Goal: Task Accomplishment & Management: Manage account settings

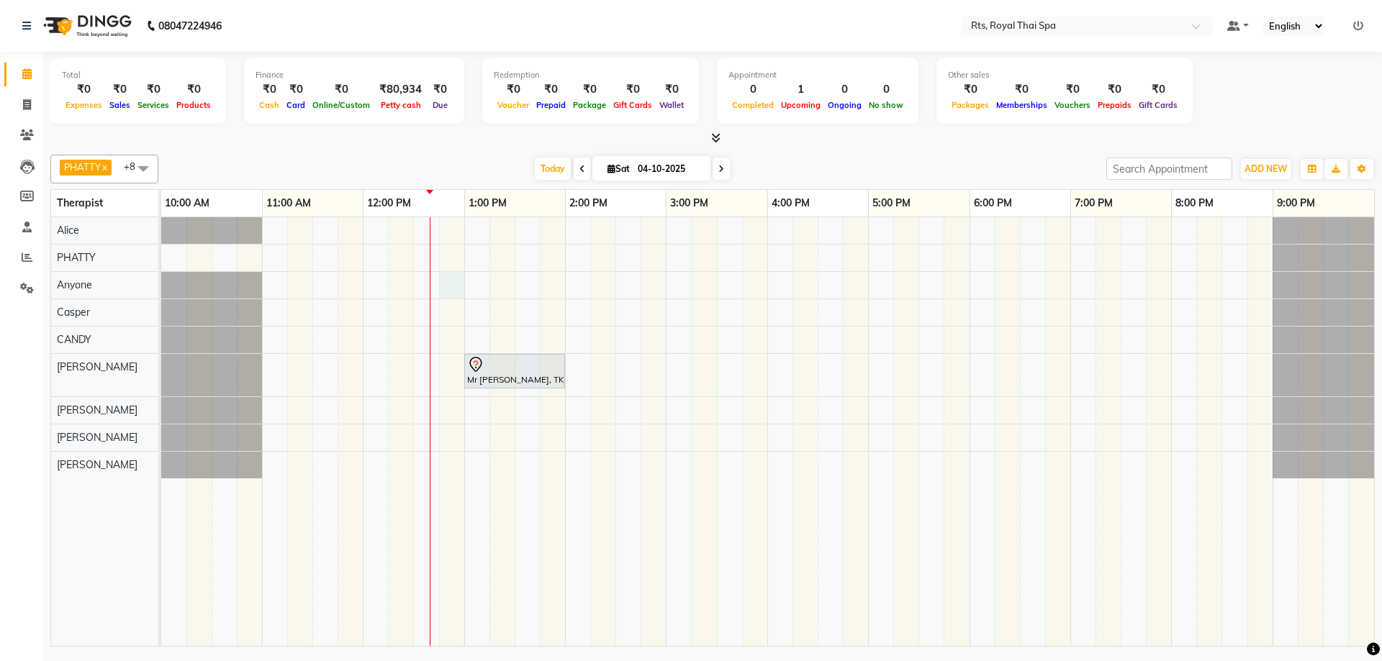
click at [444, 284] on div "Mr [PERSON_NAME], TK01, 01:00 PM-02:00 PM, AROMA THERAPY 60min." at bounding box center [767, 431] width 1213 height 429
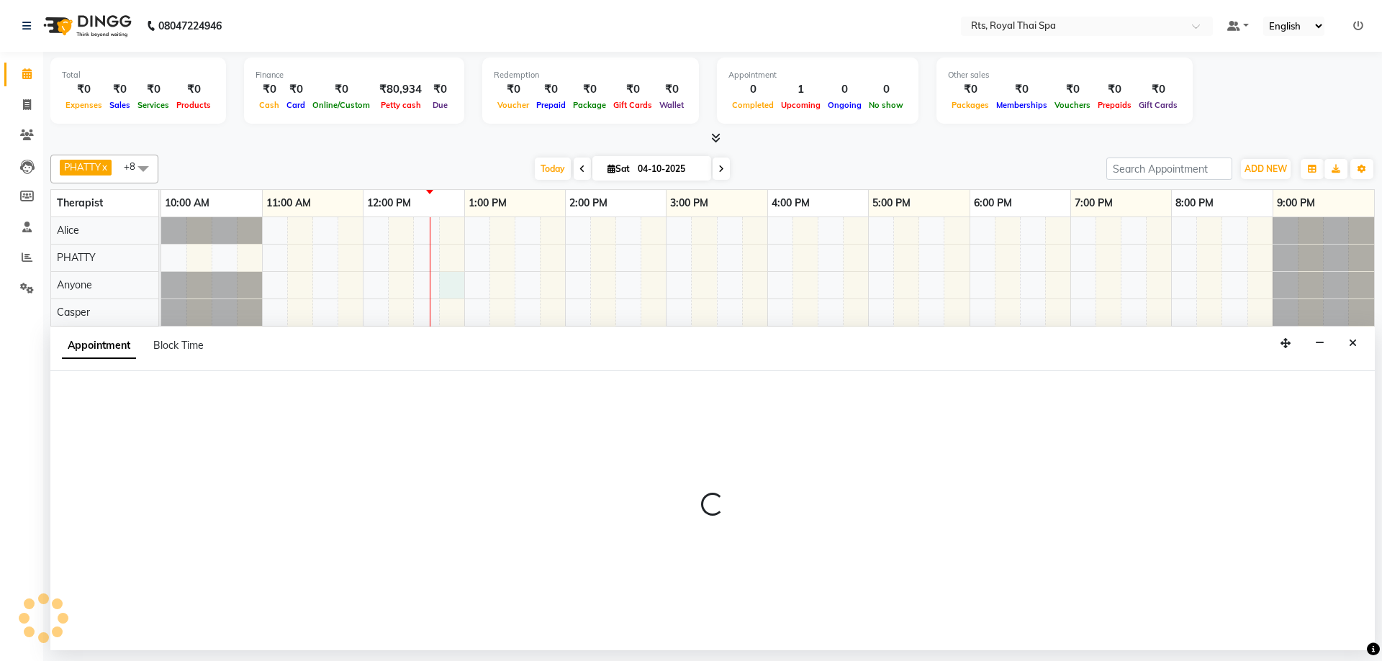
select select "39979"
select select "765"
select select "tentative"
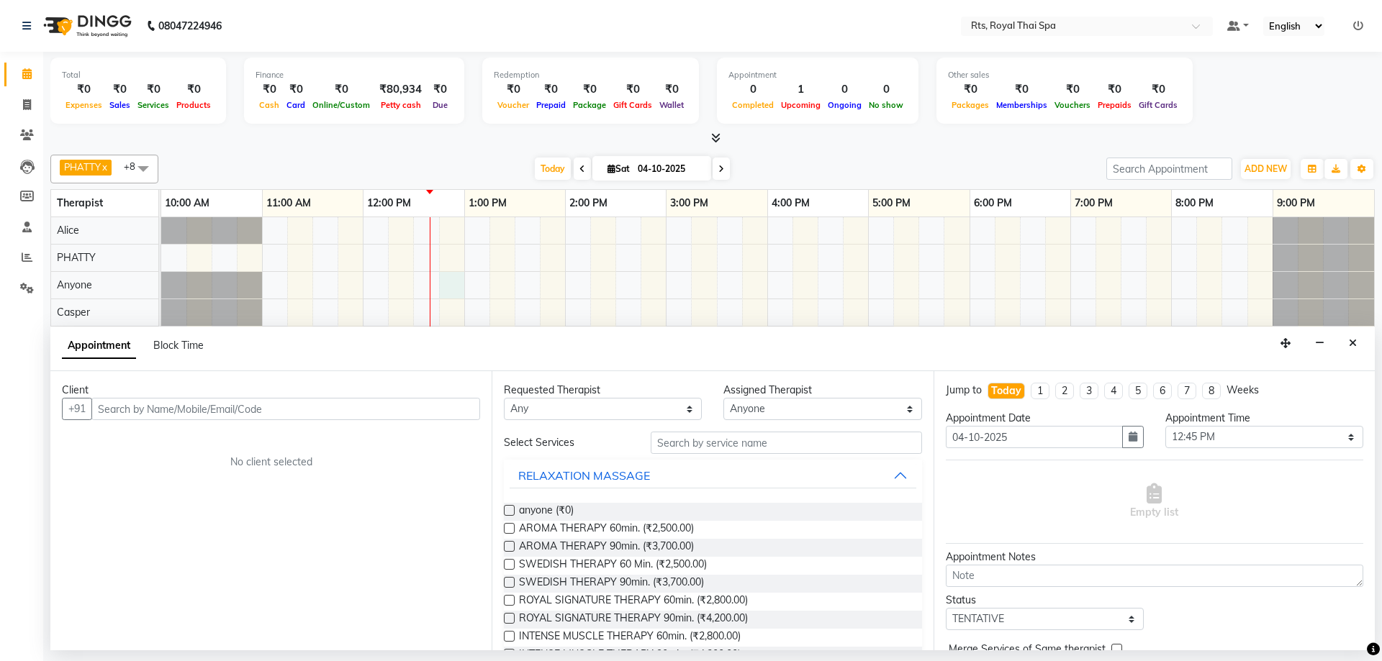
click at [314, 404] on input "text" at bounding box center [285, 409] width 389 height 22
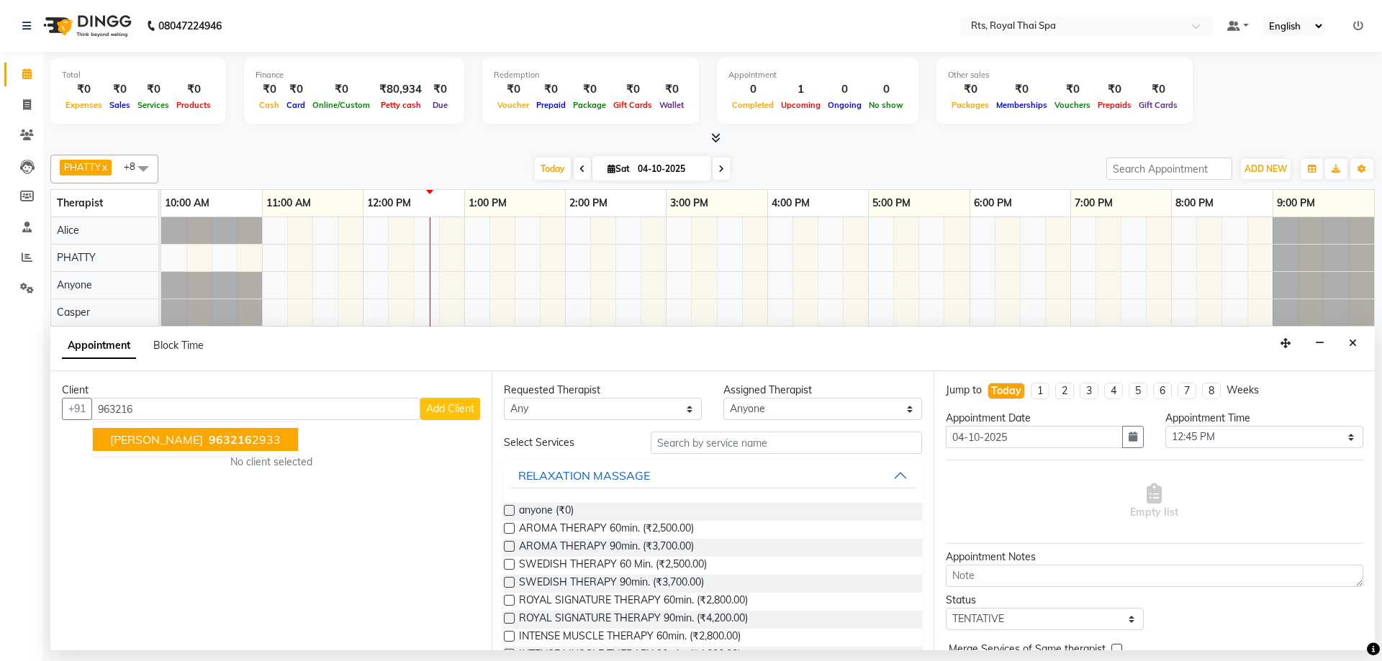
click at [225, 441] on ngb-highlight "963216 2933" at bounding box center [243, 439] width 75 height 14
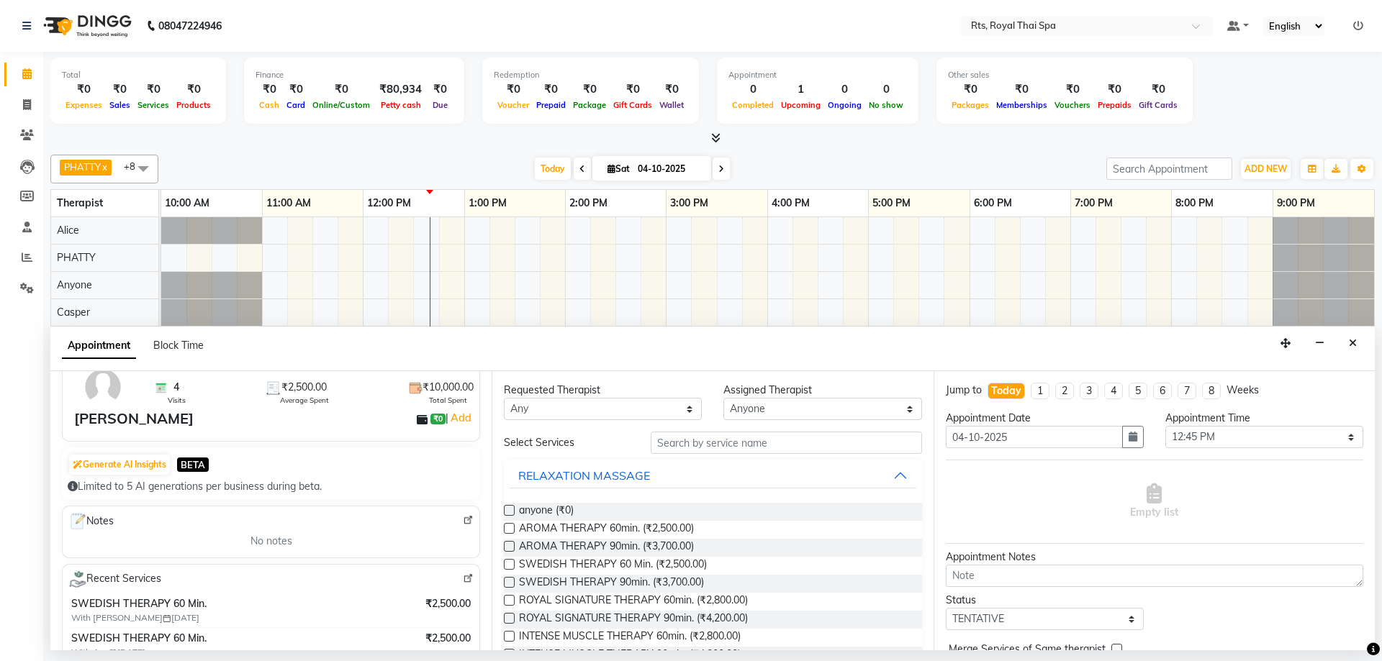
scroll to position [144, 0]
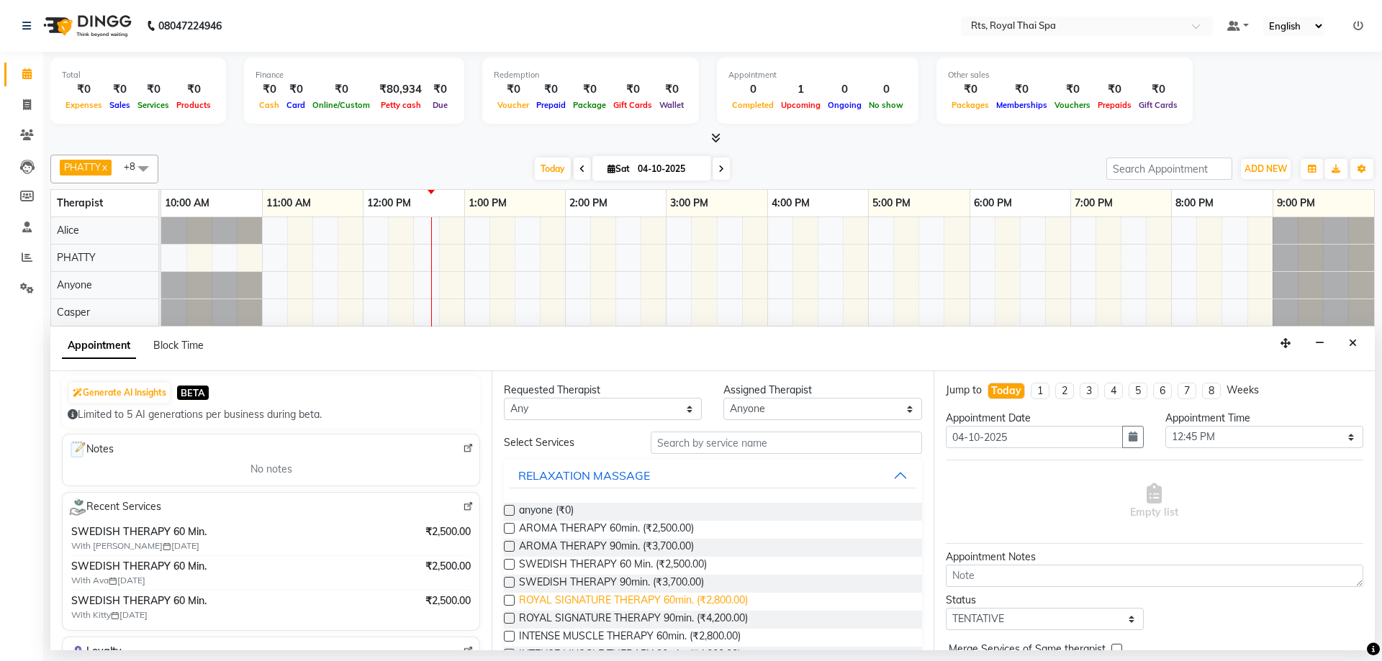
type input "9632162933"
click at [719, 602] on span "ROYAL SIGNATURE THERAPY 60min. (₹2,800.00)" at bounding box center [633, 602] width 229 height 18
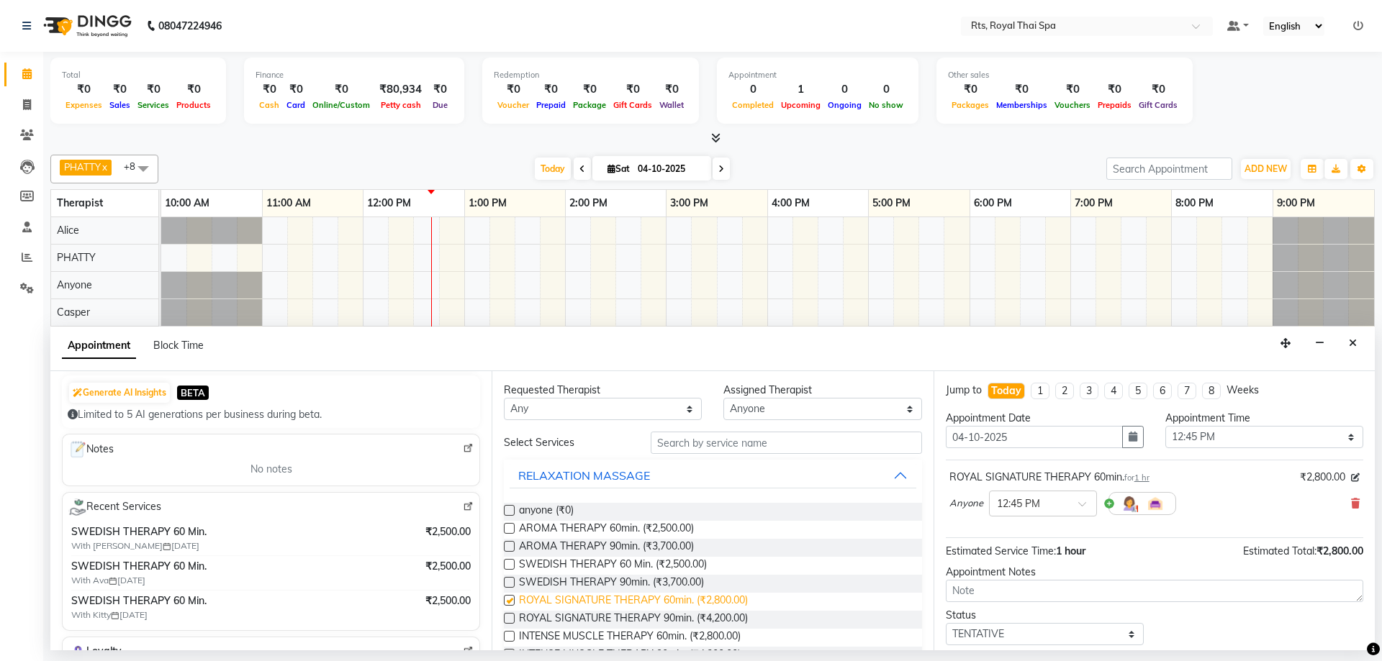
checkbox input "false"
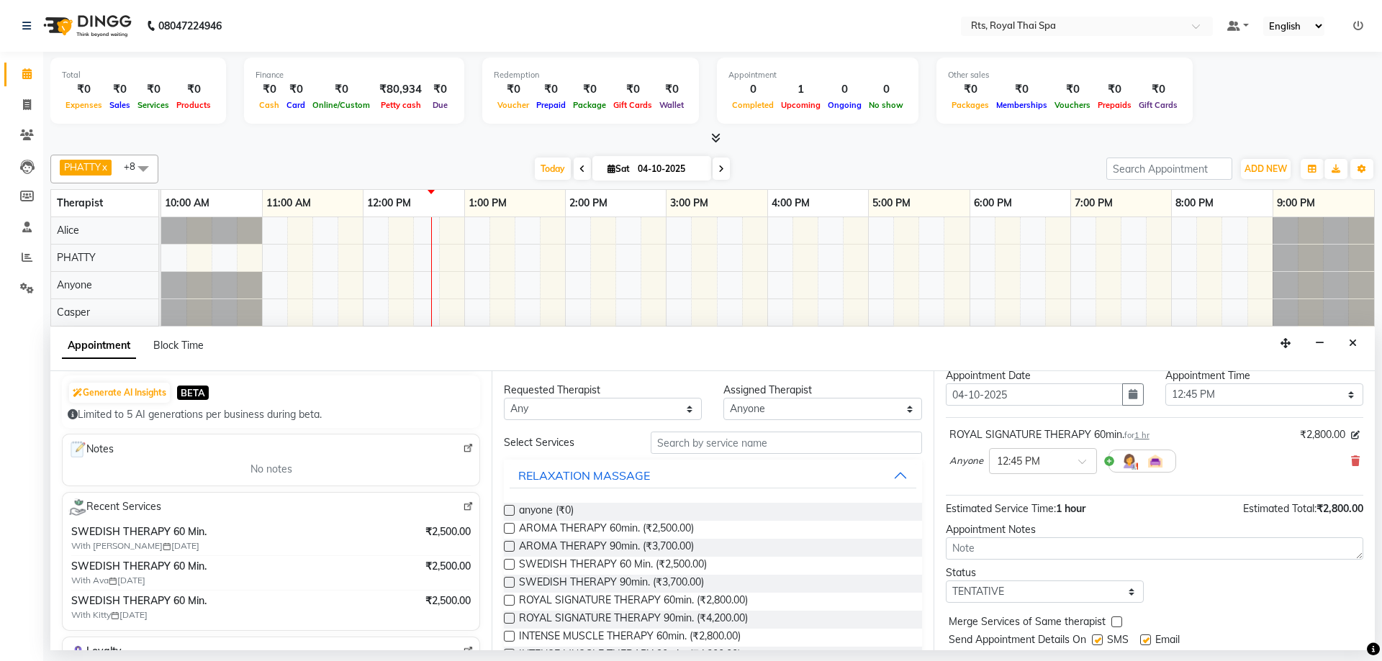
scroll to position [86, 0]
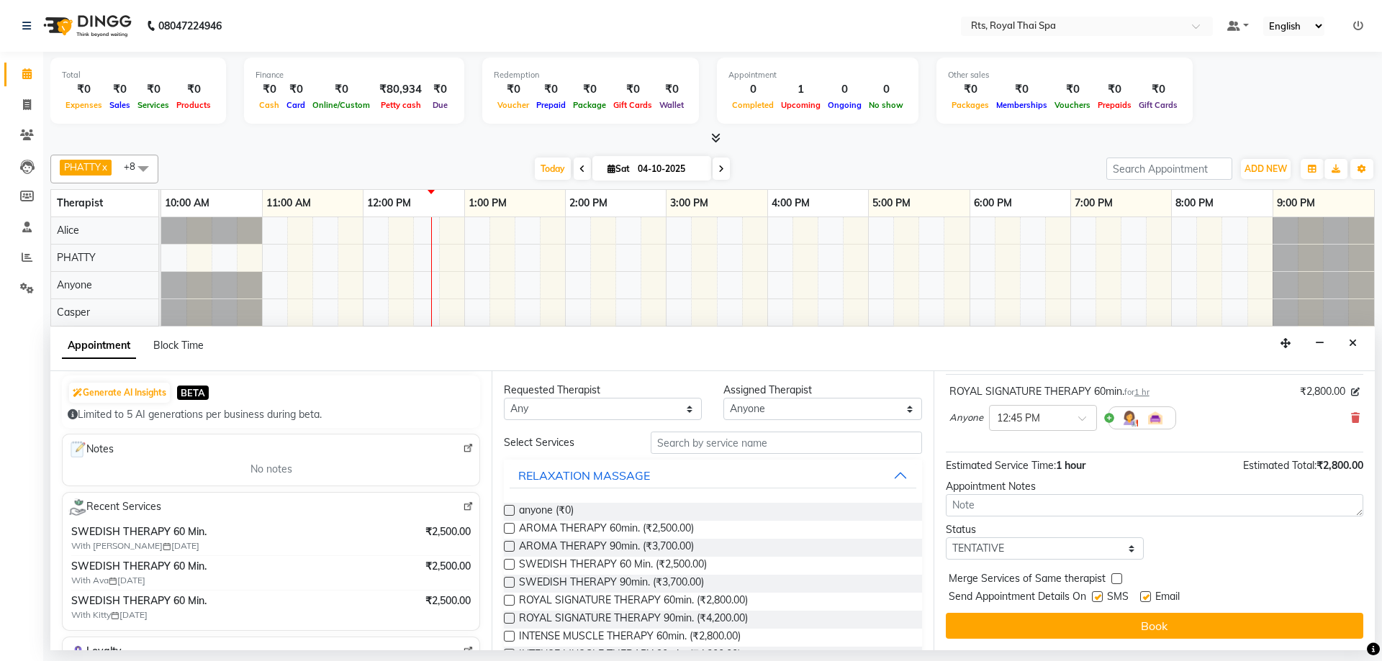
drag, startPoint x: 1100, startPoint y: 597, endPoint x: 1100, endPoint y: 609, distance: 11.5
click at [1100, 596] on label at bounding box center [1097, 597] width 11 height 11
click at [1100, 596] on input "checkbox" at bounding box center [1096, 598] width 9 height 9
checkbox input "false"
click at [1106, 620] on button "Book" at bounding box center [1154, 626] width 417 height 26
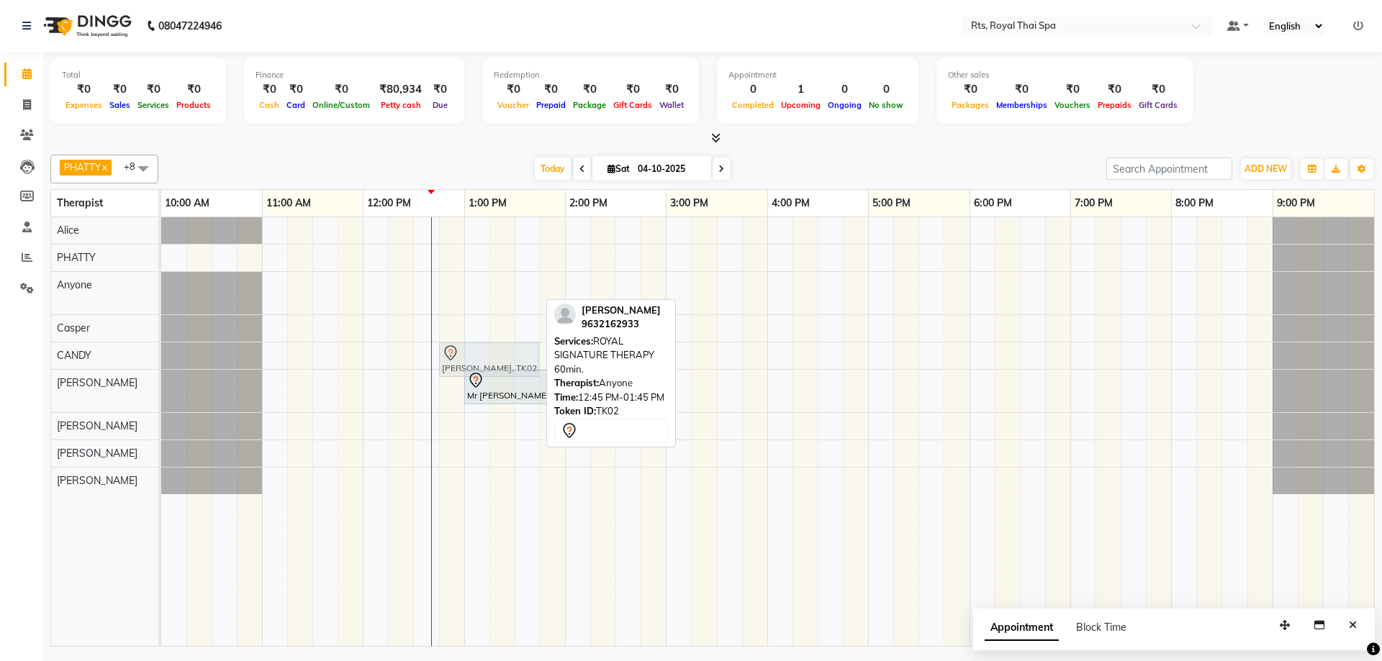
drag, startPoint x: 451, startPoint y: 297, endPoint x: 460, endPoint y: 358, distance: 61.1
click at [460, 358] on tbody "Maruthy, TK02, 12:45 PM-01:45 PM, ROYAL SIGNATURE THERAPY 60min. Maruthy, TK02,…" at bounding box center [767, 355] width 1213 height 277
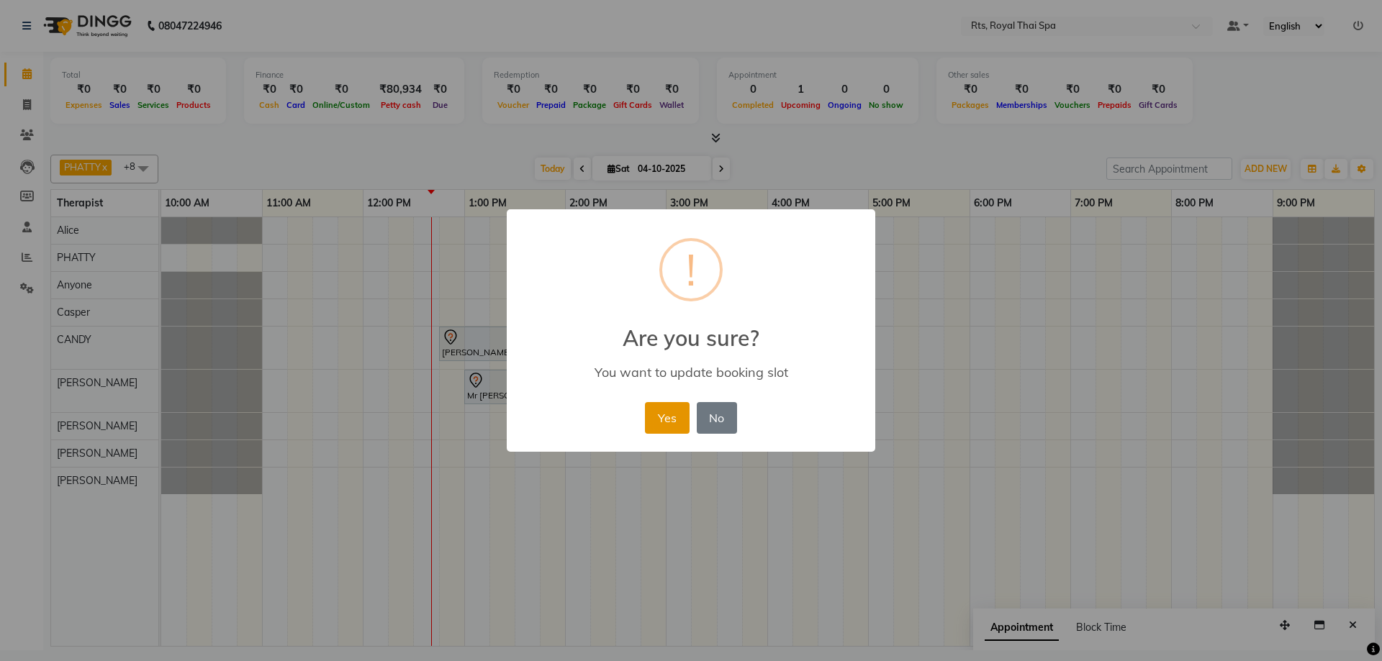
click at [668, 420] on button "Yes" at bounding box center [667, 418] width 44 height 32
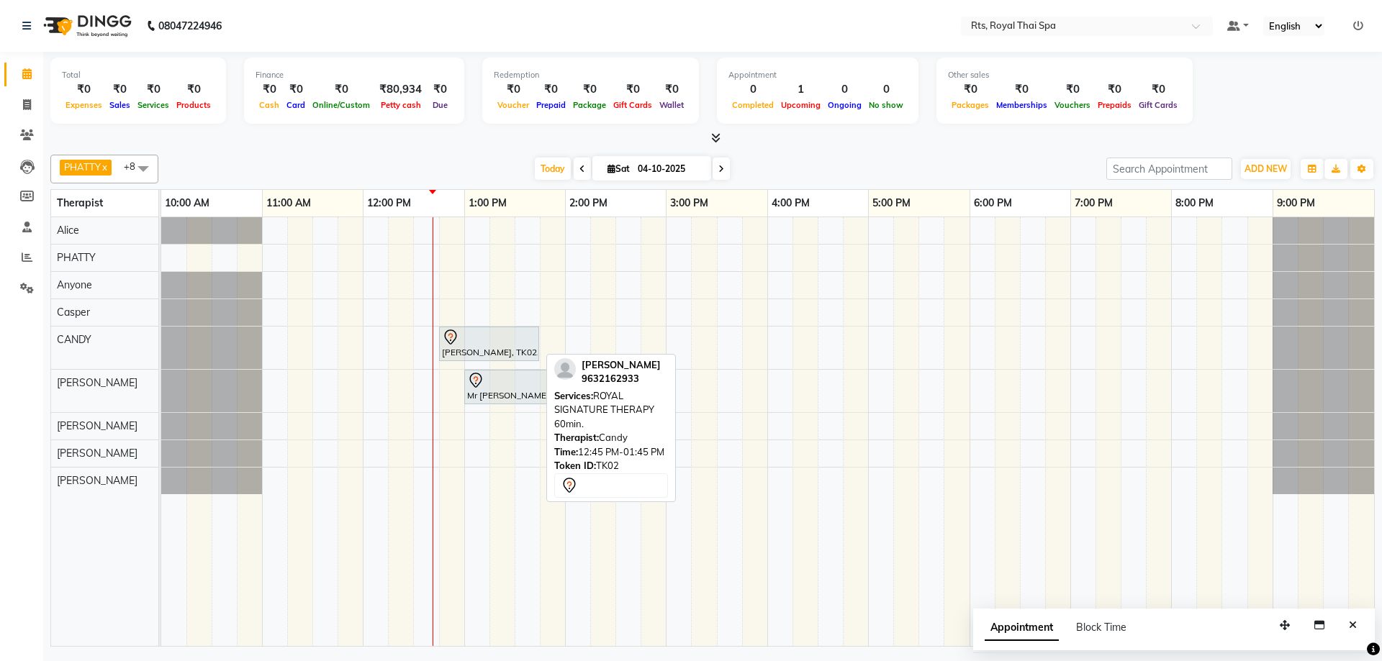
click at [477, 343] on div at bounding box center [489, 337] width 94 height 17
drag, startPoint x: 470, startPoint y: 344, endPoint x: 471, endPoint y: 256, distance: 87.8
click at [471, 256] on tbody "Maruthy, TK02, 12:45 PM-01:45 PM, ROYAL SIGNATURE THERAPY 60min. Maruthy, TK02,…" at bounding box center [767, 355] width 1213 height 277
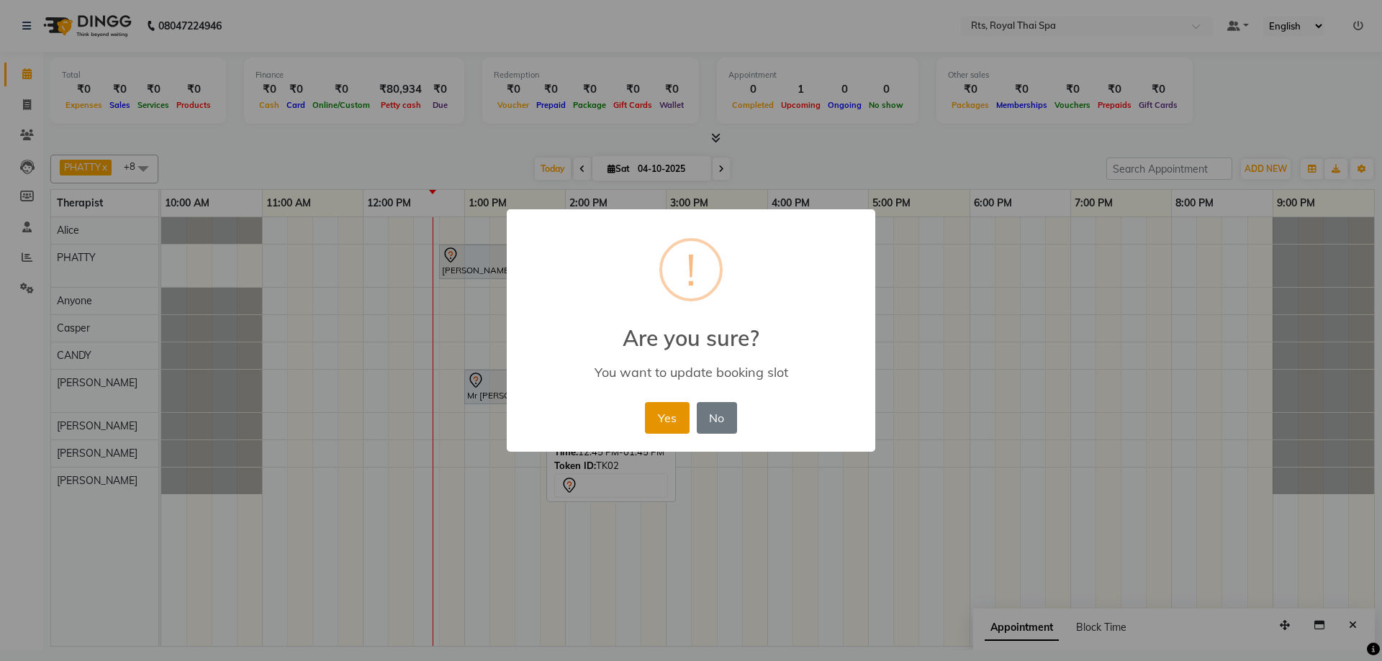
click at [663, 420] on button "Yes" at bounding box center [667, 418] width 44 height 32
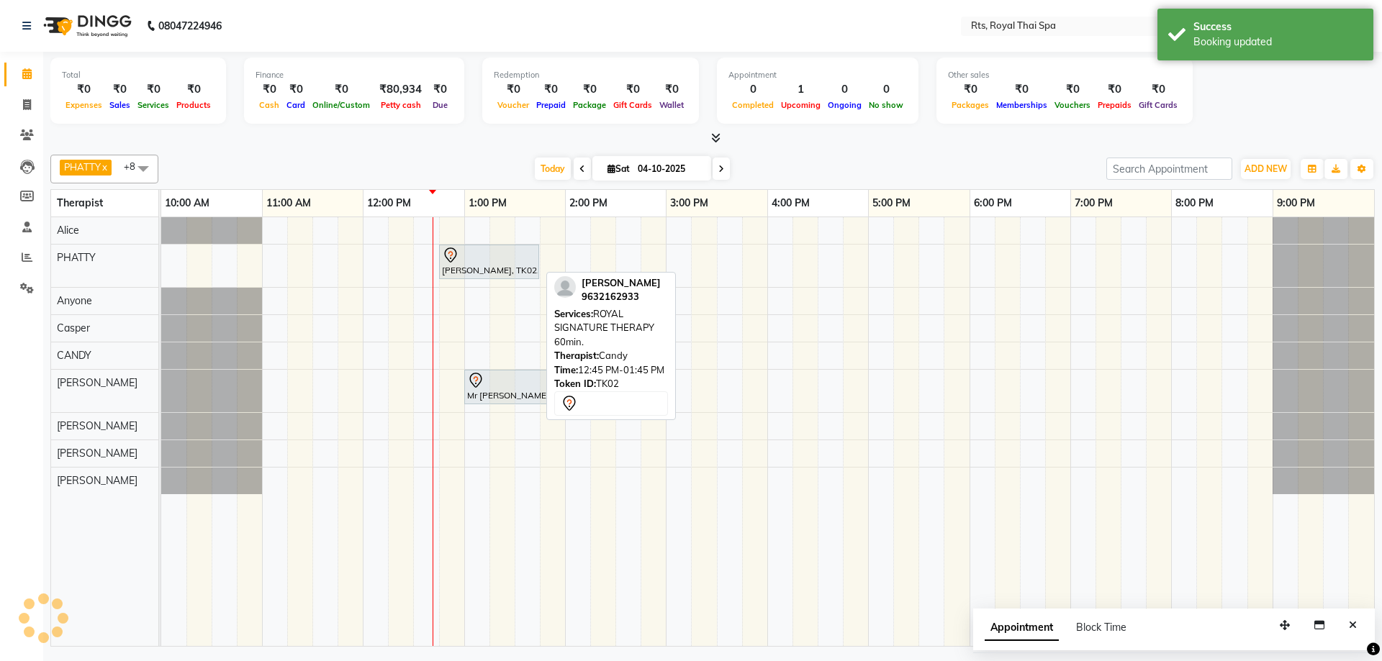
click at [486, 258] on div at bounding box center [489, 255] width 94 height 17
select select "7"
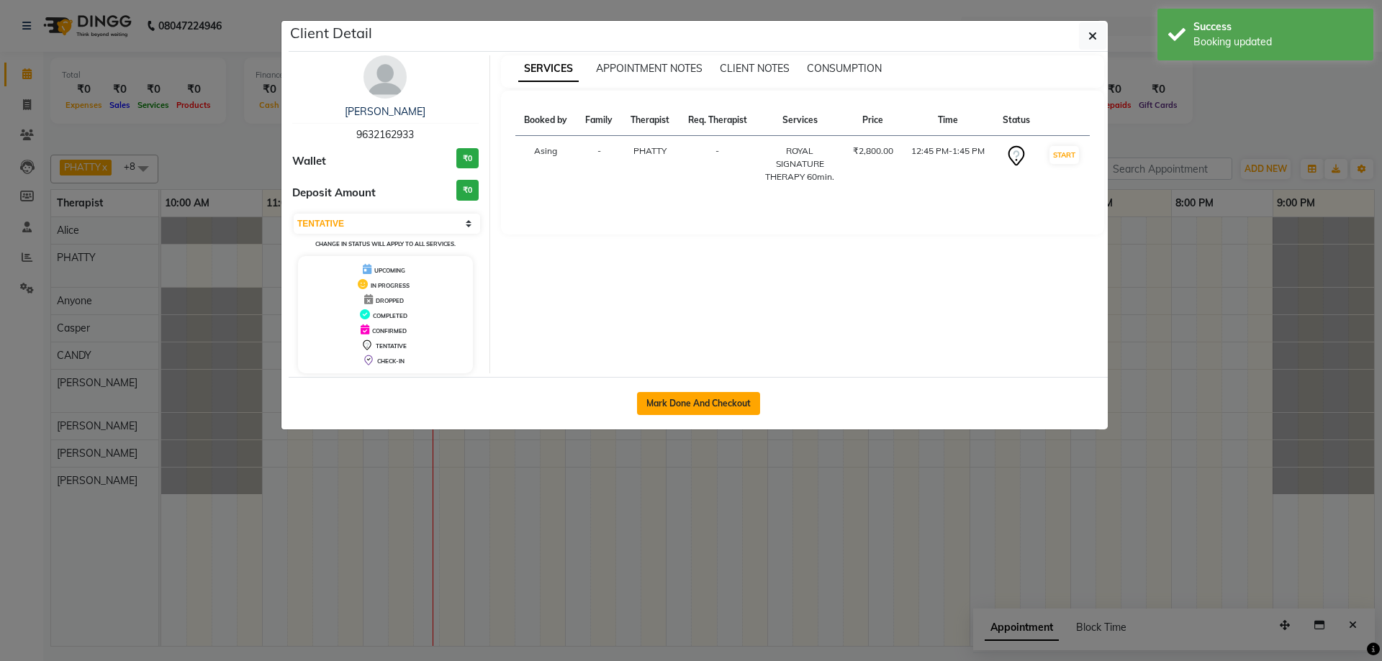
click at [689, 397] on button "Mark Done And Checkout" at bounding box center [698, 403] width 123 height 23
select select "service"
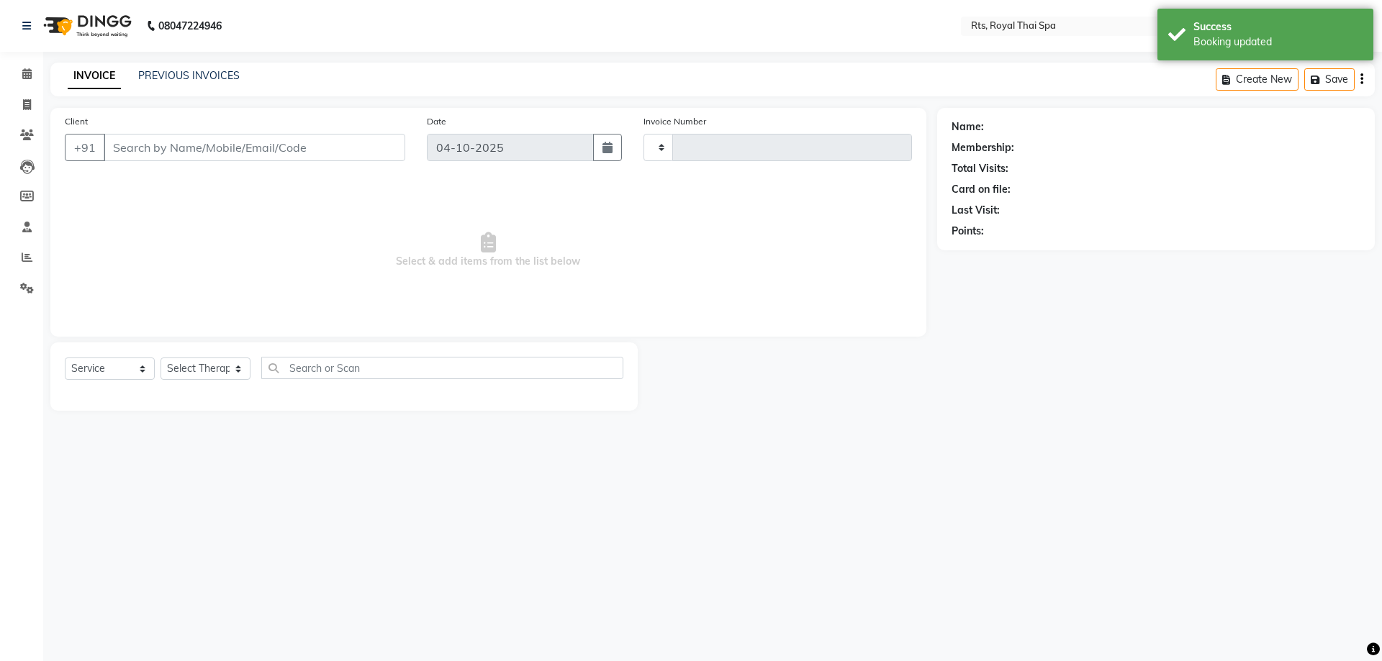
type input "231"
select select "9068"
type input "9632162933"
select select "34835"
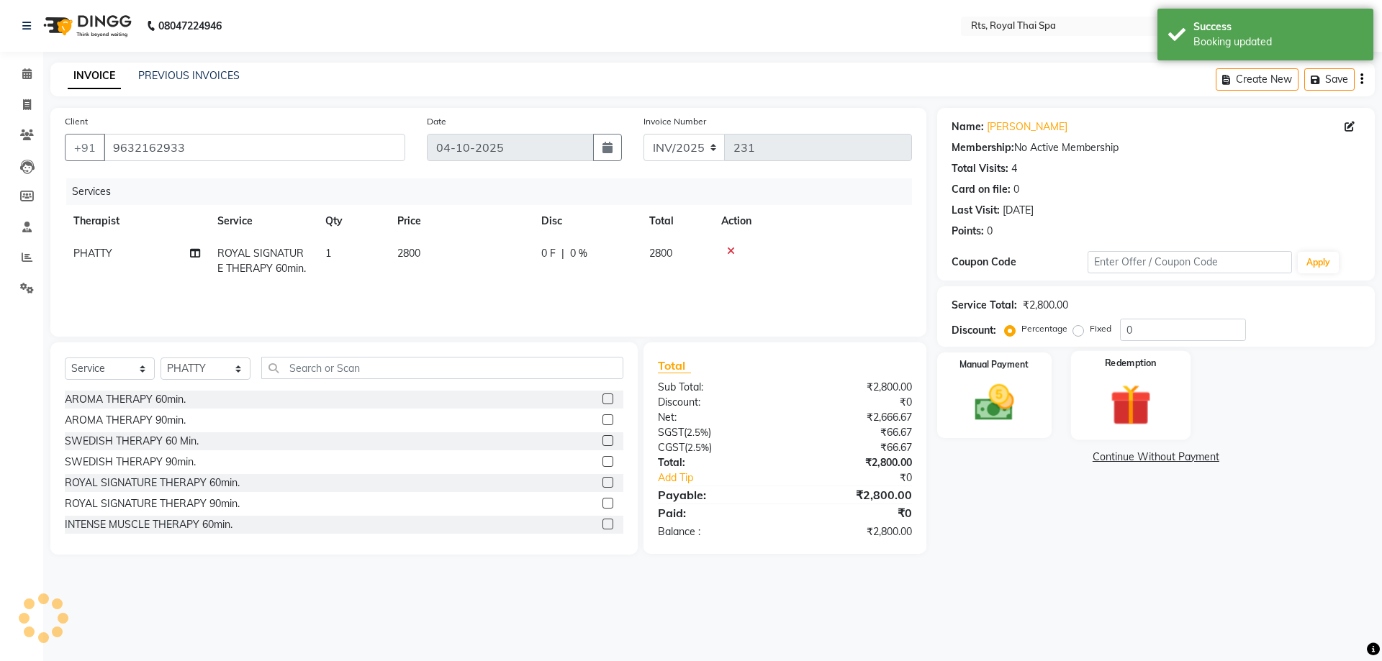
click at [1113, 409] on img at bounding box center [1130, 404] width 67 height 51
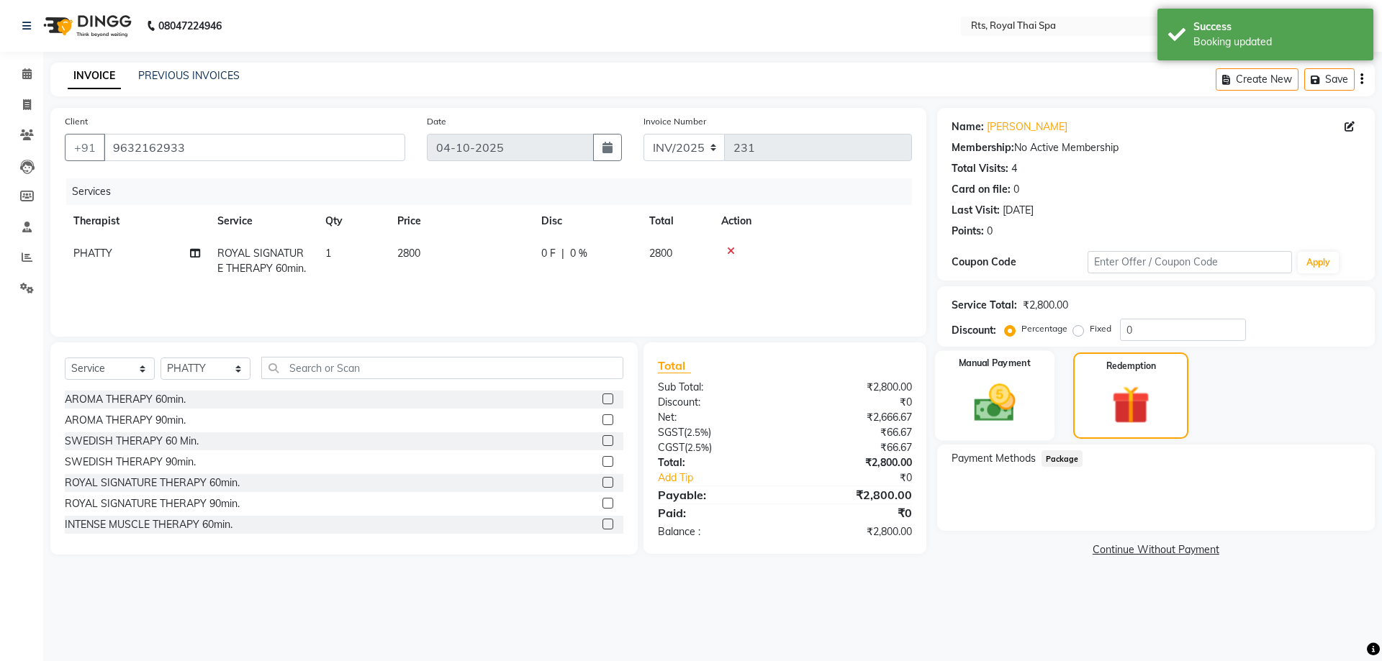
drag, startPoint x: 1005, startPoint y: 414, endPoint x: 1034, endPoint y: 414, distance: 28.8
click at [1007, 414] on img at bounding box center [994, 402] width 67 height 47
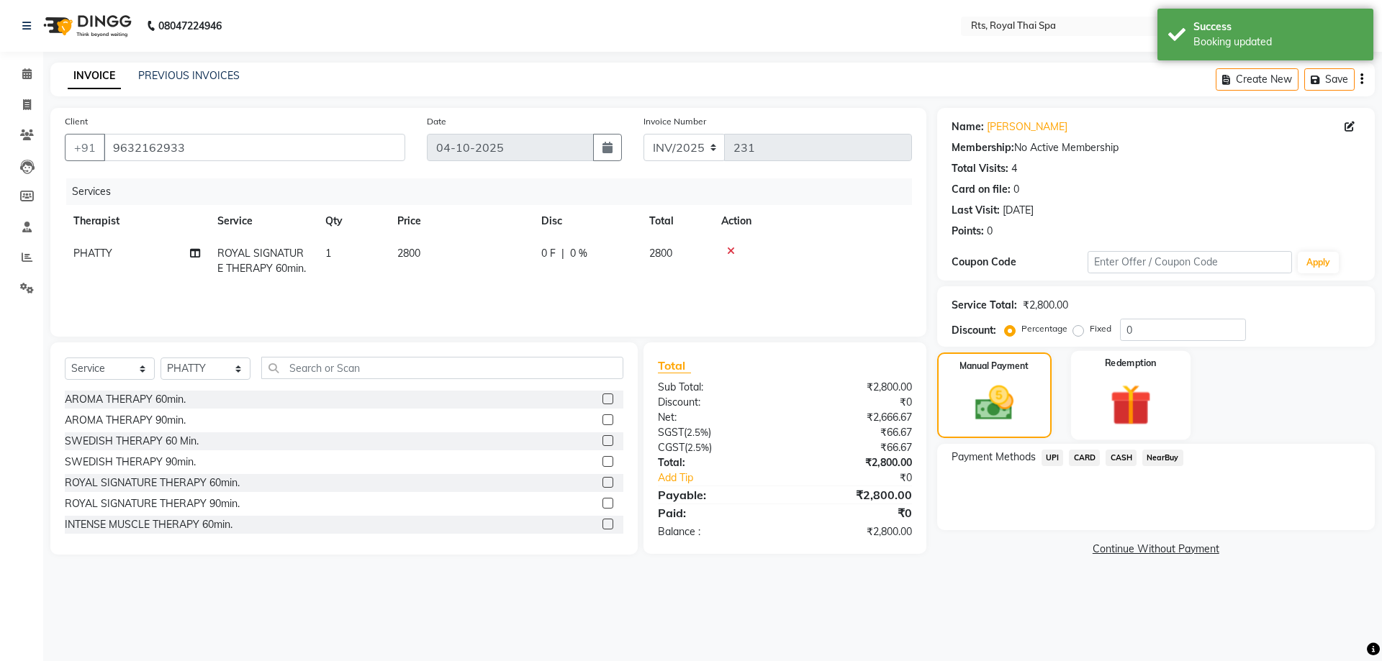
click at [1100, 413] on img at bounding box center [1130, 404] width 67 height 51
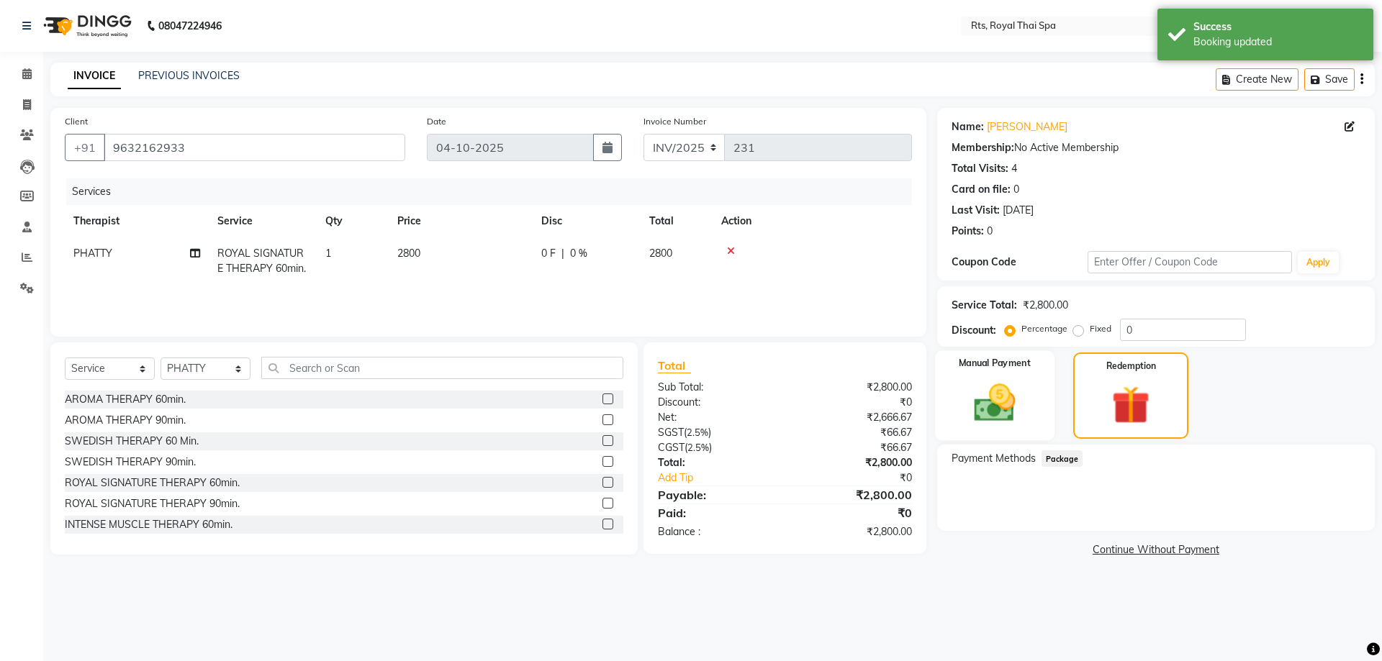
click at [1023, 431] on div "Manual Payment" at bounding box center [993, 396] width 119 height 90
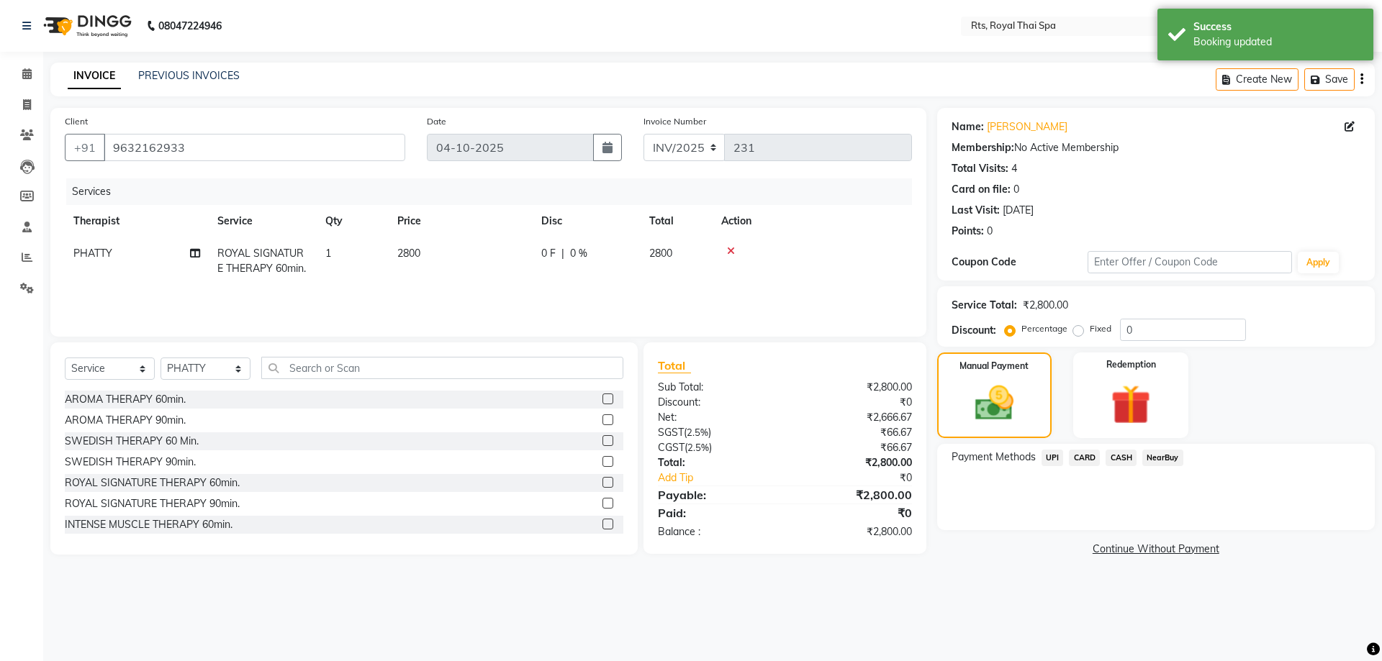
click at [1120, 457] on span "CASH" at bounding box center [1120, 458] width 31 height 17
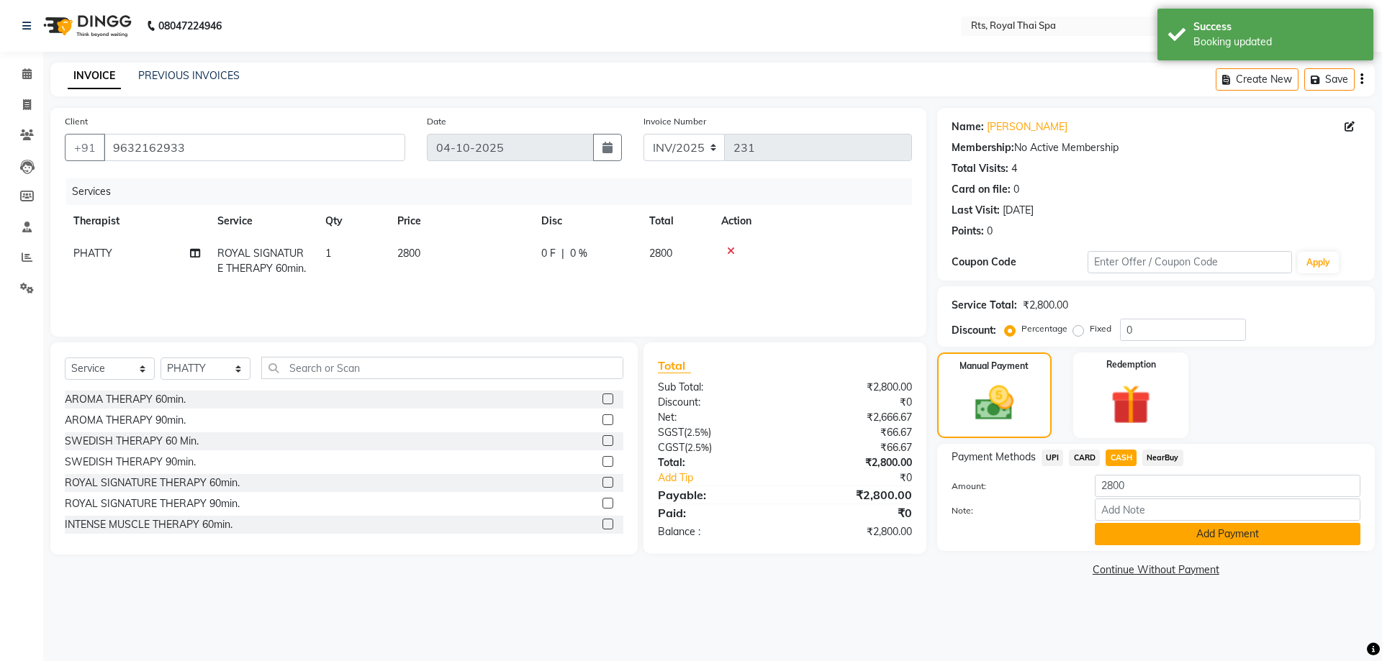
click at [1120, 540] on button "Add Payment" at bounding box center [1228, 534] width 266 height 22
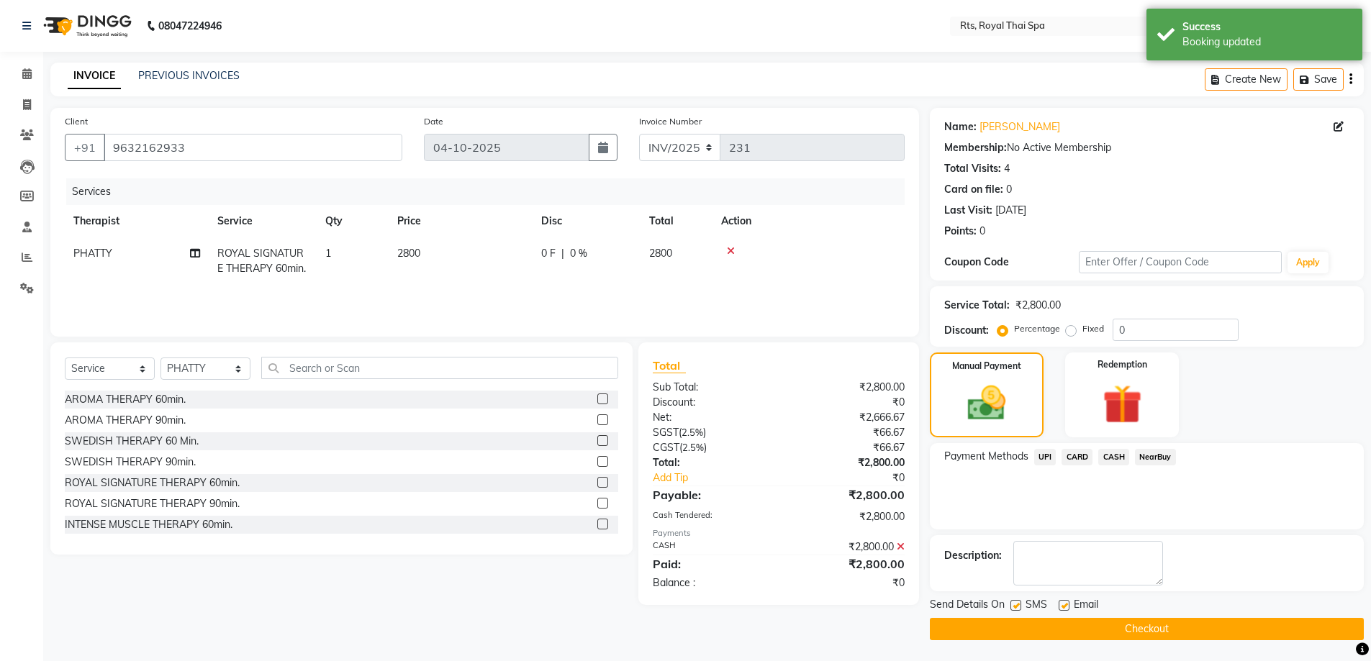
click at [1021, 602] on div "SMS" at bounding box center [1034, 606] width 48 height 18
click at [1019, 610] on label at bounding box center [1015, 605] width 11 height 11
click at [1019, 610] on input "checkbox" at bounding box center [1014, 606] width 9 height 9
checkbox input "false"
click at [1019, 628] on button "Checkout" at bounding box center [1147, 629] width 434 height 22
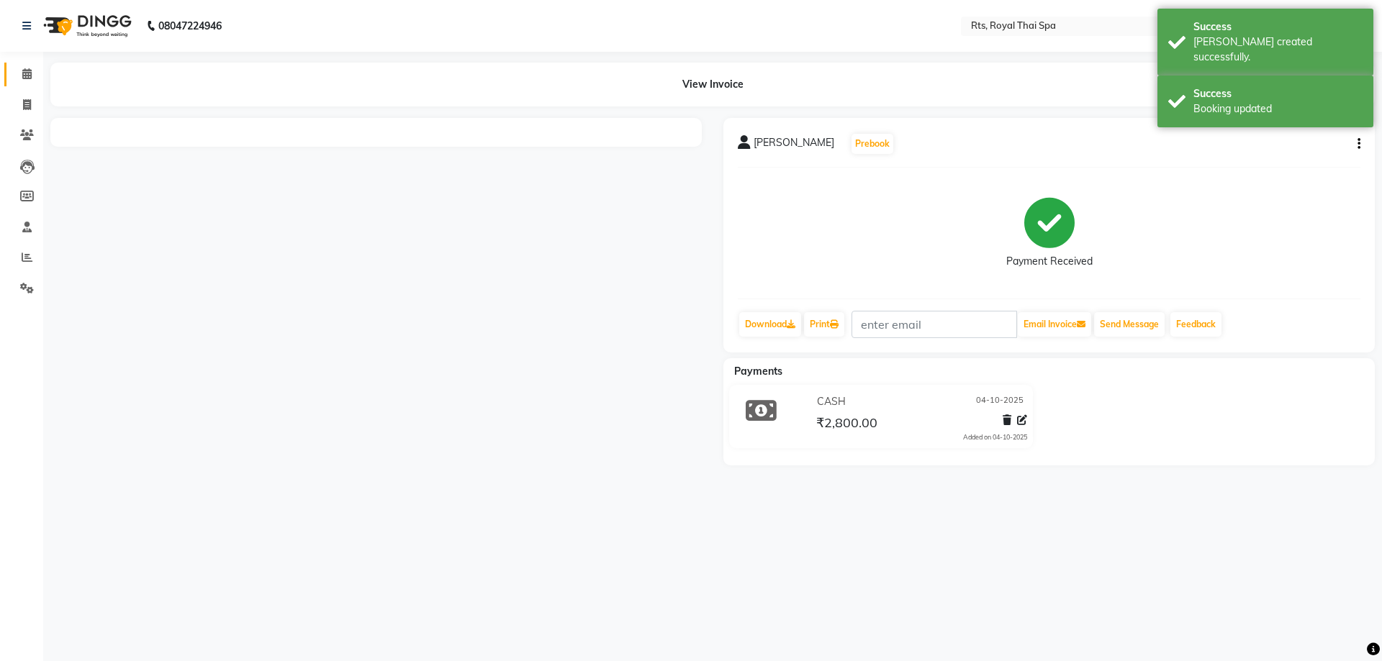
click at [29, 79] on span at bounding box center [26, 74] width 25 height 17
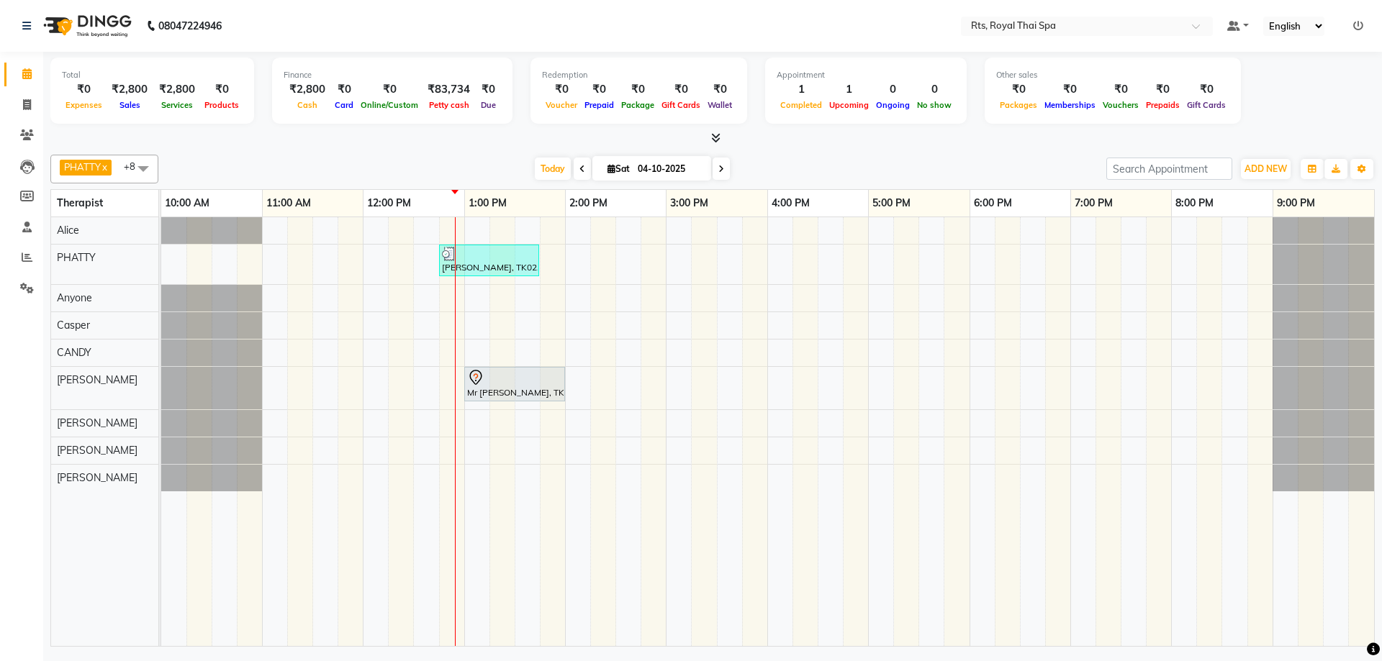
click at [494, 325] on div "Maruthy, TK02, 12:45 PM-01:45 PM, ROYAL SIGNATURE THERAPY 60min. Mr Tejas, TK01…" at bounding box center [767, 431] width 1213 height 429
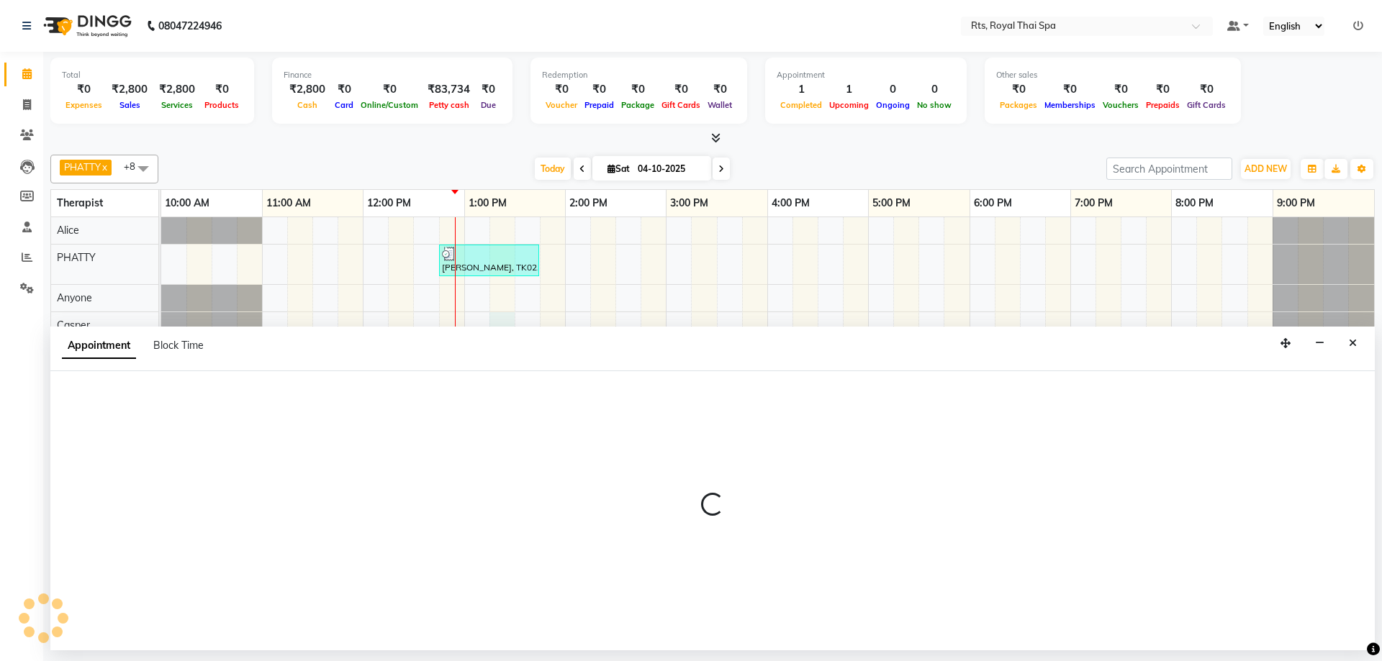
select select "39991"
select select "795"
select select "tentative"
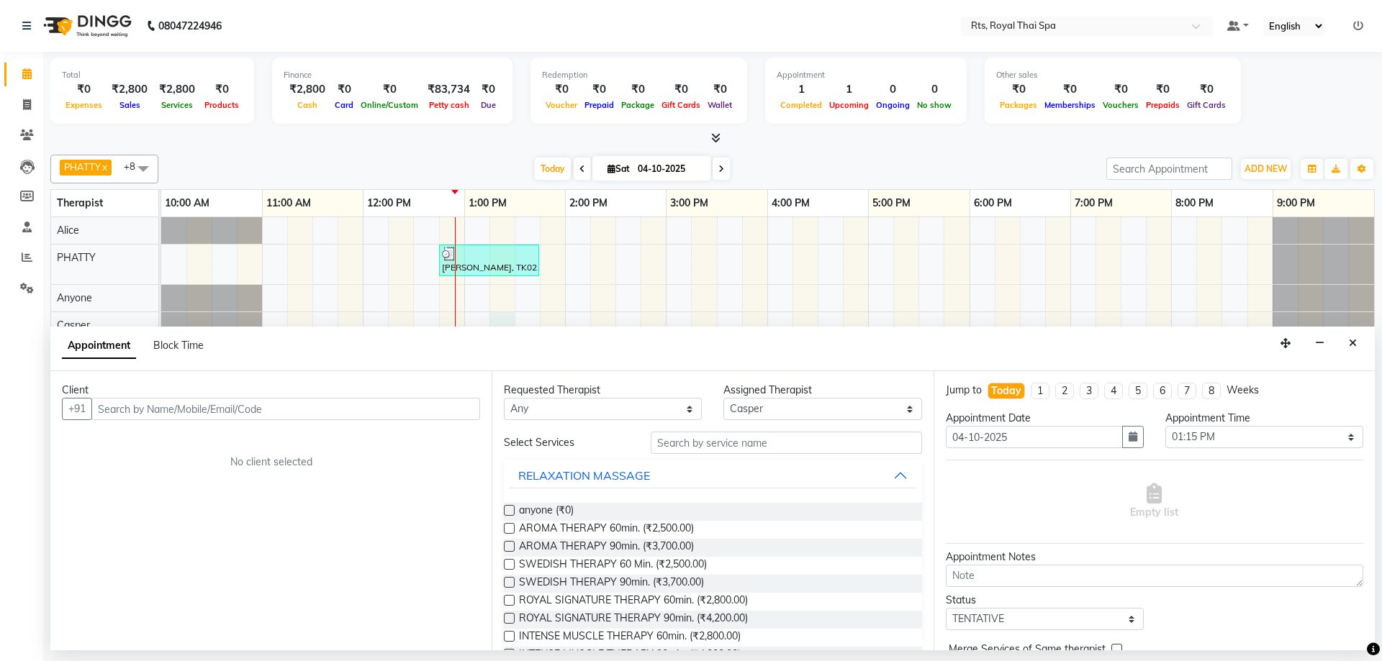
click at [409, 410] on input "text" at bounding box center [285, 409] width 389 height 22
type input "9"
type input "6360731468"
click at [442, 412] on span "Add Client" at bounding box center [450, 408] width 48 height 13
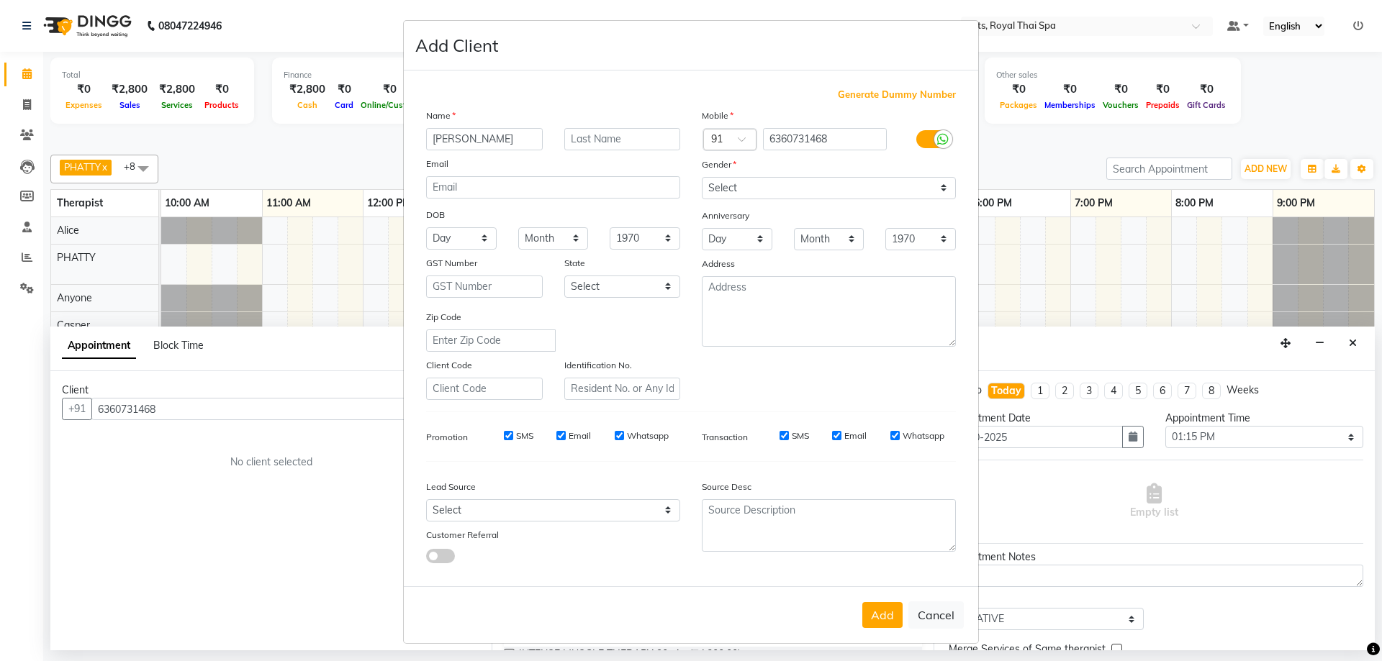
type input "[PERSON_NAME]"
click at [767, 184] on select "Select Male Female Other Prefer Not To Say" at bounding box center [829, 188] width 254 height 22
select select "[DEMOGRAPHIC_DATA]"
click at [702, 177] on select "Select Male Female Other Prefer Not To Say" at bounding box center [829, 188] width 254 height 22
drag, startPoint x: 609, startPoint y: 438, endPoint x: 592, endPoint y: 438, distance: 17.3
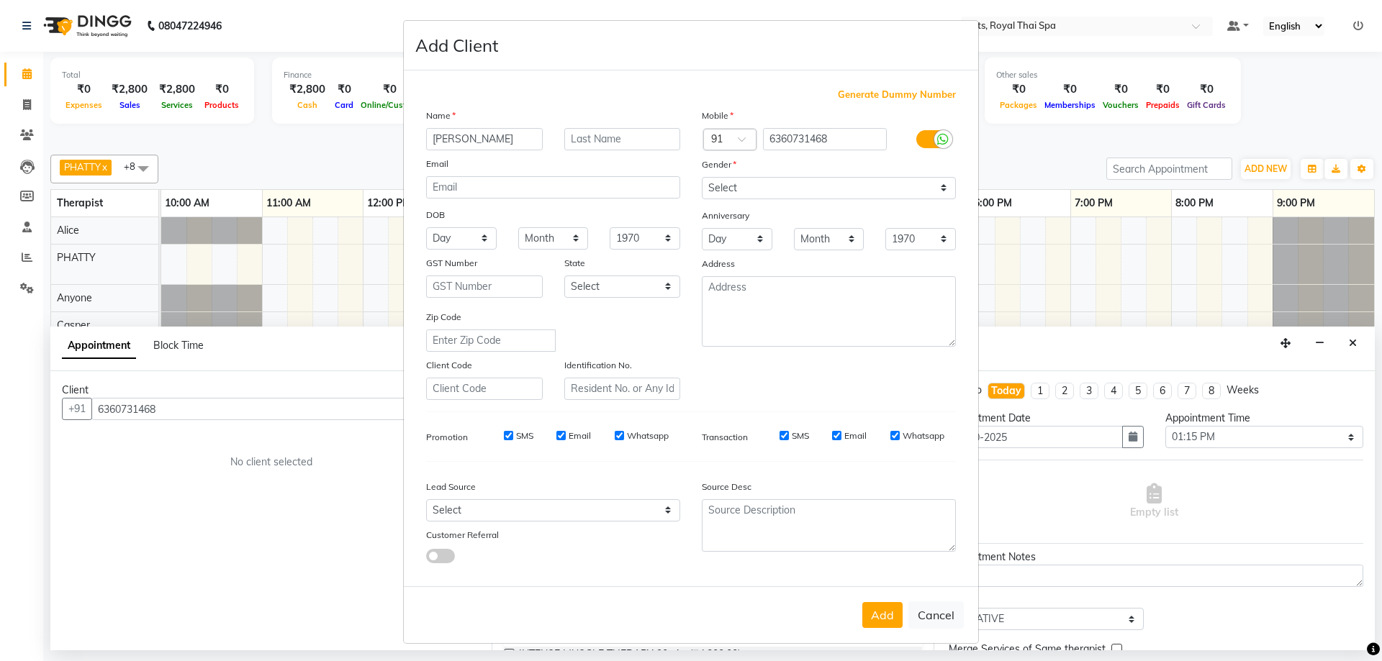
click at [615, 438] on input "Whatsapp" at bounding box center [619, 435] width 9 height 9
checkbox input "false"
click at [556, 436] on input "Email" at bounding box center [560, 435] width 9 height 9
checkbox input "false"
click at [504, 435] on input "SMS" at bounding box center [508, 435] width 9 height 9
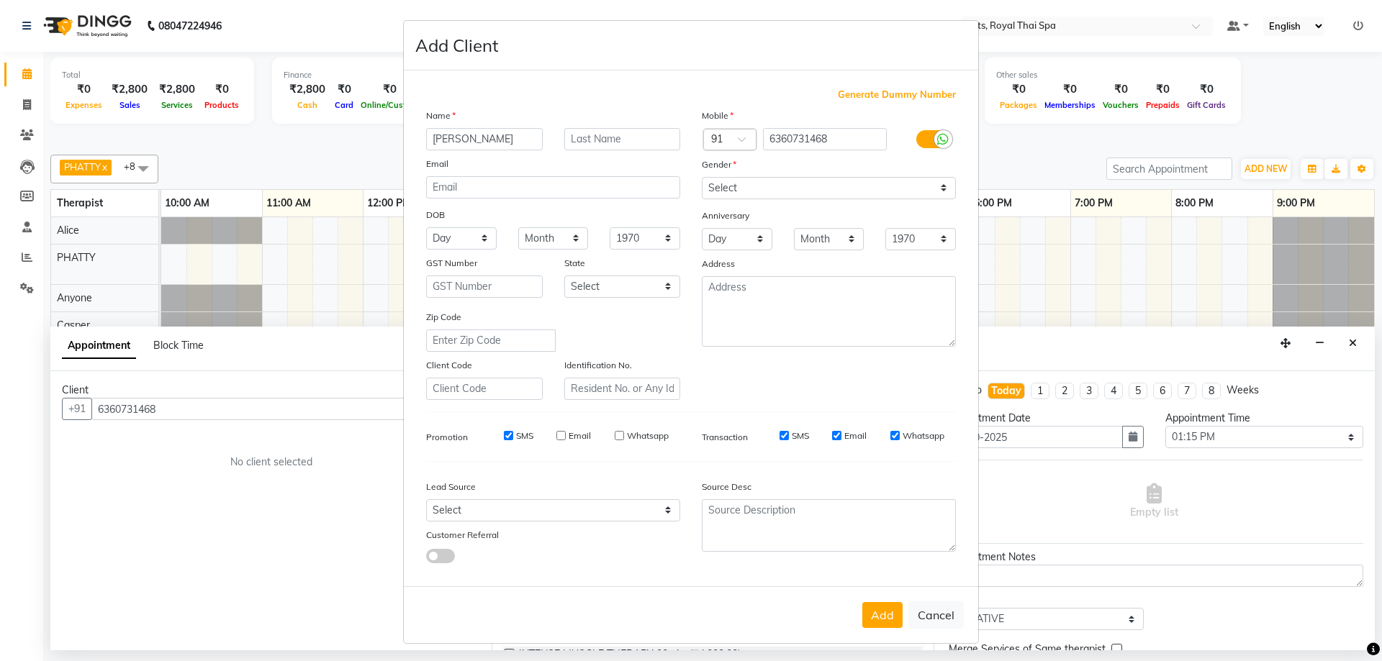
checkbox input "false"
click at [779, 433] on input "SMS" at bounding box center [783, 435] width 9 height 9
checkbox input "false"
click at [836, 437] on input "Email" at bounding box center [836, 435] width 9 height 9
checkbox input "false"
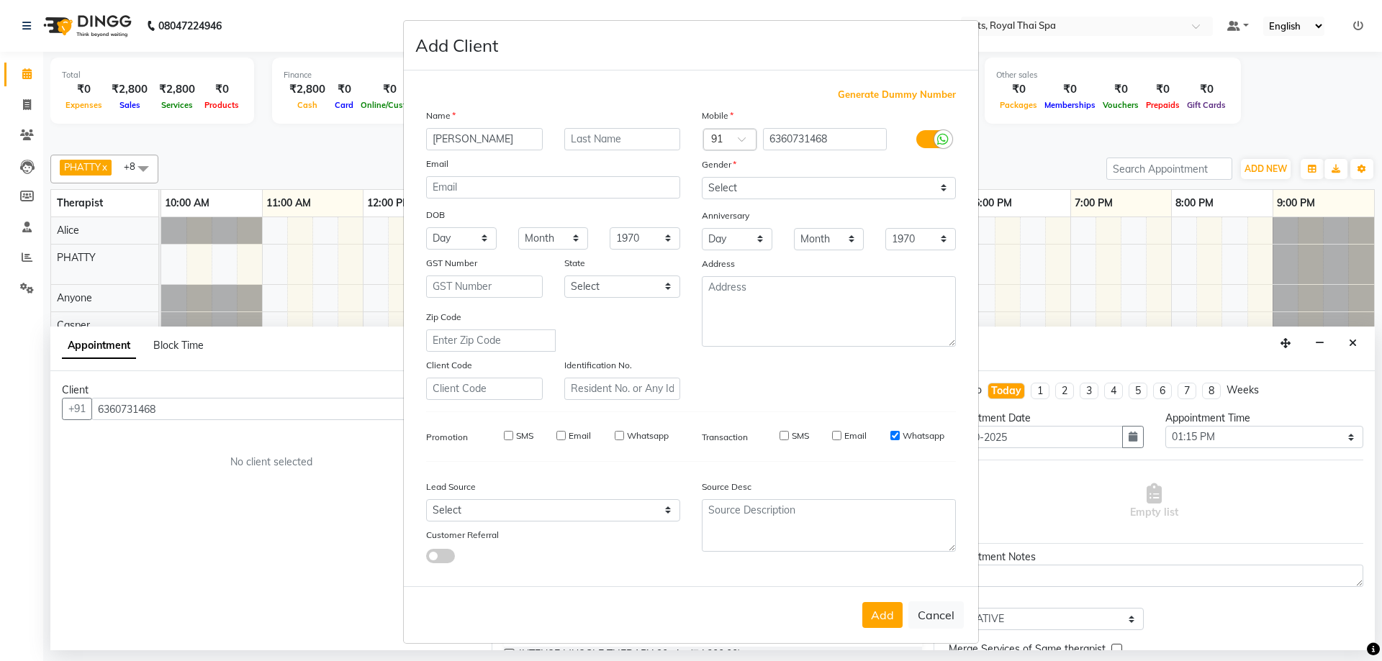
click at [890, 437] on input "Whatsapp" at bounding box center [894, 435] width 9 height 9
checkbox input "false"
click at [883, 622] on button "Add" at bounding box center [882, 615] width 40 height 26
select select
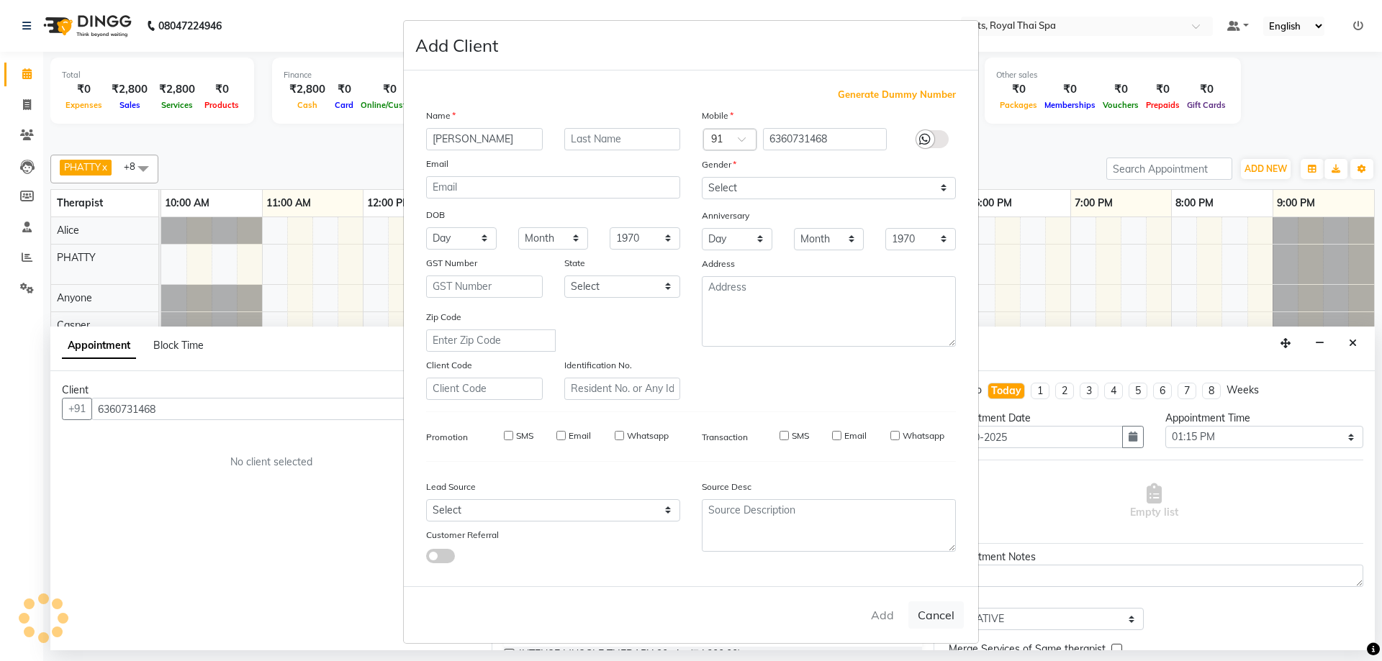
select select
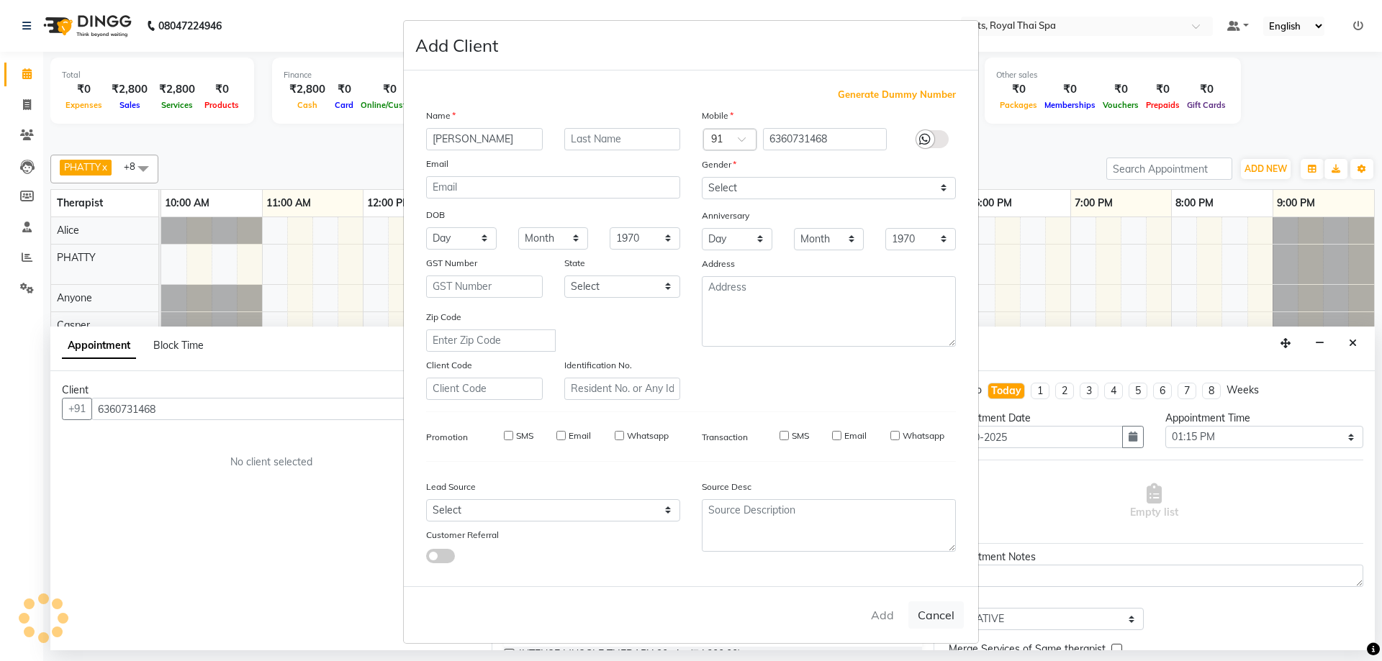
checkbox input "false"
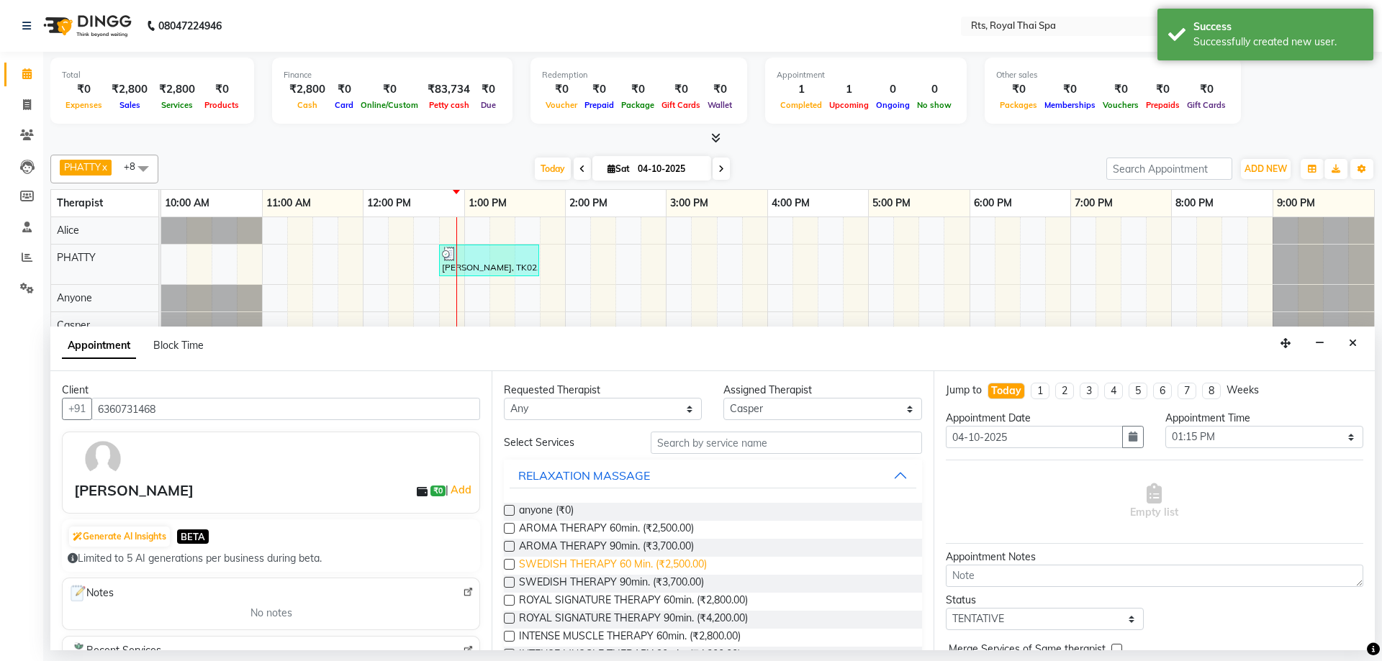
click at [684, 558] on span "SWEDISH THERAPY 60 Min. (₹2,500.00)" at bounding box center [613, 566] width 188 height 18
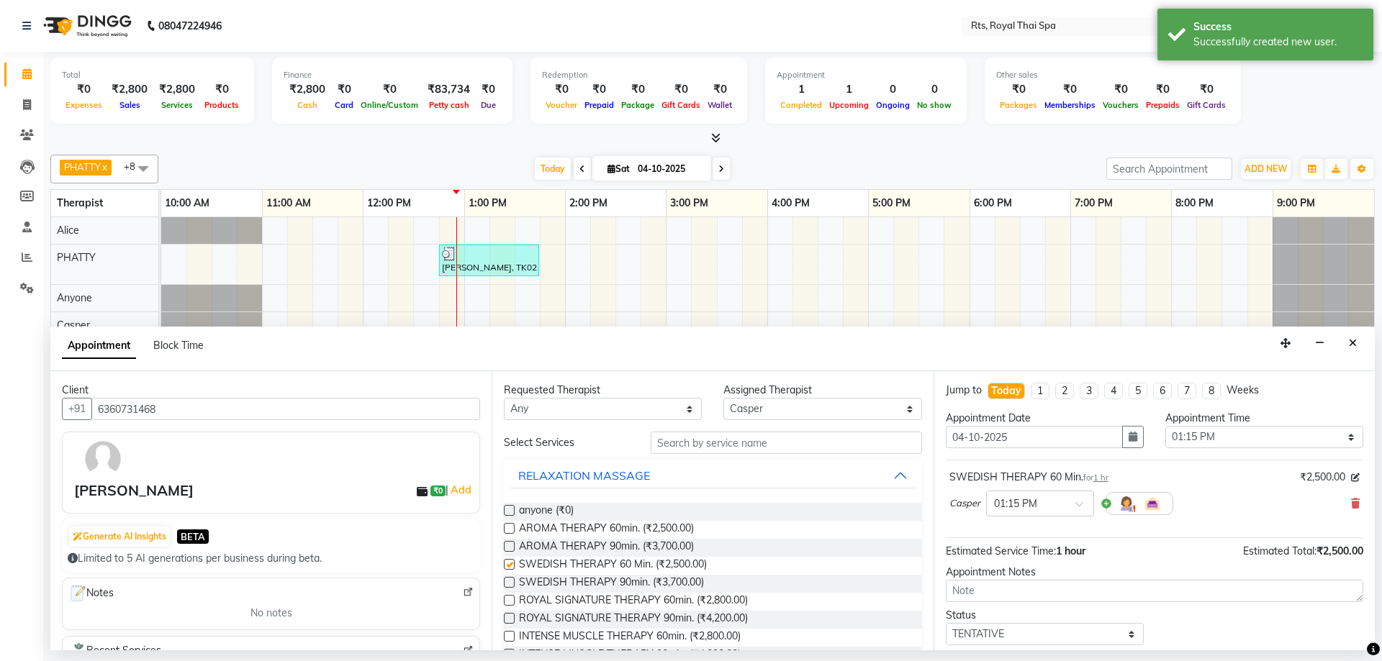
checkbox input "false"
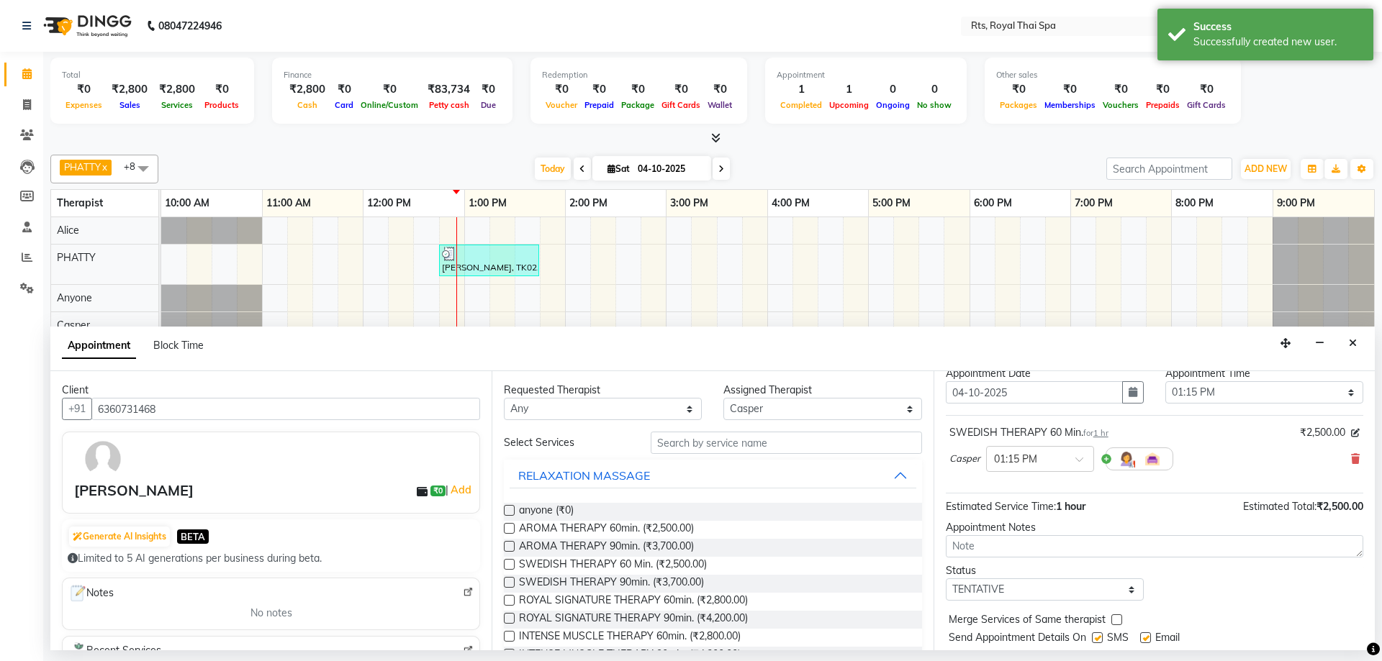
scroll to position [86, 0]
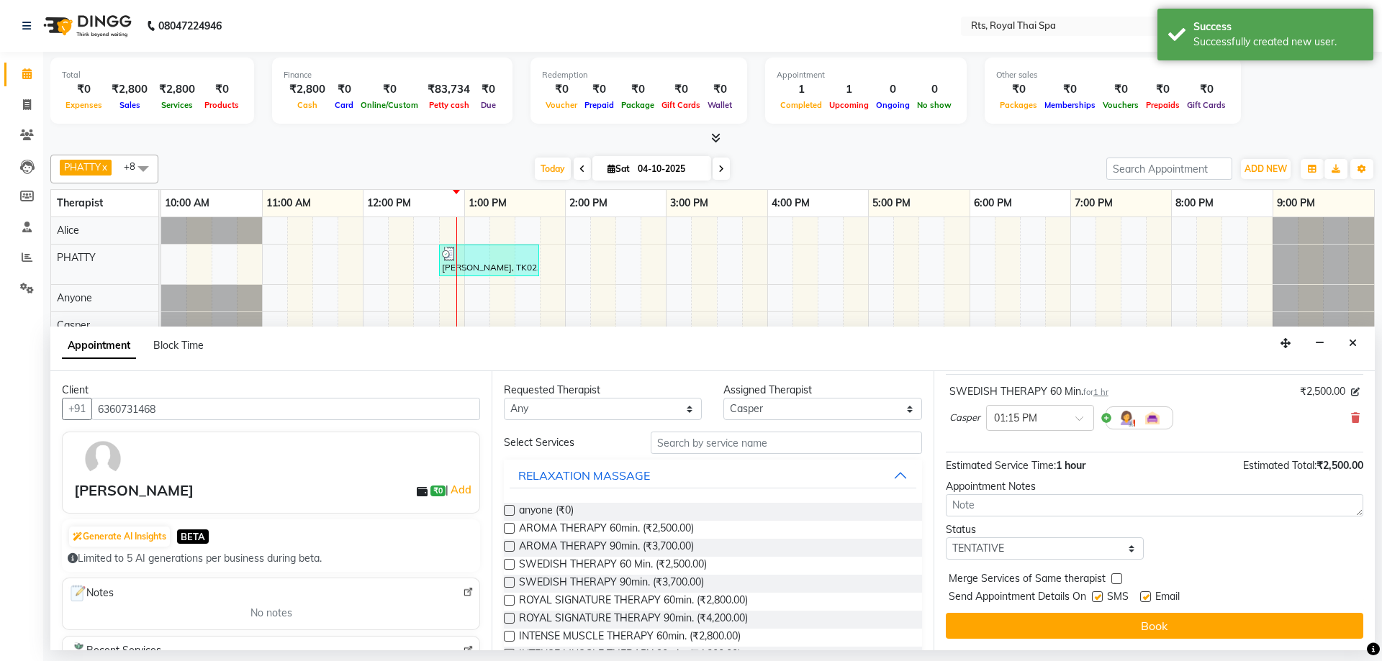
click at [1109, 594] on span "SMS" at bounding box center [1118, 598] width 22 height 18
click at [1097, 597] on label at bounding box center [1097, 597] width 11 height 11
click at [1097, 597] on input "checkbox" at bounding box center [1096, 598] width 9 height 9
checkbox input "false"
click at [1096, 623] on button "Book" at bounding box center [1154, 626] width 417 height 26
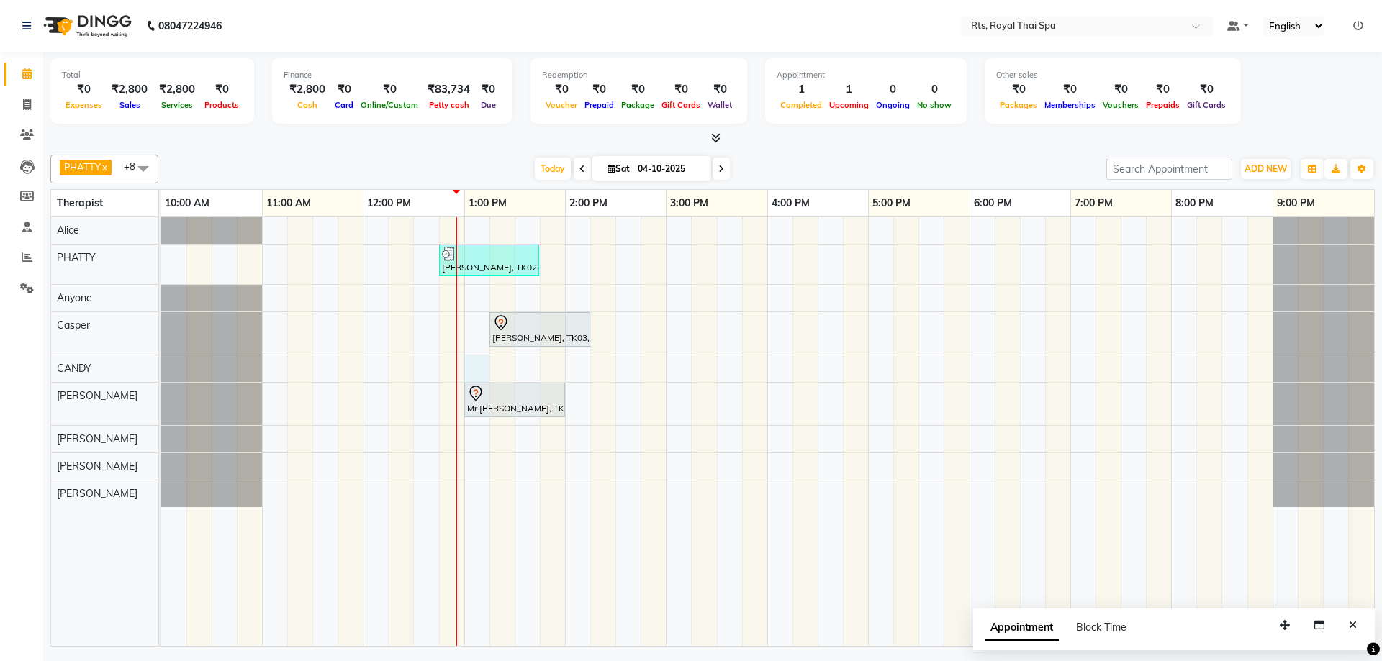
click at [480, 368] on div "Maruthy, TK02, 12:45 PM-01:45 PM, ROYAL SIGNATURE THERAPY 60min. V KUMAR, TK03,…" at bounding box center [767, 431] width 1213 height 429
select select "50979"
select select "780"
select select "tentative"
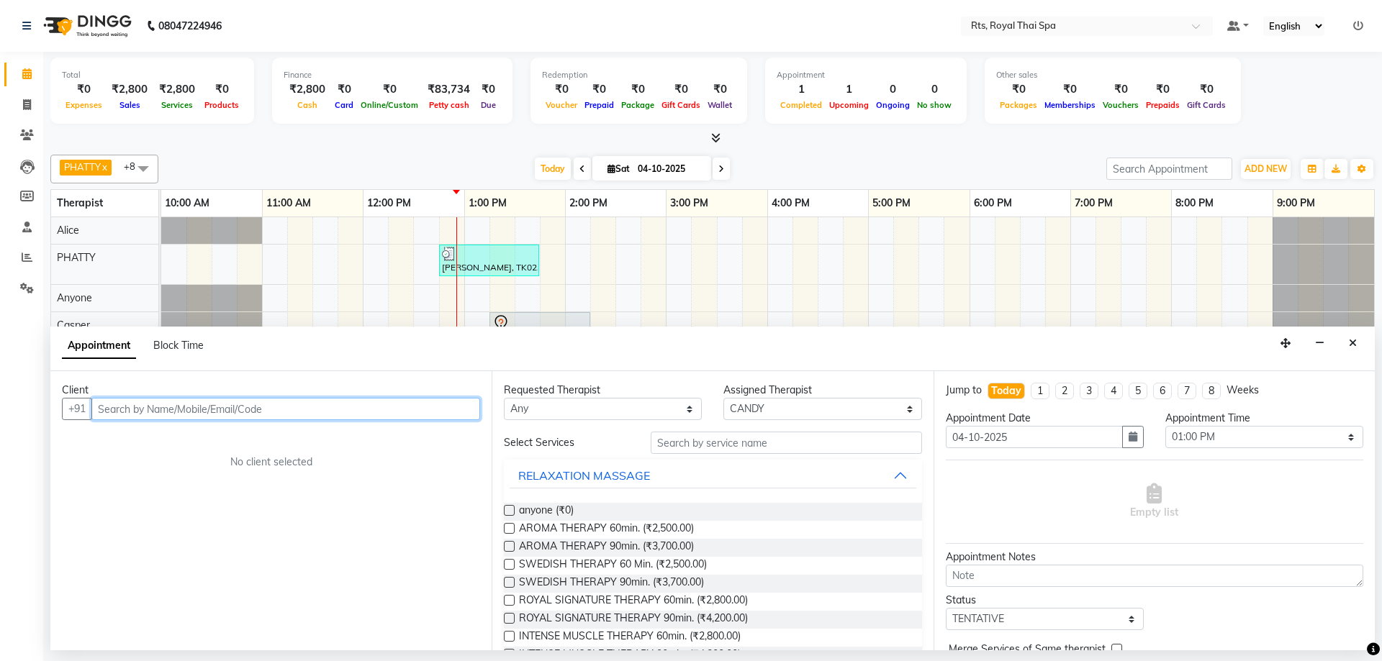
click at [384, 411] on input "text" at bounding box center [285, 409] width 389 height 22
click at [215, 438] on ngb-highlight "123456789" at bounding box center [191, 439] width 65 height 14
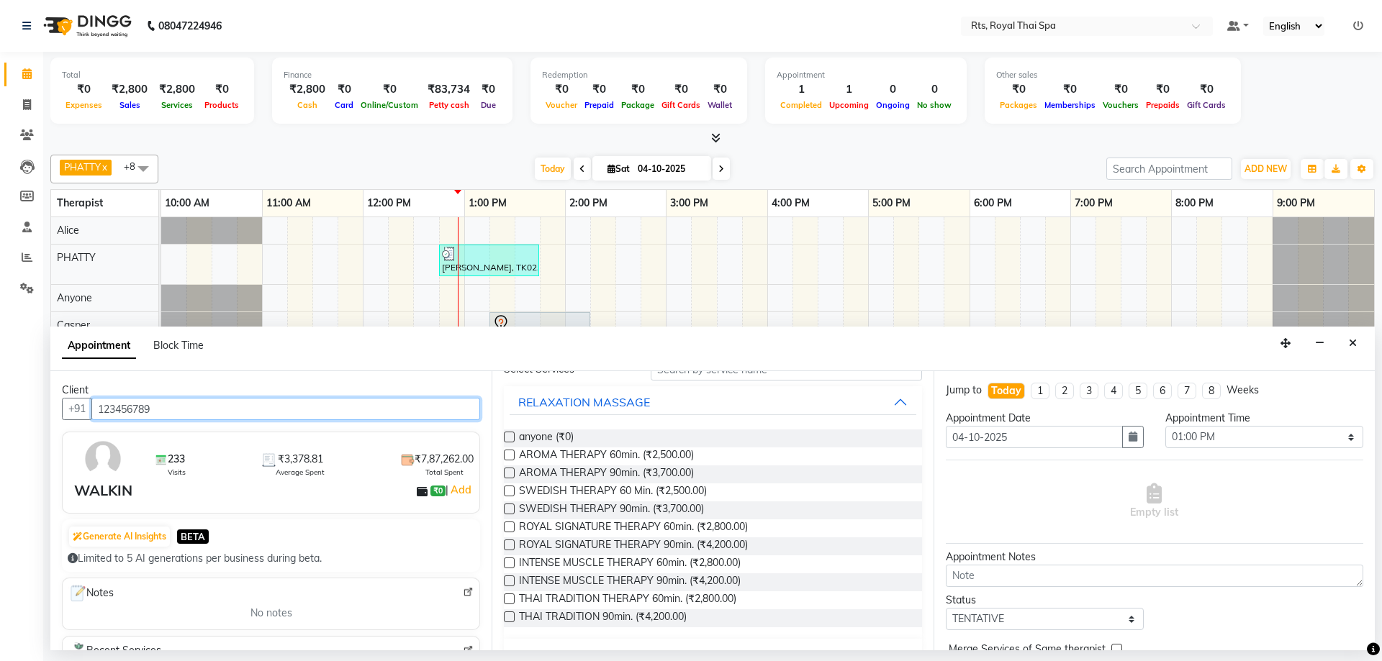
scroll to position [137, 0]
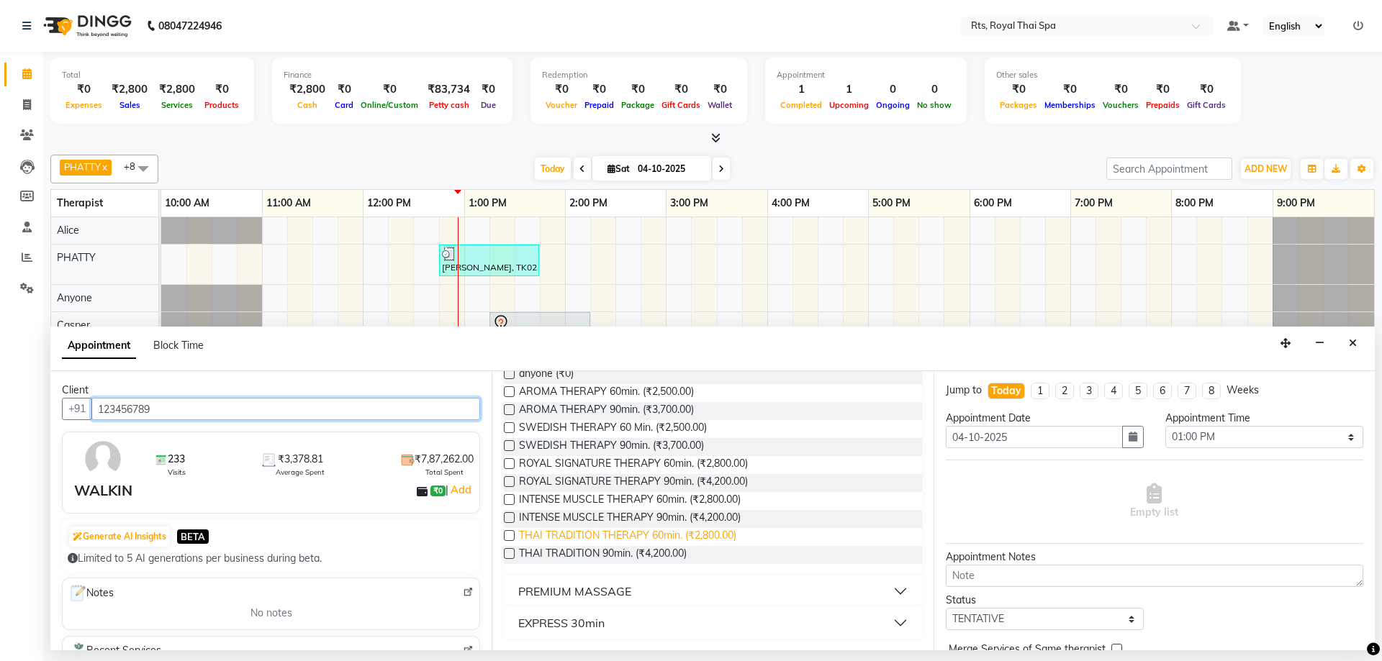
type input "123456789"
click at [723, 533] on span "THAI TRADITION THERAPY 60min. (₹2,800.00)" at bounding box center [627, 537] width 217 height 18
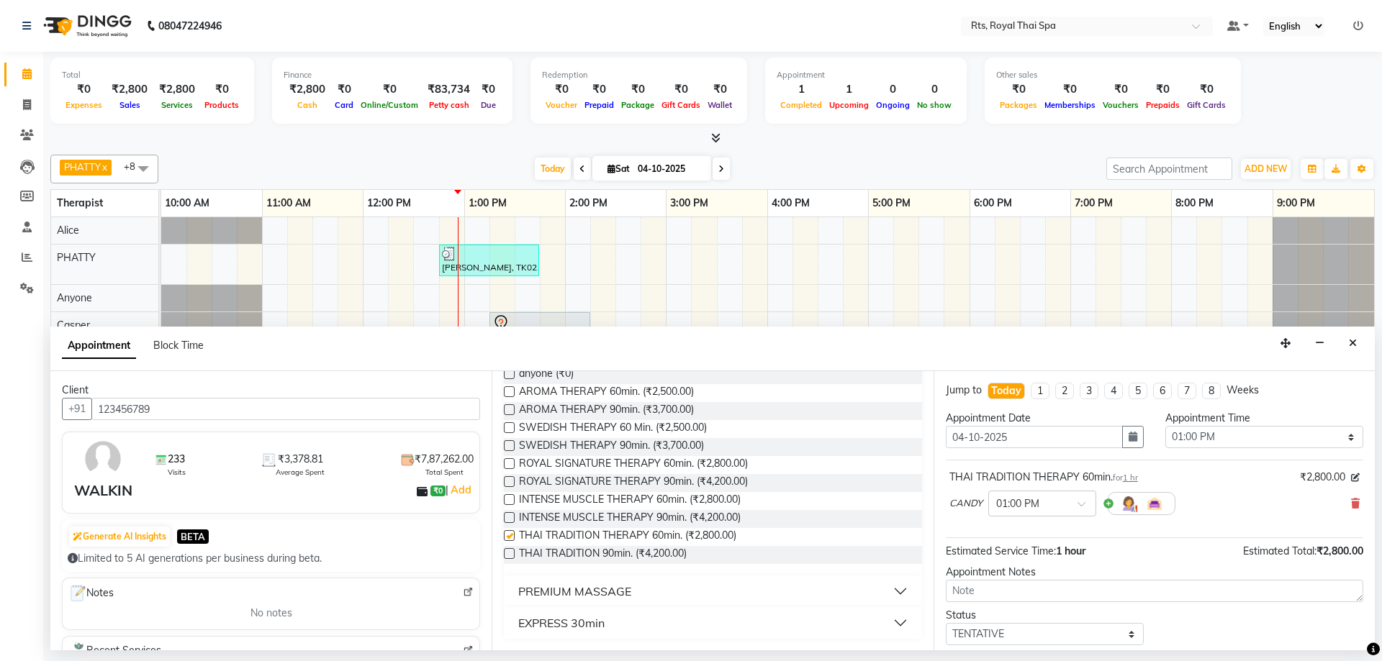
checkbox input "false"
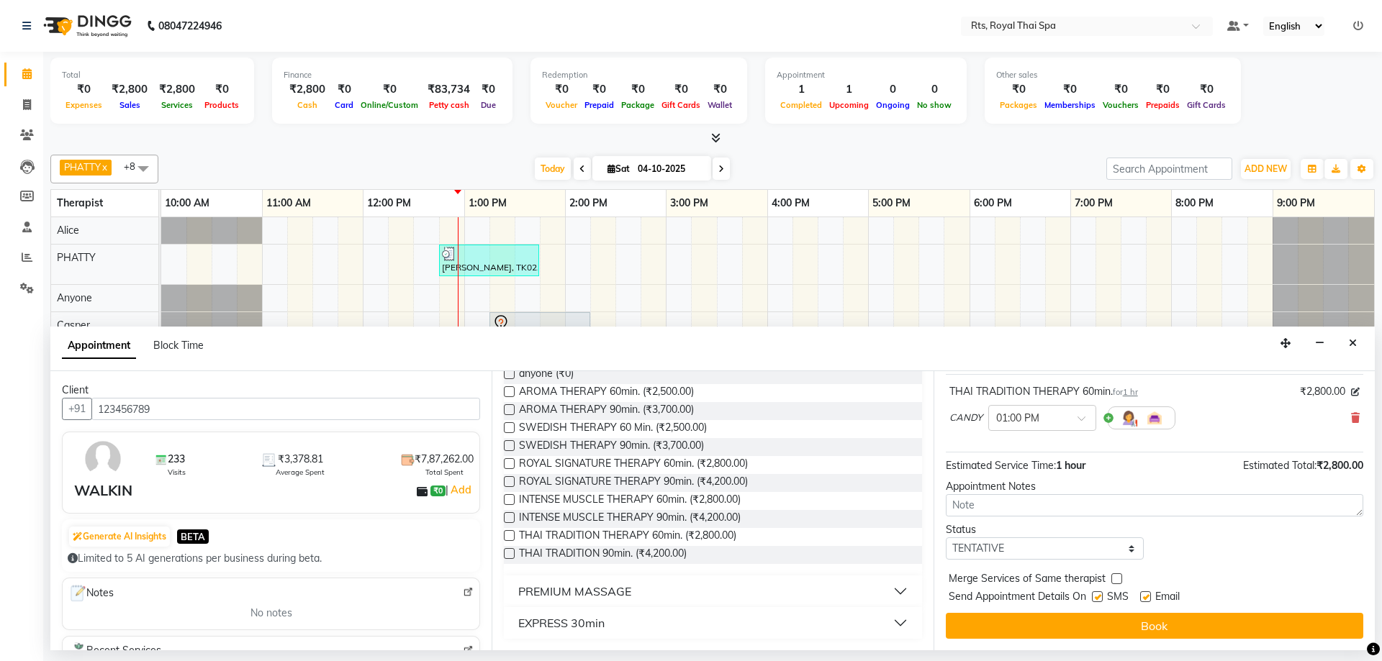
click at [1099, 595] on label at bounding box center [1097, 597] width 11 height 11
click at [1099, 595] on input "checkbox" at bounding box center [1096, 598] width 9 height 9
checkbox input "false"
drag, startPoint x: 1110, startPoint y: 617, endPoint x: 1087, endPoint y: 617, distance: 23.0
click at [1100, 613] on button "Book" at bounding box center [1154, 626] width 417 height 26
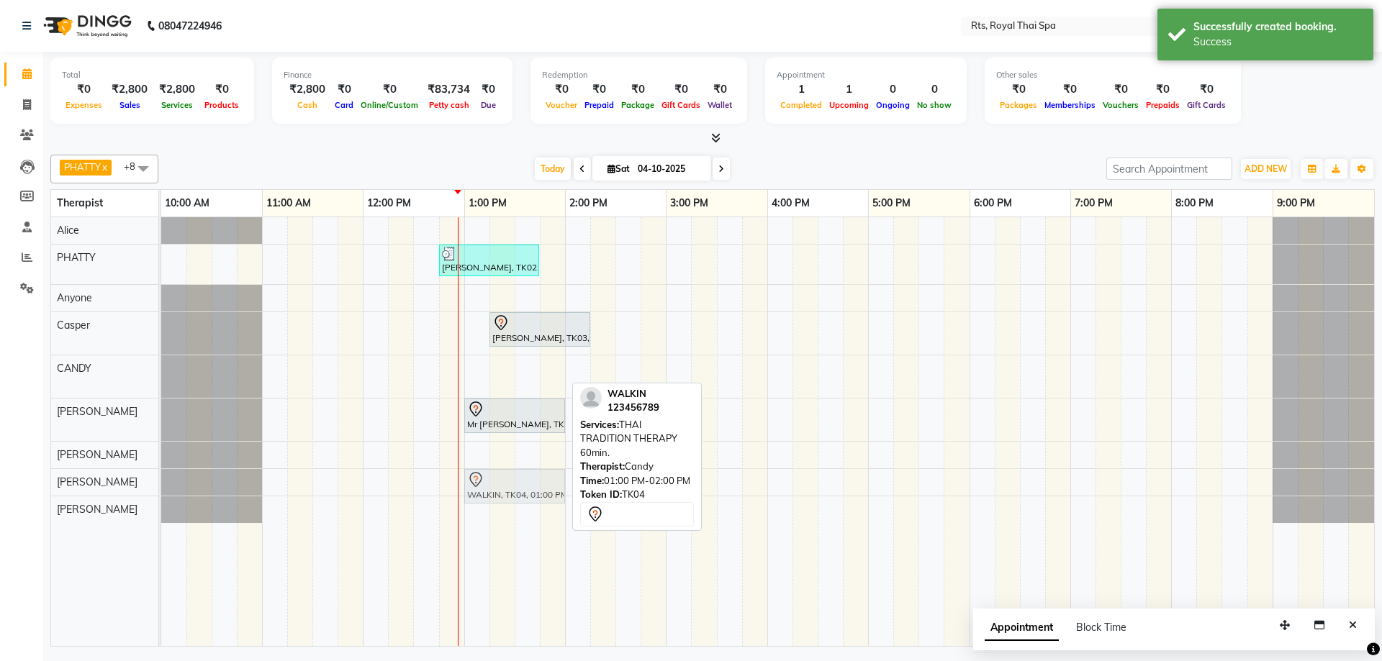
drag, startPoint x: 493, startPoint y: 373, endPoint x: 484, endPoint y: 485, distance: 111.9
click at [484, 485] on tbody "Maruthy, TK02, 12:45 PM-01:45 PM, ROYAL SIGNATURE THERAPY 60min. V KUMAR, TK03,…" at bounding box center [767, 370] width 1213 height 306
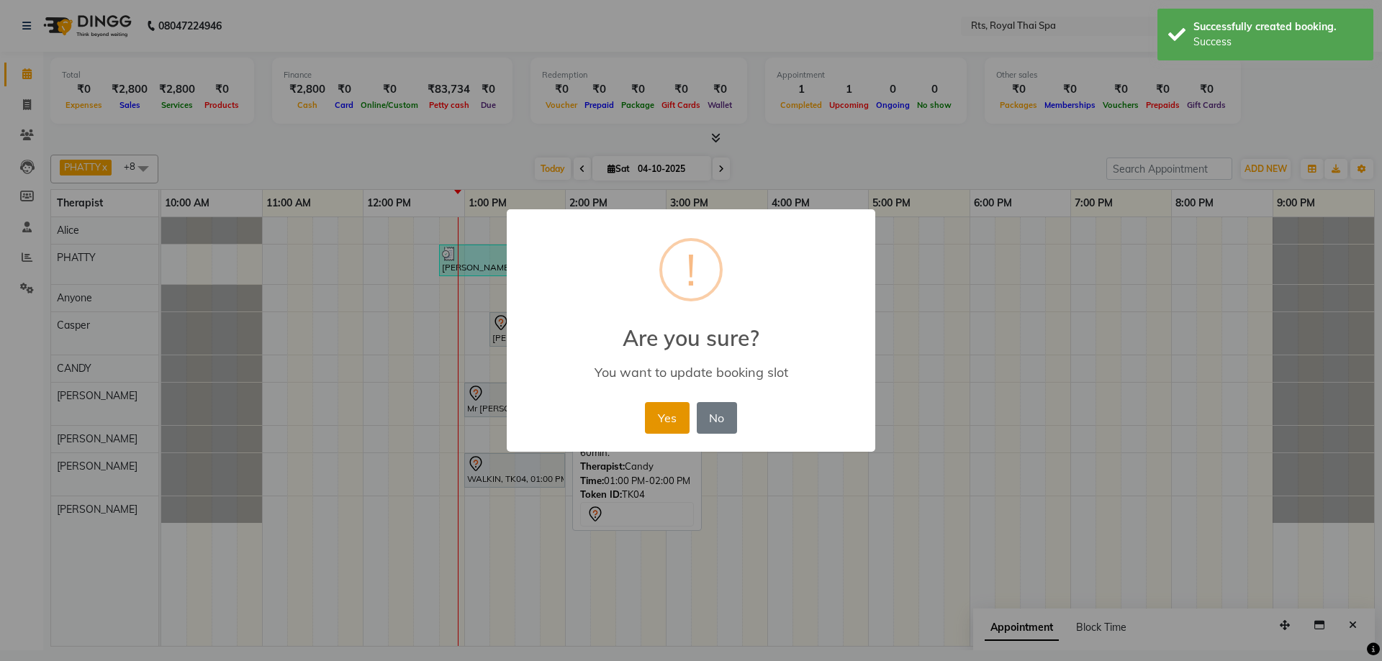
click at [679, 427] on button "Yes" at bounding box center [667, 418] width 44 height 32
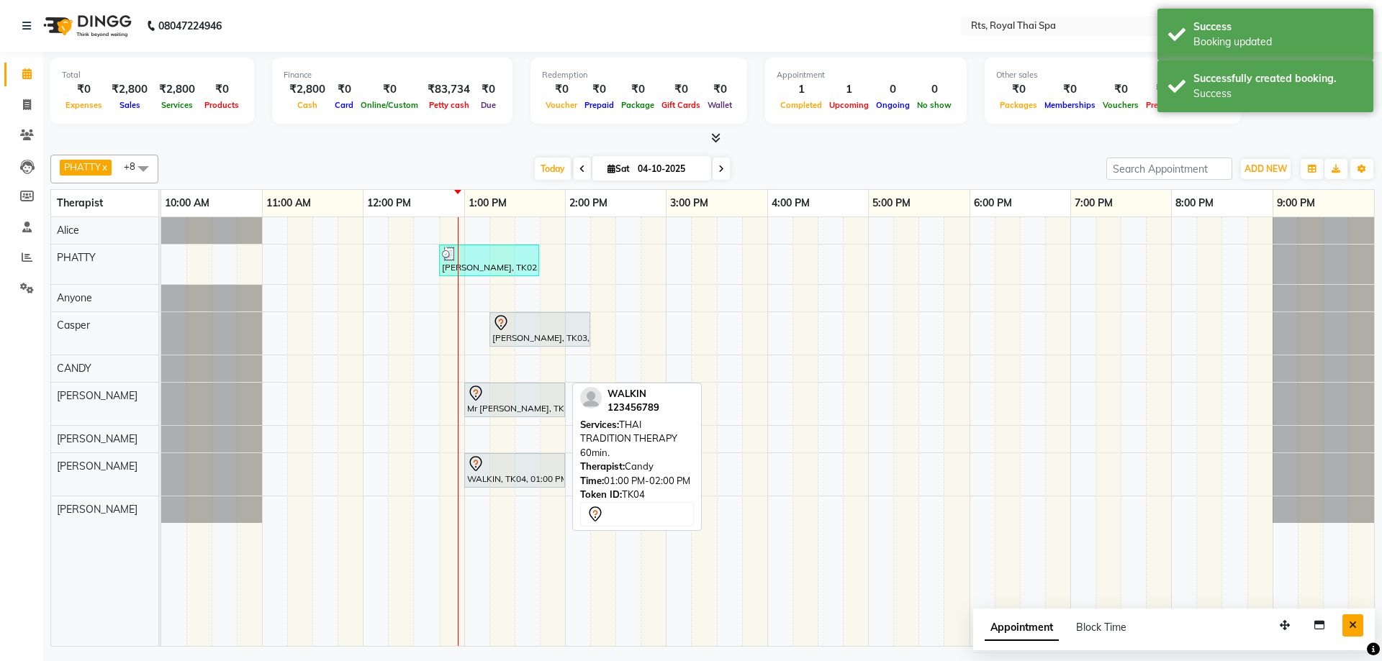
click at [1356, 622] on icon "Close" at bounding box center [1353, 625] width 8 height 10
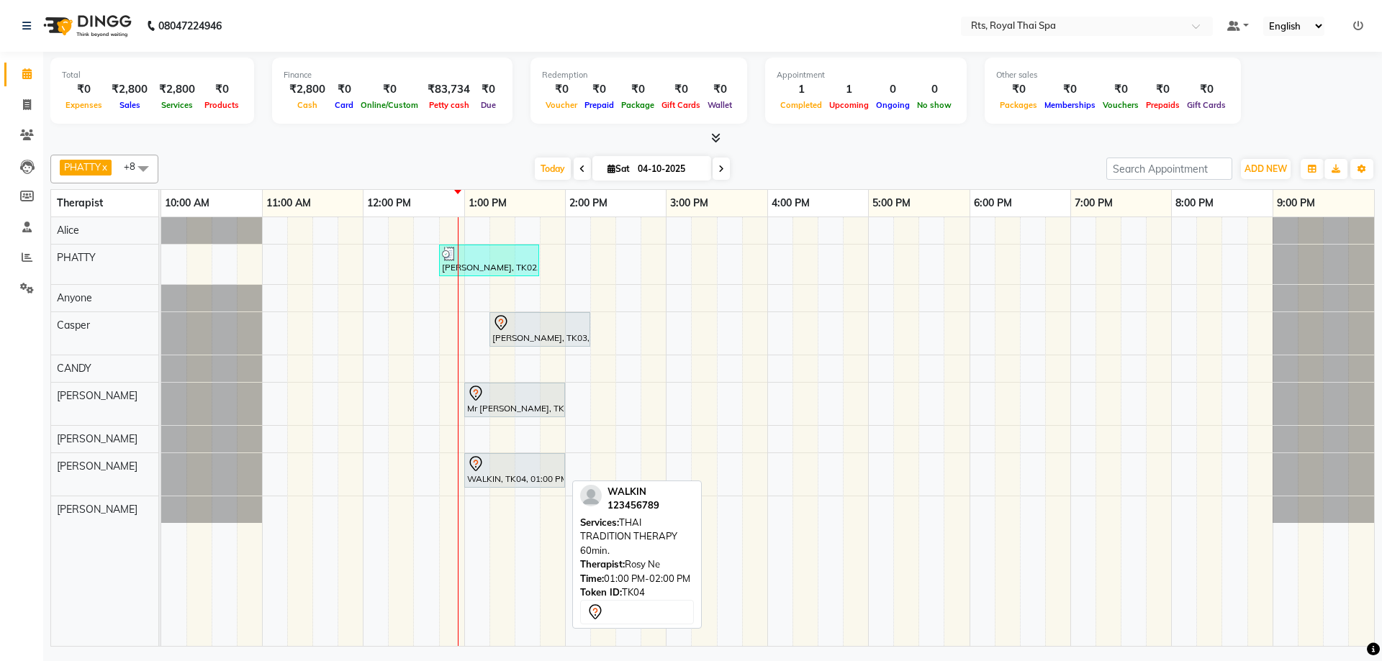
click at [486, 470] on div at bounding box center [514, 464] width 95 height 17
select select "7"
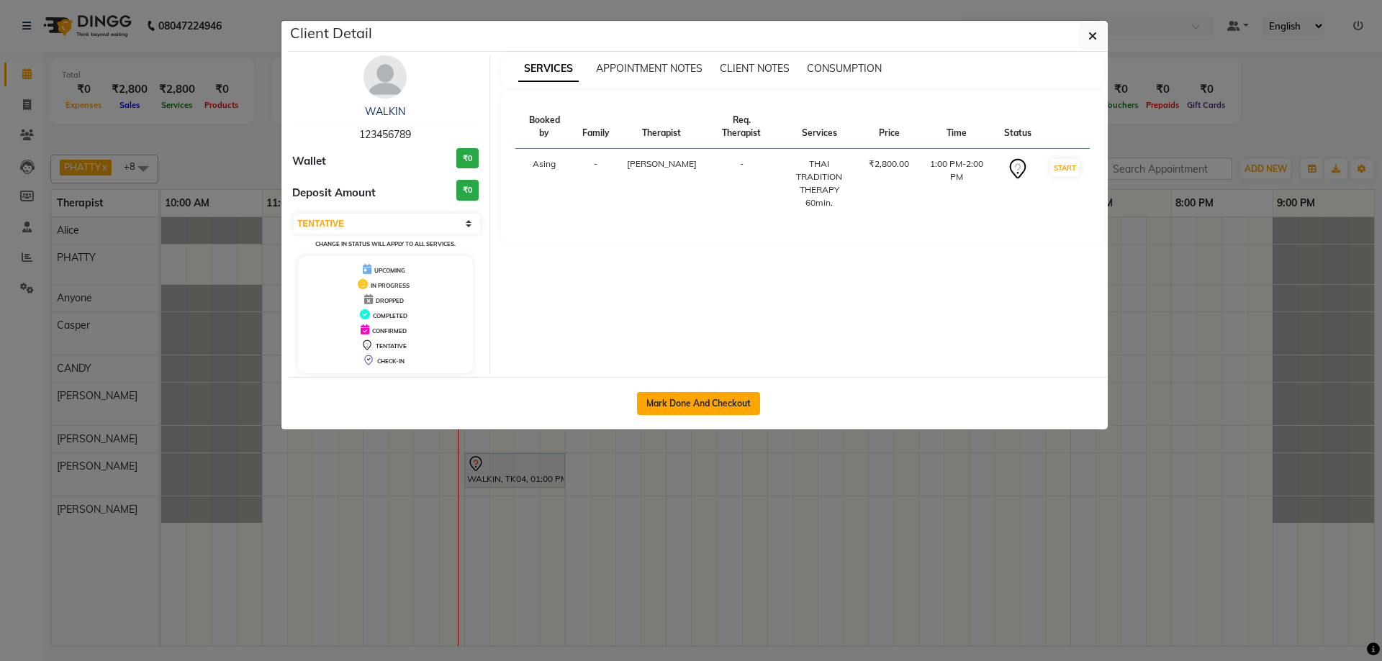
click at [666, 404] on button "Mark Done And Checkout" at bounding box center [698, 403] width 123 height 23
select select "service"
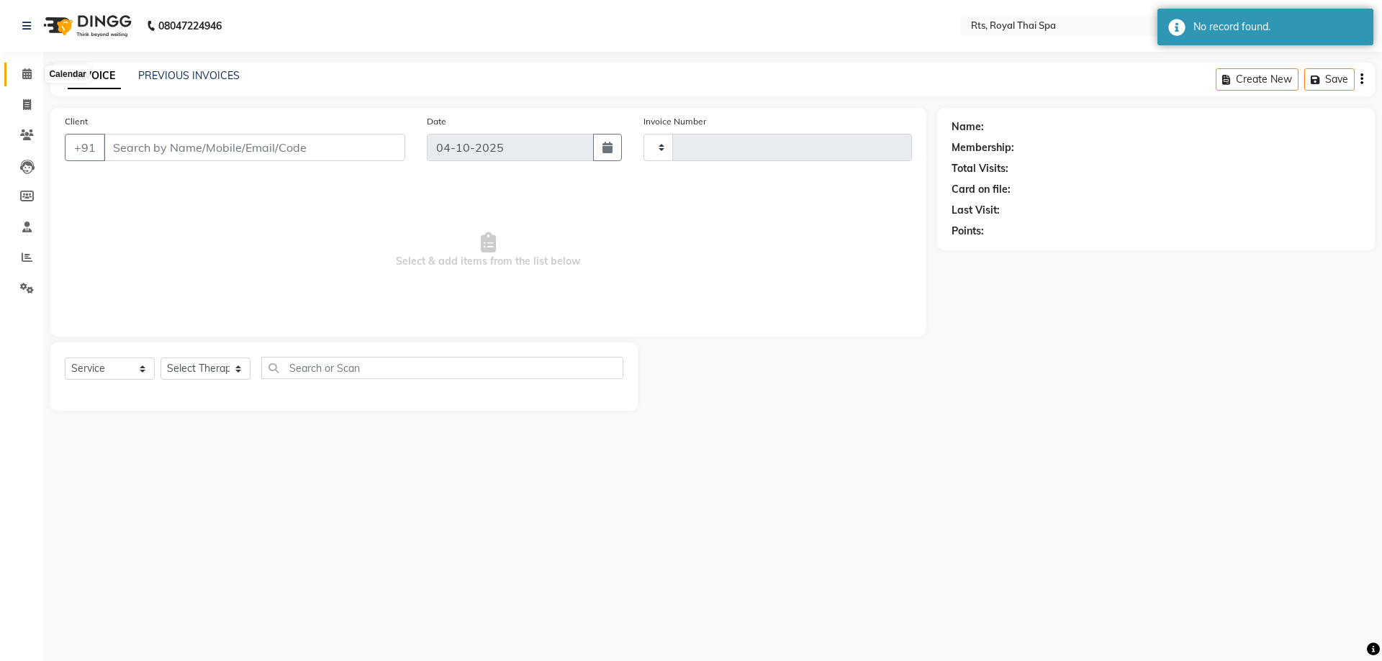
click at [25, 73] on icon at bounding box center [26, 73] width 9 height 11
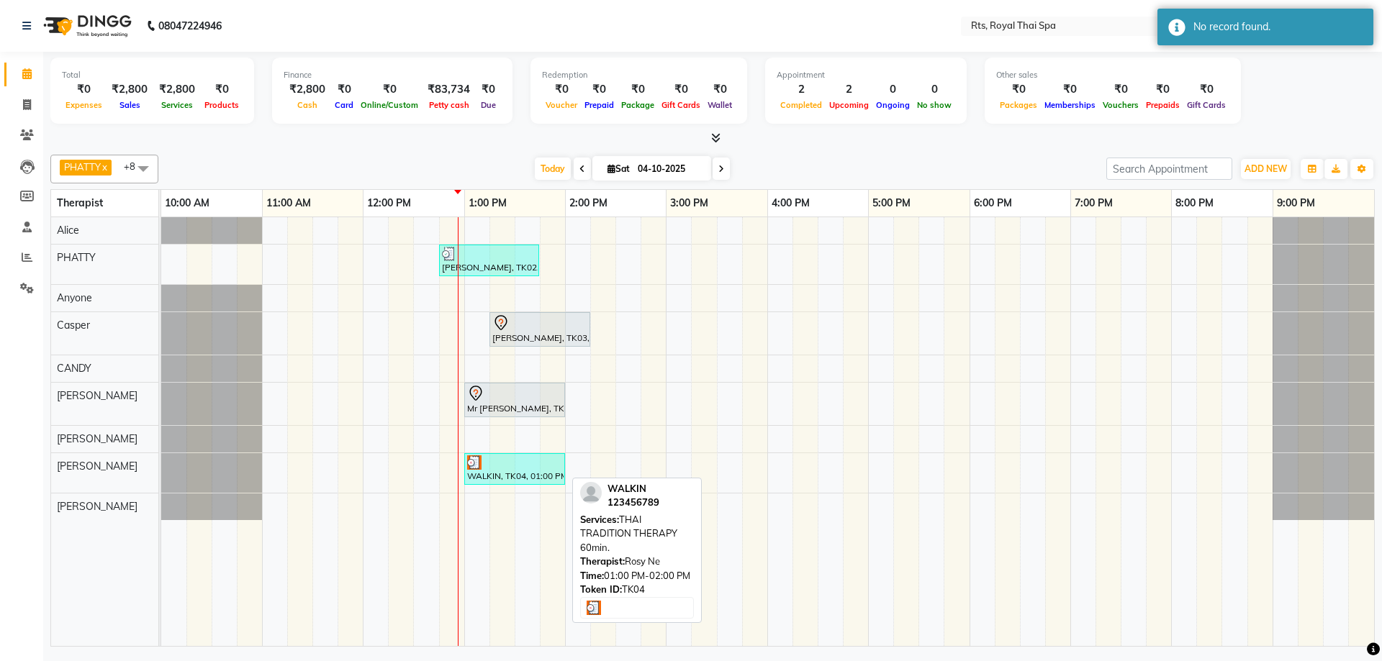
click at [494, 471] on div "WALKIN, TK04, 01:00 PM-02:00 PM, THAI TRADITION THERAPY 60min." at bounding box center [515, 469] width 98 height 27
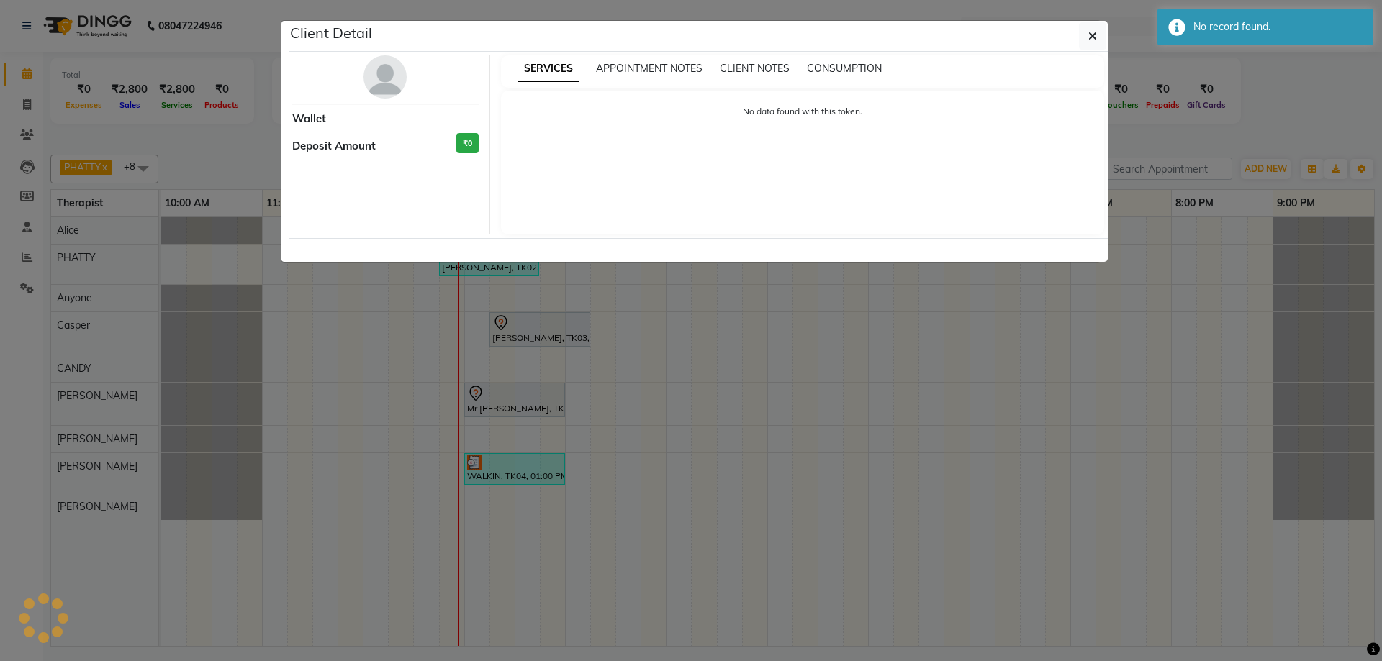
select select "3"
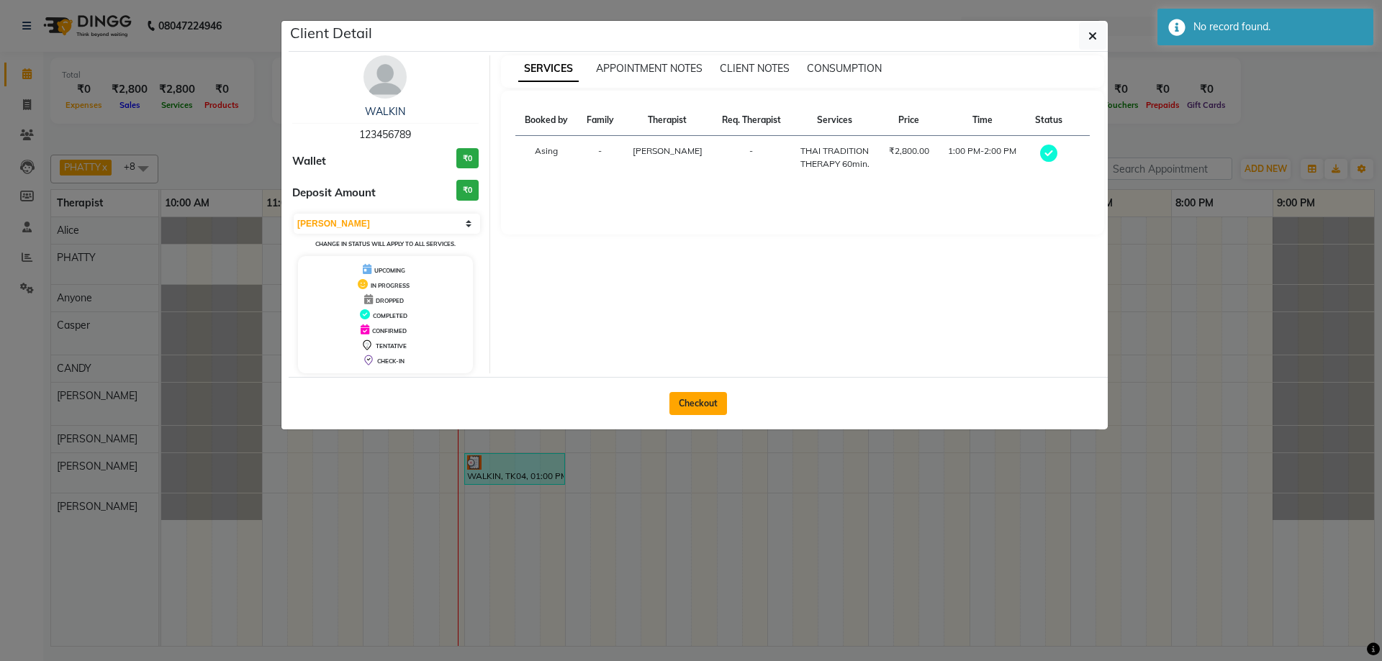
click at [700, 402] on button "Checkout" at bounding box center [698, 403] width 58 height 23
select select "service"
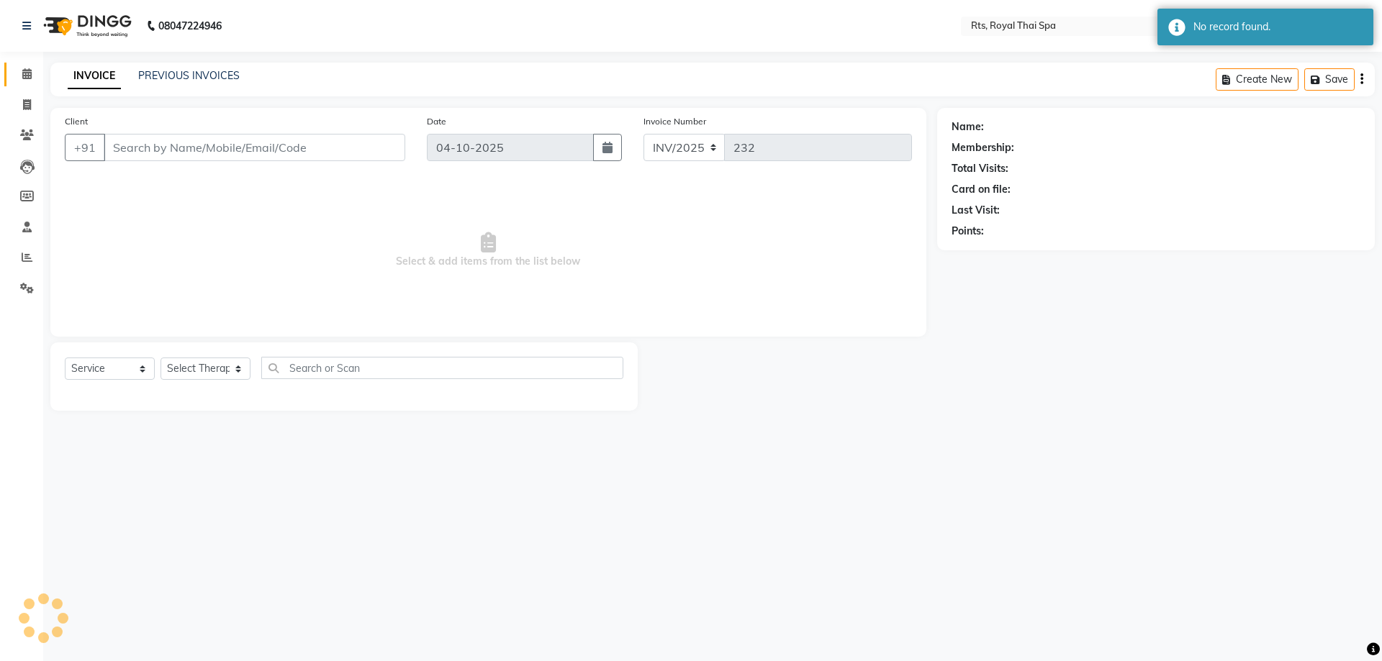
type input "123456789"
select select "91169"
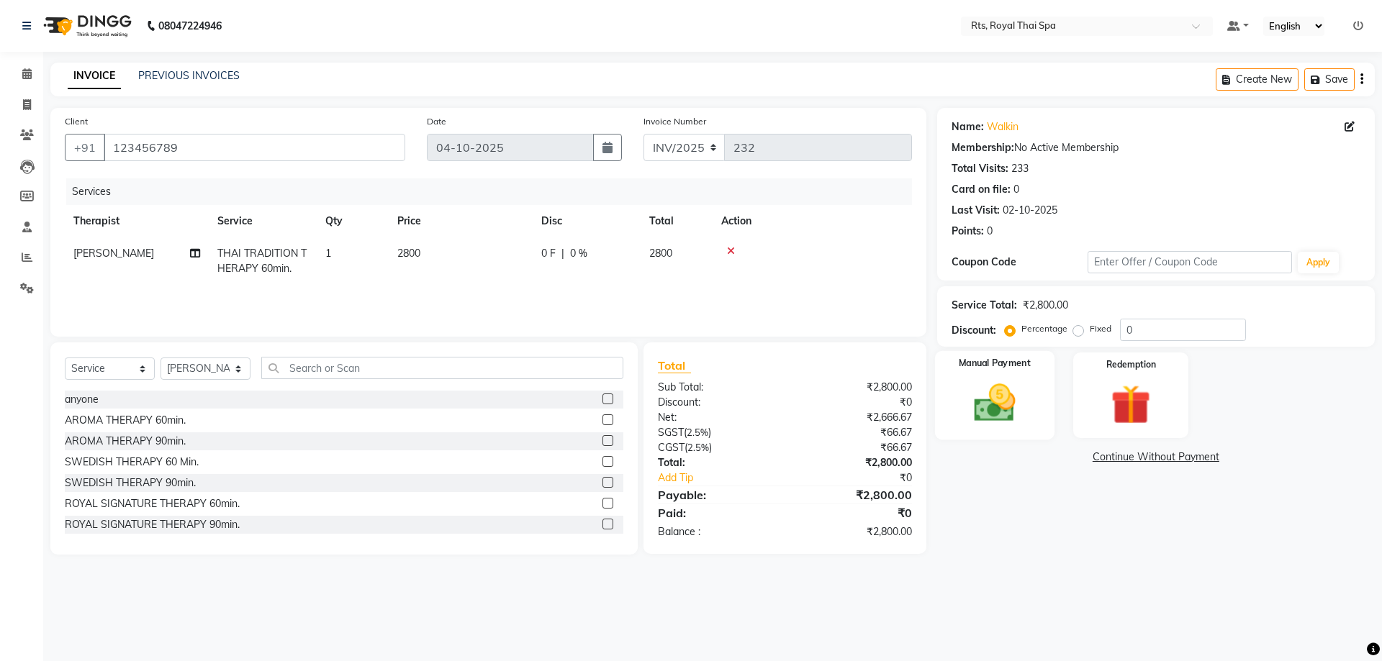
click at [997, 409] on img at bounding box center [994, 402] width 67 height 47
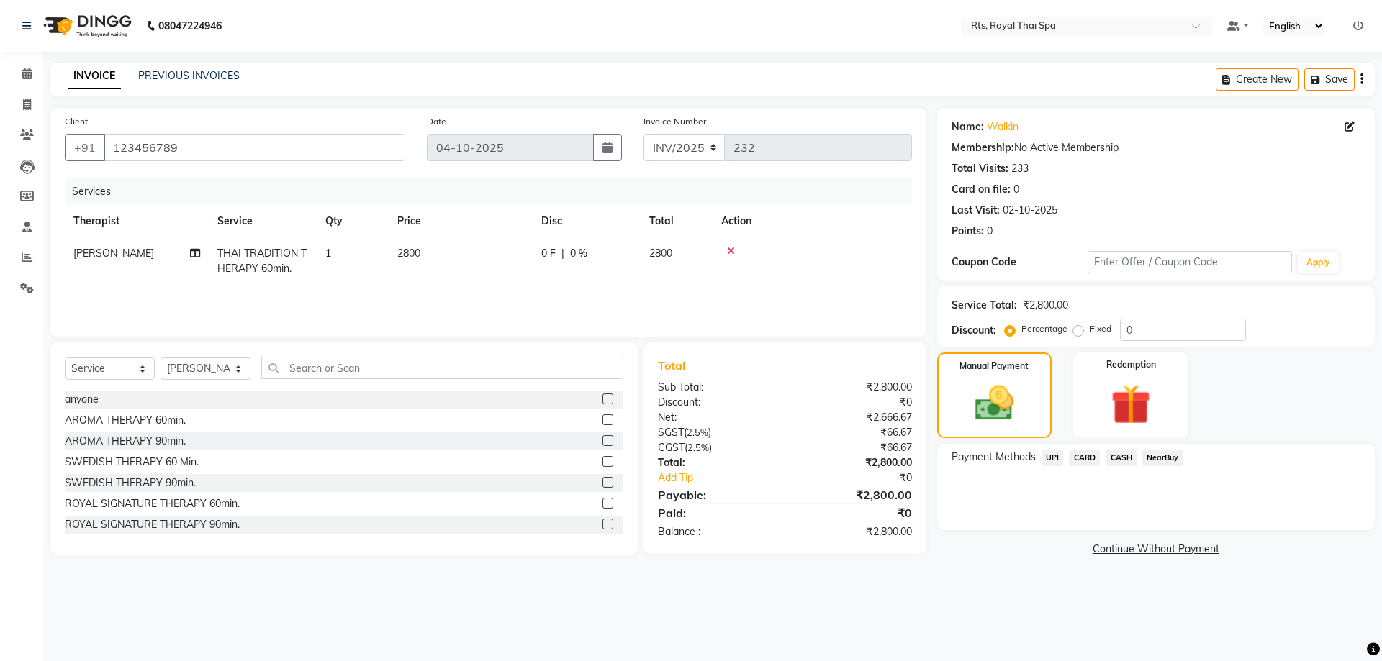
click at [1046, 460] on span "UPI" at bounding box center [1052, 458] width 22 height 17
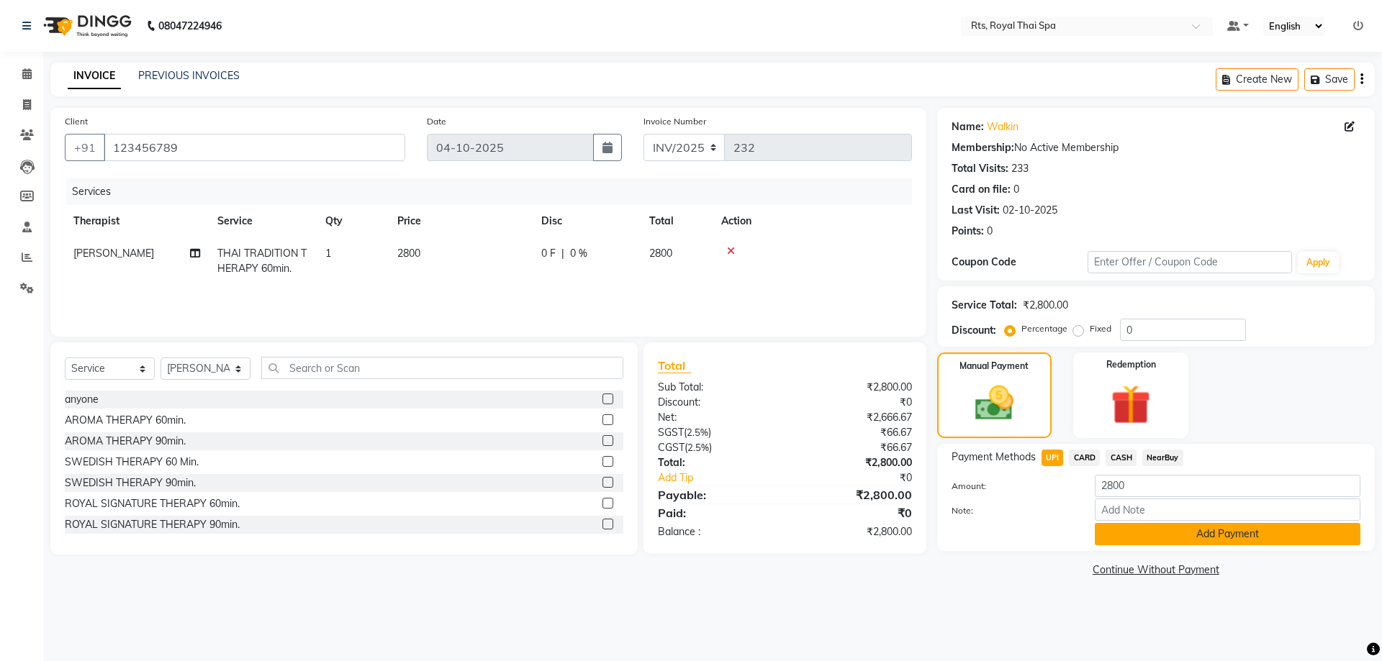
click at [1130, 534] on button "Add Payment" at bounding box center [1228, 534] width 266 height 22
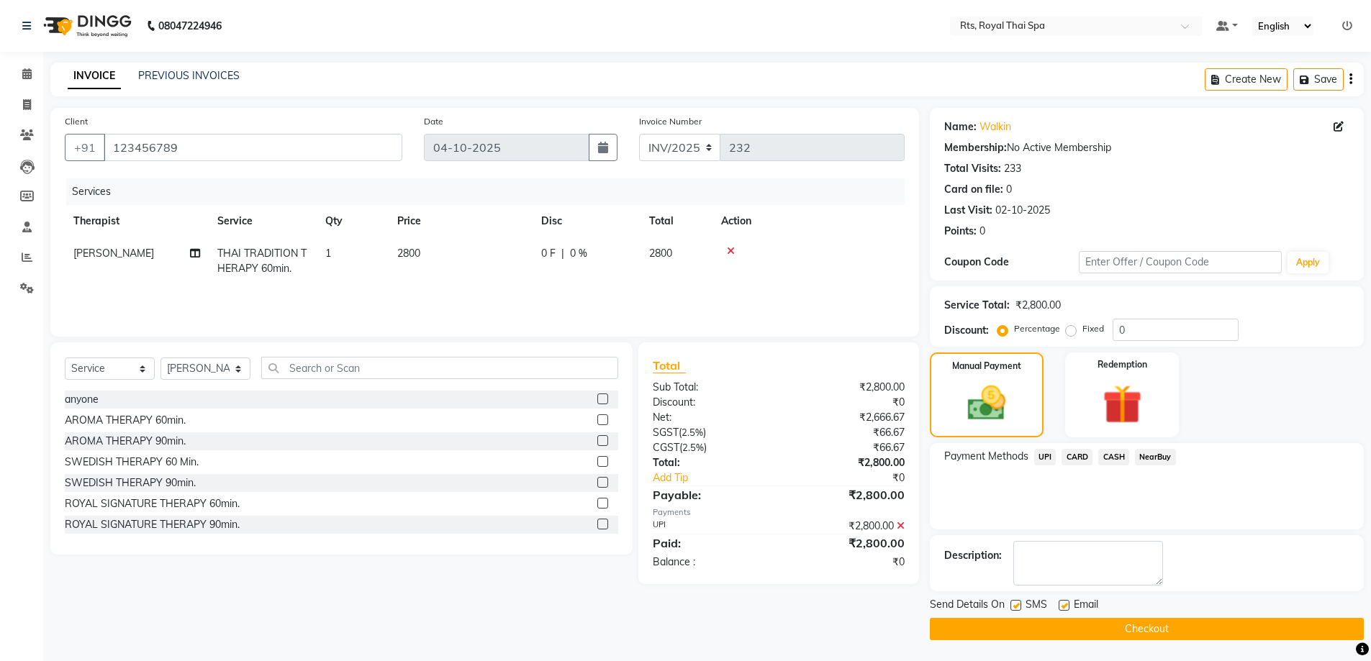
click at [1013, 602] on label at bounding box center [1015, 605] width 11 height 11
click at [1013, 602] on input "checkbox" at bounding box center [1014, 606] width 9 height 9
checkbox input "false"
click at [1021, 633] on button "Checkout" at bounding box center [1147, 629] width 434 height 22
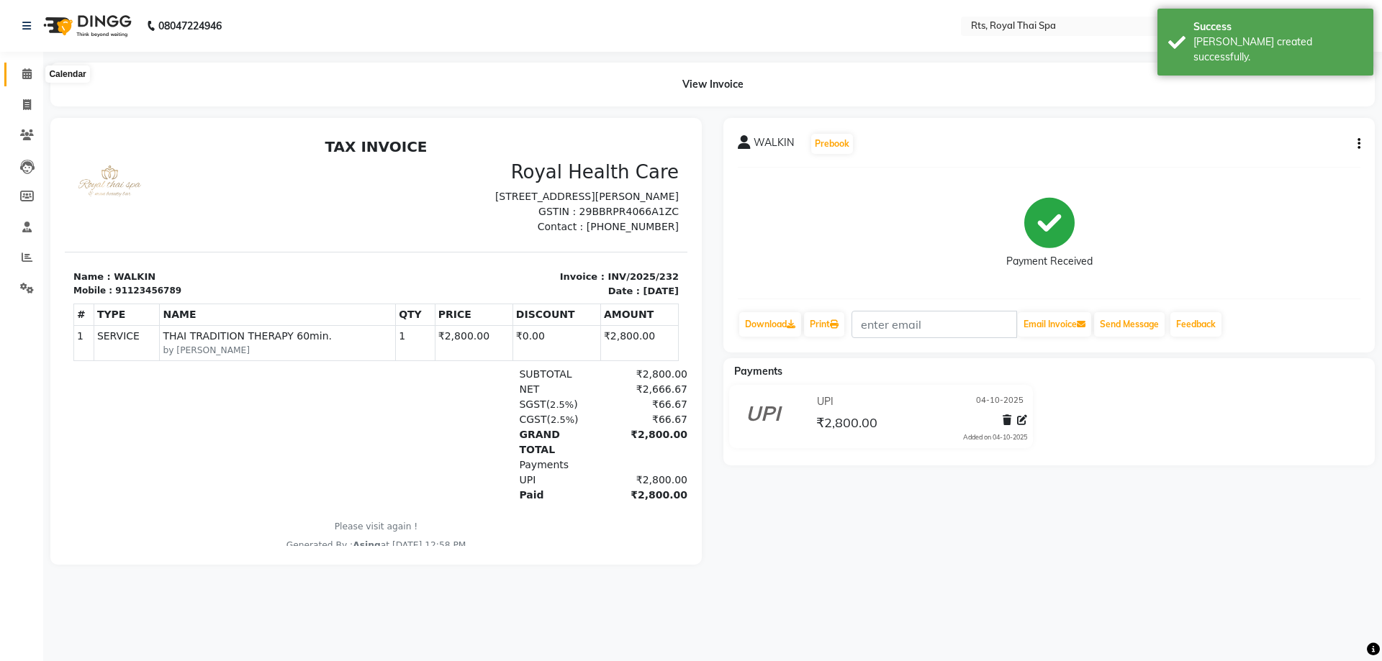
drag, startPoint x: 19, startPoint y: 72, endPoint x: 38, endPoint y: 72, distance: 18.7
click at [20, 72] on span at bounding box center [26, 74] width 25 height 17
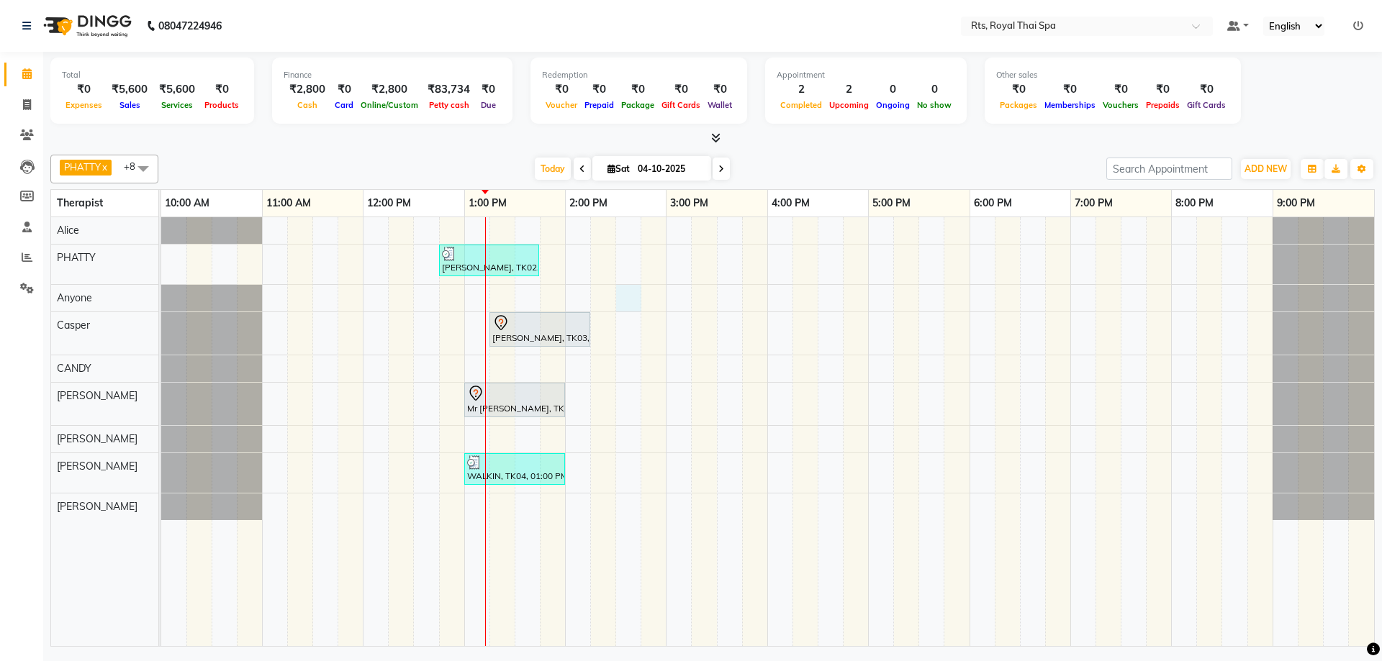
click at [629, 299] on div "Maruthy, TK02, 12:45 PM-01:45 PM, ROYAL SIGNATURE THERAPY 60min. V KUMAR, TK03,…" at bounding box center [767, 431] width 1213 height 429
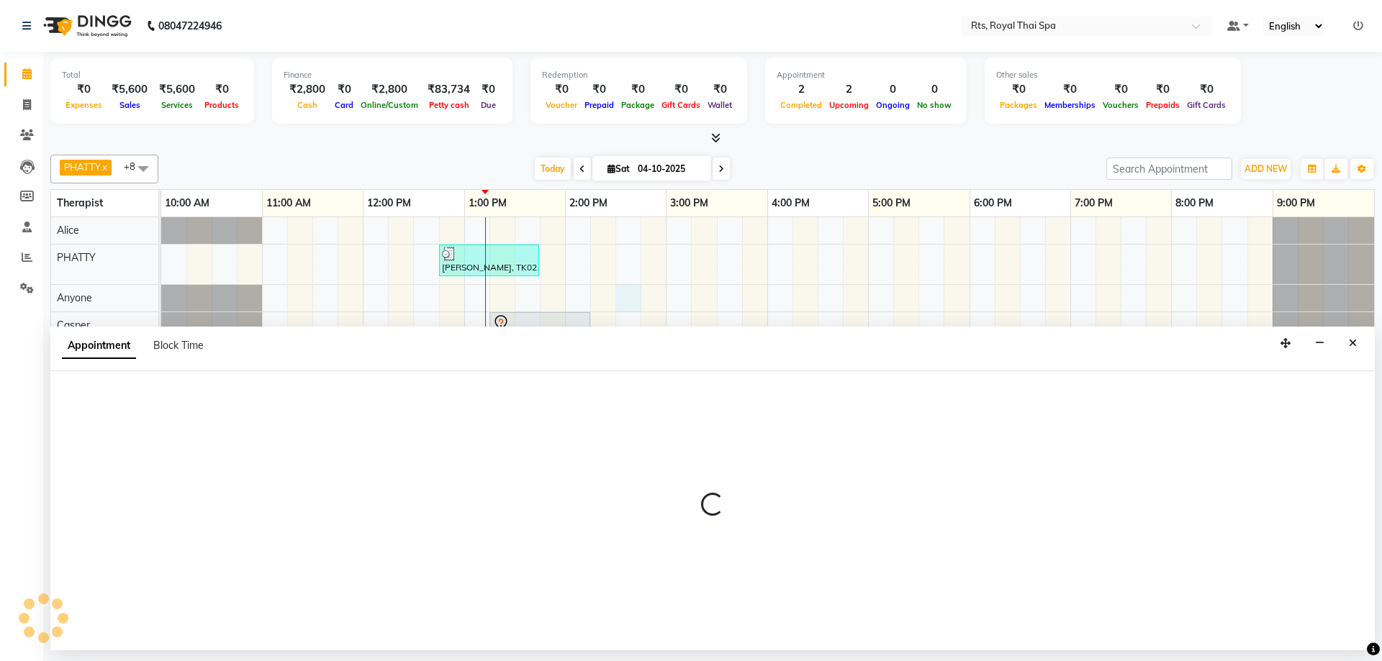
select select "39979"
select select "870"
select select "tentative"
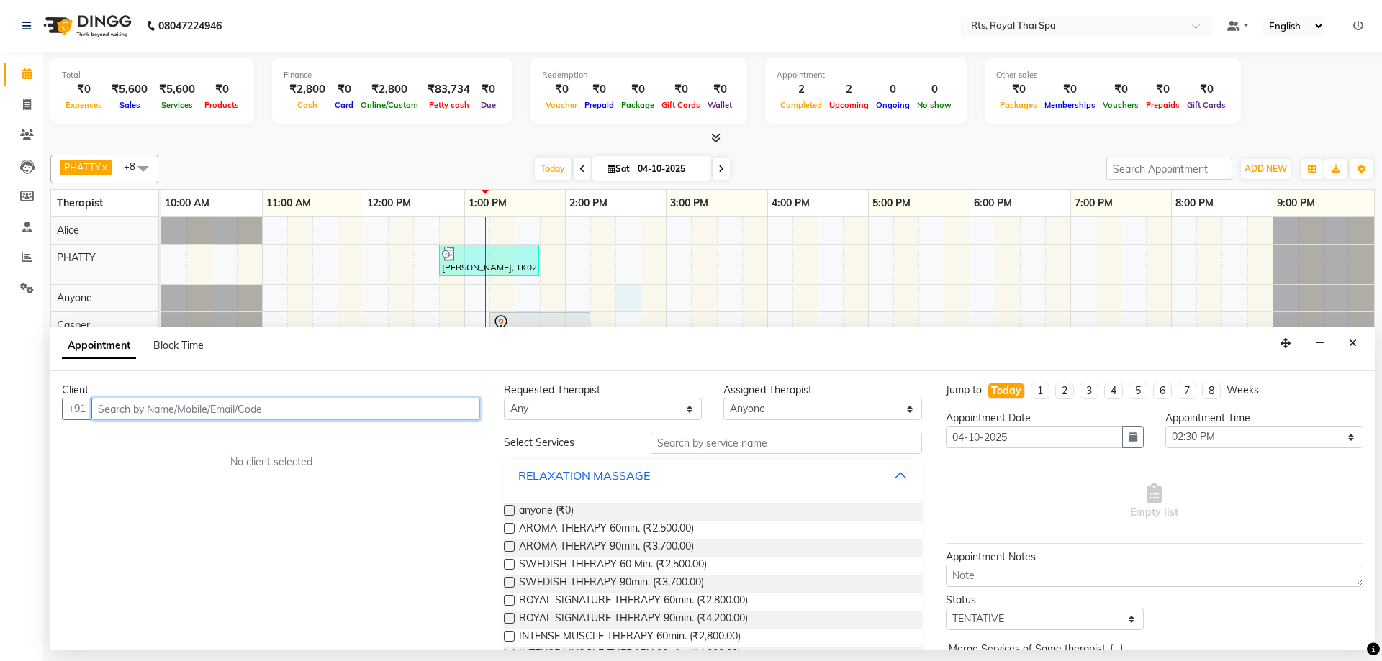
click at [381, 407] on input "text" at bounding box center [285, 409] width 389 height 22
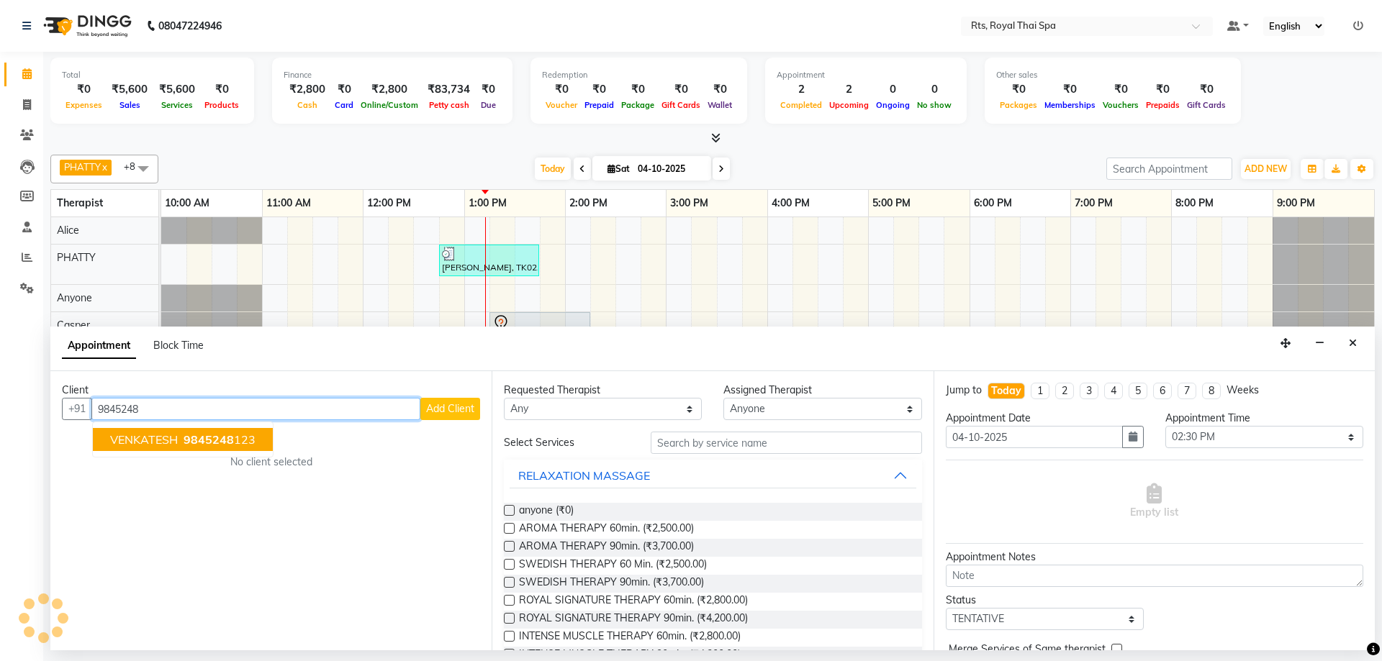
click at [257, 444] on button "VENKATESH 9845248 123" at bounding box center [183, 439] width 180 height 23
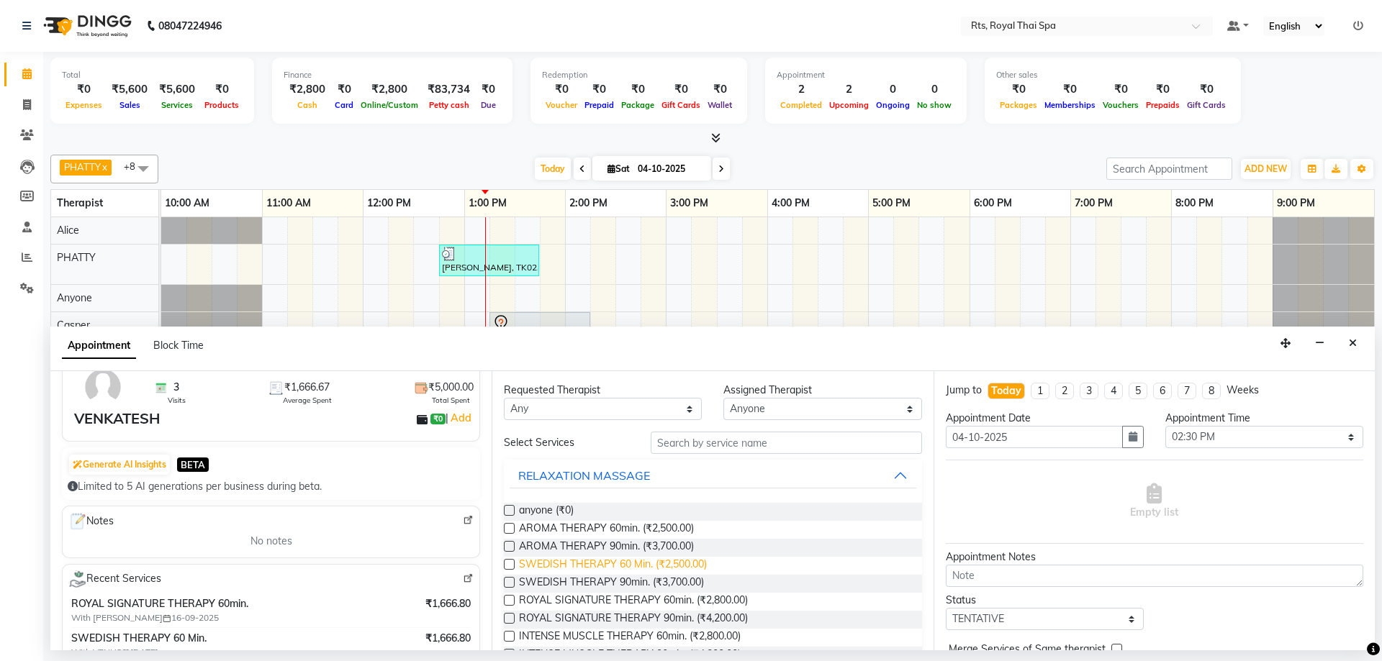
scroll to position [72, 0]
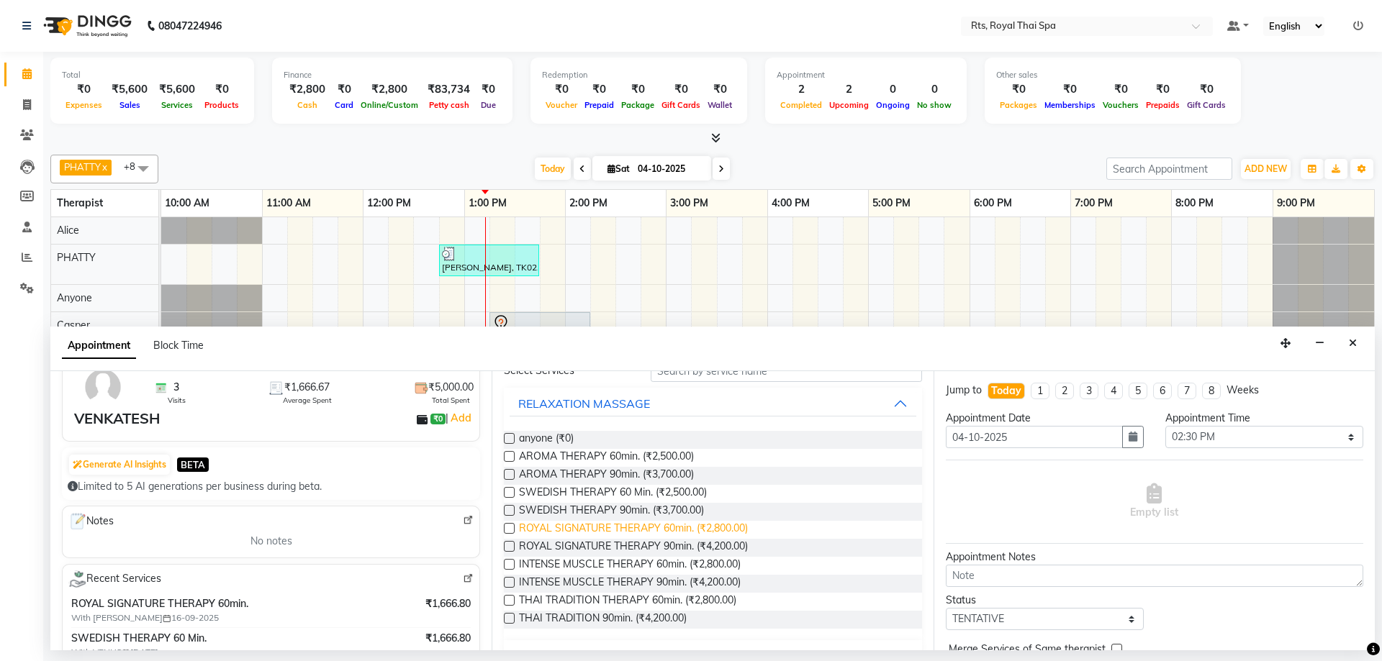
type input "9845248123"
click at [628, 526] on span "ROYAL SIGNATURE THERAPY 60min. (₹2,800.00)" at bounding box center [633, 530] width 229 height 18
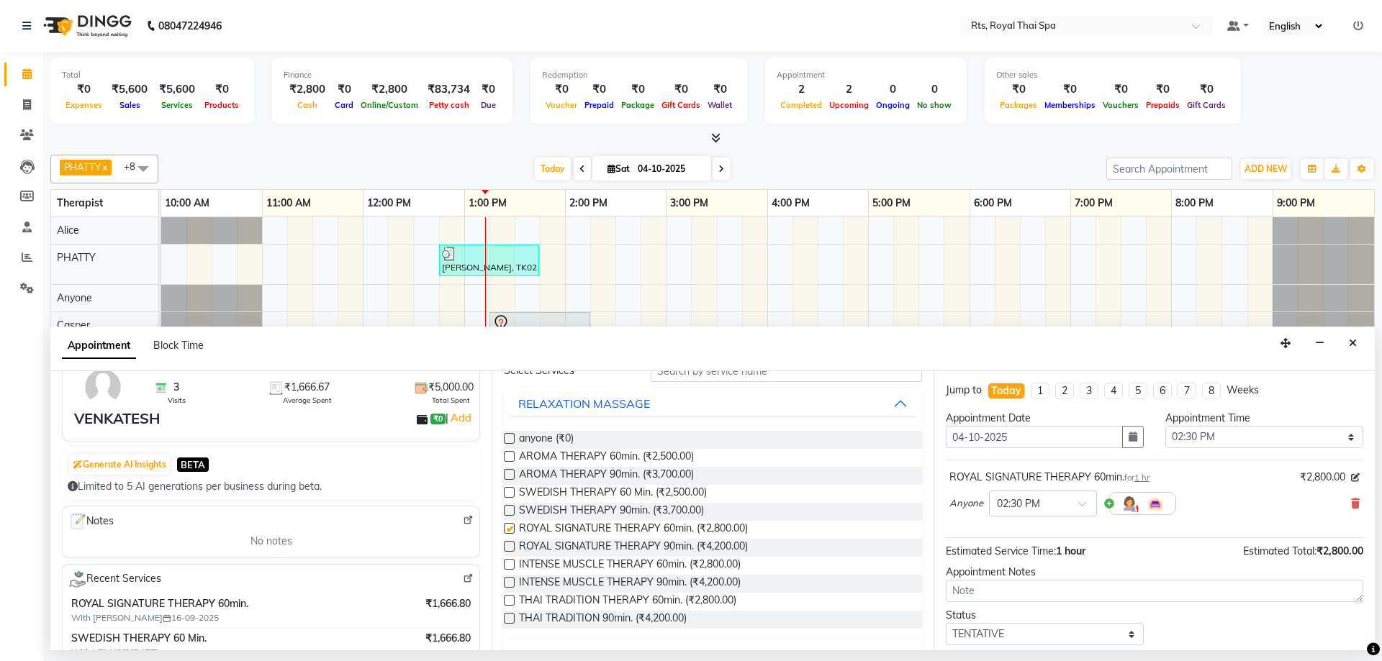
checkbox input "false"
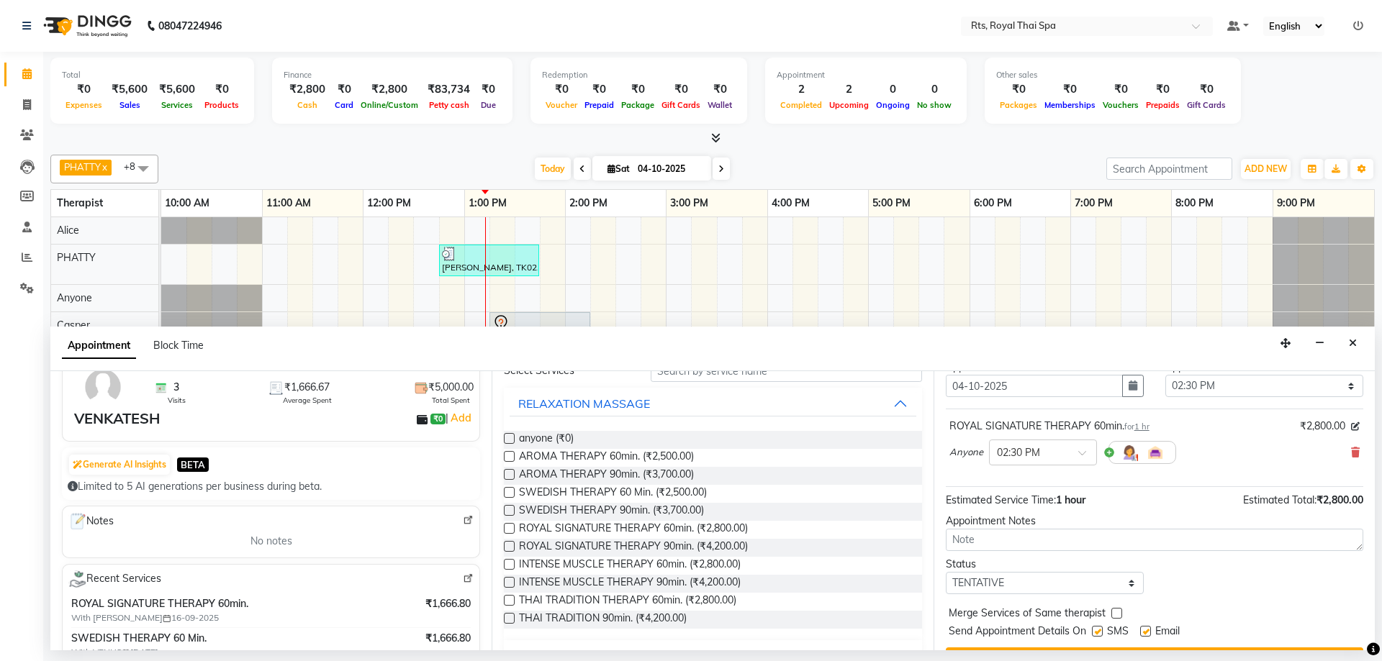
scroll to position [86, 0]
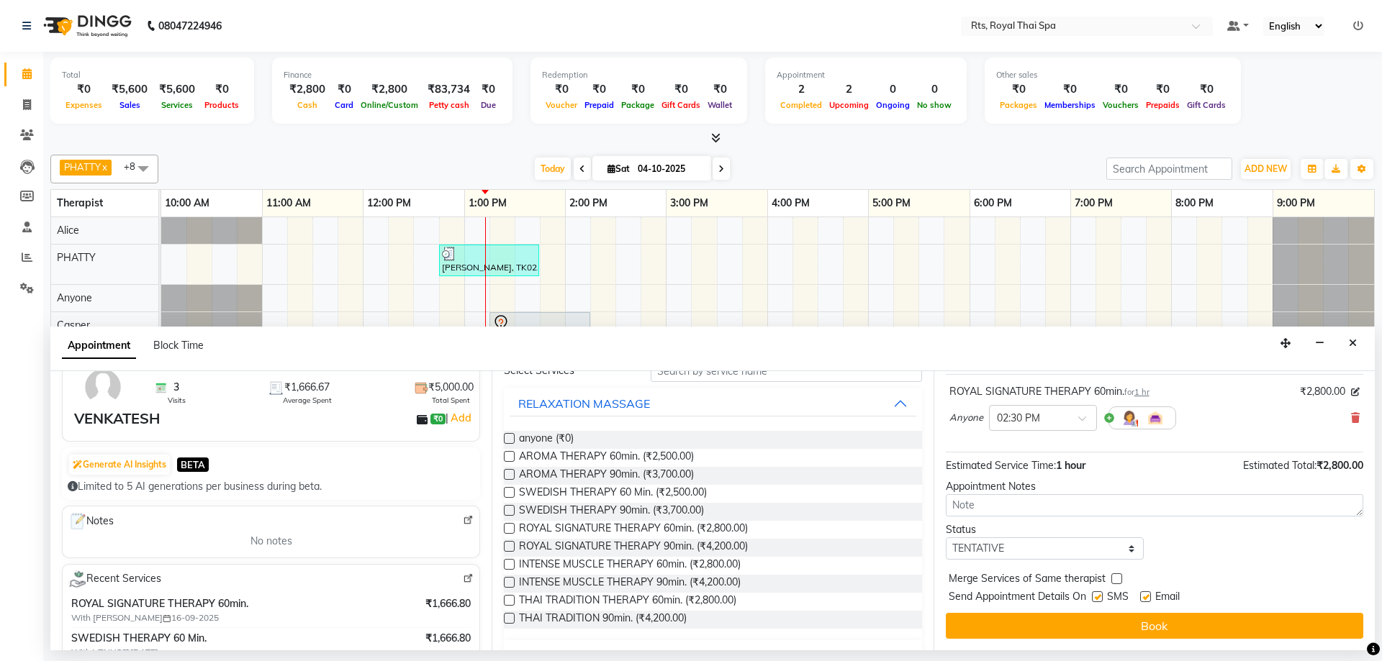
click at [1102, 597] on label at bounding box center [1097, 597] width 11 height 11
click at [1101, 597] on input "checkbox" at bounding box center [1096, 598] width 9 height 9
checkbox input "false"
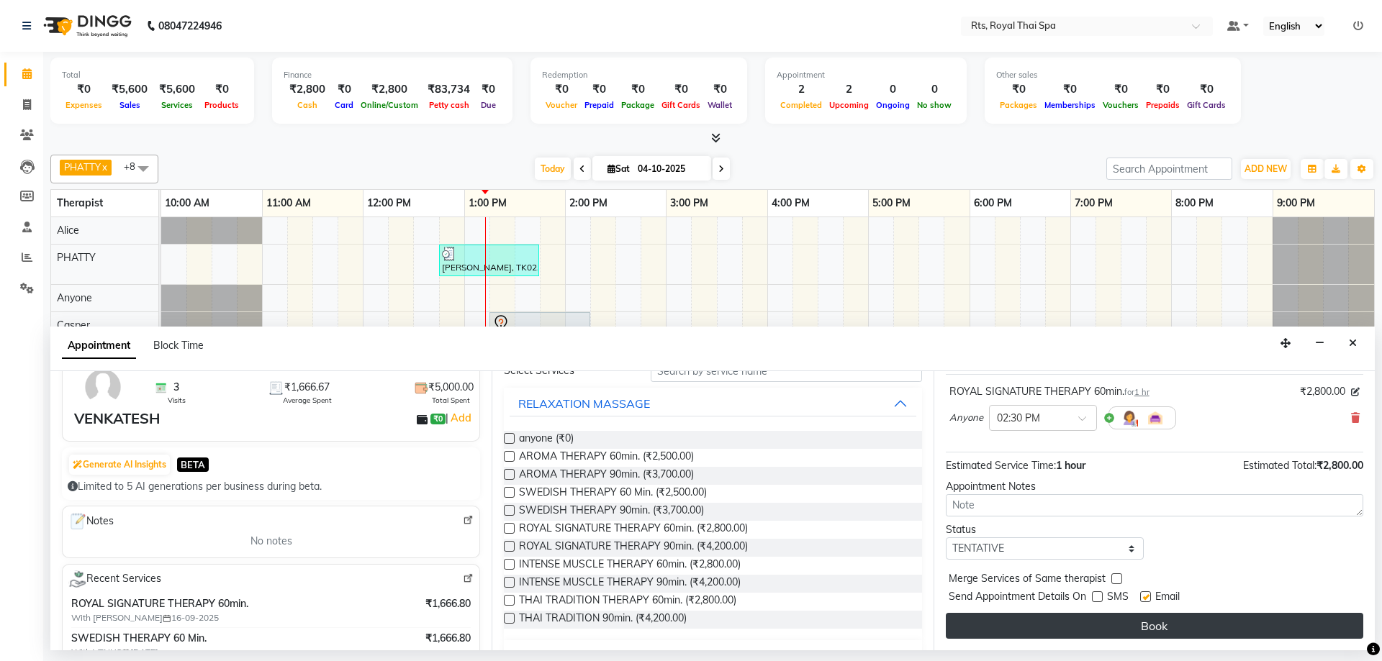
click at [1094, 620] on button "Book" at bounding box center [1154, 626] width 417 height 26
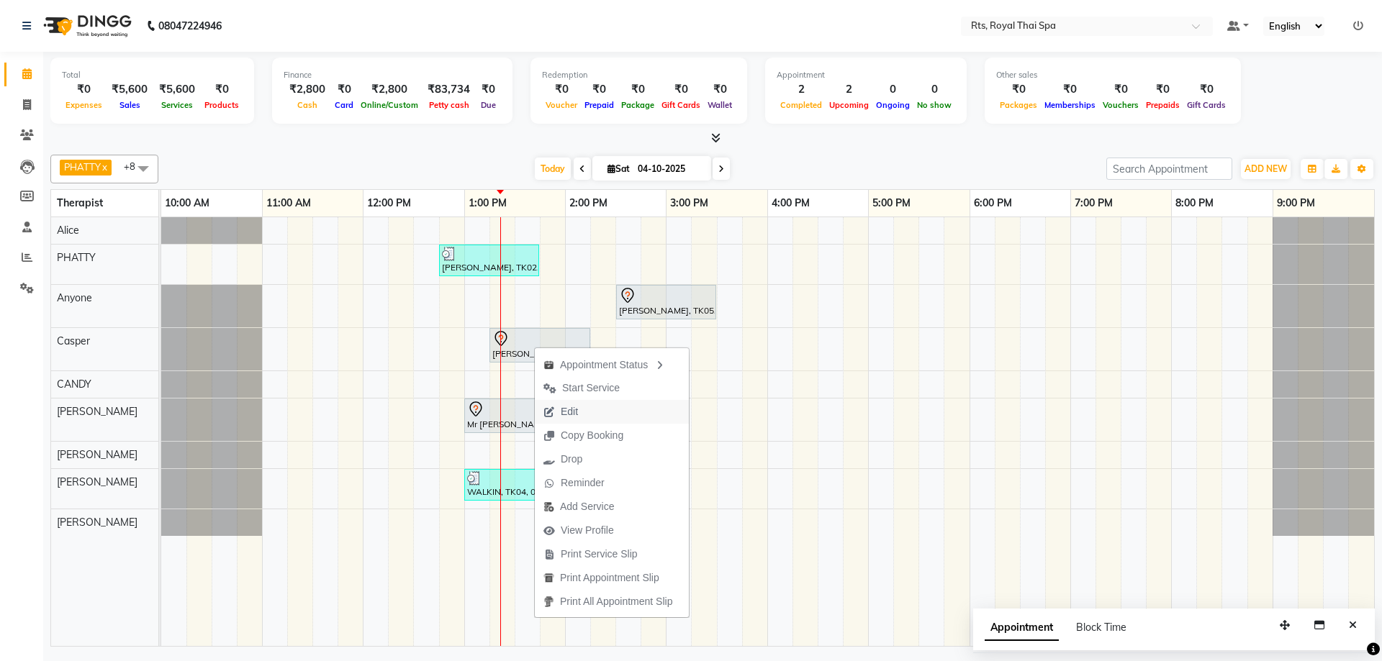
click at [573, 413] on span "Edit" at bounding box center [569, 411] width 17 height 15
select select "tentative"
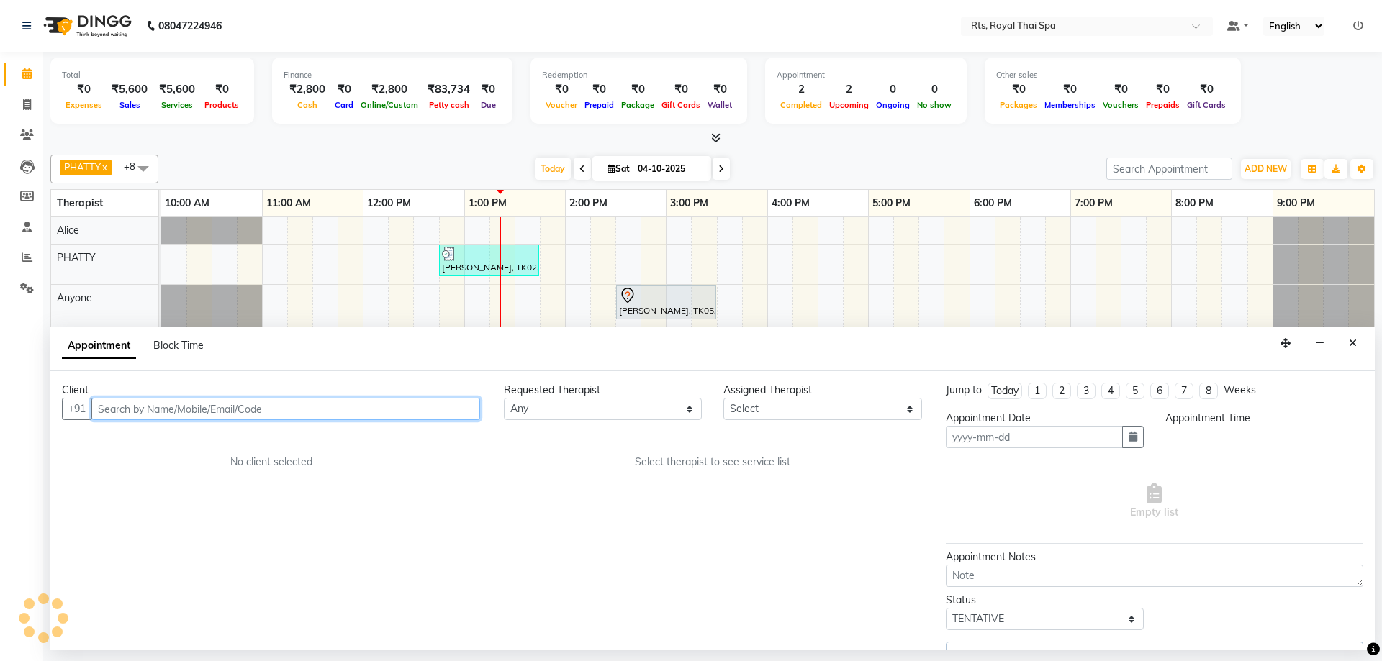
type input "04-10-2025"
select select "39991"
select select "795"
select select "2394"
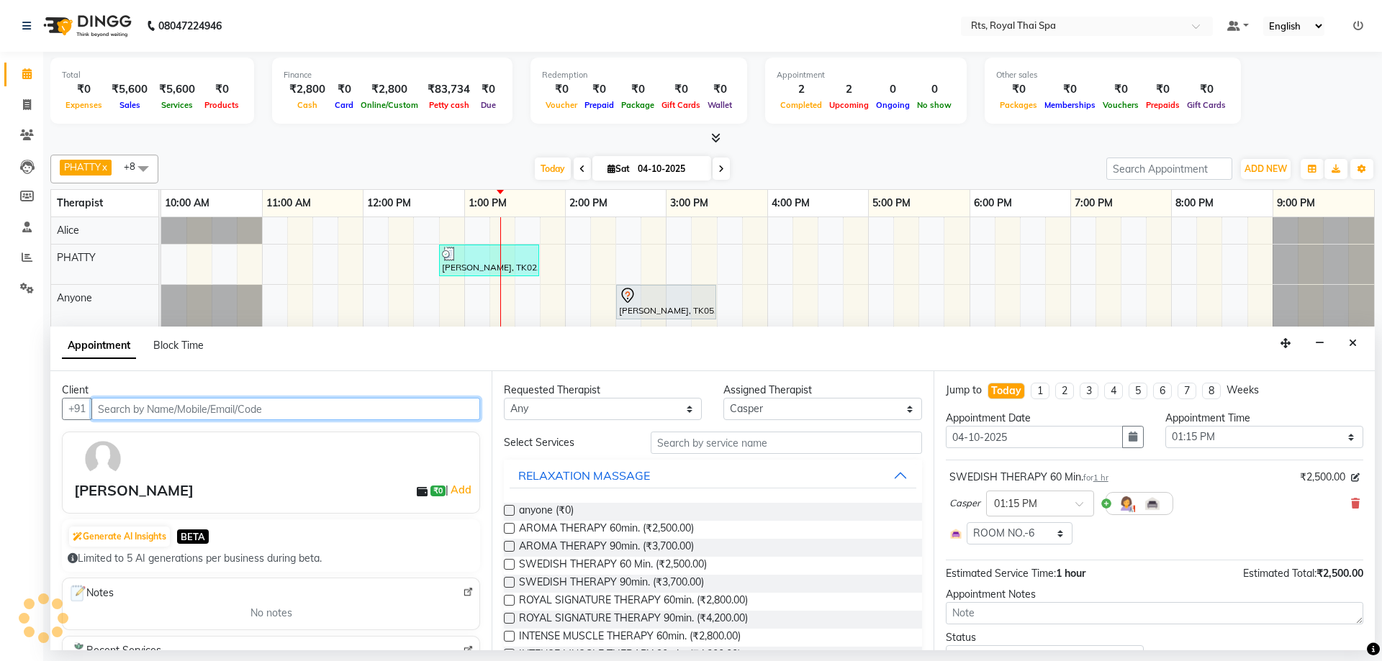
click at [435, 409] on input "text" at bounding box center [285, 409] width 389 height 22
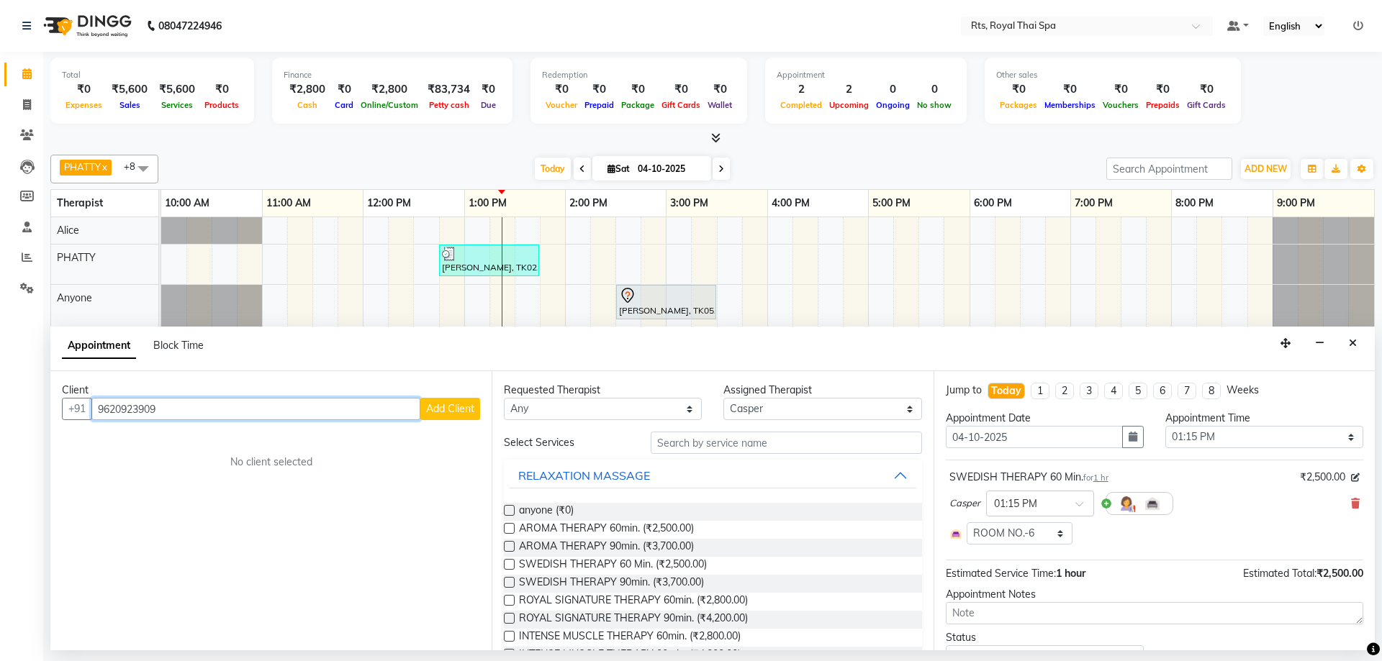
drag, startPoint x: 184, startPoint y: 414, endPoint x: 60, endPoint y: 394, distance: 126.1
click at [60, 394] on div "Client +91 9620923909 Add Client No client selected" at bounding box center [270, 510] width 441 height 279
paste input "8"
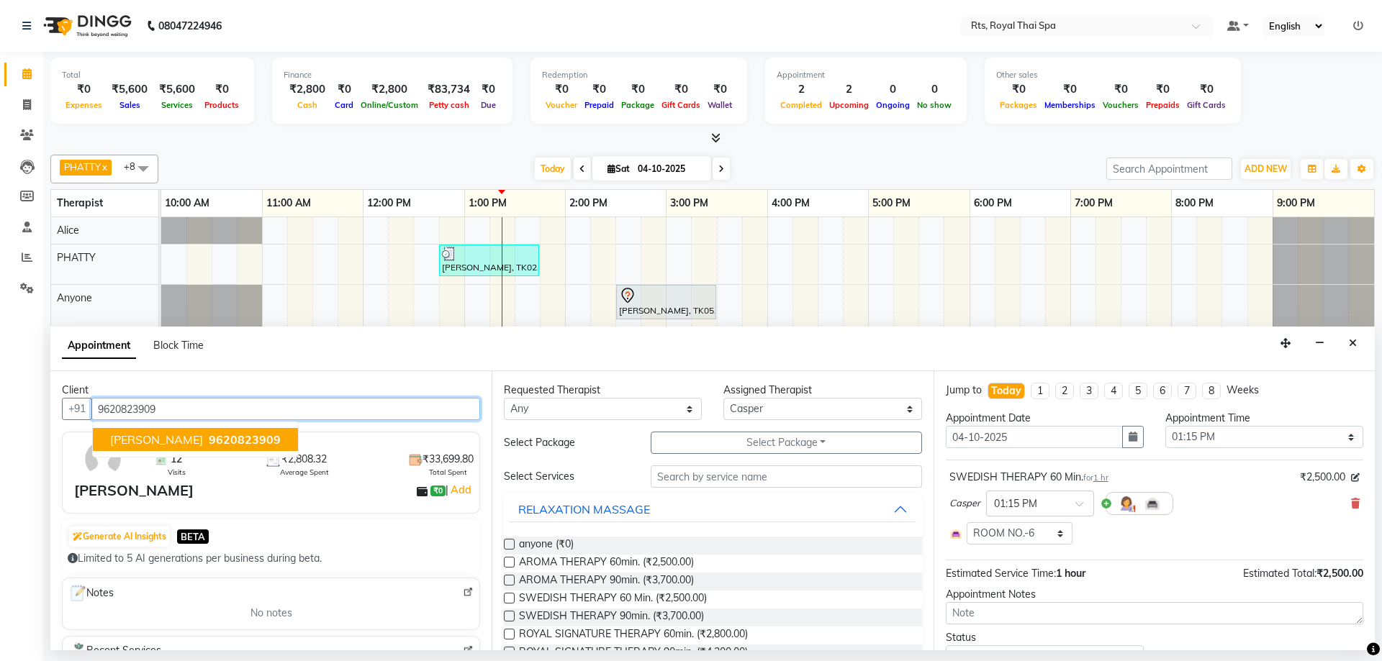
click at [209, 443] on span "9620823909" at bounding box center [245, 439] width 72 height 14
type input "9620823909"
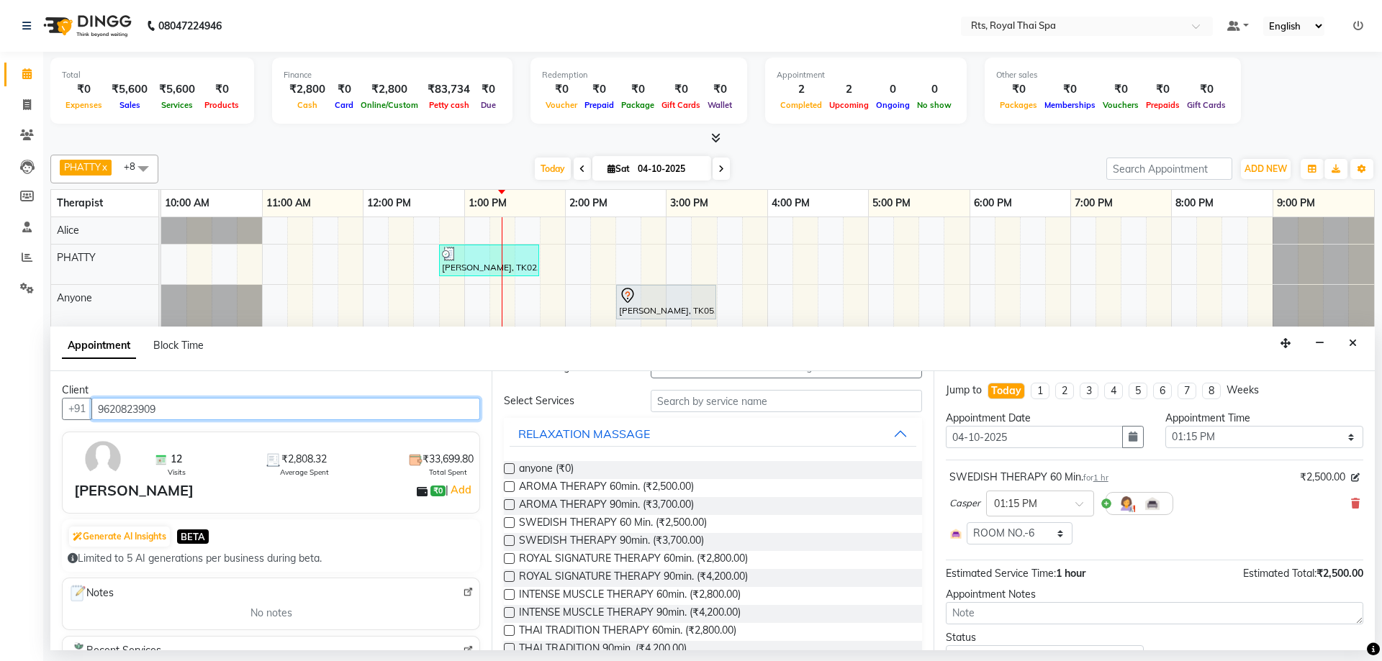
scroll to position [144, 0]
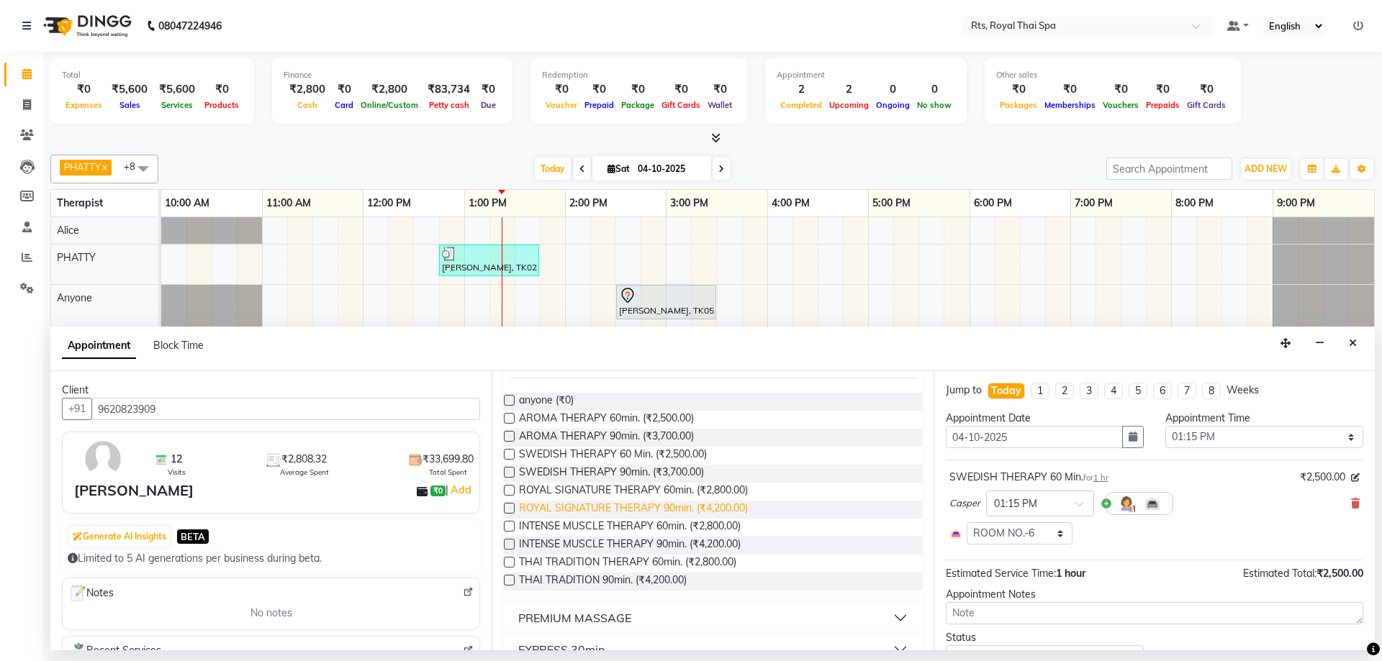
click at [717, 506] on span "ROYAL SIGNATURE THERAPY 90min. (₹4,200.00)" at bounding box center [633, 510] width 229 height 18
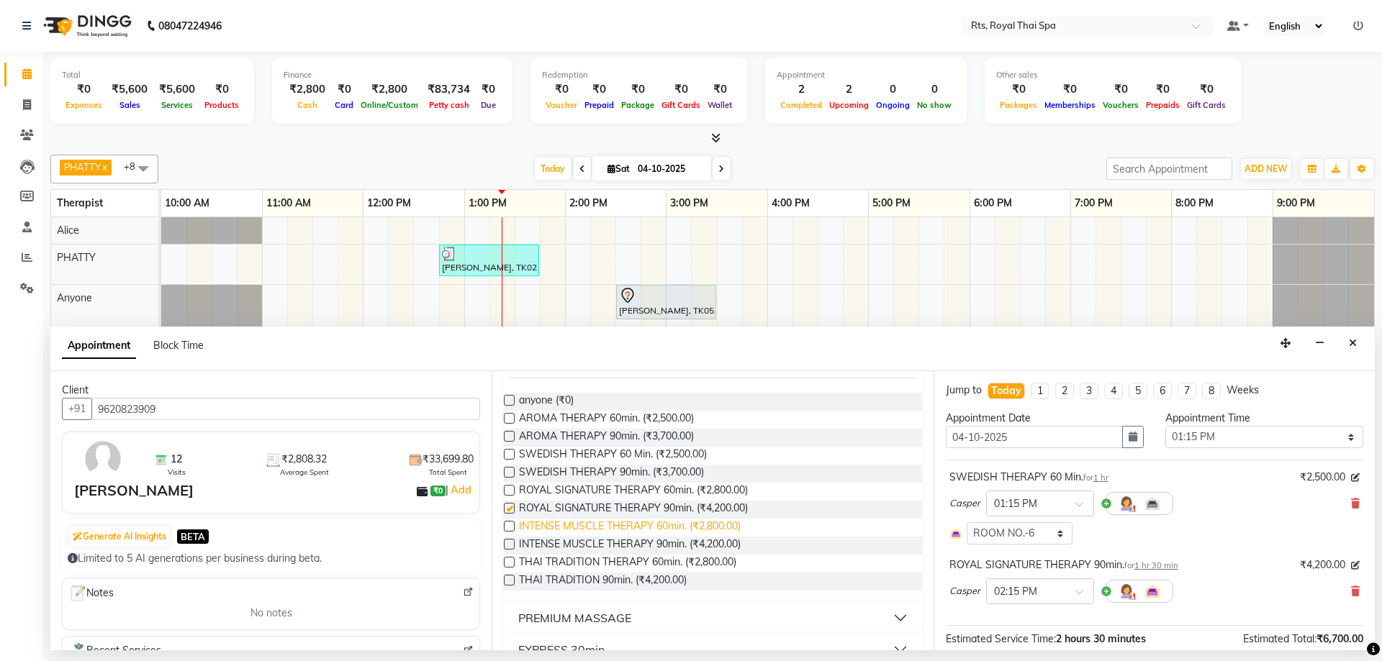
checkbox input "false"
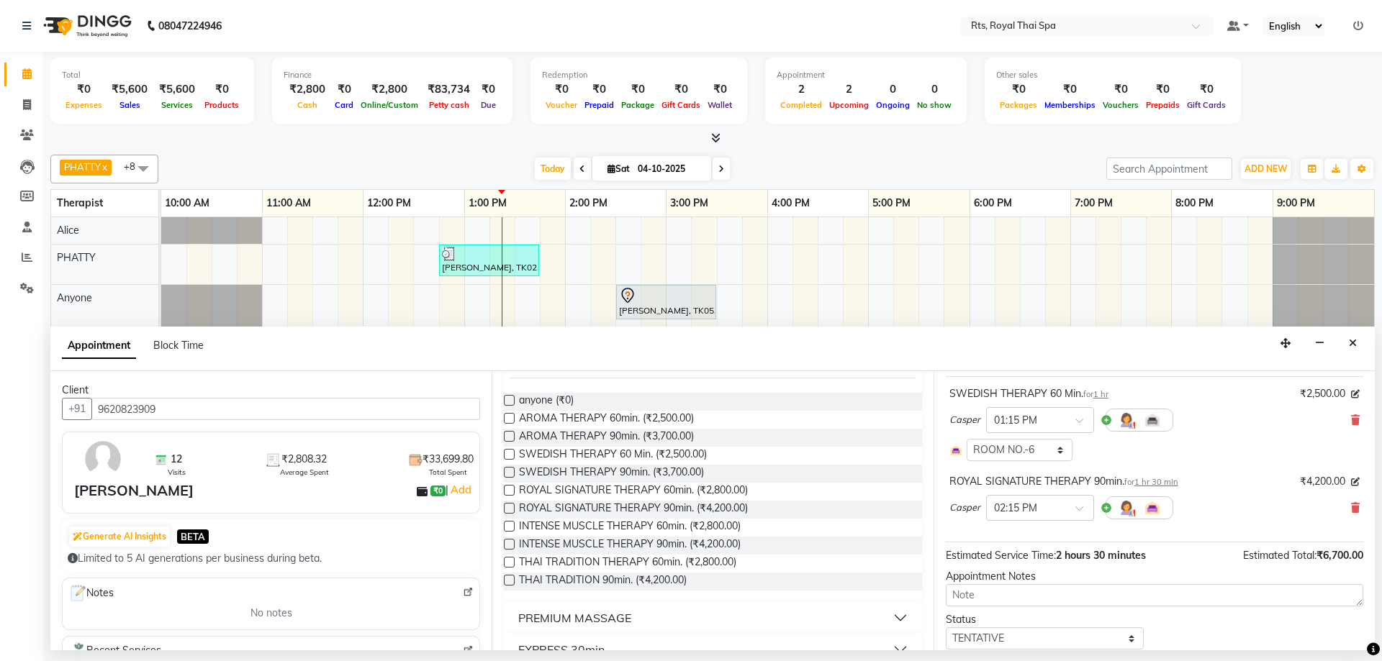
scroll to position [60, 0]
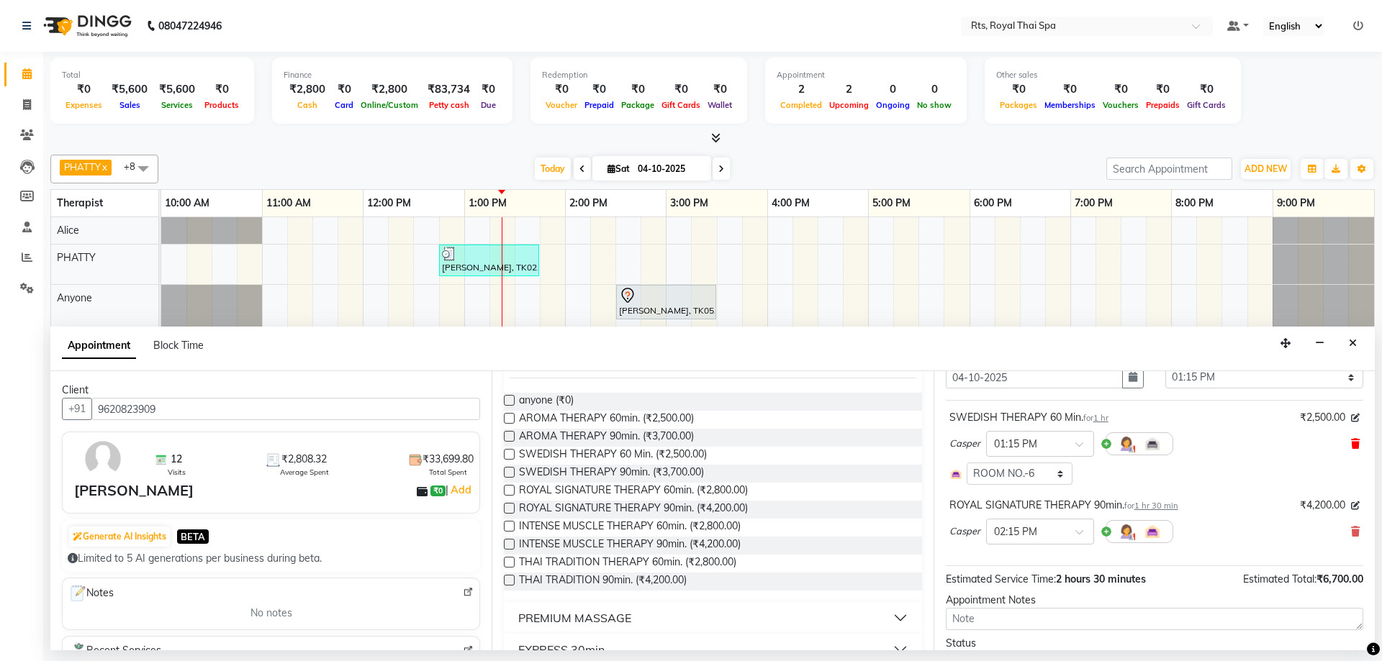
click at [1351, 443] on icon at bounding box center [1355, 444] width 9 height 10
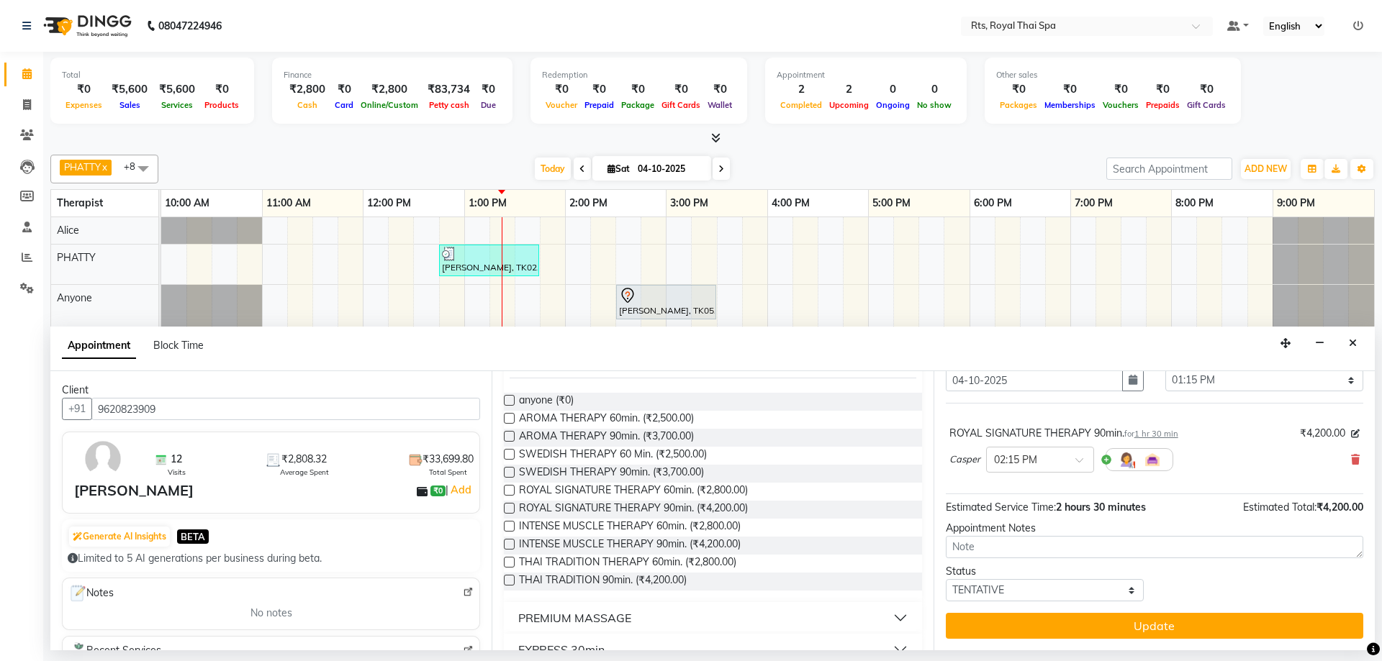
click at [1155, 625] on button "Update" at bounding box center [1154, 626] width 417 height 26
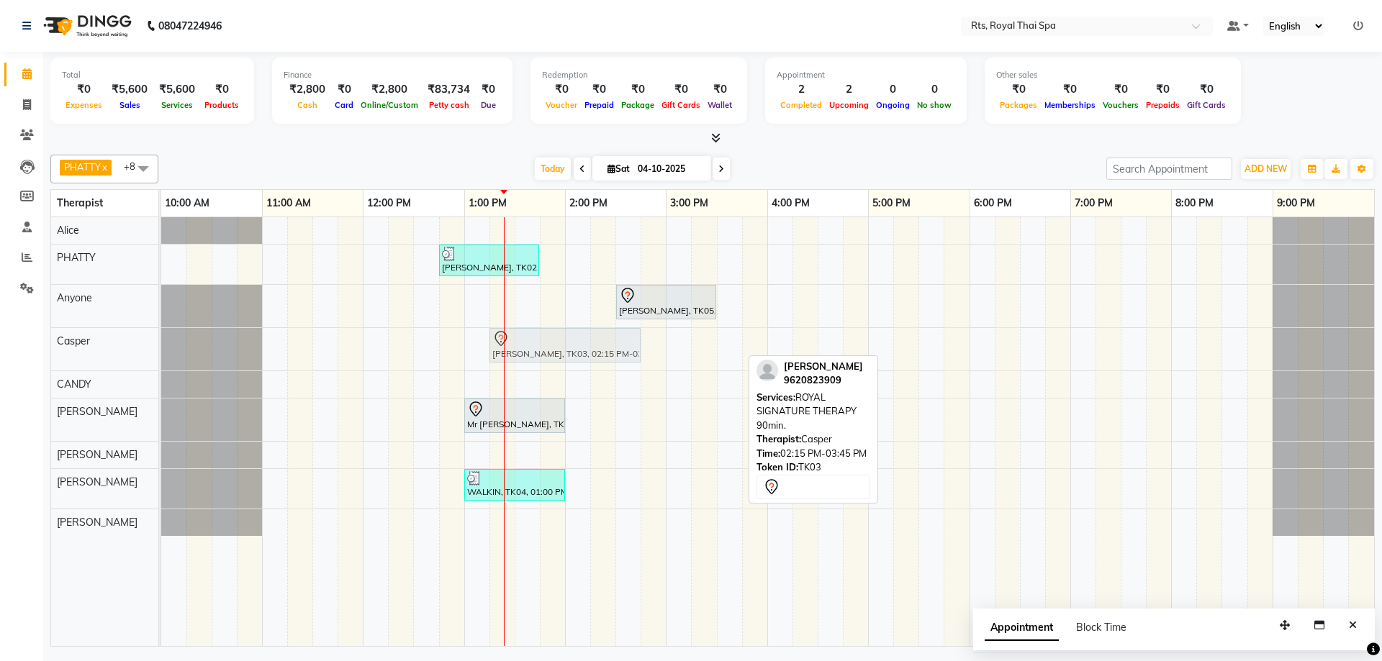
drag, startPoint x: 653, startPoint y: 346, endPoint x: 565, endPoint y: 353, distance: 88.7
click at [161, 353] on div "Mayur, TK03, 02:15 PM-03:45 PM, ROYAL SIGNATURE THERAPY 90min. Mayur, TK03, 02:…" at bounding box center [161, 349] width 0 height 42
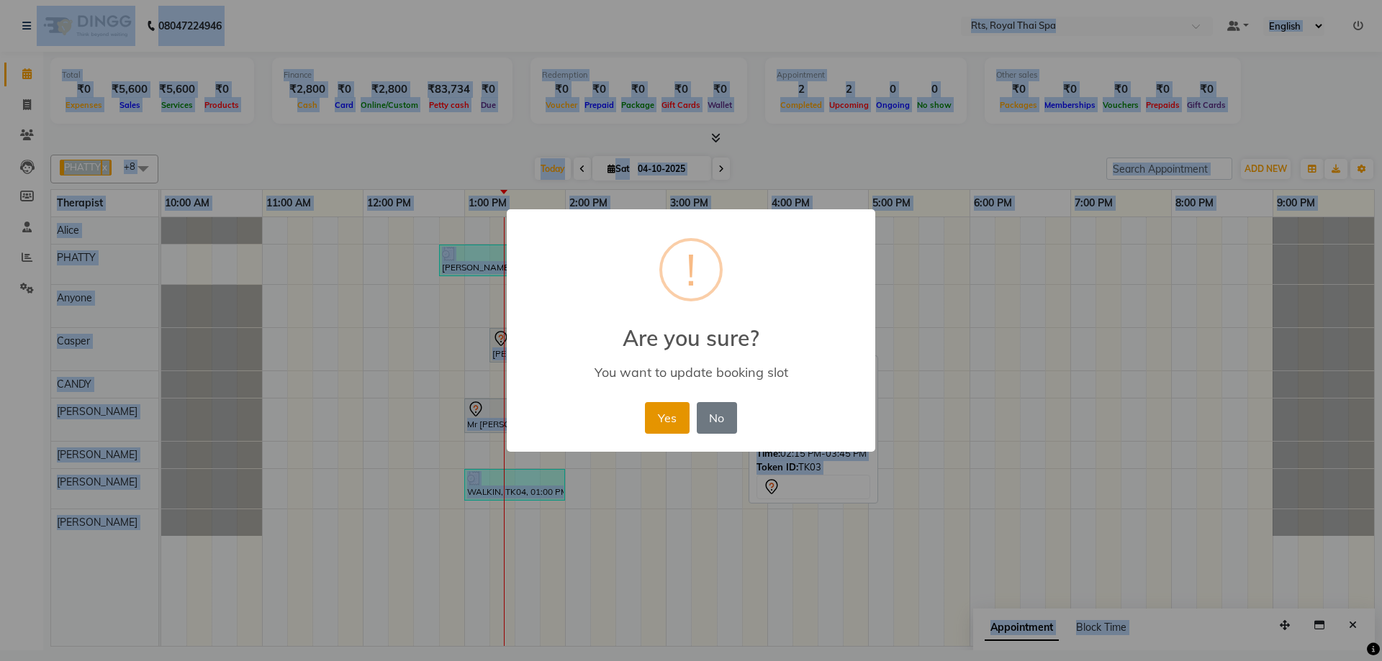
click at [669, 417] on button "Yes" at bounding box center [667, 418] width 44 height 32
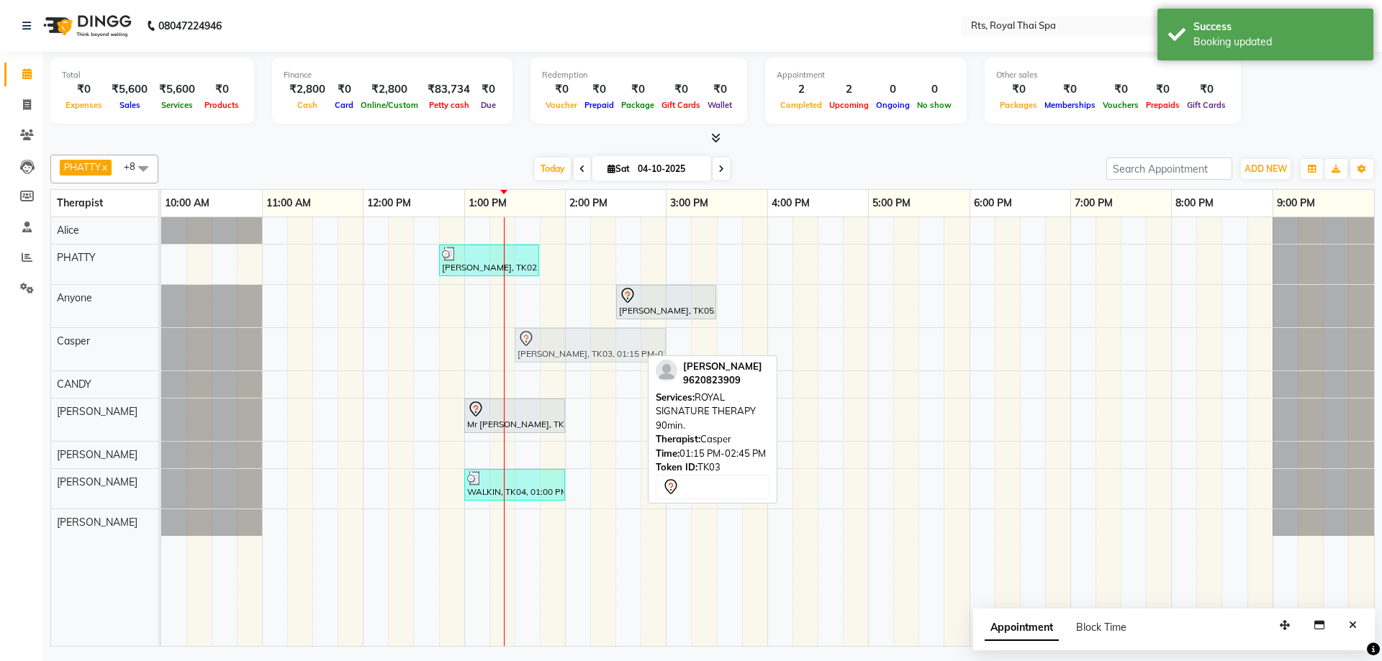
drag, startPoint x: 507, startPoint y: 349, endPoint x: 538, endPoint y: 353, distance: 30.5
click at [161, 353] on div "Mayur, TK03, 01:15 PM-02:45 PM, ROYAL SIGNATURE THERAPY 90min. Mayur, TK03, 01:…" at bounding box center [161, 349] width 0 height 42
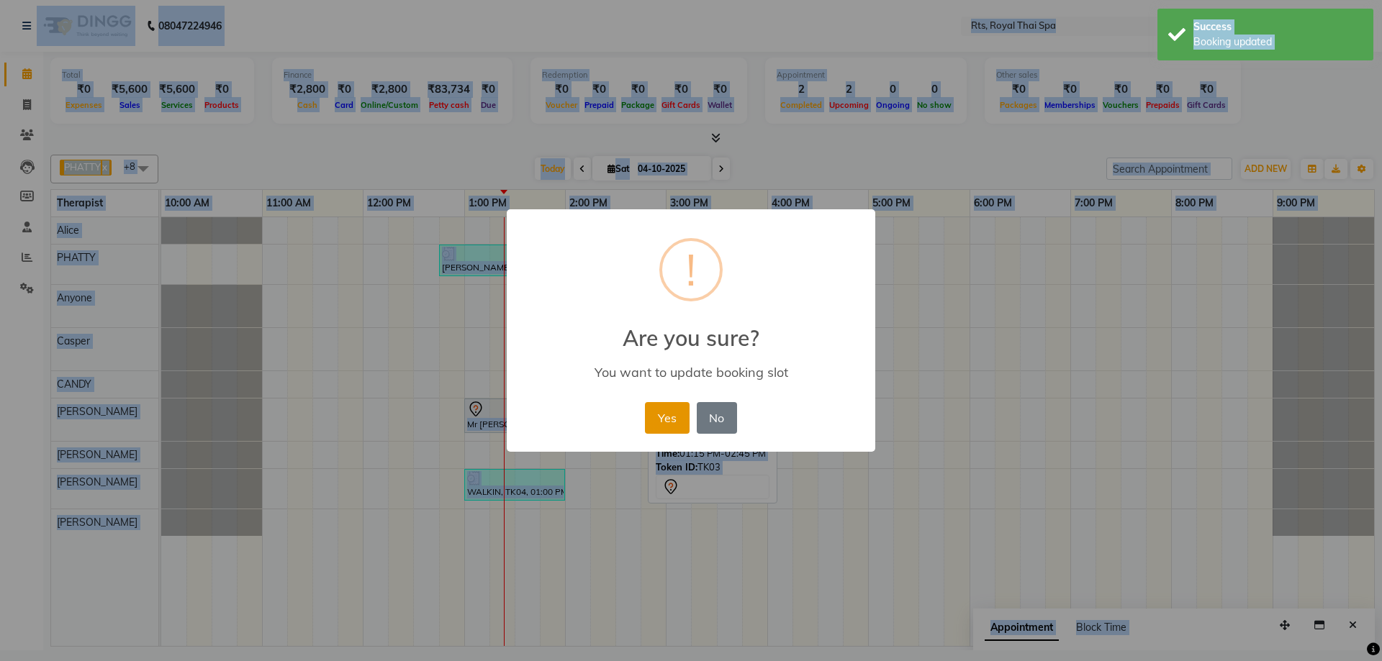
click at [682, 425] on button "Yes" at bounding box center [667, 418] width 44 height 32
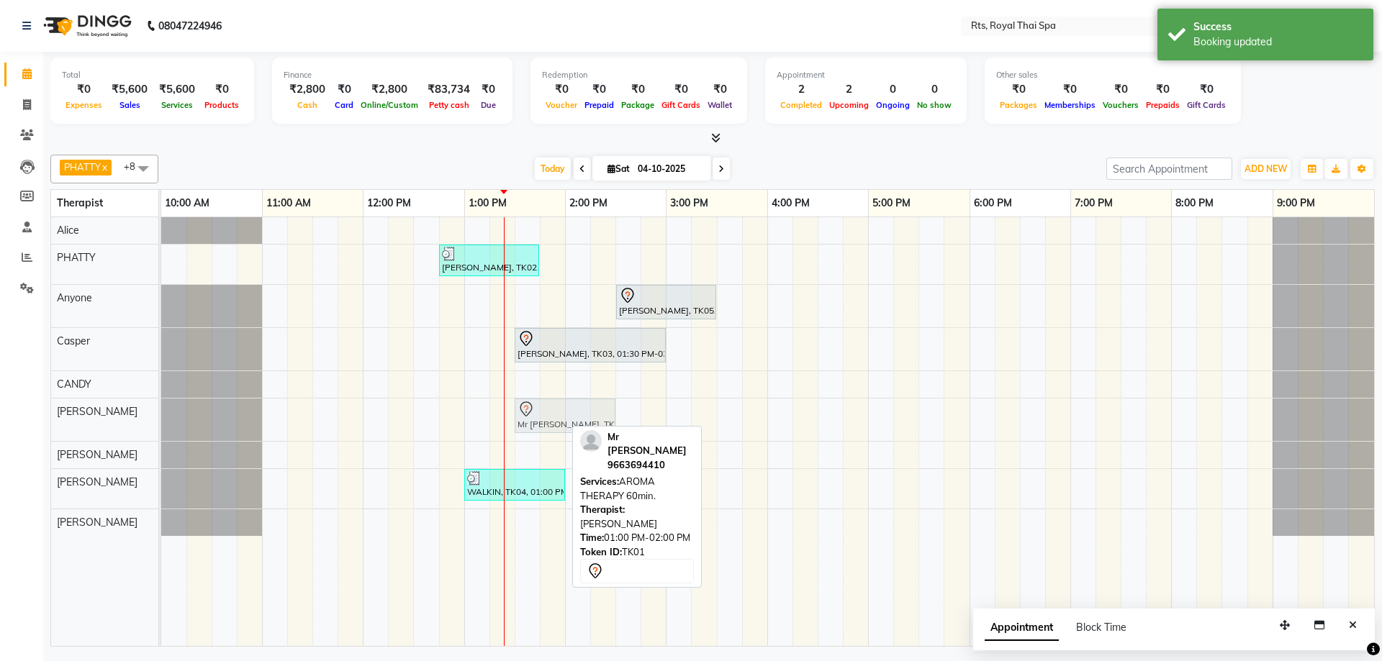
drag, startPoint x: 490, startPoint y: 421, endPoint x: 543, endPoint y: 408, distance: 54.1
click at [161, 408] on div "Mr Tejas, TK01, 01:00 PM-02:00 PM, AROMA THERAPY 60min. Mr Tejas, TK01, 01:00 P…" at bounding box center [161, 420] width 0 height 42
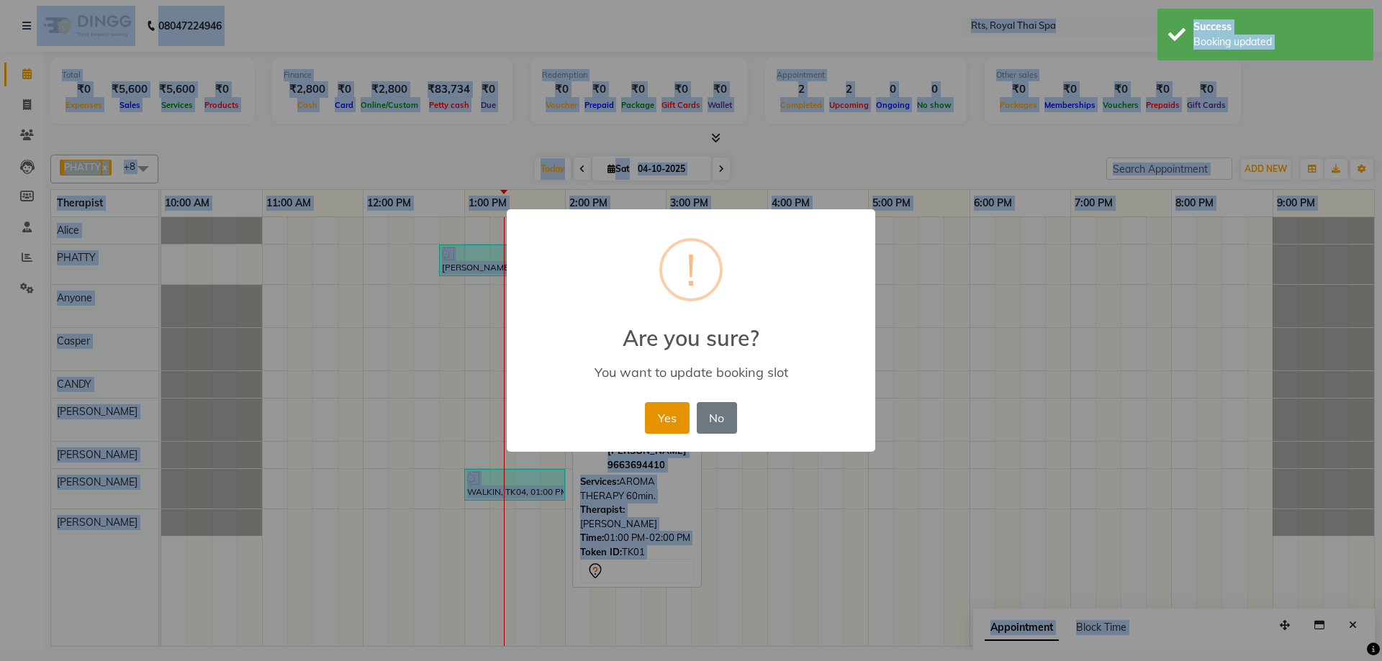
click at [676, 423] on button "Yes" at bounding box center [667, 418] width 44 height 32
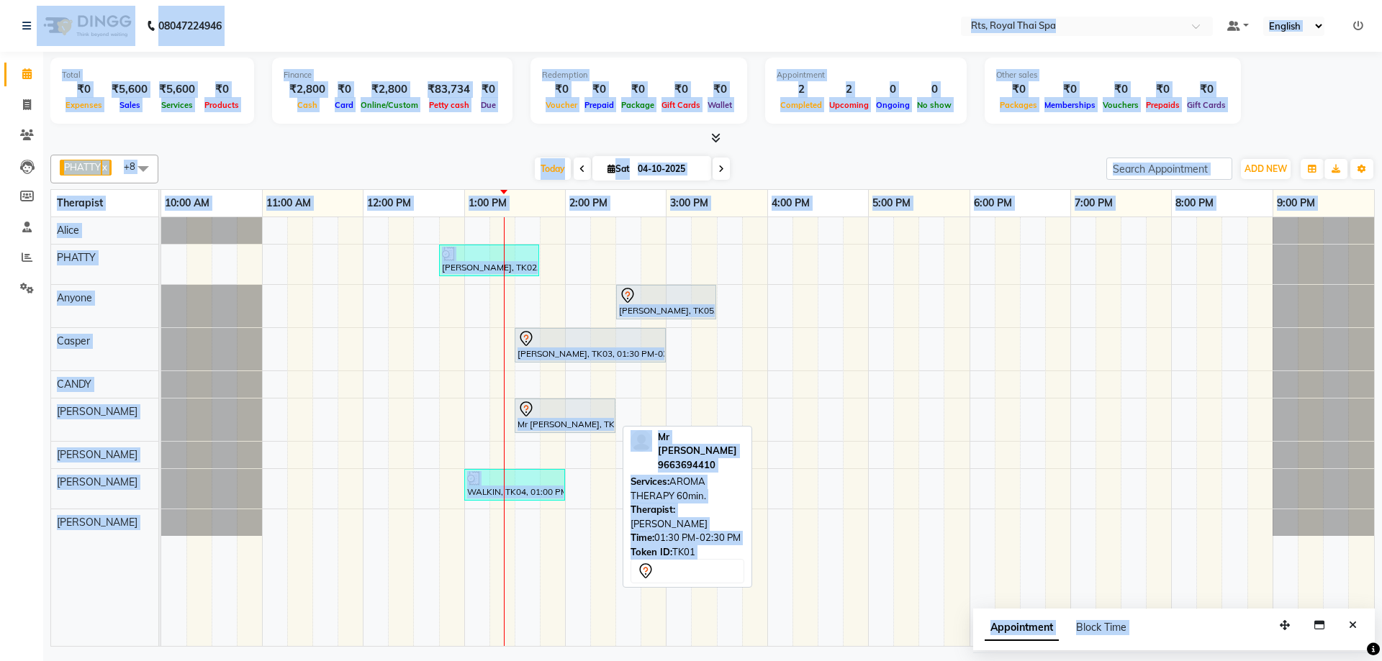
click at [562, 421] on div "Mr [PERSON_NAME], TK01, 01:30 PM-02:30 PM, AROMA THERAPY 60min." at bounding box center [565, 416] width 98 height 30
click at [561, 420] on div "Mr [PERSON_NAME], TK01, 01:30 PM-02:30 PM, AROMA THERAPY 60min." at bounding box center [565, 416] width 98 height 30
select select "7"
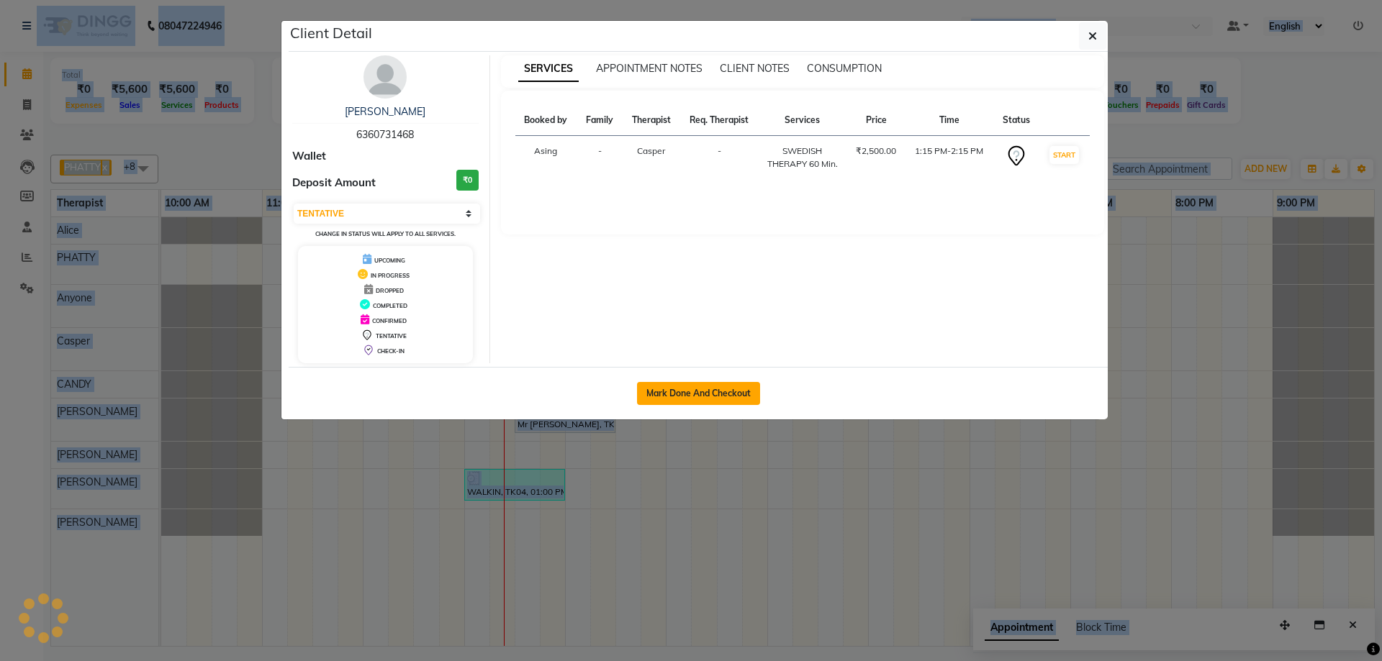
click at [679, 398] on button "Mark Done And Checkout" at bounding box center [698, 393] width 123 height 23
select select "service"
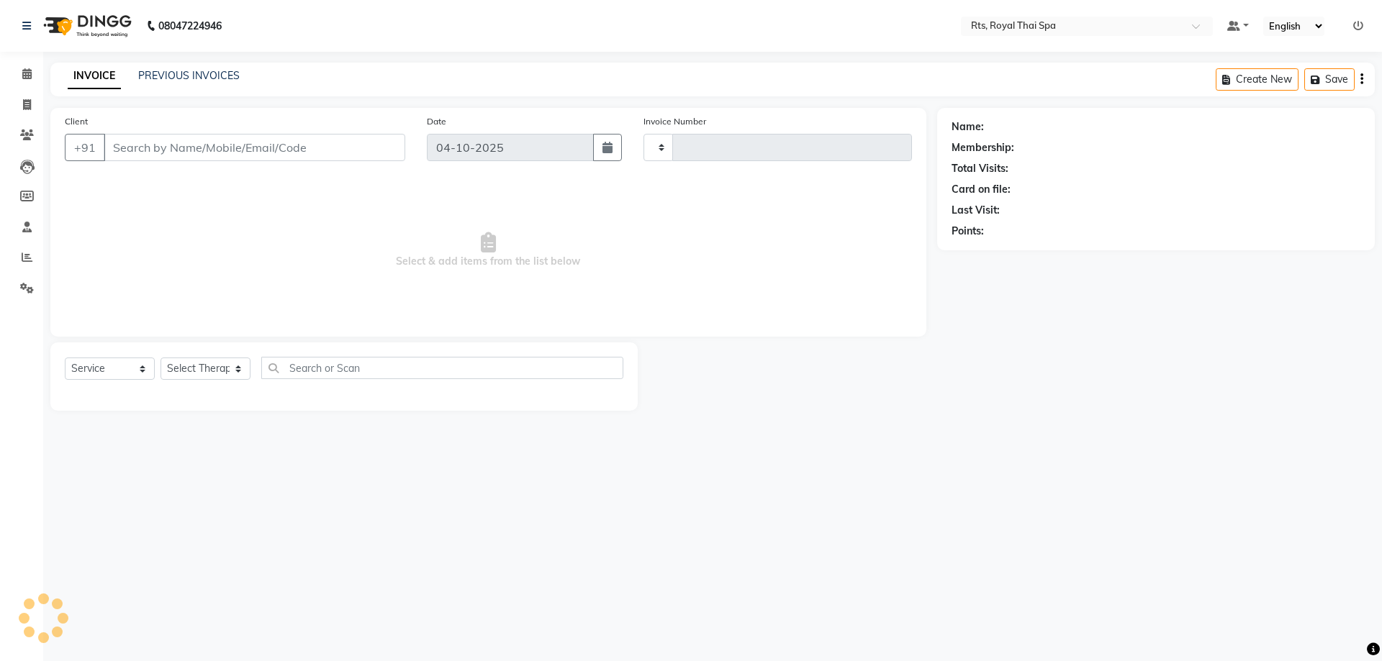
type input "233"
select select "9068"
click at [29, 77] on icon at bounding box center [26, 73] width 9 height 11
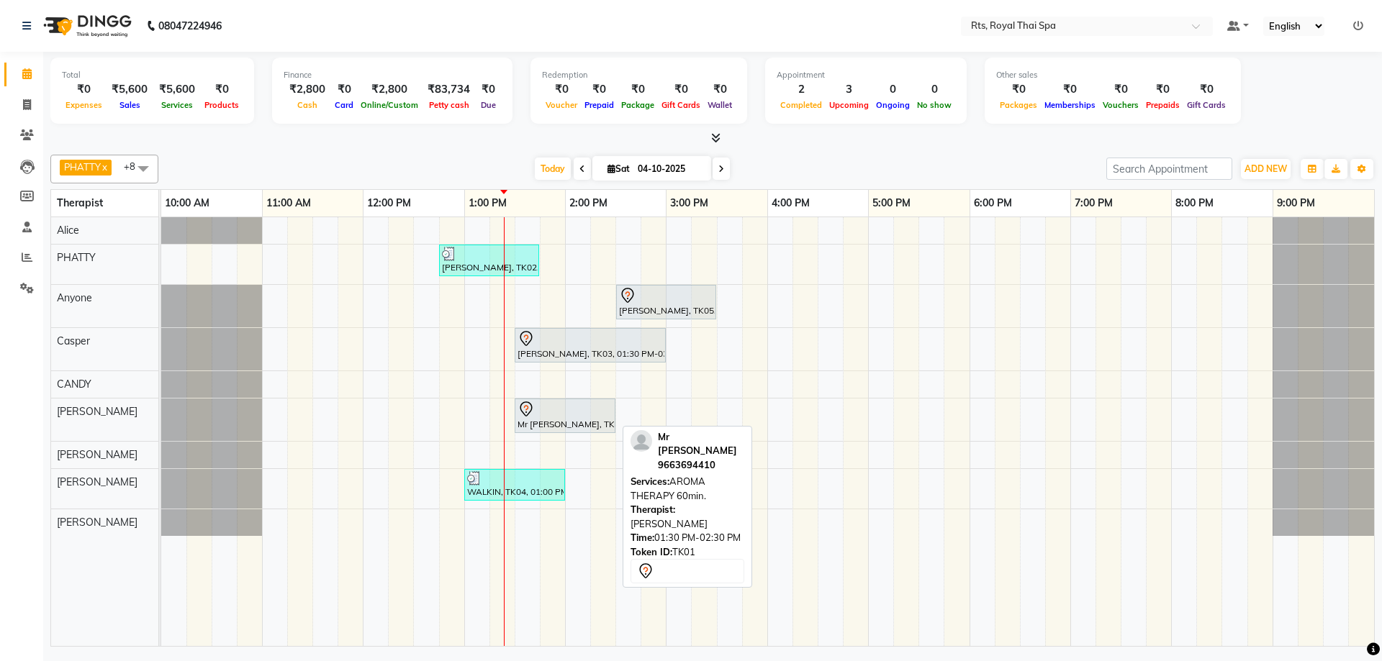
click at [543, 417] on div at bounding box center [564, 409] width 95 height 17
select select "7"
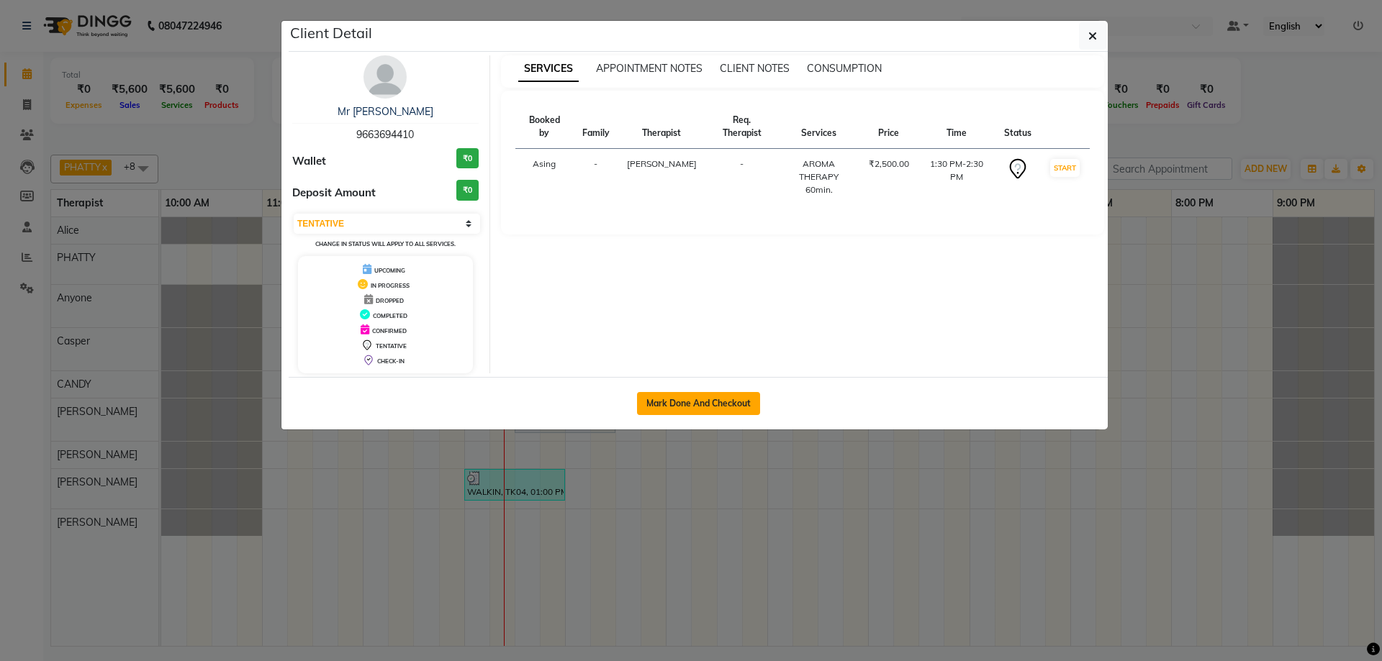
click at [688, 399] on button "Mark Done And Checkout" at bounding box center [698, 403] width 123 height 23
select select "service"
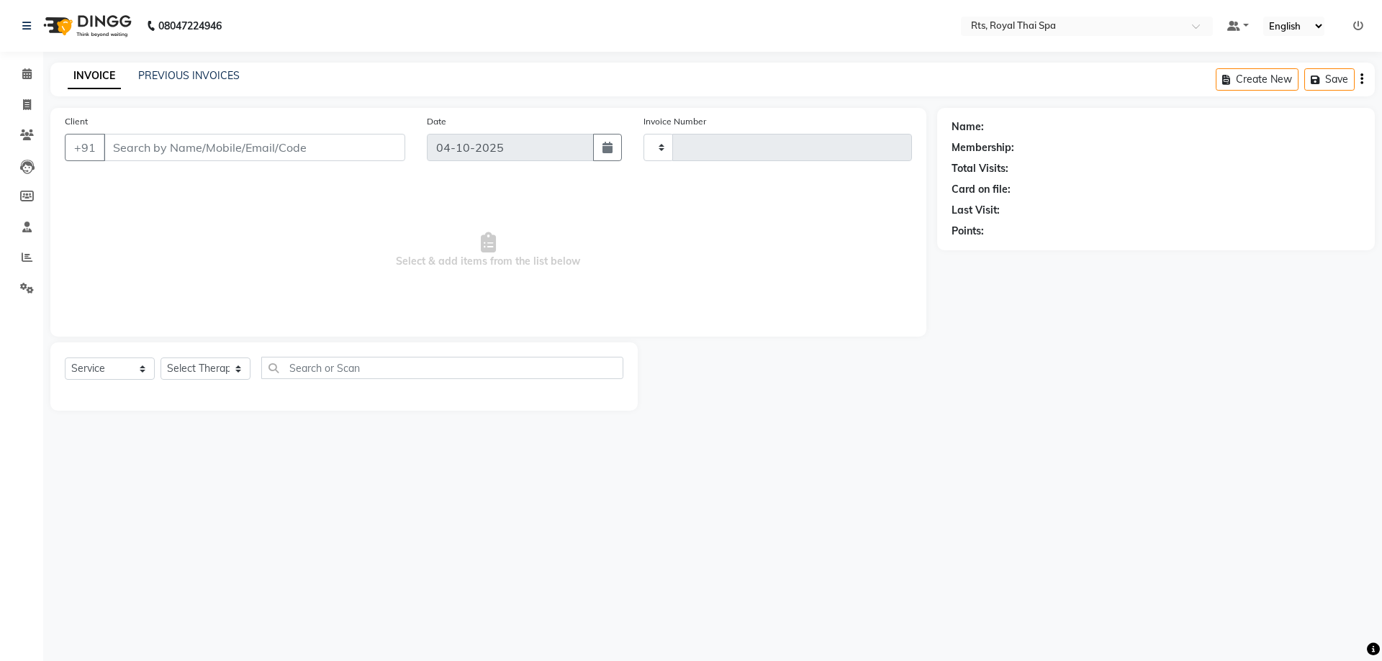
type input "233"
select select "9068"
select select "3"
type input "9663694410"
select select "65624"
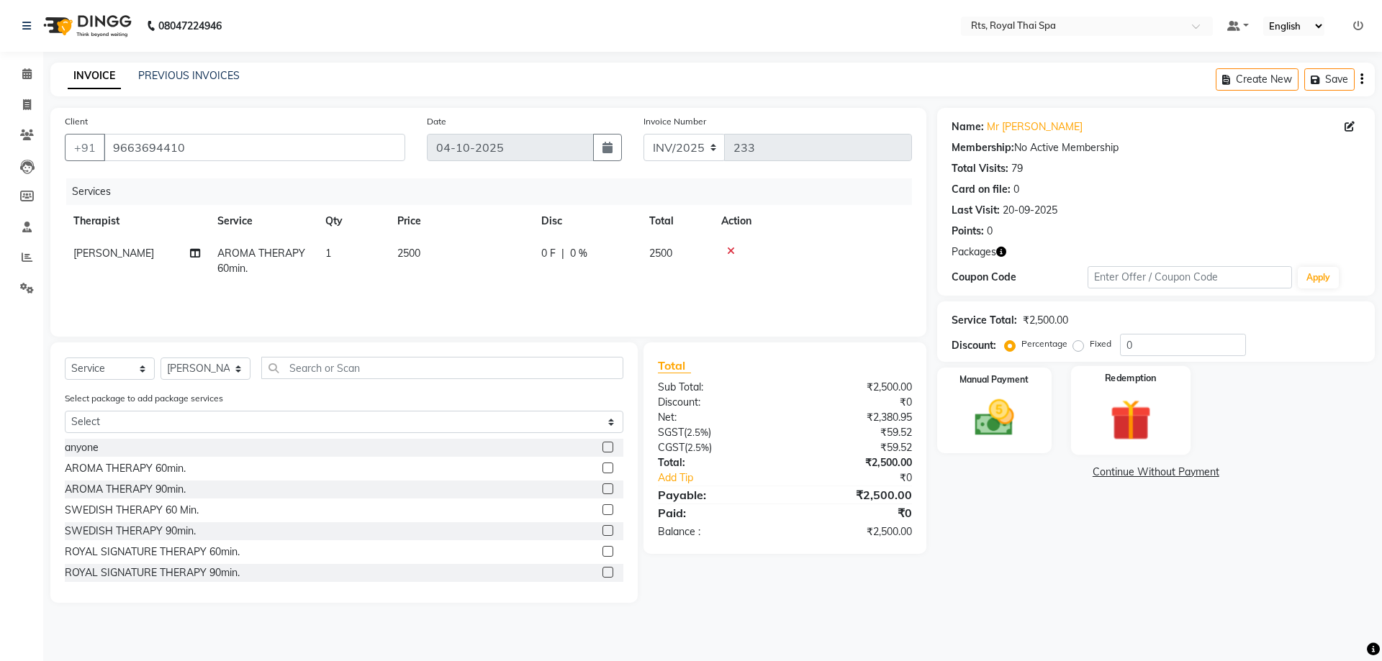
click at [1145, 407] on img at bounding box center [1130, 419] width 67 height 51
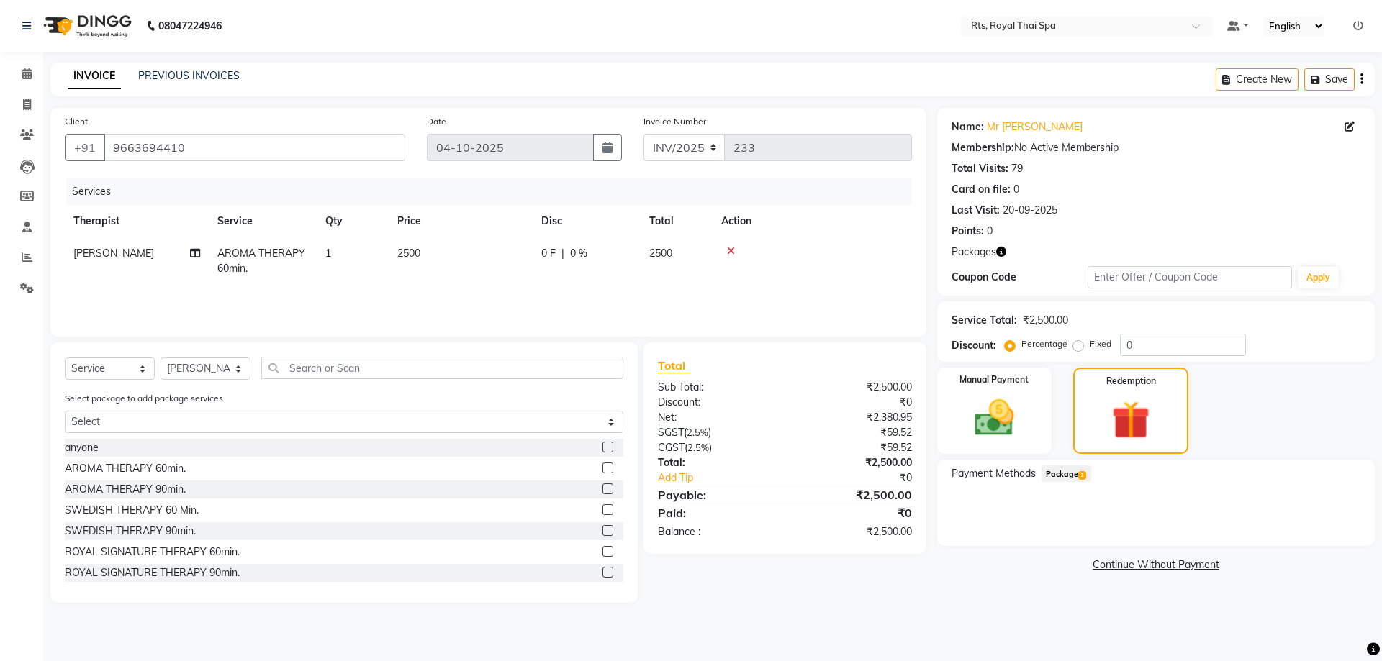
click at [728, 252] on div at bounding box center [812, 251] width 182 height 10
click at [725, 249] on div at bounding box center [812, 251] width 182 height 10
click at [730, 251] on icon at bounding box center [731, 251] width 8 height 10
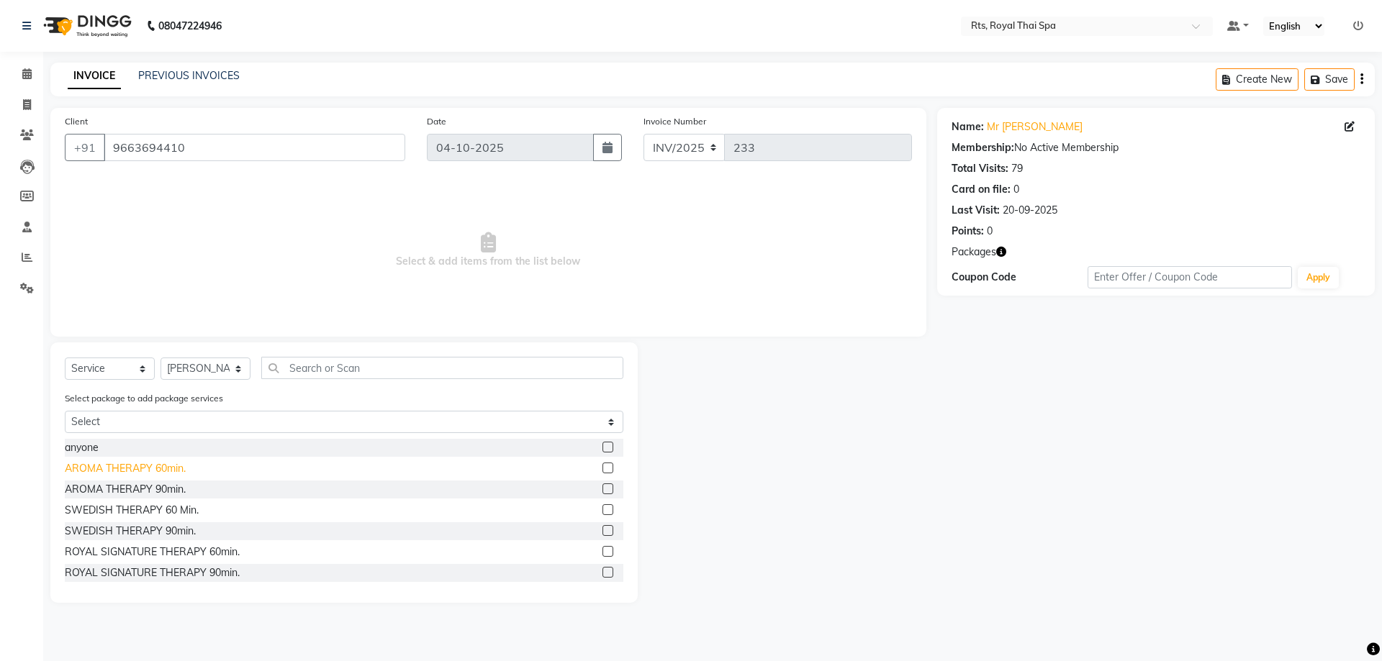
click at [158, 468] on div "AROMA THERAPY 60min." at bounding box center [125, 468] width 121 height 15
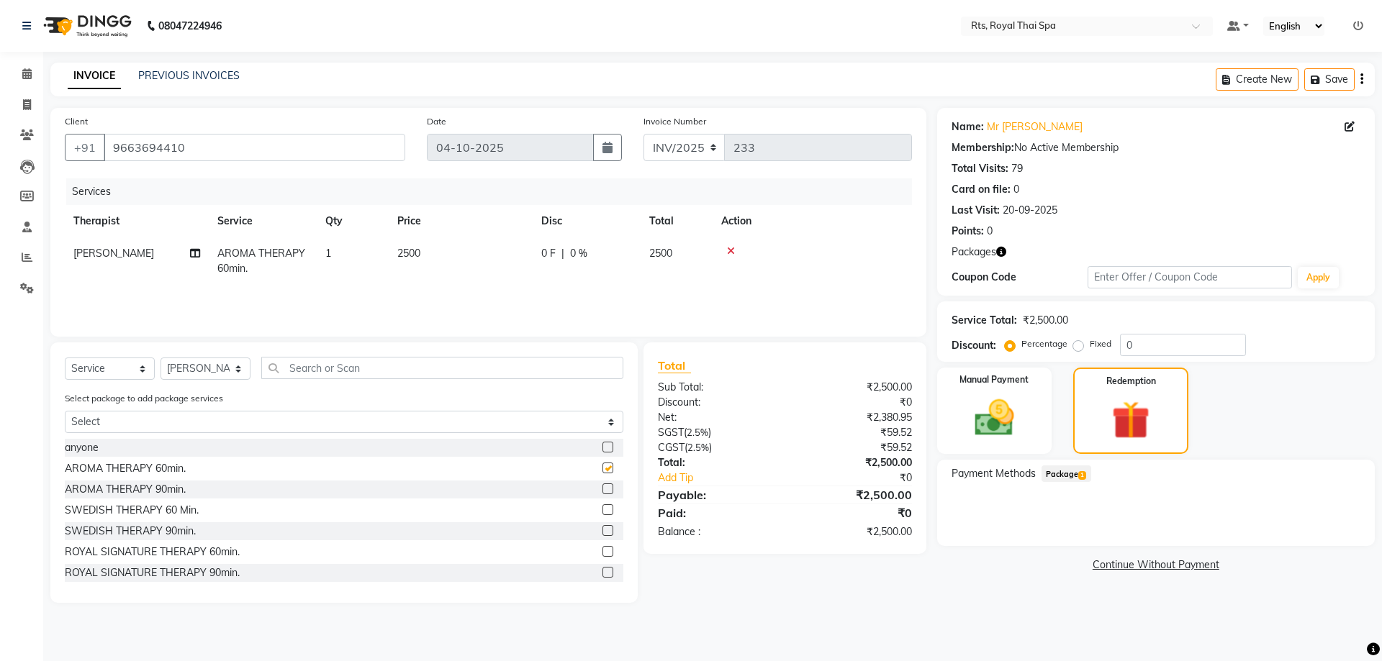
checkbox input "false"
click at [1015, 430] on img at bounding box center [994, 417] width 67 height 47
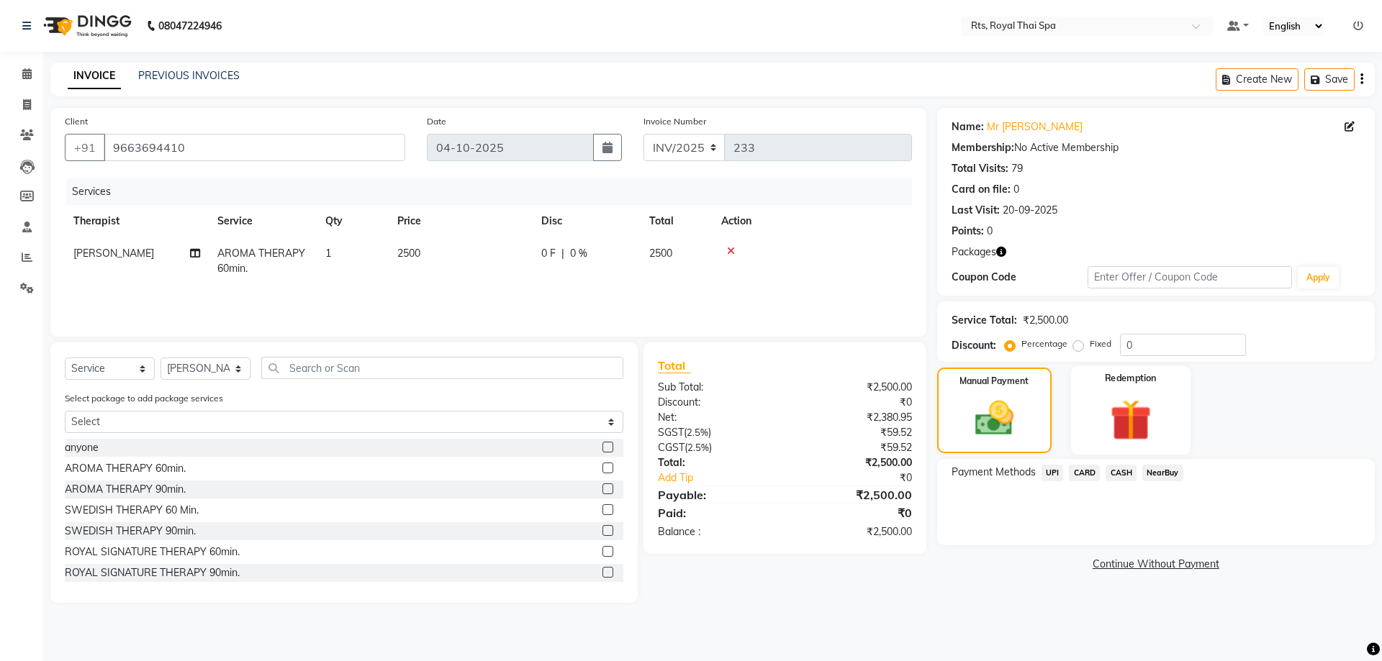
click at [1108, 436] on img at bounding box center [1130, 419] width 67 height 51
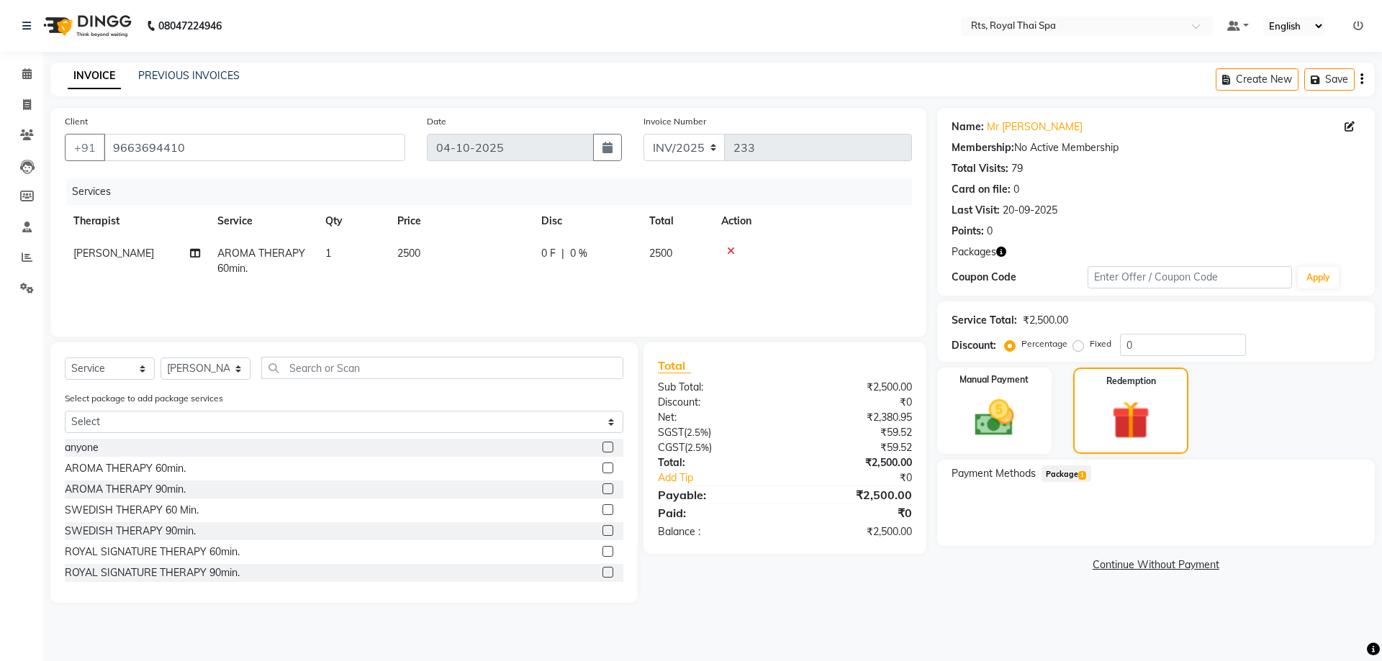
click at [1060, 474] on span "Package 1" at bounding box center [1066, 474] width 50 height 17
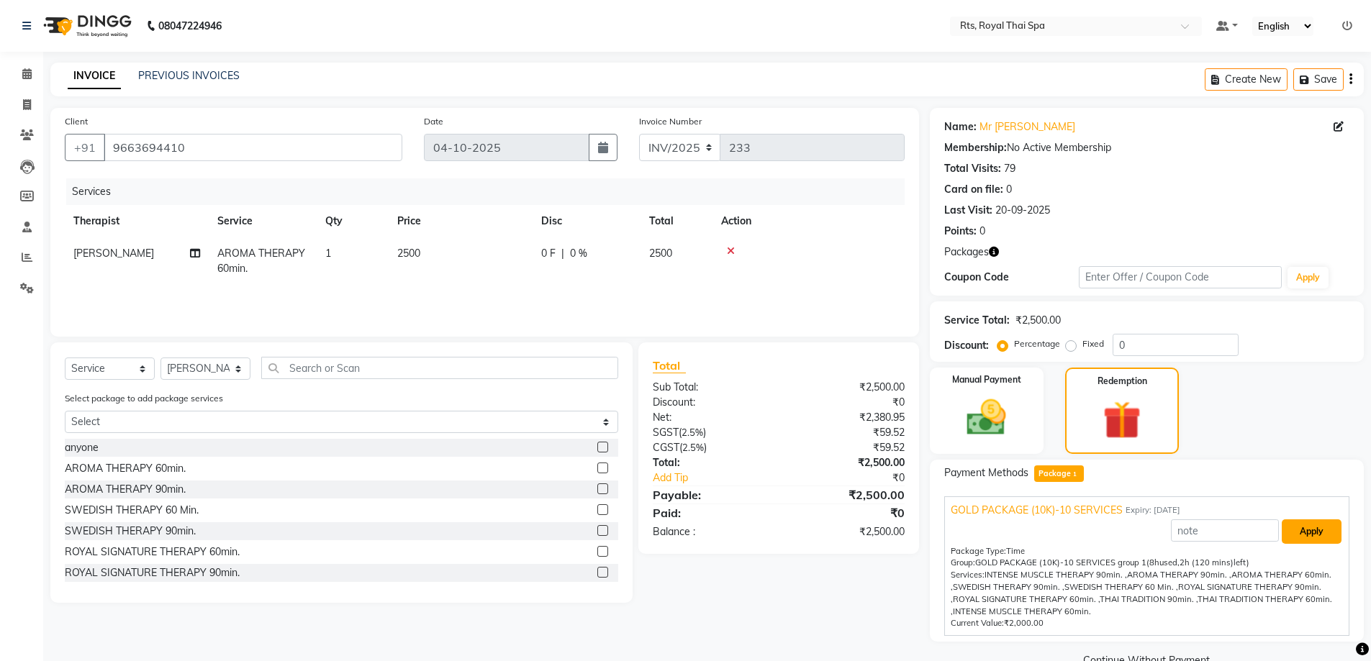
click at [1282, 530] on button "Apply" at bounding box center [1312, 532] width 60 height 24
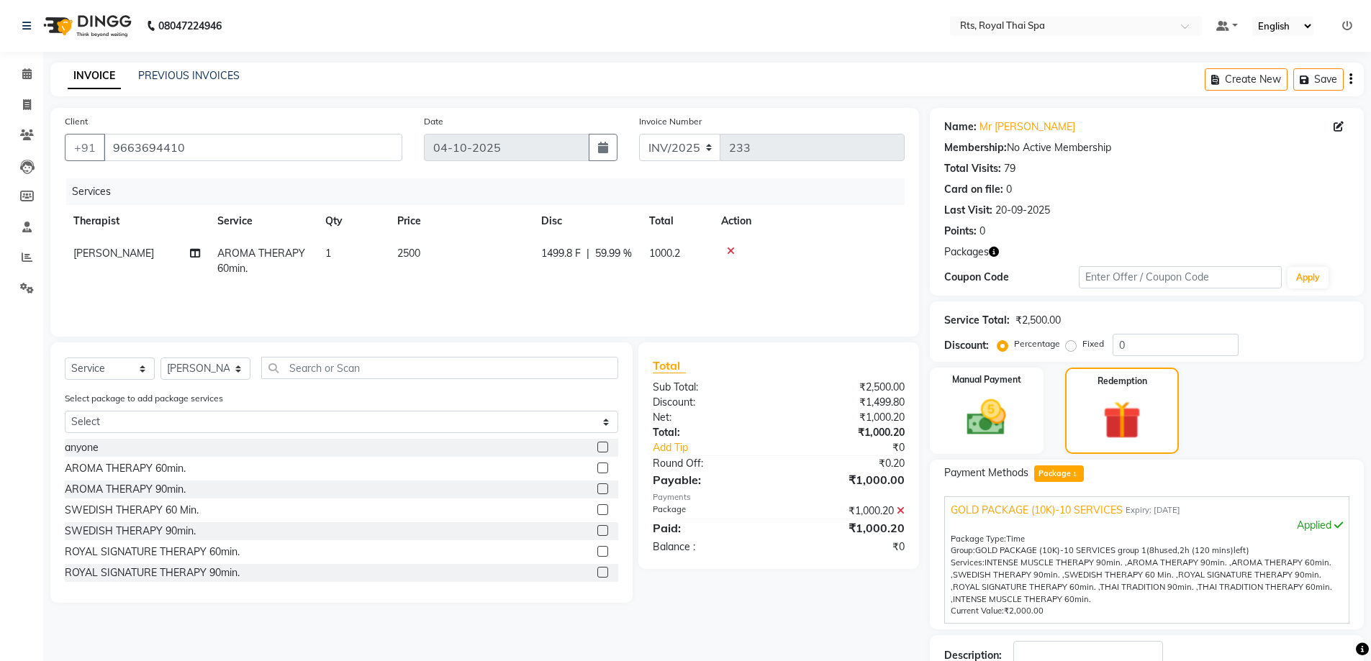
scroll to position [101, 0]
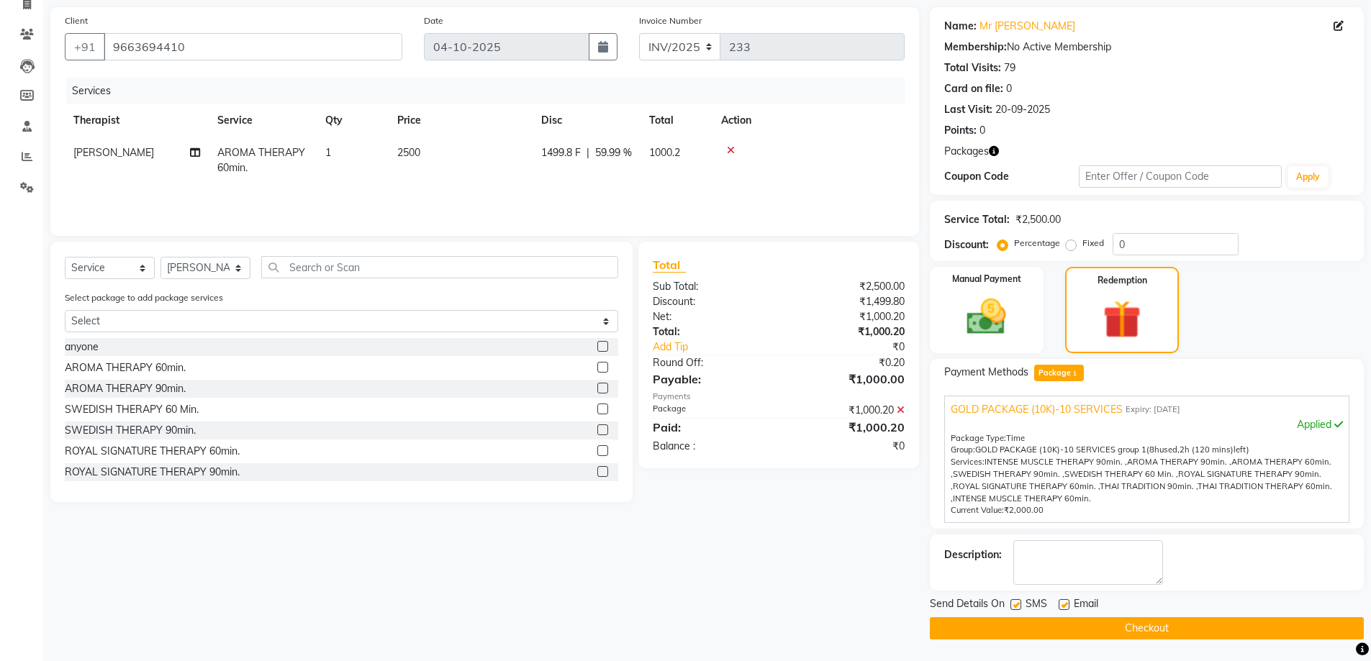
click at [1016, 609] on label at bounding box center [1015, 604] width 11 height 11
click at [1016, 609] on input "checkbox" at bounding box center [1014, 605] width 9 height 9
checkbox input "false"
click at [1020, 627] on button "Checkout" at bounding box center [1147, 628] width 434 height 22
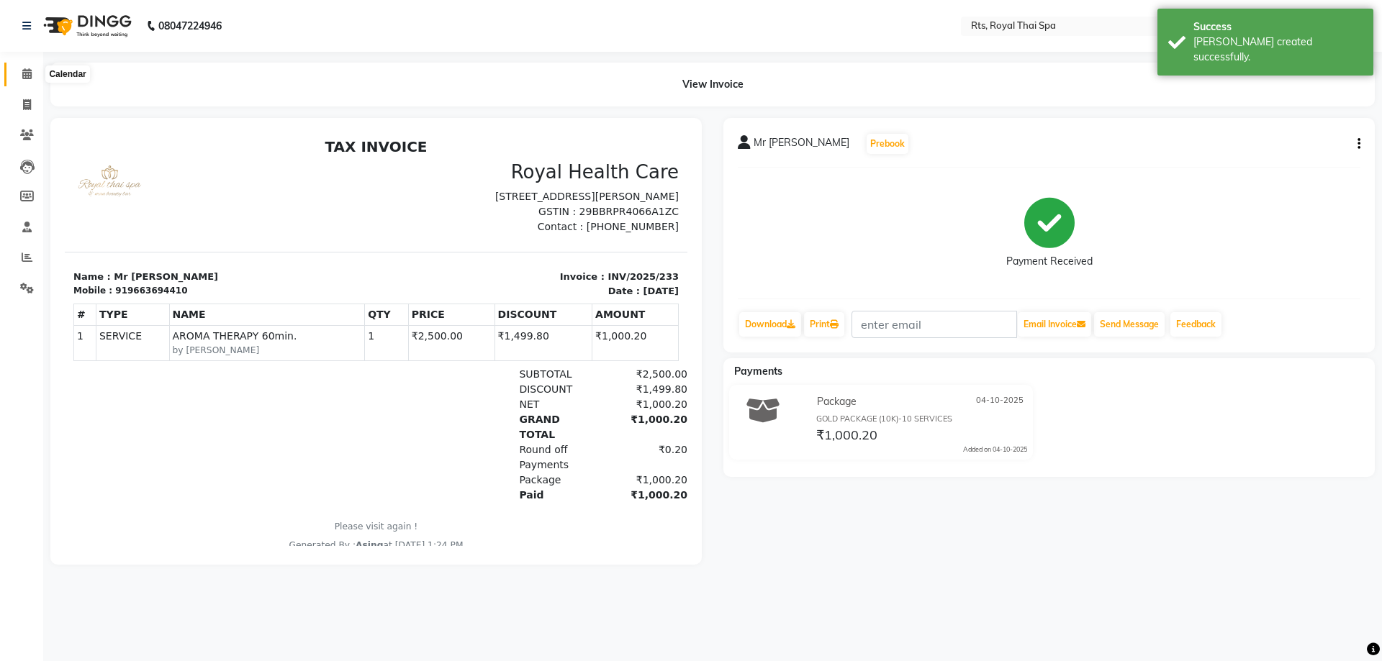
click at [21, 73] on span at bounding box center [26, 74] width 25 height 17
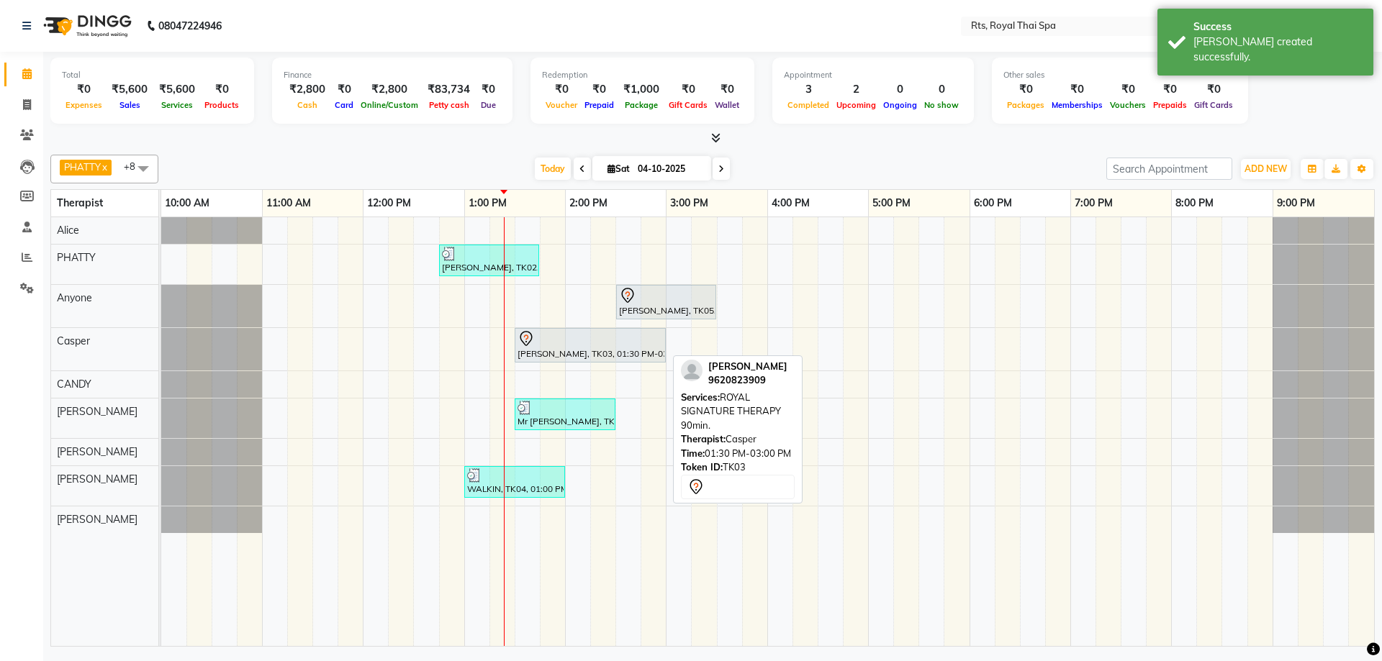
click at [546, 350] on div "[PERSON_NAME], TK03, 01:30 PM-03:00 PM, ROYAL SIGNATURE THERAPY 90min." at bounding box center [590, 345] width 148 height 30
select select "7"
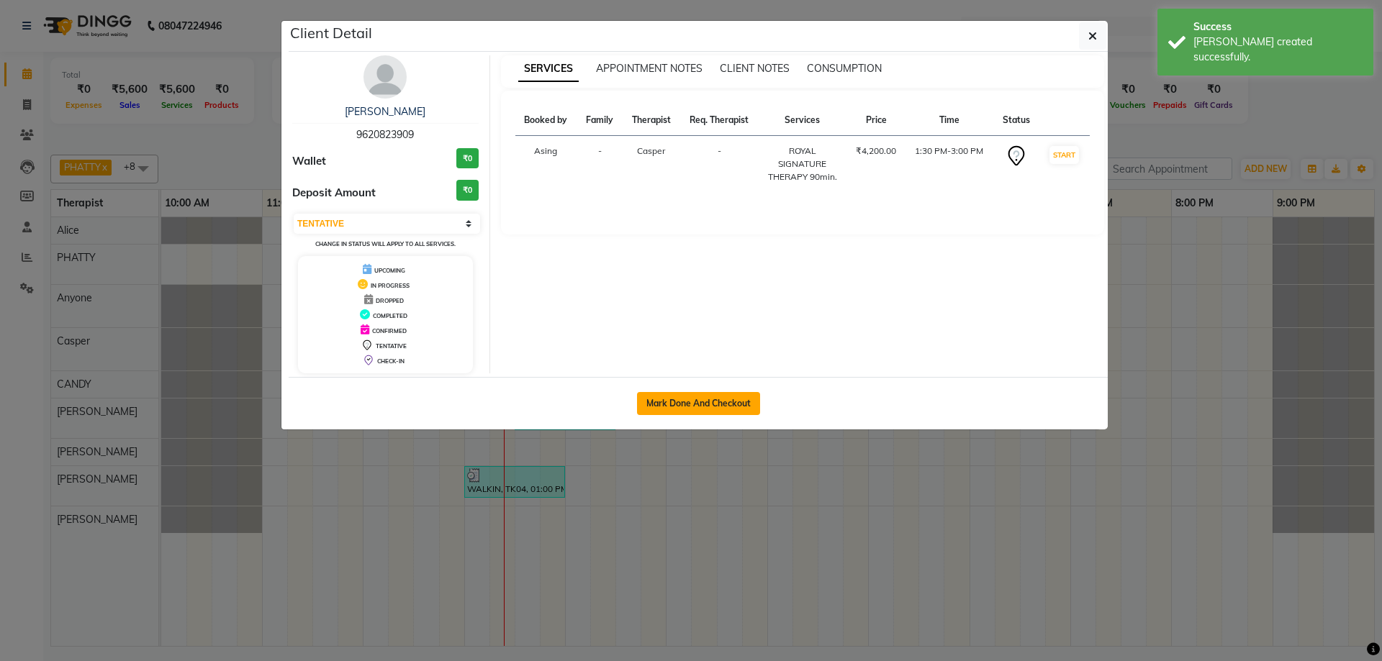
click at [705, 399] on button "Mark Done And Checkout" at bounding box center [698, 403] width 123 height 23
select select "service"
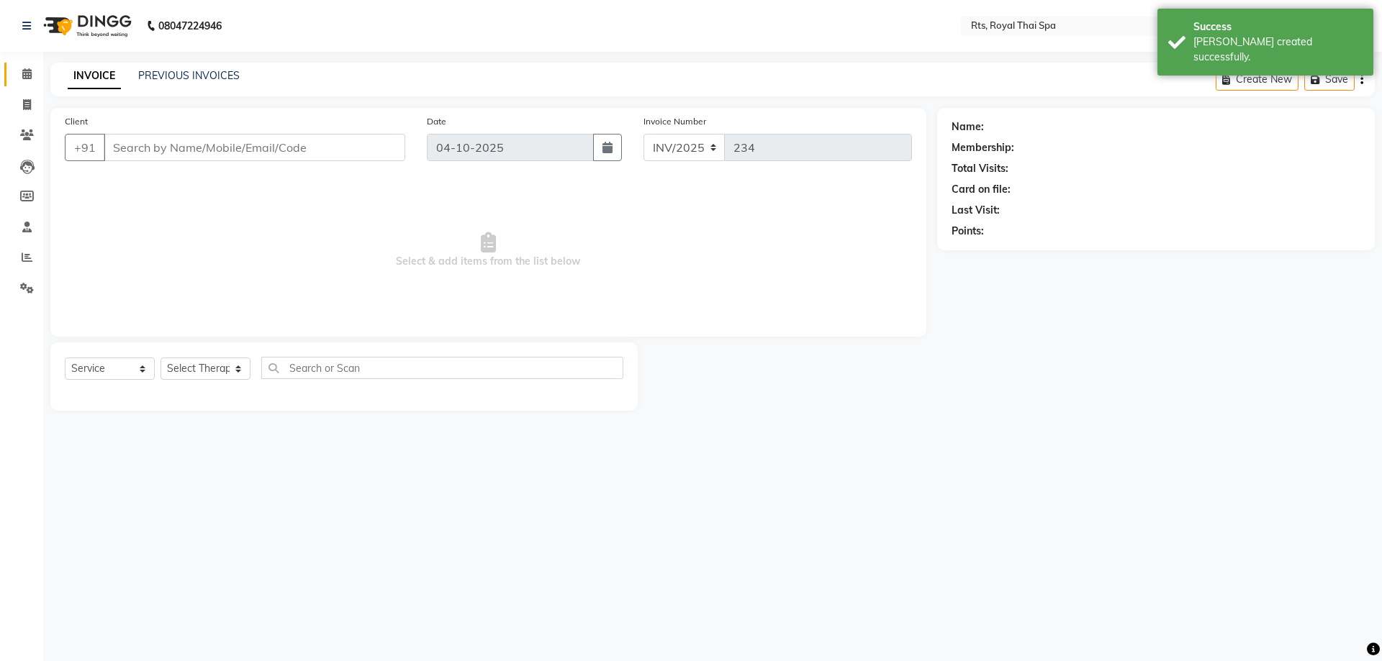
select select "3"
type input "9620823909"
select select "39991"
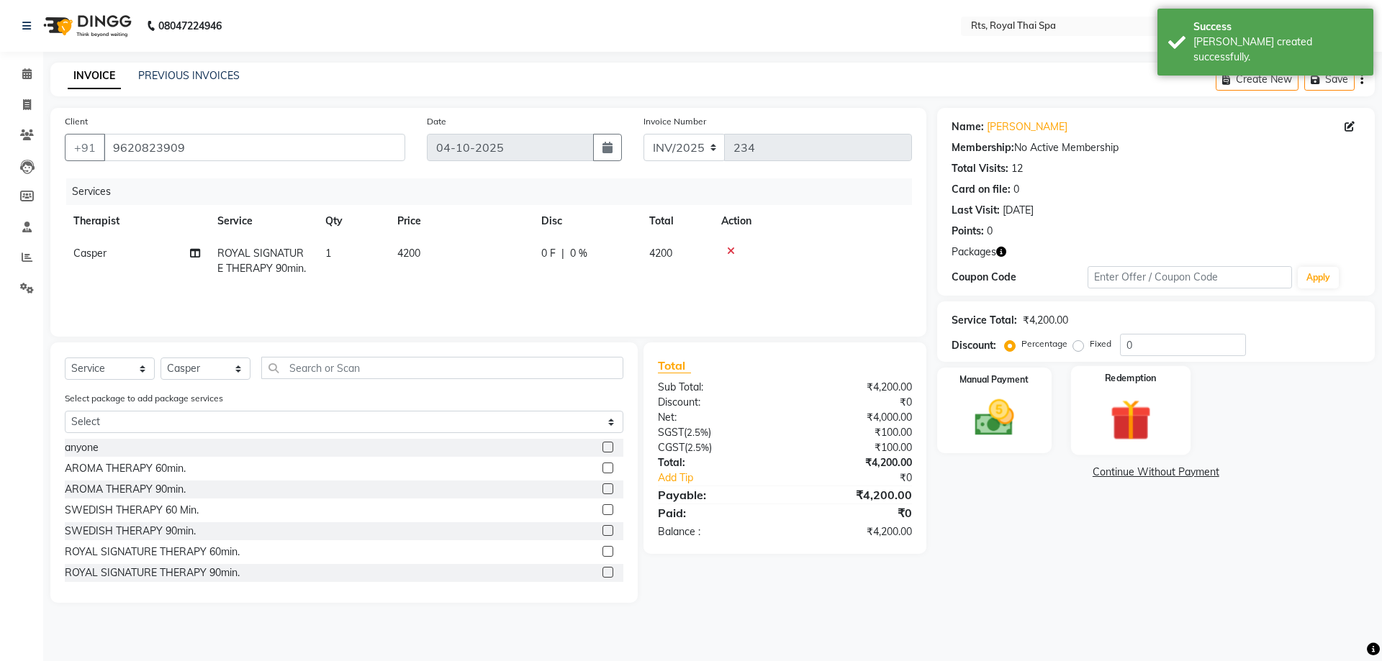
click at [1165, 414] on div "Redemption" at bounding box center [1130, 410] width 119 height 89
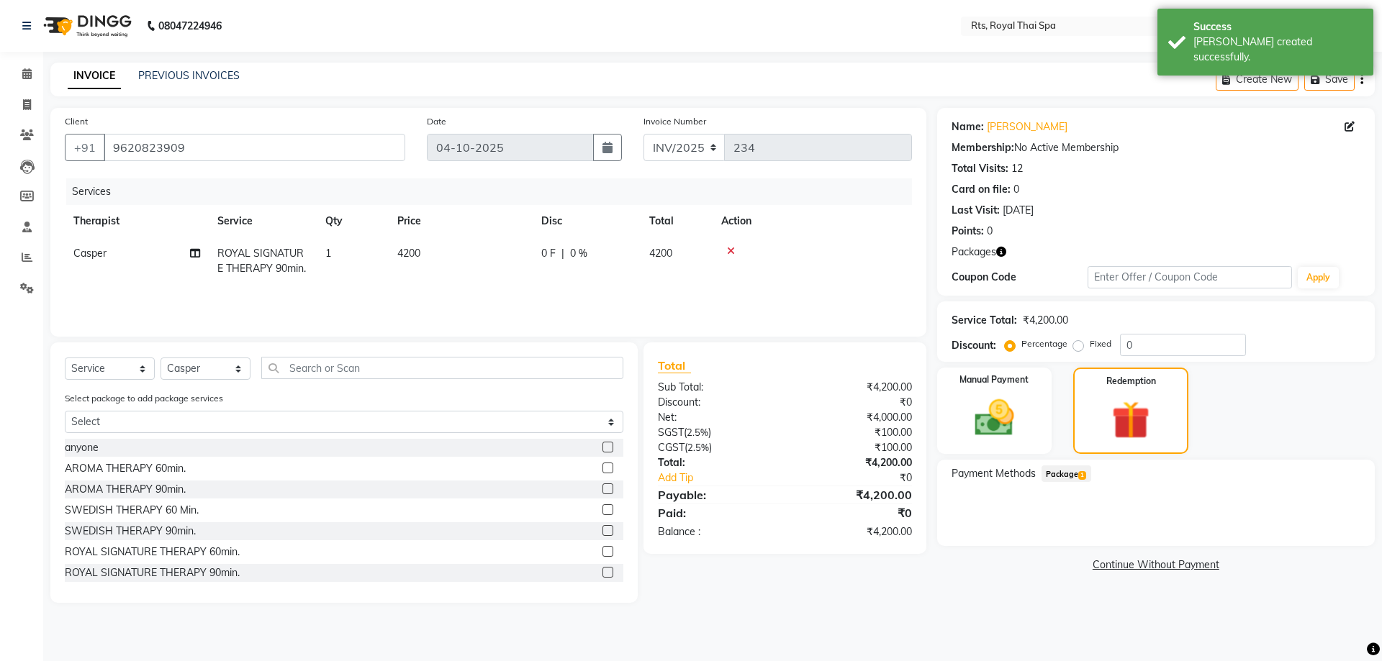
click at [1078, 473] on span "Package 1" at bounding box center [1066, 474] width 50 height 17
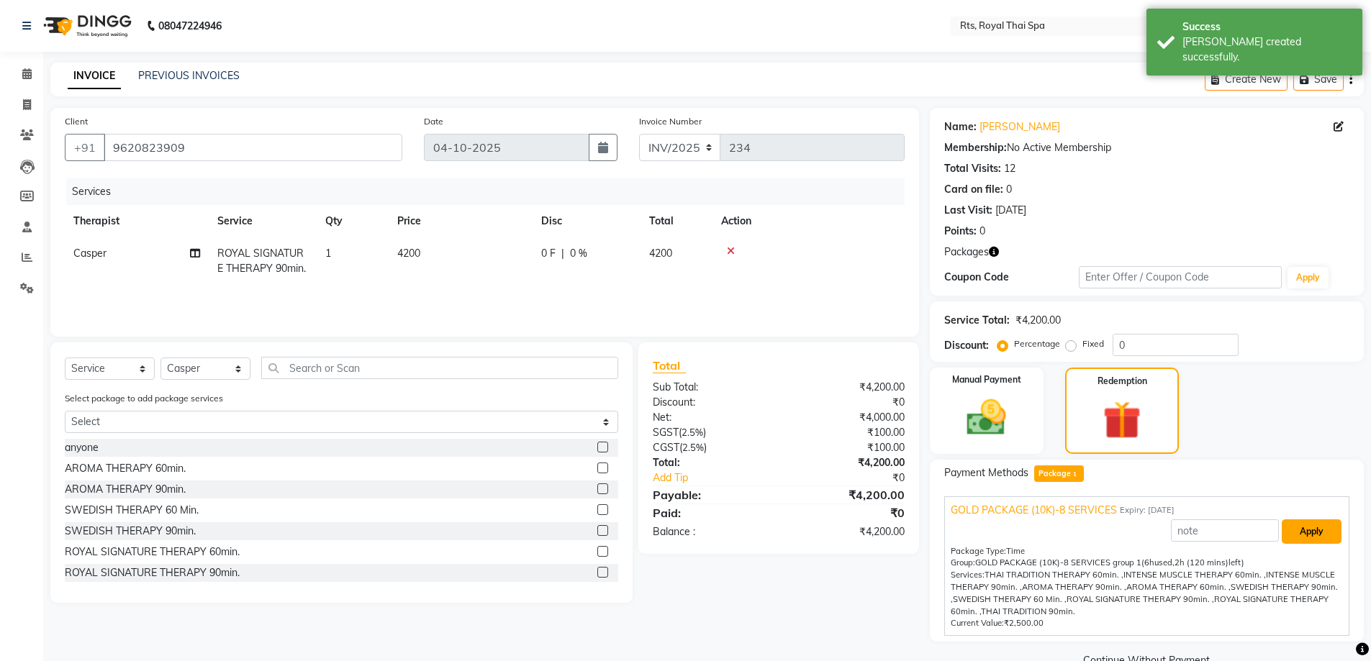
click at [1315, 540] on button "Apply" at bounding box center [1312, 532] width 60 height 24
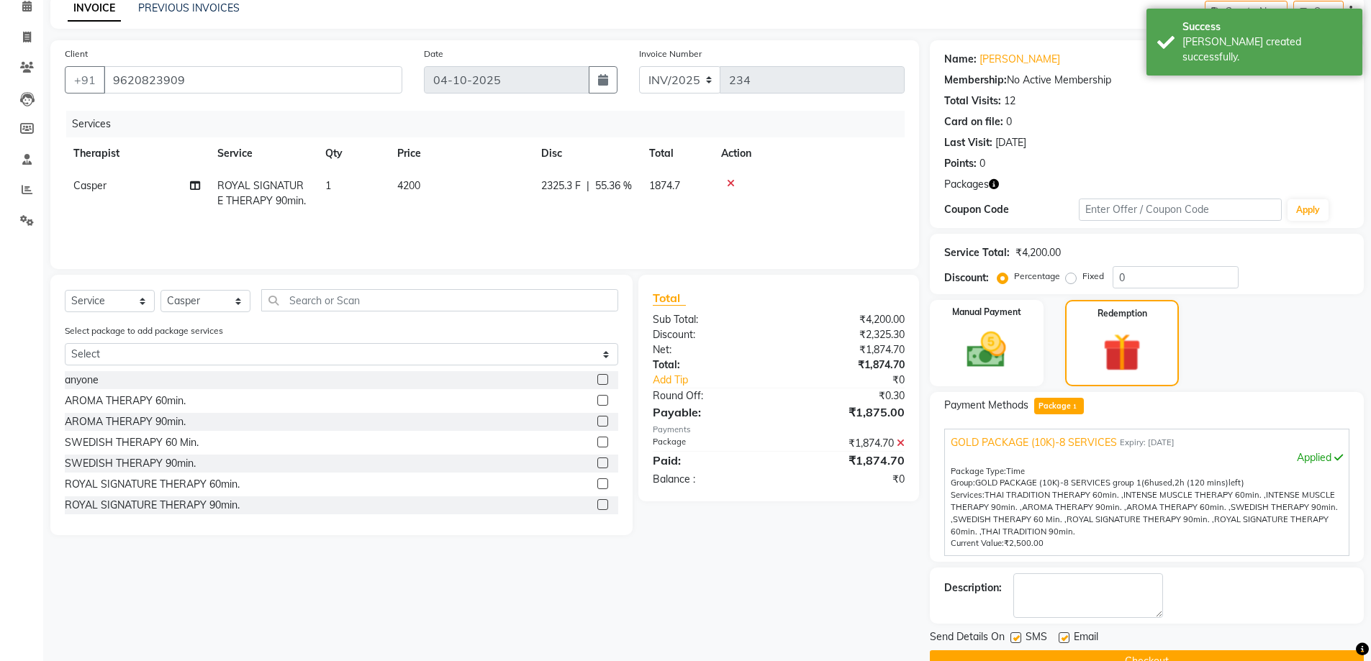
scroll to position [101, 0]
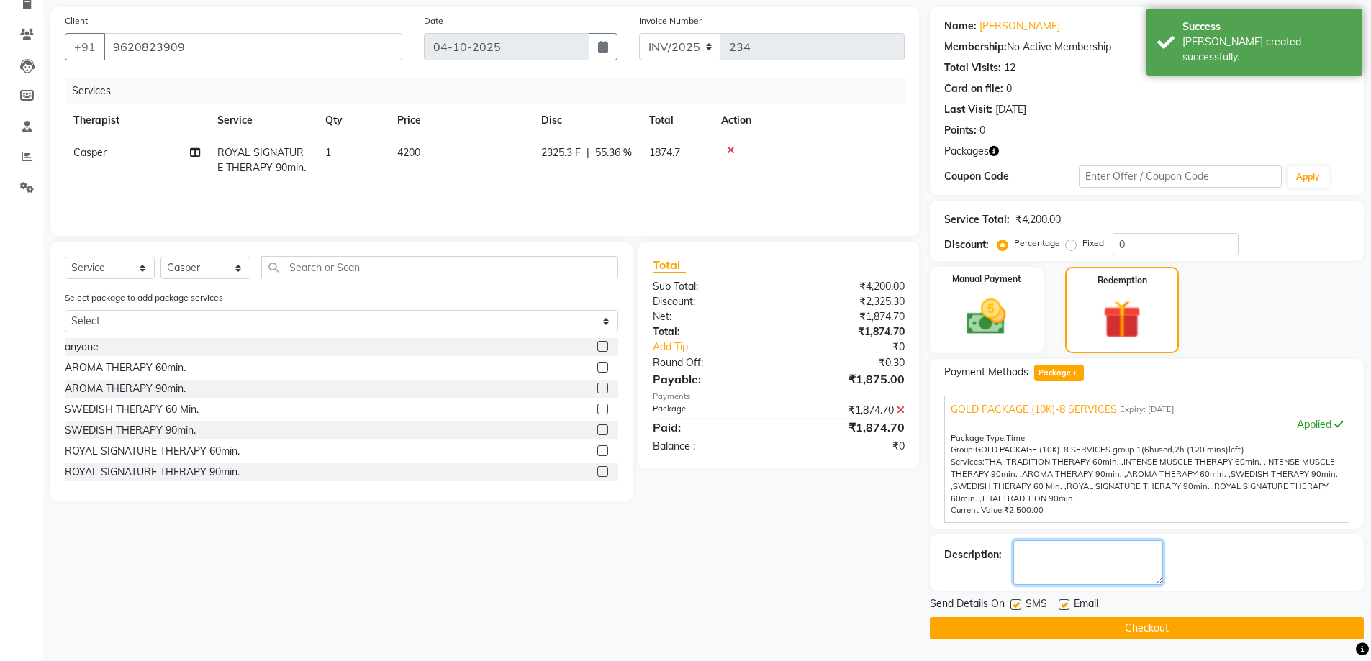
drag, startPoint x: 1078, startPoint y: 567, endPoint x: 1074, endPoint y: 553, distance: 14.3
click at [1074, 553] on textarea at bounding box center [1088, 562] width 150 height 45
type textarea "1655"
click at [1015, 607] on label at bounding box center [1015, 604] width 11 height 11
click at [1015, 607] on input "checkbox" at bounding box center [1014, 605] width 9 height 9
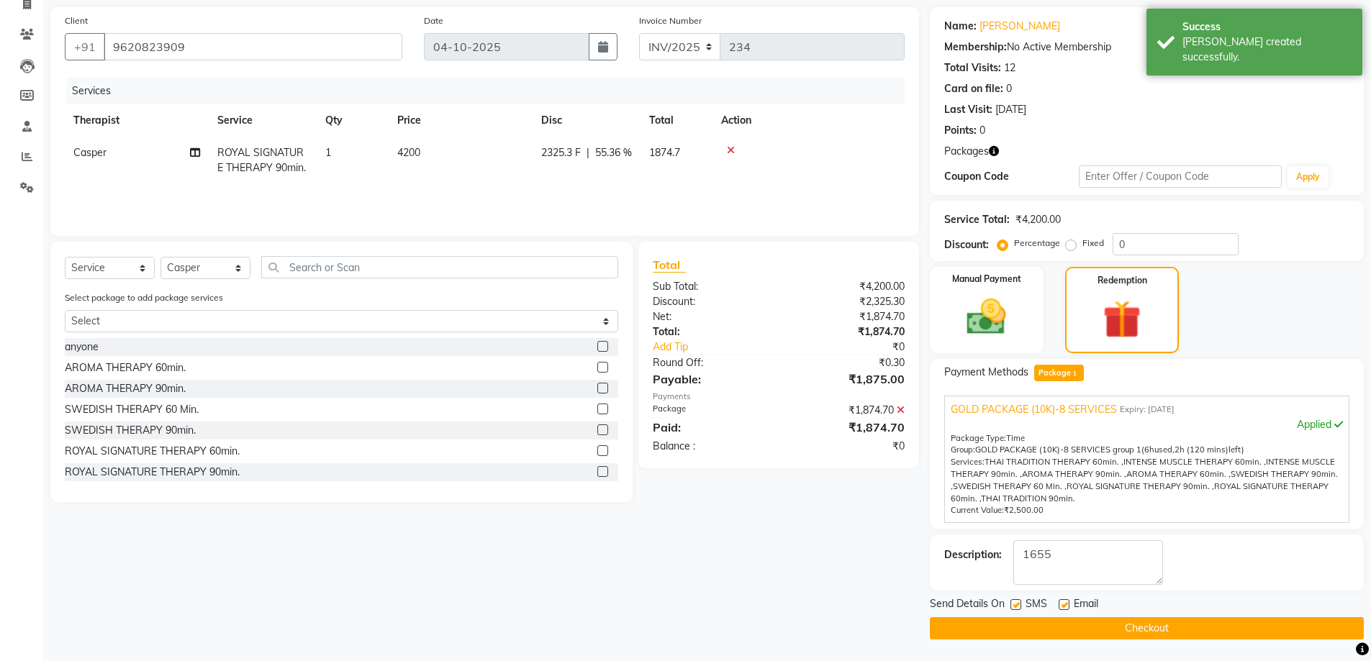
checkbox input "false"
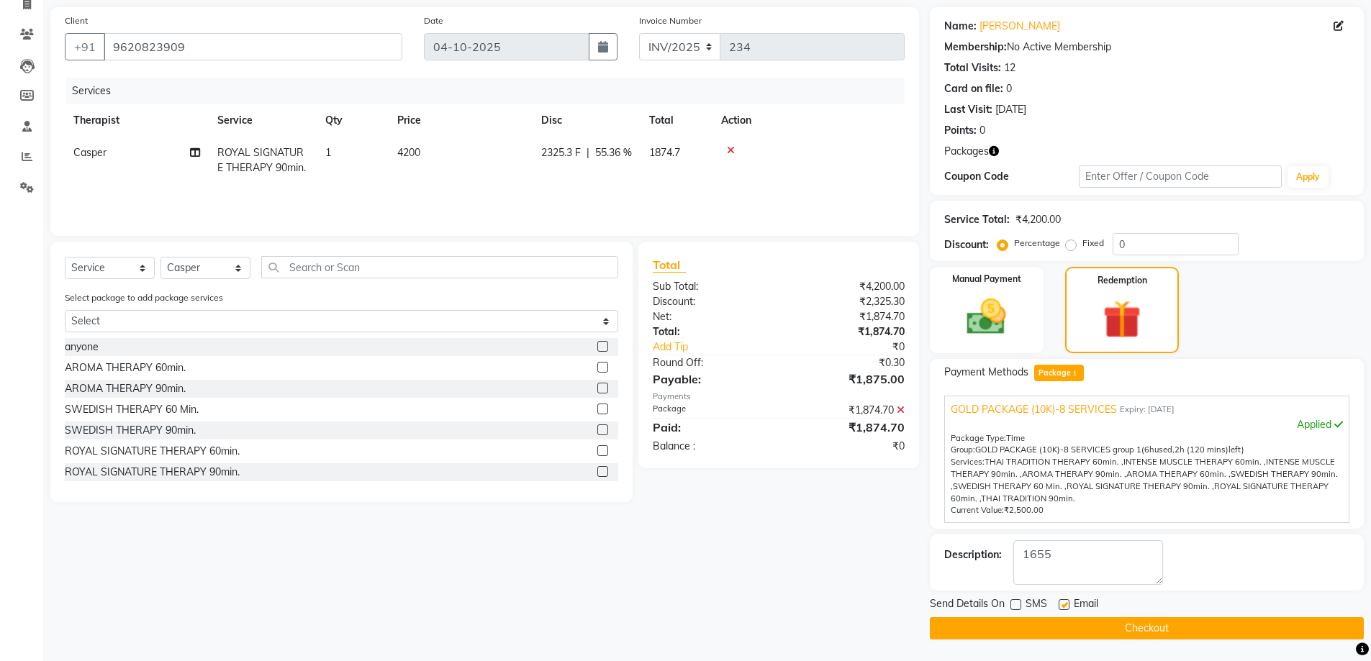
drag, startPoint x: 1014, startPoint y: 616, endPoint x: 1008, endPoint y: 611, distance: 7.6
click at [1013, 617] on div "Send Details On SMS Email Checkout" at bounding box center [1147, 618] width 434 height 43
click at [1098, 625] on button "Checkout" at bounding box center [1147, 628] width 434 height 22
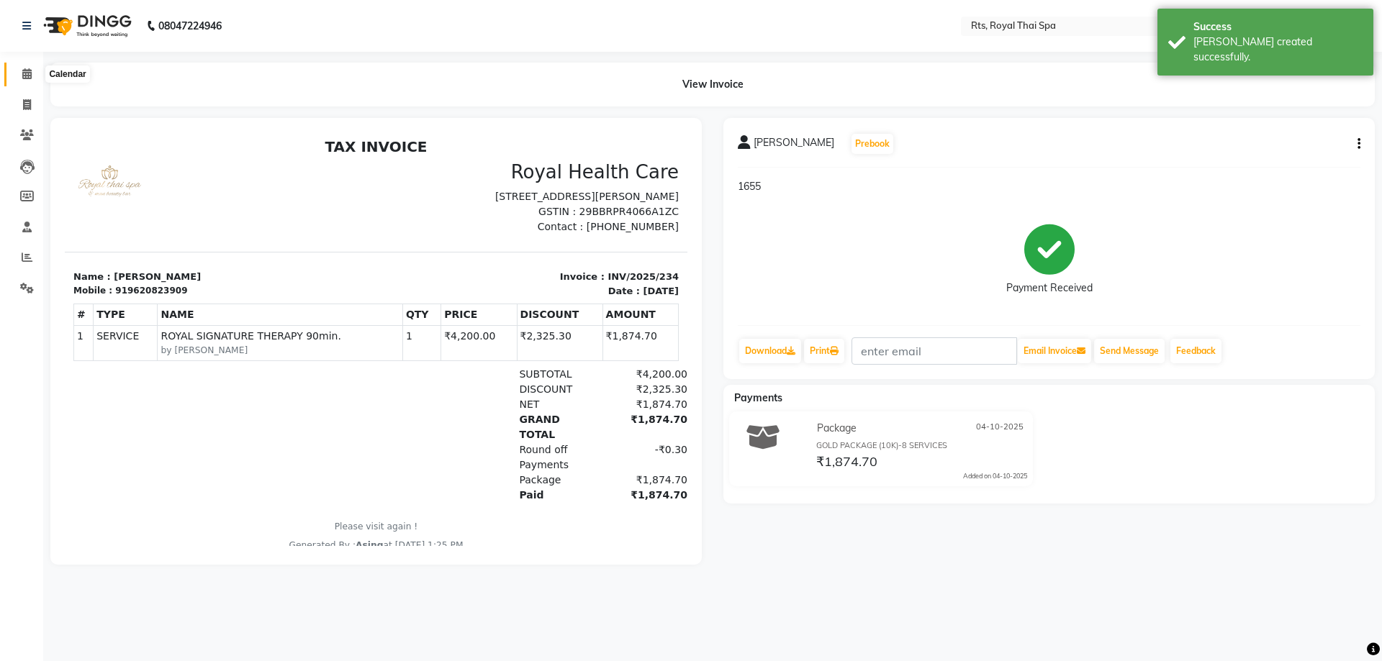
click at [25, 73] on icon at bounding box center [26, 73] width 9 height 11
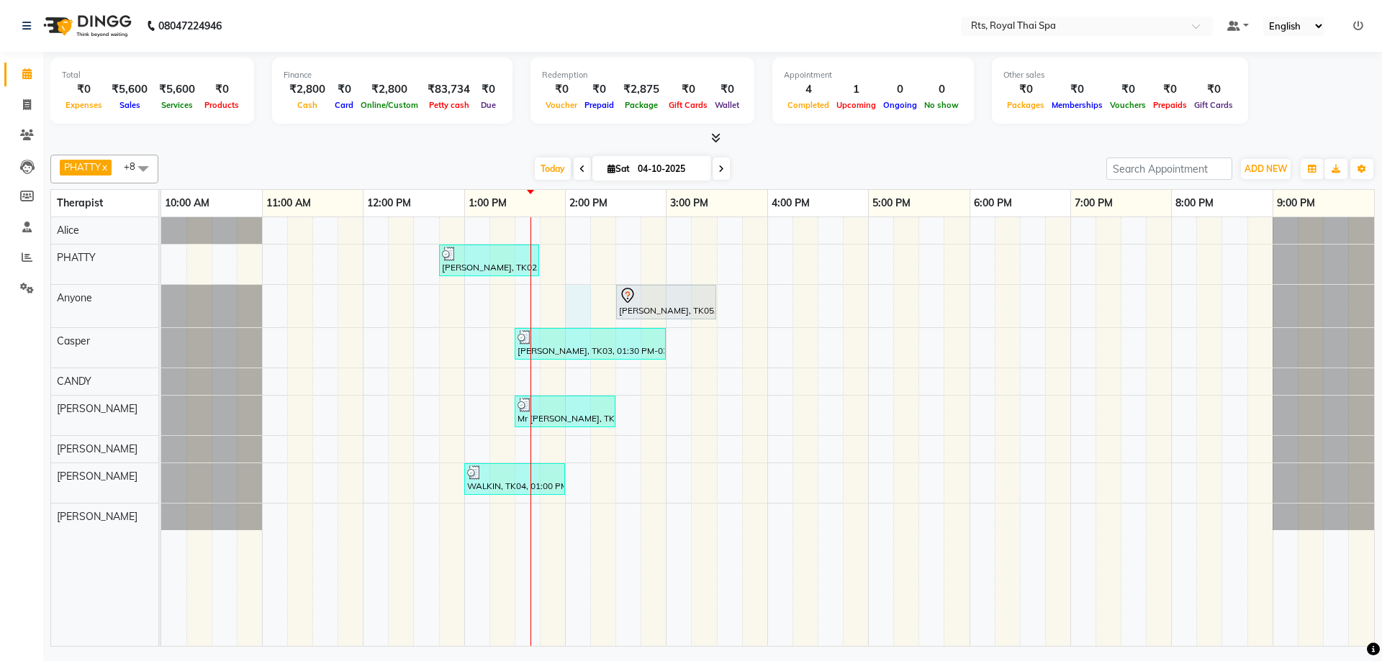
click at [580, 308] on div "[PERSON_NAME], TK02, 12:45 PM-01:45 PM, ROYAL SIGNATURE THERAPY 60min. VENKATES…" at bounding box center [767, 431] width 1213 height 429
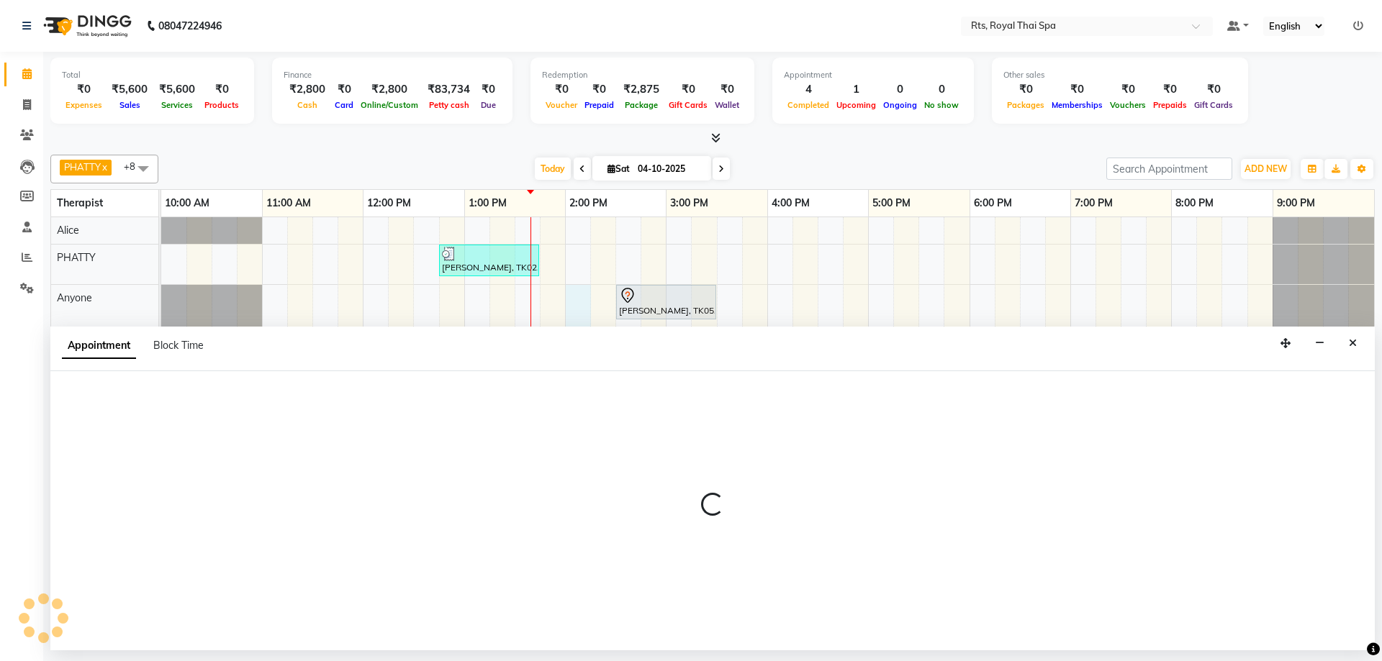
select select "39979"
select select "840"
select select "tentative"
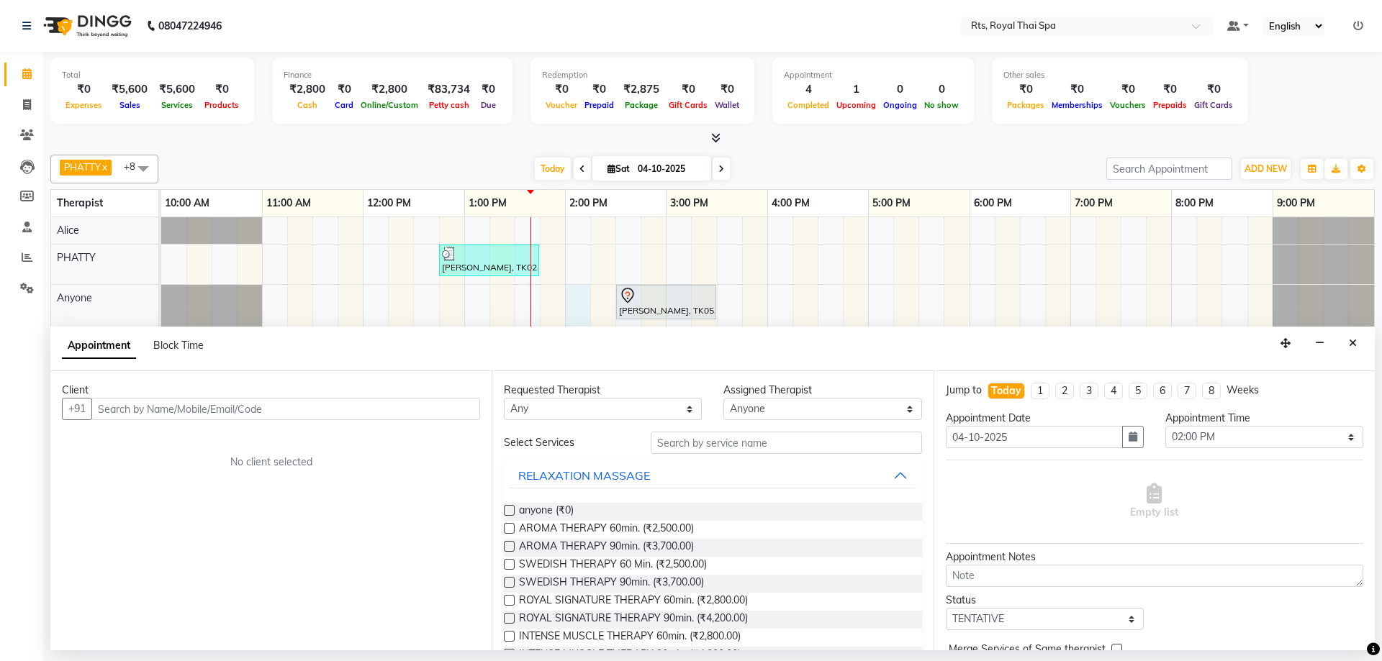
click at [317, 406] on input "text" at bounding box center [285, 409] width 389 height 22
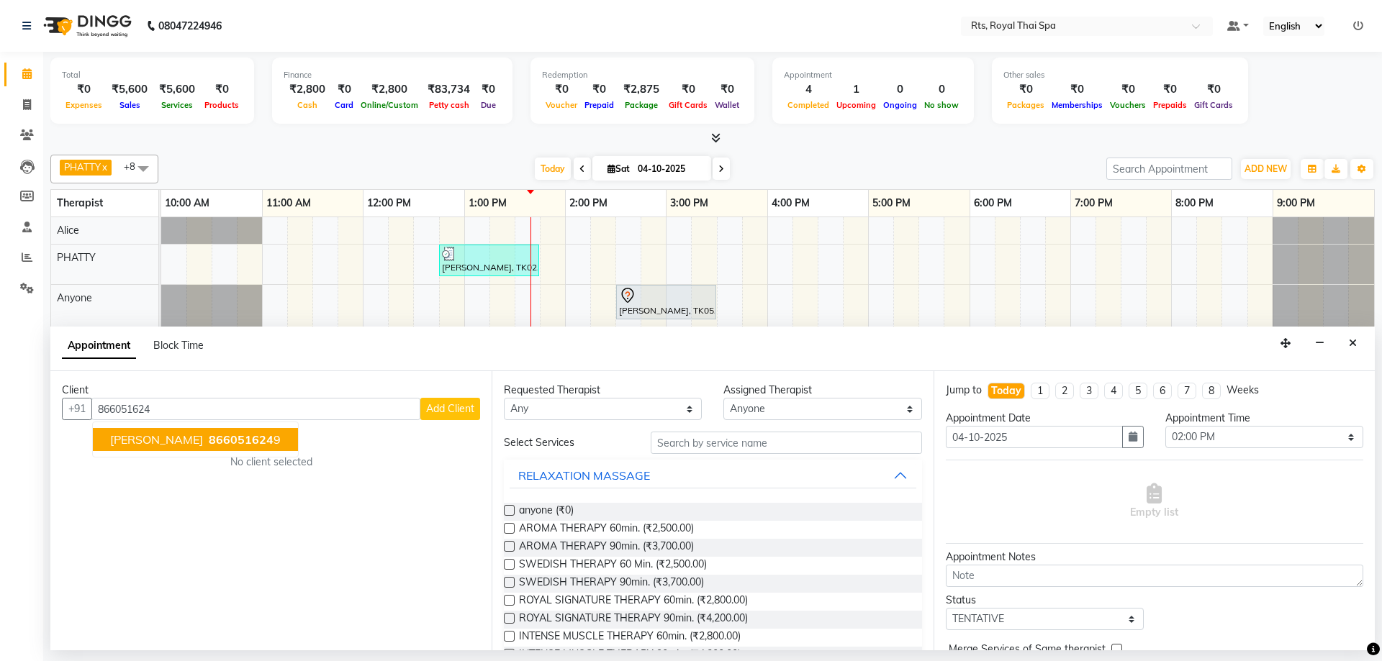
click at [160, 437] on span "[PERSON_NAME]" at bounding box center [156, 439] width 93 height 14
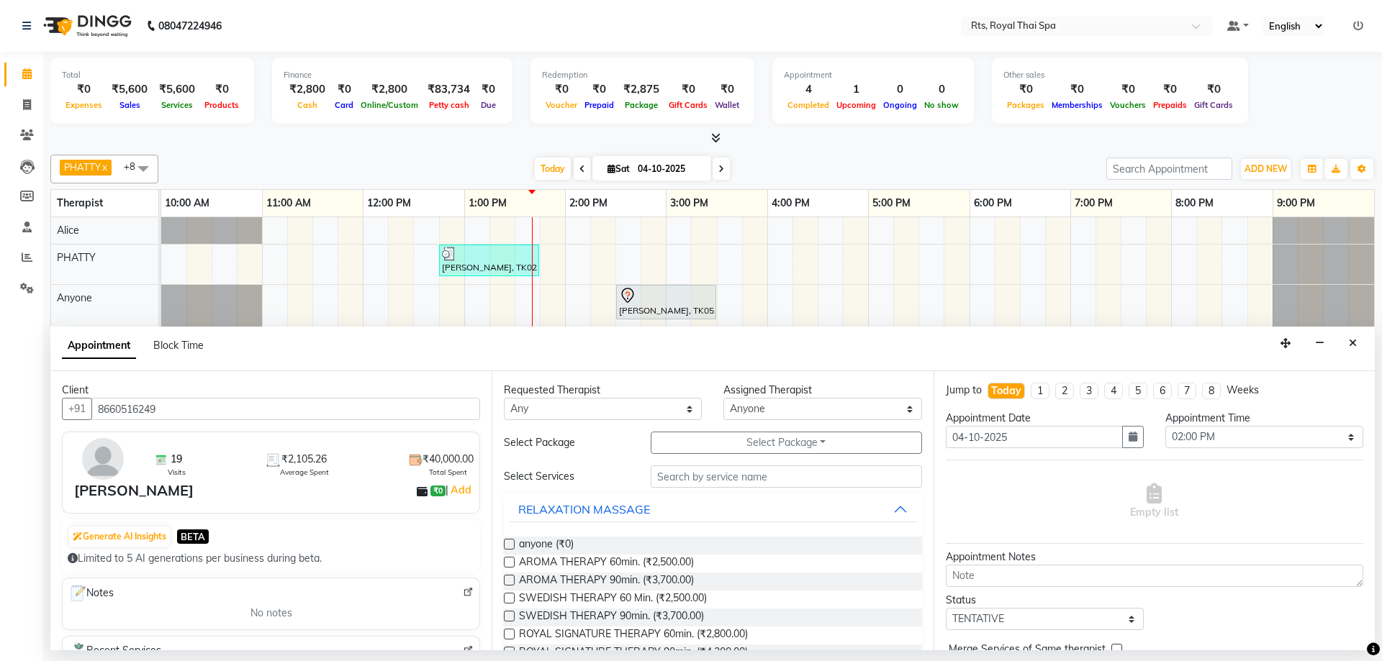
drag, startPoint x: 186, startPoint y: 406, endPoint x: 95, endPoint y: 388, distance: 92.4
click at [96, 388] on div "Client +91 8660516249 19 Visits ₹2,105.26 Average Spent ₹40,000.00 Total Spent …" at bounding box center [270, 510] width 441 height 279
type input "8660516249"
click at [959, 563] on div "Appointment Notes" at bounding box center [1154, 557] width 417 height 15
click at [987, 577] on textarea at bounding box center [1154, 576] width 417 height 22
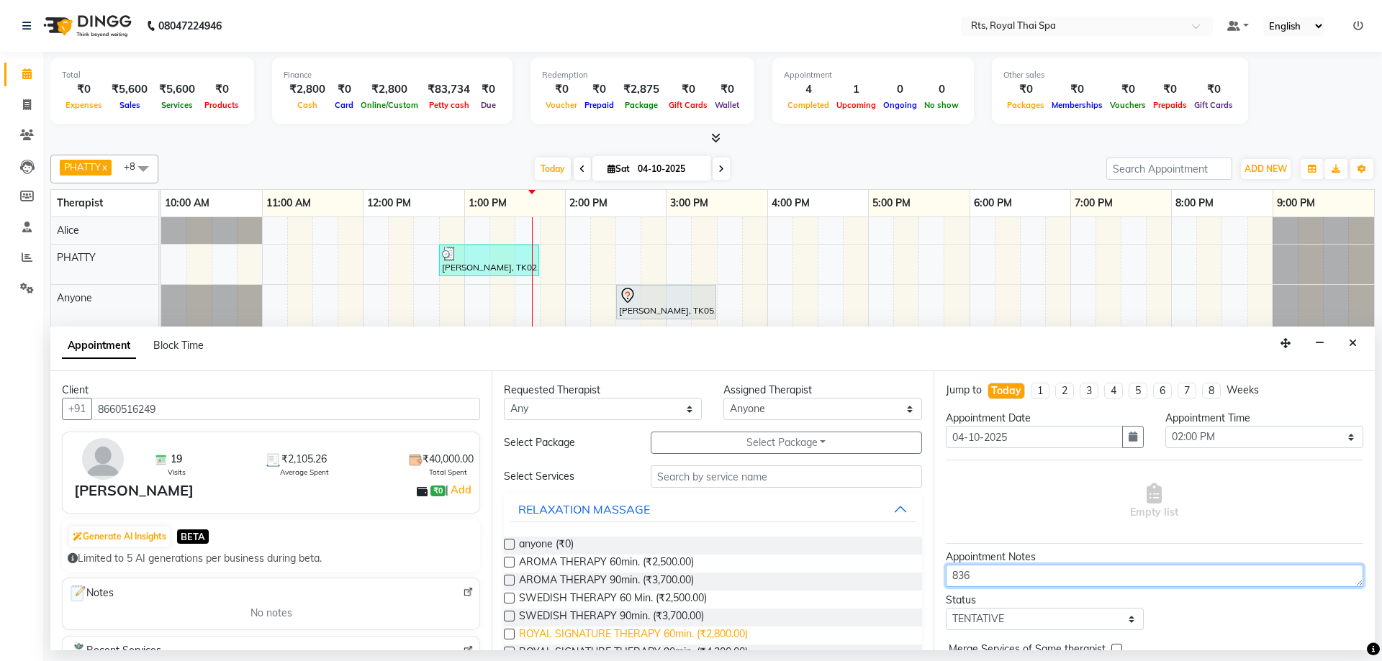
type textarea "836"
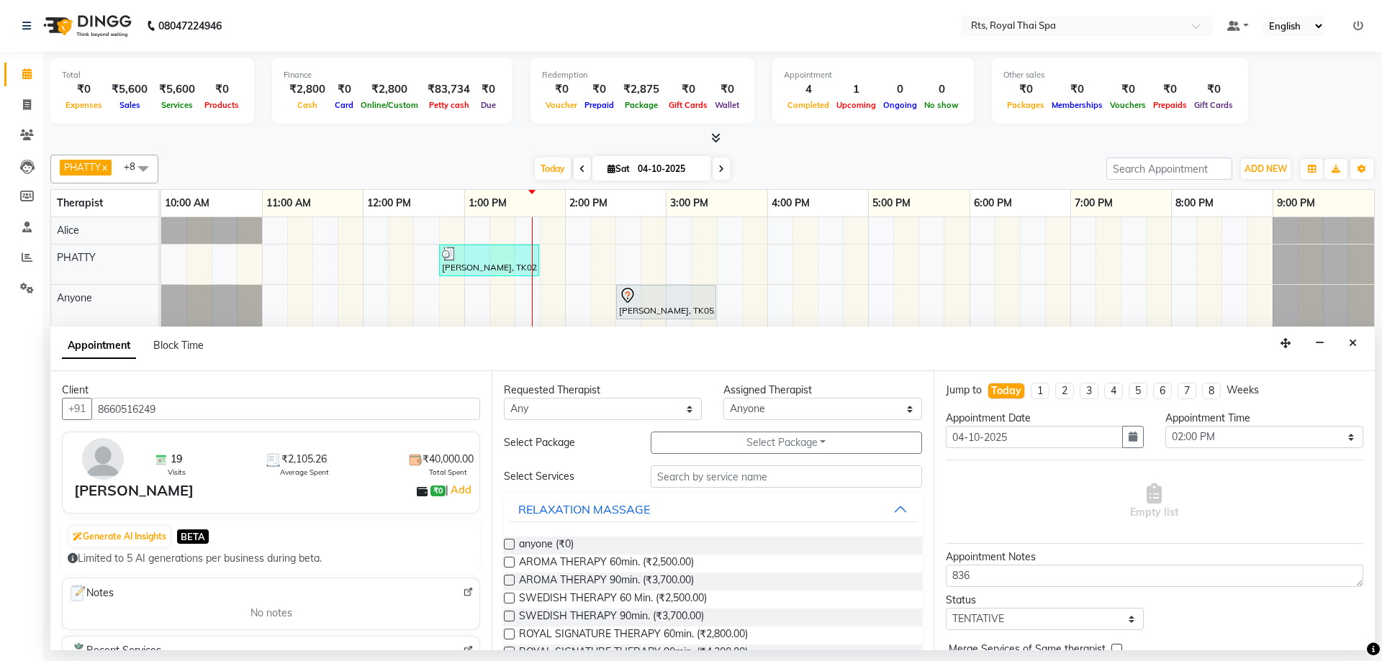
drag, startPoint x: 702, startPoint y: 635, endPoint x: 756, endPoint y: 632, distance: 54.8
click at [704, 635] on span "ROYAL SIGNATURE THERAPY 60min. (₹2,800.00)" at bounding box center [633, 636] width 229 height 18
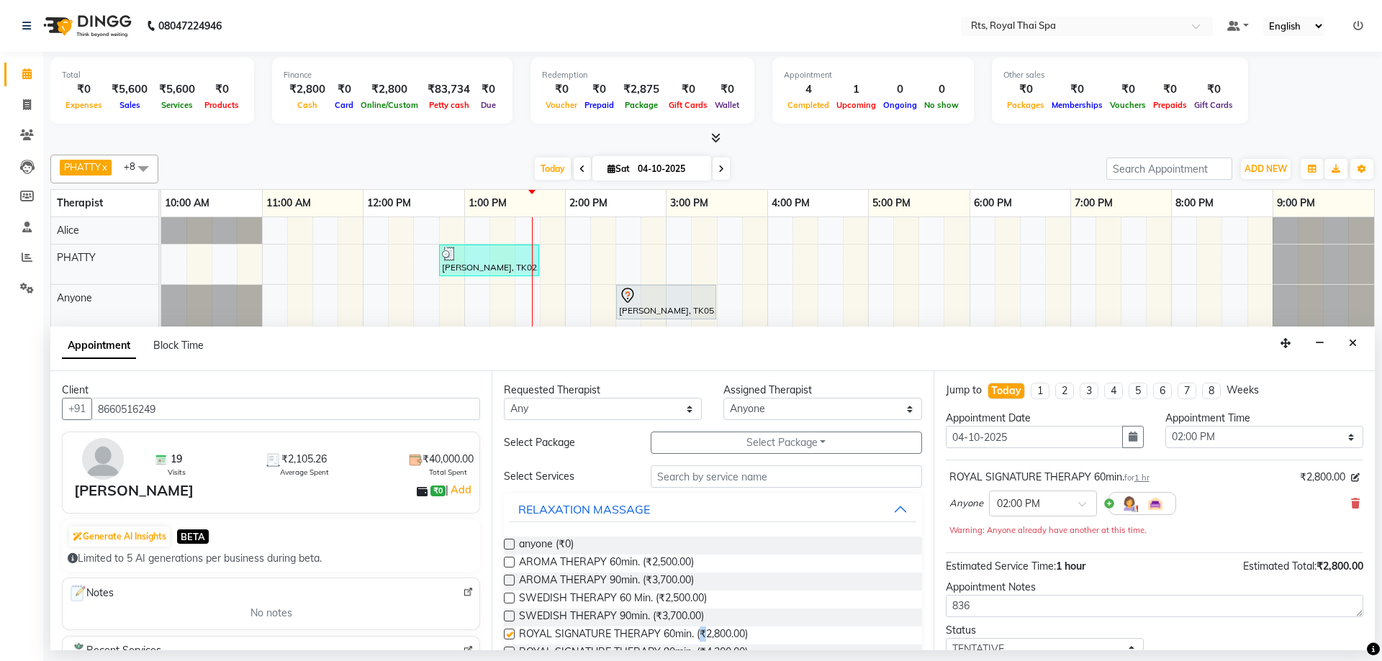
checkbox input "false"
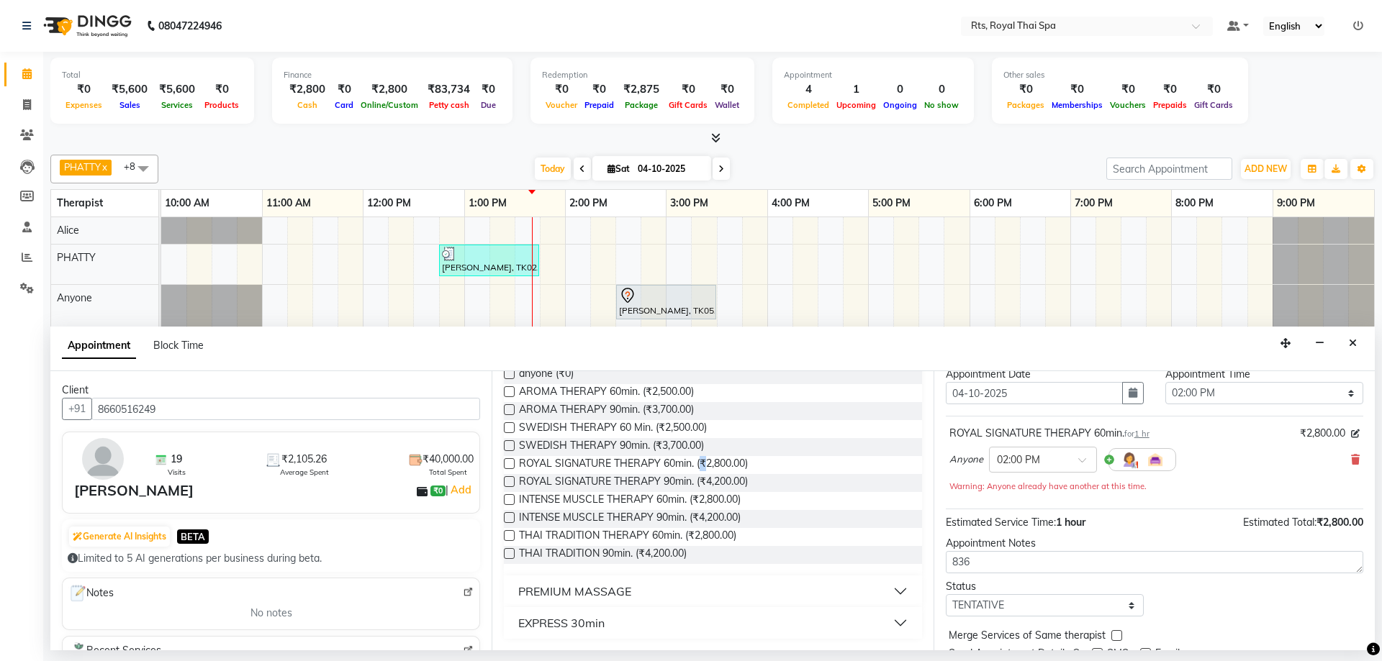
scroll to position [101, 0]
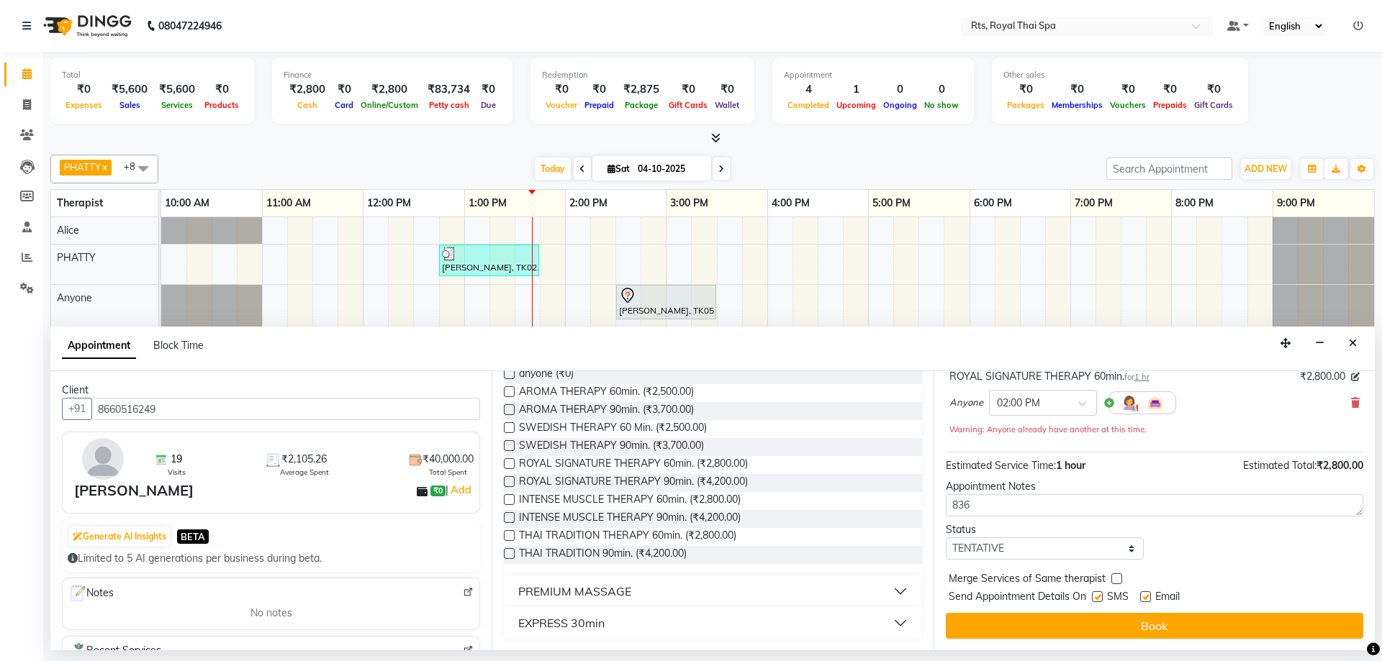
click at [1100, 601] on label at bounding box center [1097, 597] width 11 height 11
click at [1100, 601] on input "checkbox" at bounding box center [1096, 598] width 9 height 9
checkbox input "false"
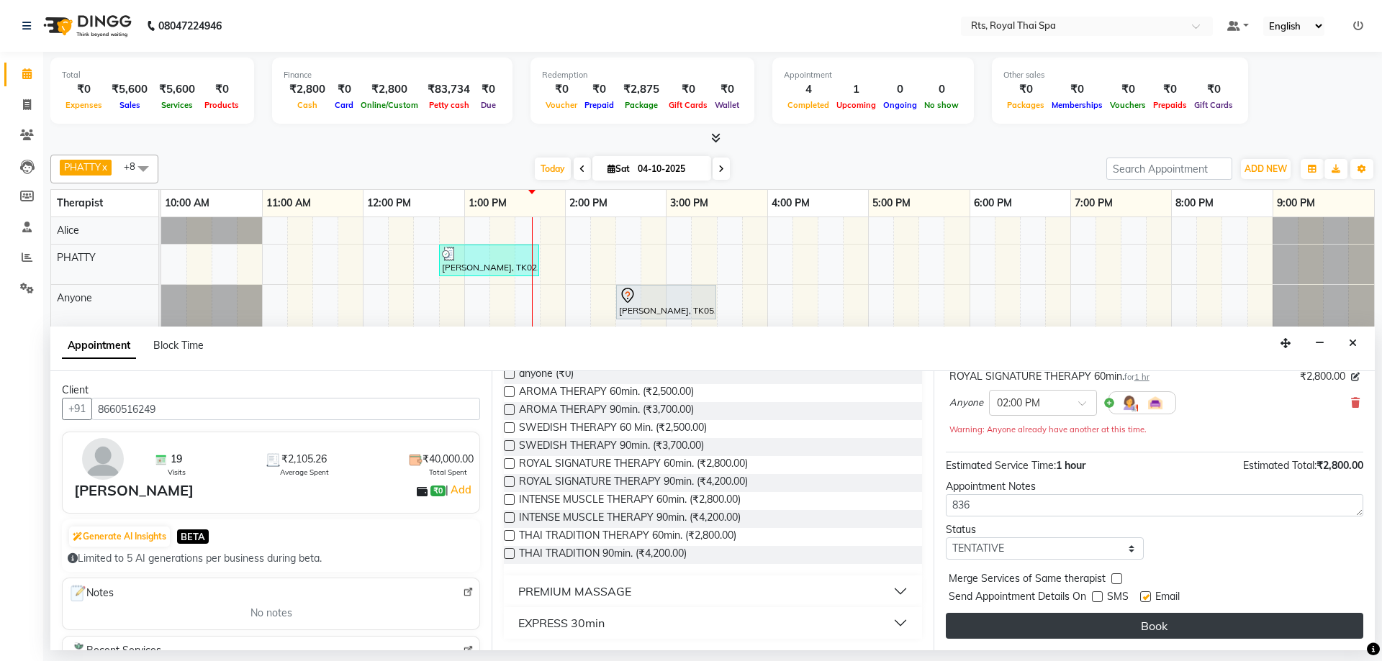
click at [1102, 617] on button "Book" at bounding box center [1154, 626] width 417 height 26
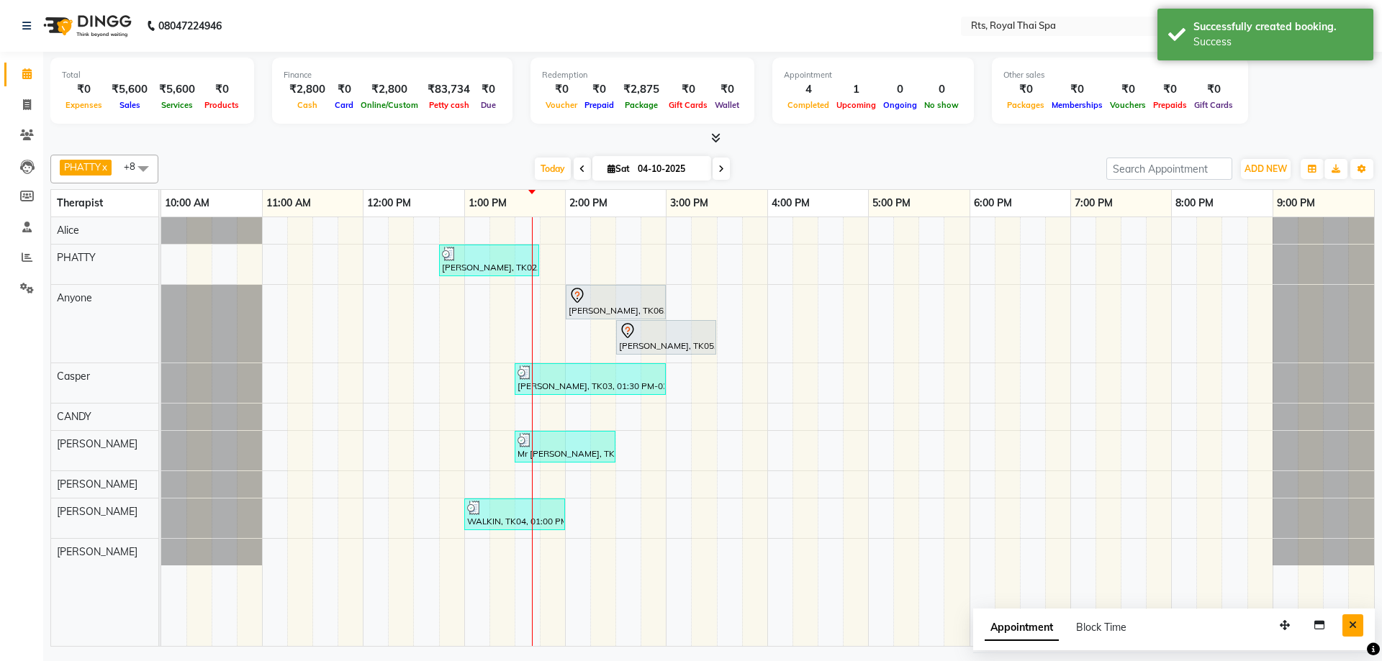
click at [1349, 624] on icon "Close" at bounding box center [1353, 625] width 8 height 10
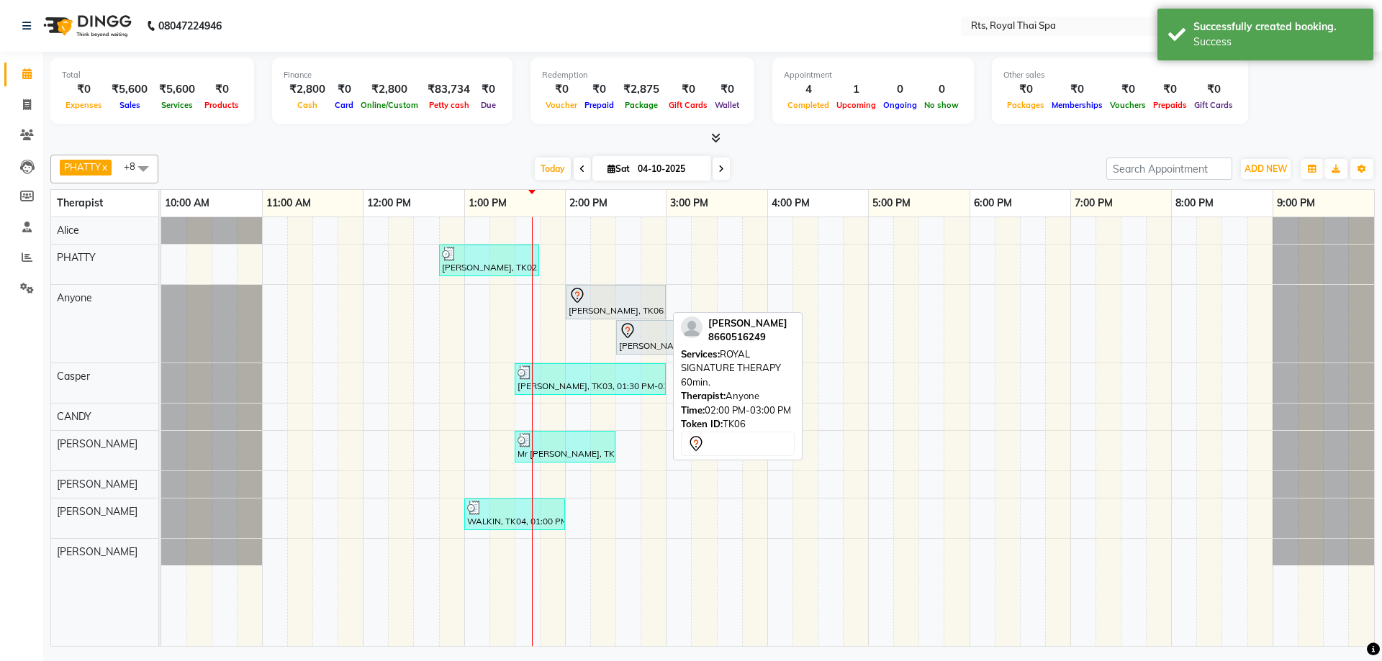
click at [618, 301] on div at bounding box center [615, 295] width 94 height 17
select select "7"
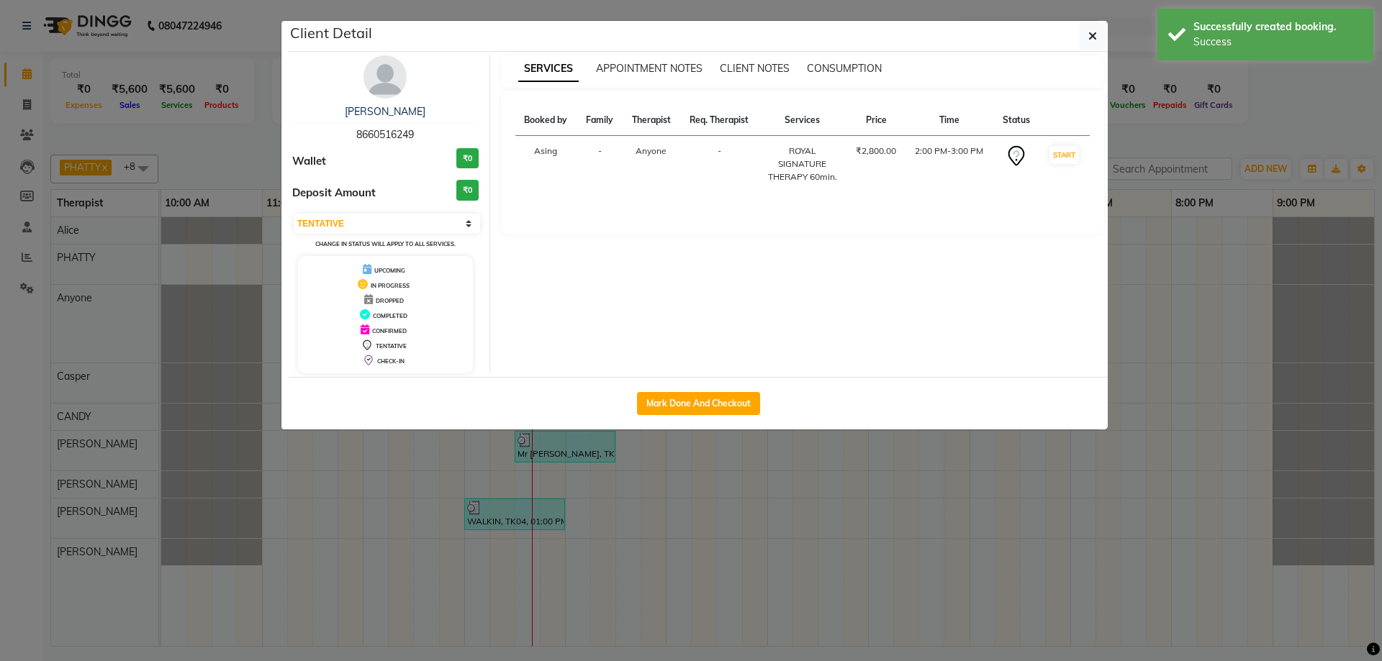
click at [390, 81] on img at bounding box center [384, 76] width 43 height 43
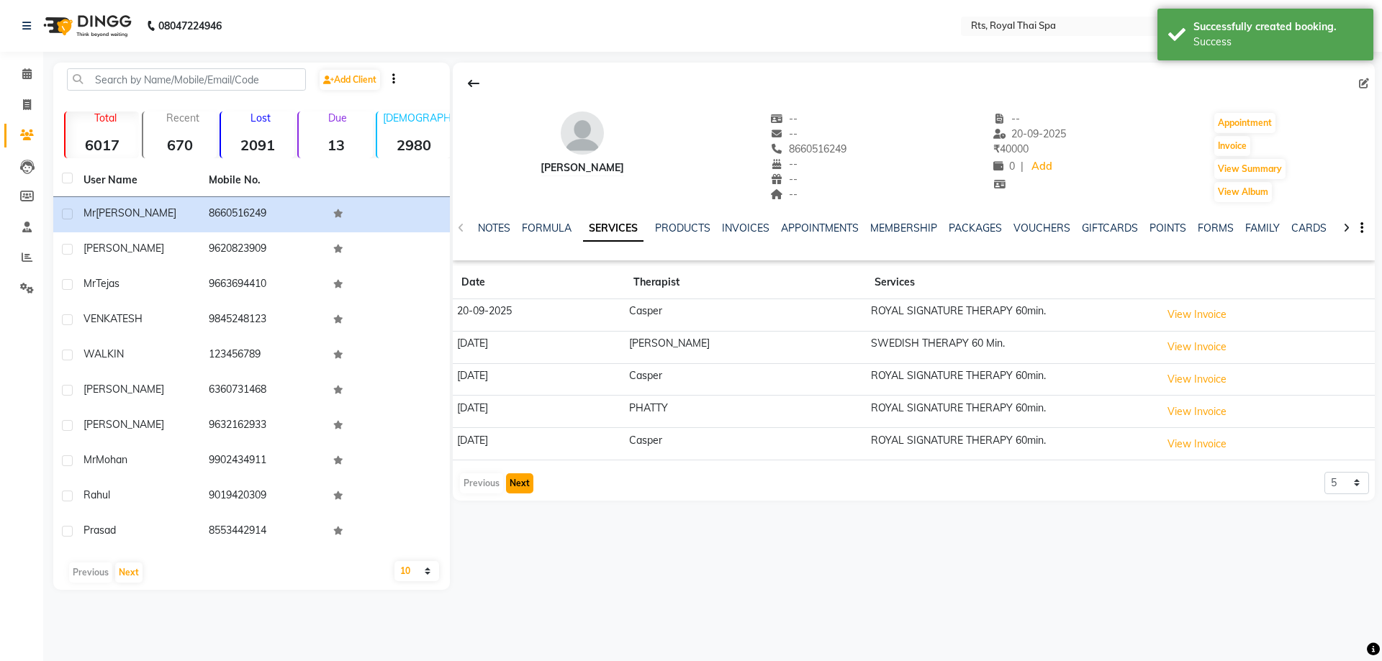
click at [511, 490] on button "Next" at bounding box center [519, 483] width 27 height 20
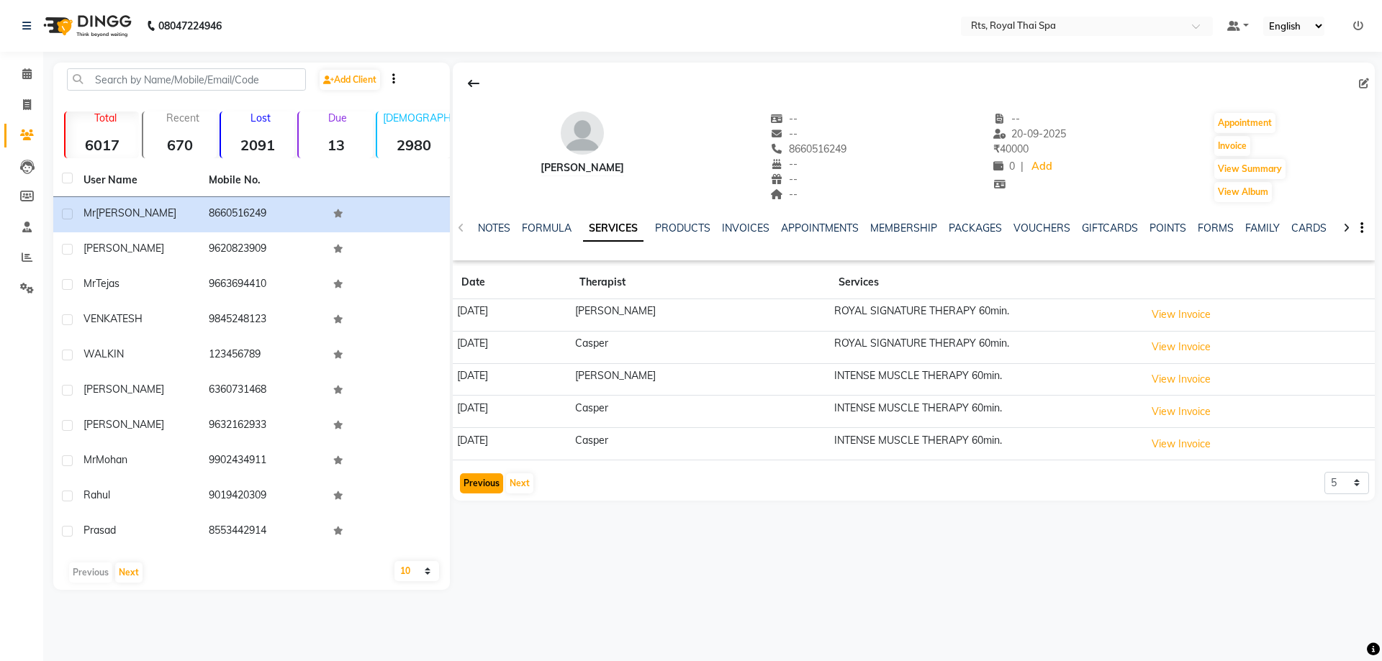
click at [485, 490] on button "Previous" at bounding box center [481, 483] width 43 height 20
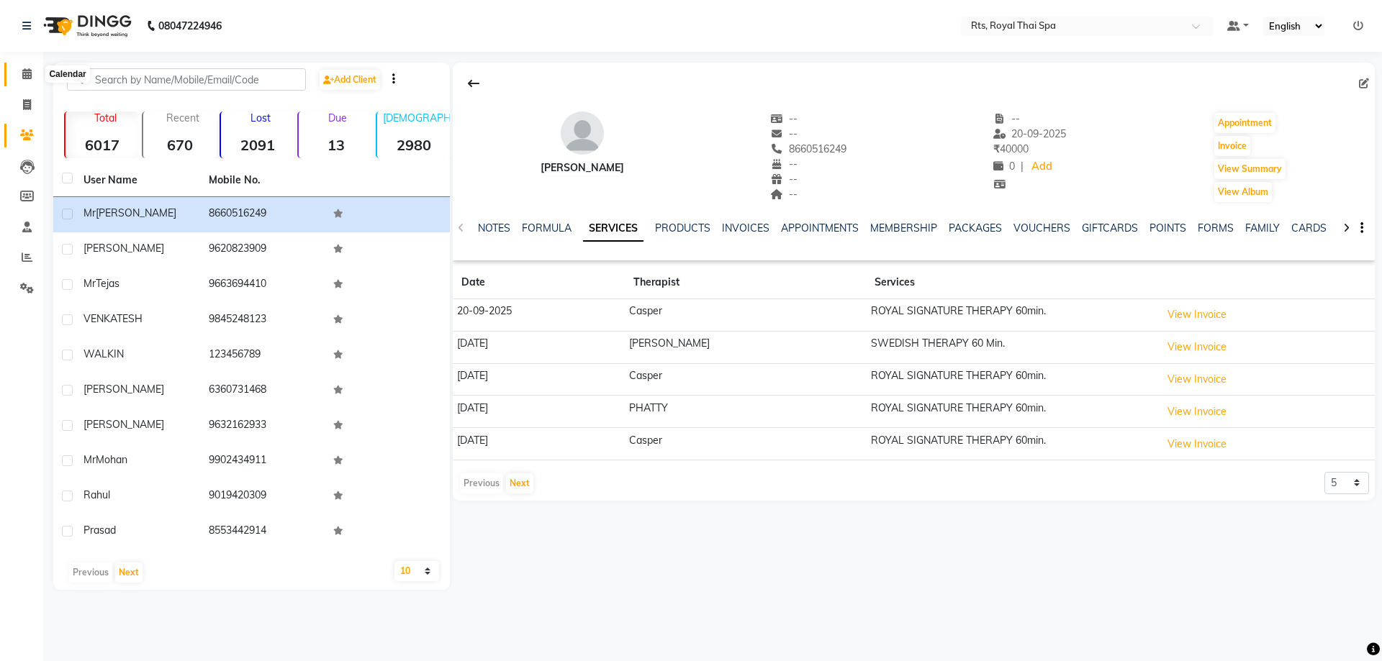
click at [24, 76] on icon at bounding box center [26, 73] width 9 height 11
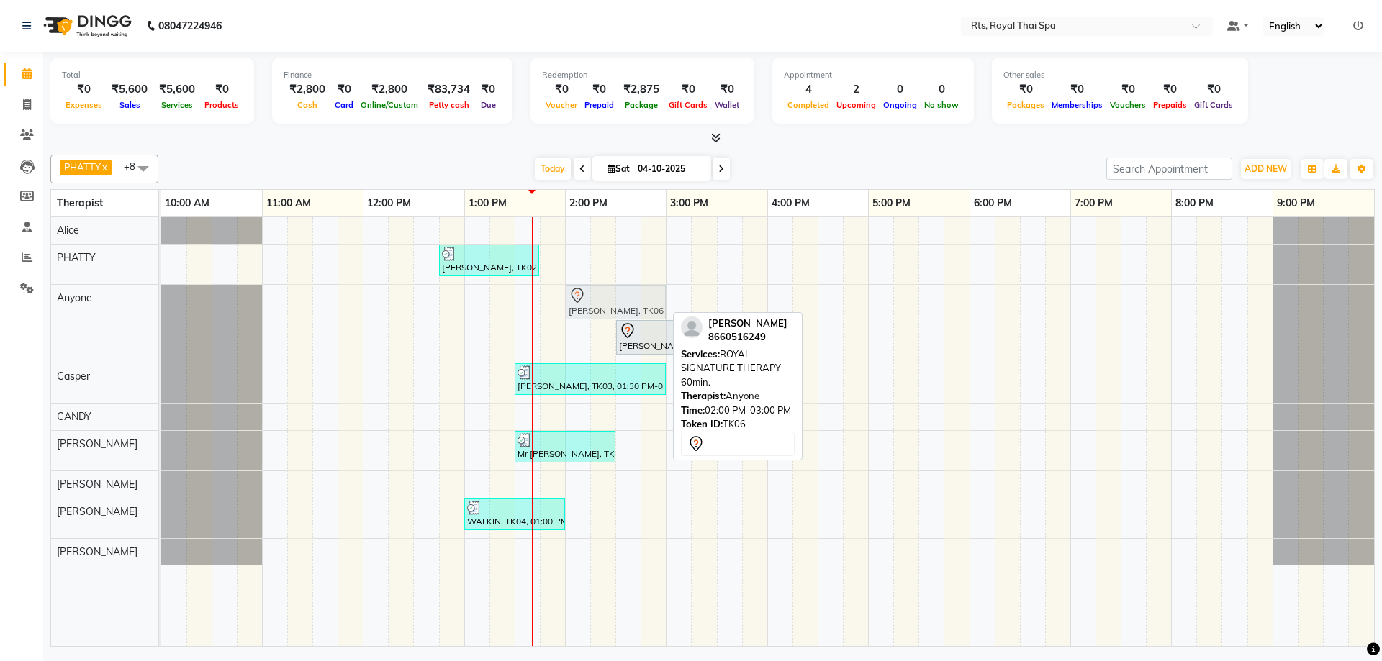
drag, startPoint x: 585, startPoint y: 307, endPoint x: 594, endPoint y: 348, distance: 42.1
click at [594, 348] on div "[PERSON_NAME], TK02, 12:45 PM-01:45 PM, ROYAL SIGNATURE THERAPY 60min. [PERSON_…" at bounding box center [767, 431] width 1213 height 429
click at [608, 302] on div at bounding box center [615, 295] width 94 height 17
select select "7"
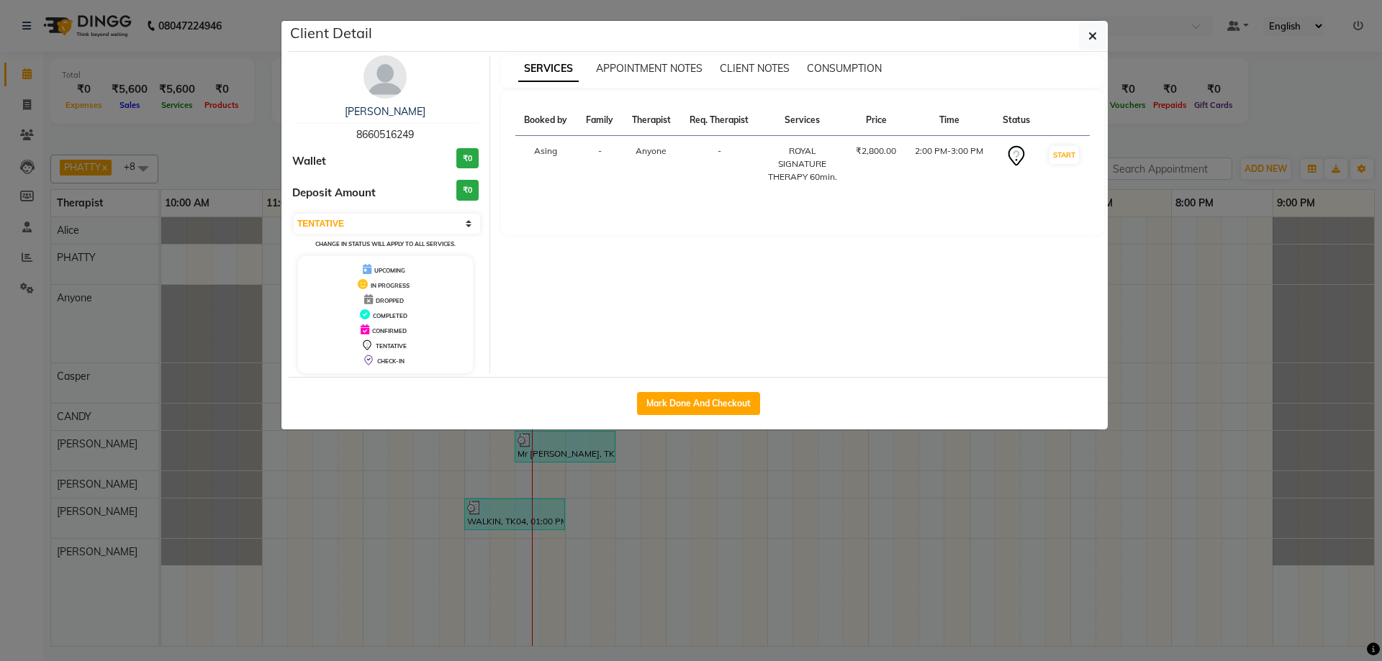
click at [397, 76] on img at bounding box center [384, 76] width 43 height 43
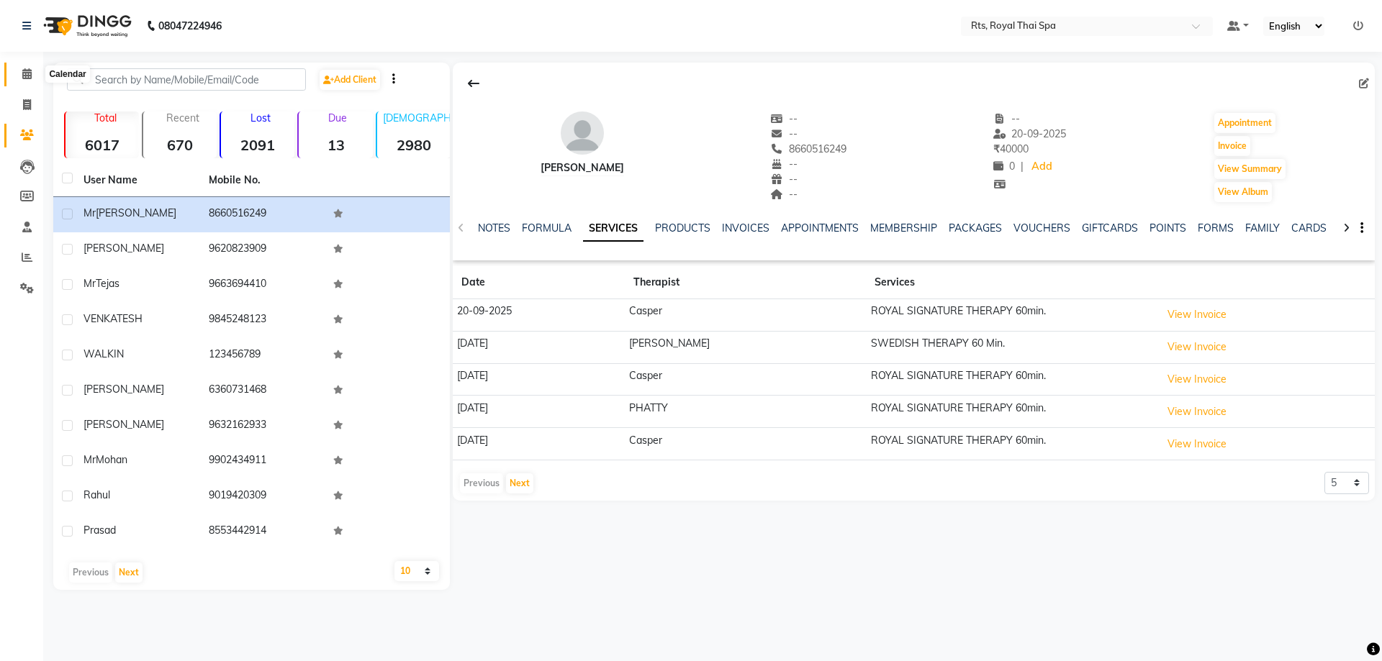
click at [28, 76] on icon at bounding box center [26, 73] width 9 height 11
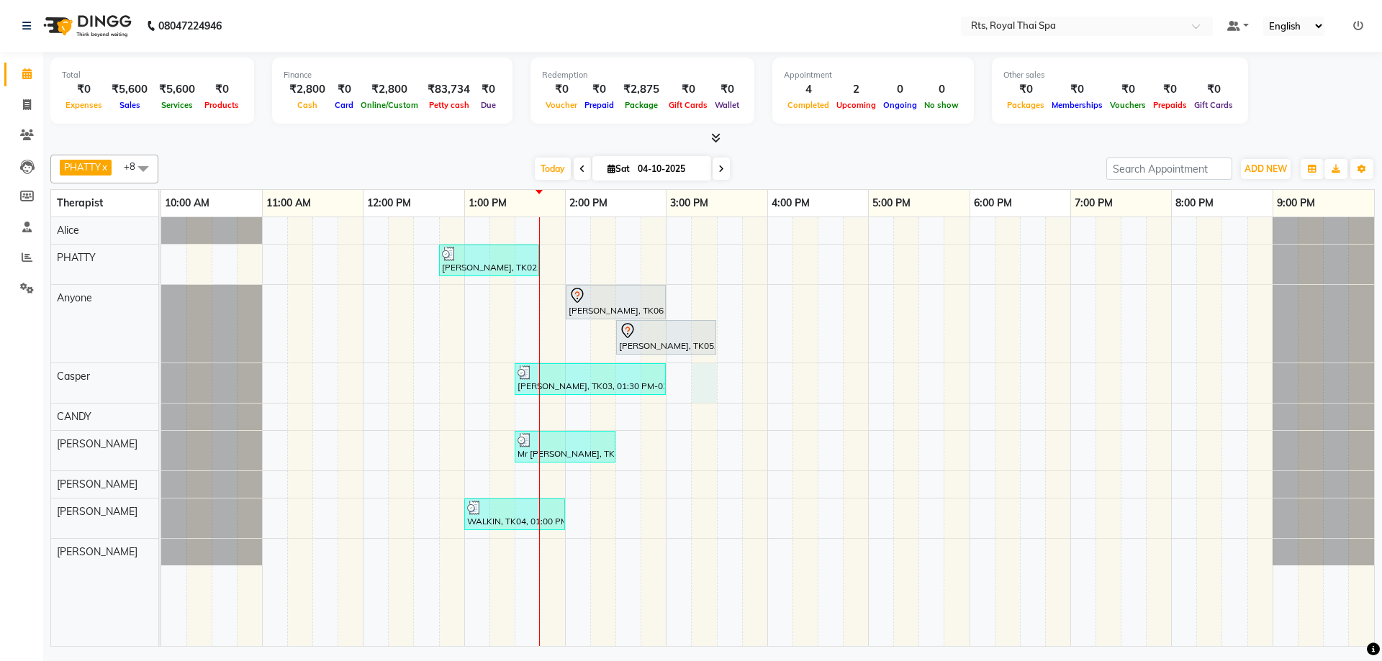
click at [699, 382] on div "[PERSON_NAME], TK02, 12:45 PM-01:45 PM, ROYAL SIGNATURE THERAPY 60min. [PERSON_…" at bounding box center [767, 431] width 1213 height 429
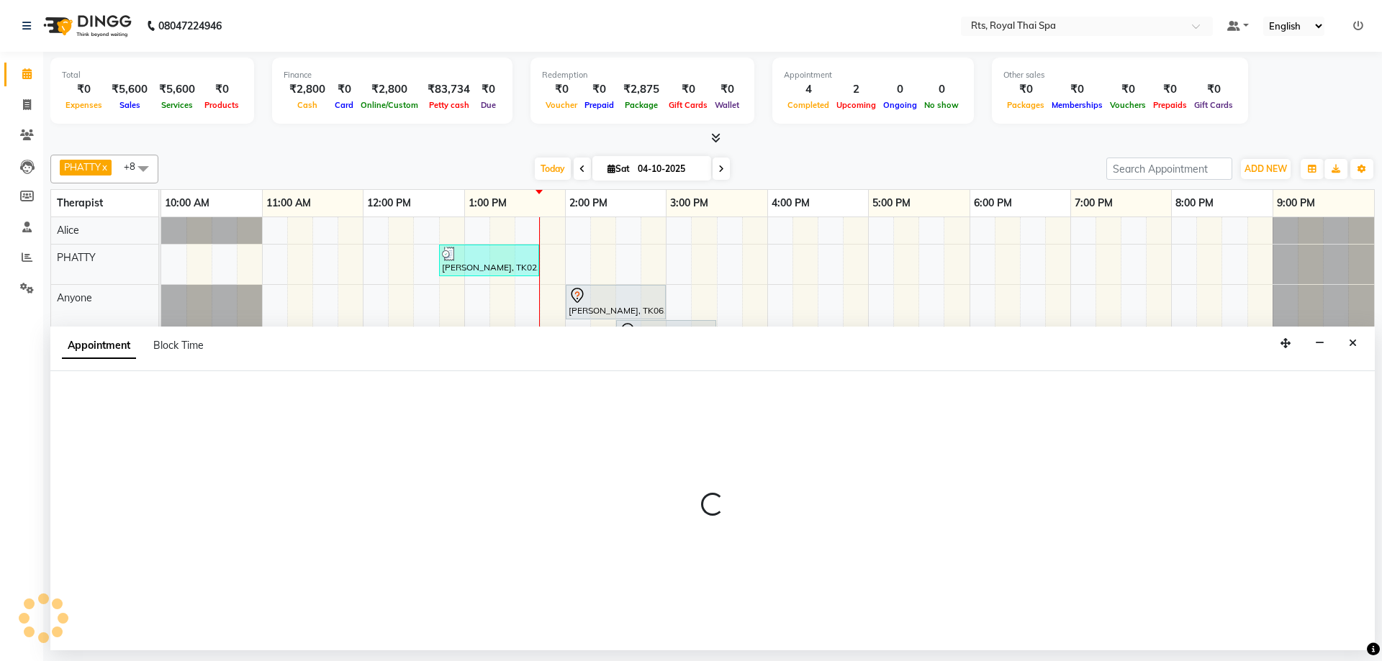
select select "39991"
select select "tentative"
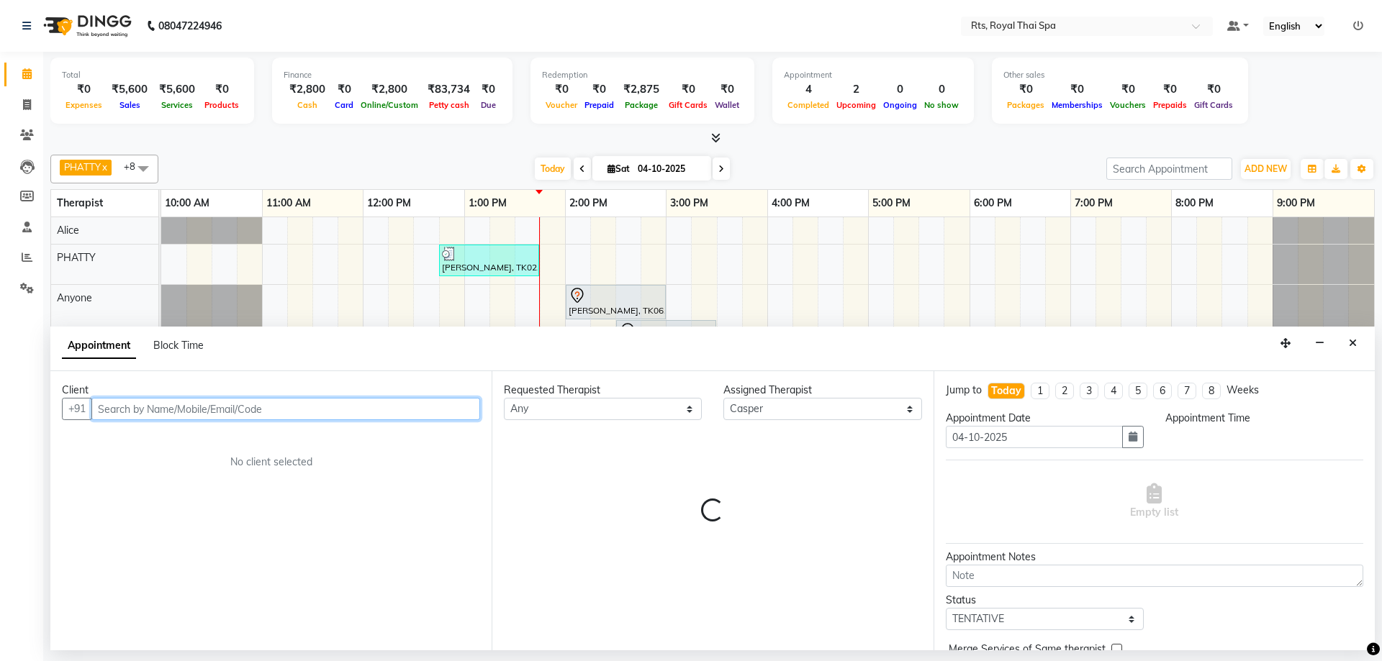
select select "915"
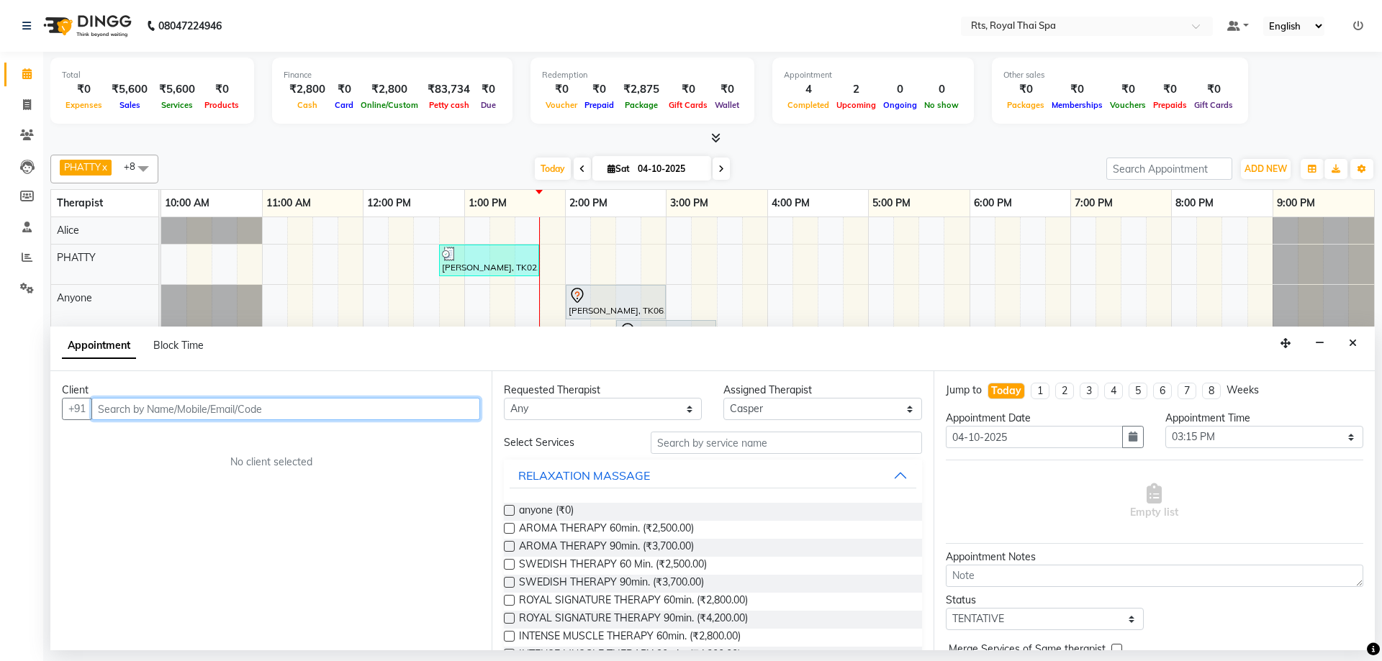
click at [291, 412] on input "text" at bounding box center [285, 409] width 389 height 22
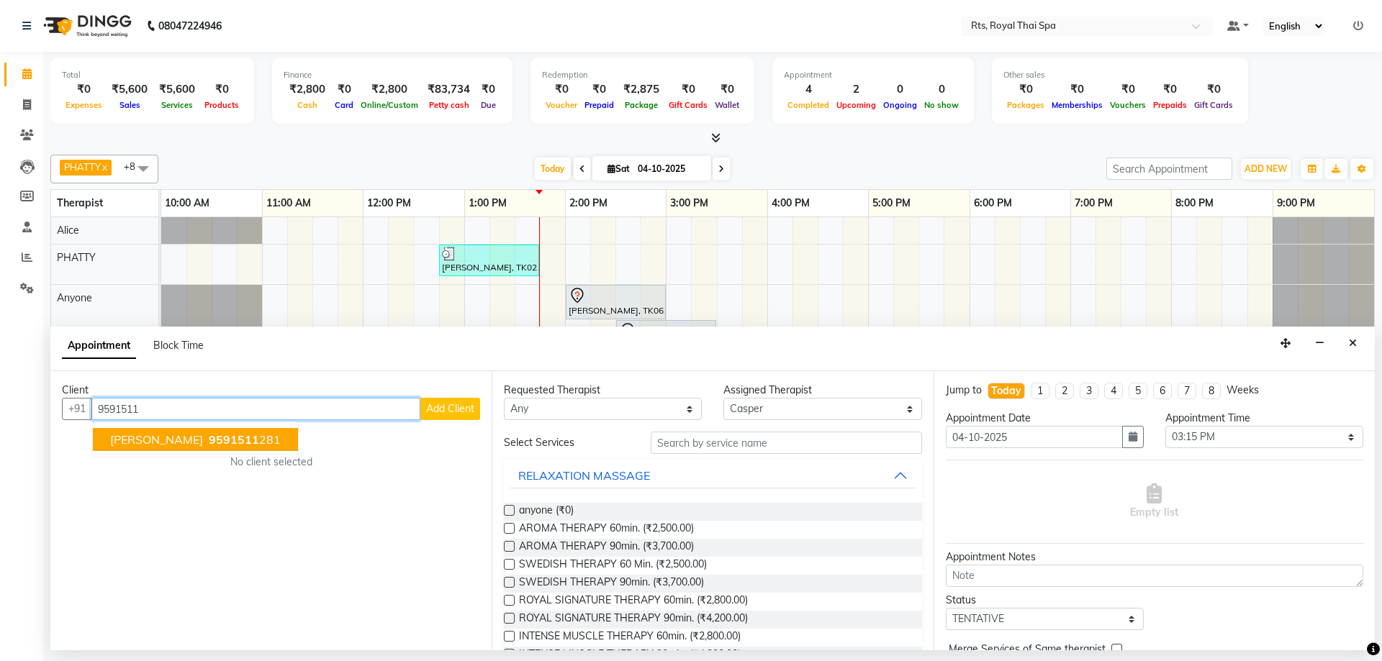
click at [223, 436] on button "Kumar 9591511 281" at bounding box center [195, 439] width 205 height 23
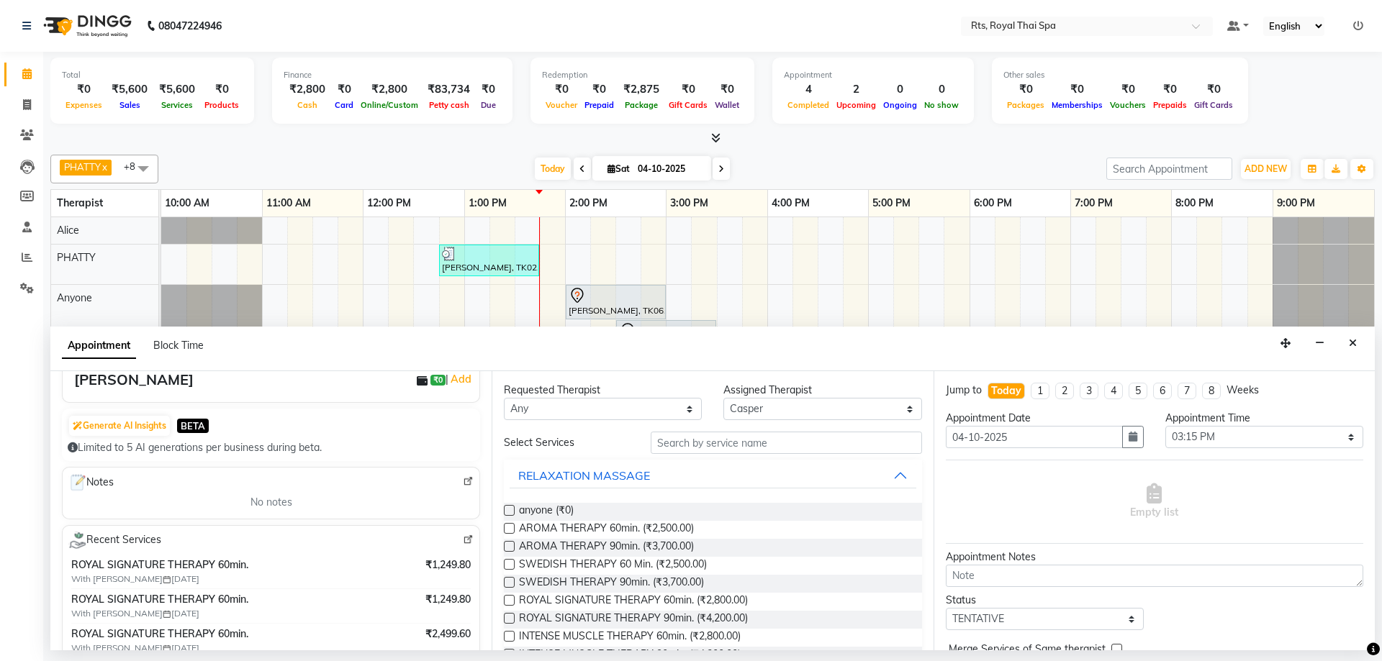
scroll to position [288, 0]
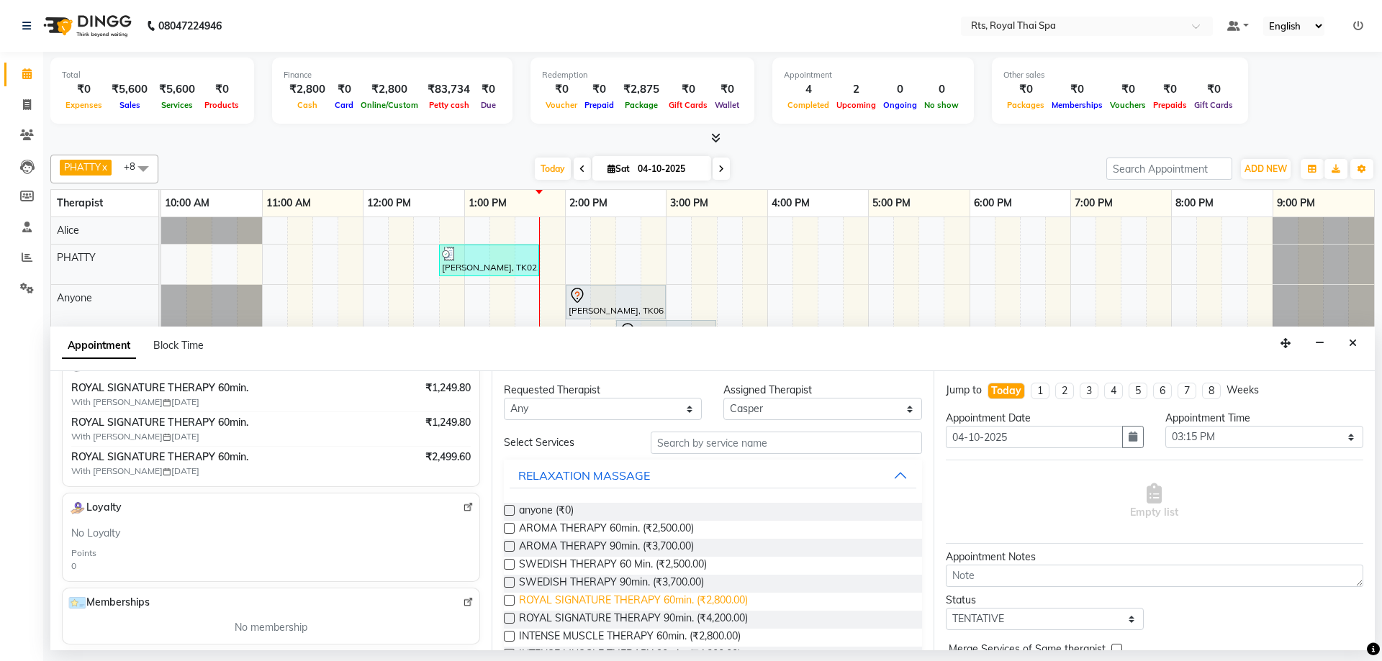
type input "9591511281"
drag, startPoint x: 728, startPoint y: 601, endPoint x: 743, endPoint y: 601, distance: 15.1
click at [730, 601] on span "ROYAL SIGNATURE THERAPY 60min. (₹2,800.00)" at bounding box center [633, 602] width 229 height 18
checkbox input "false"
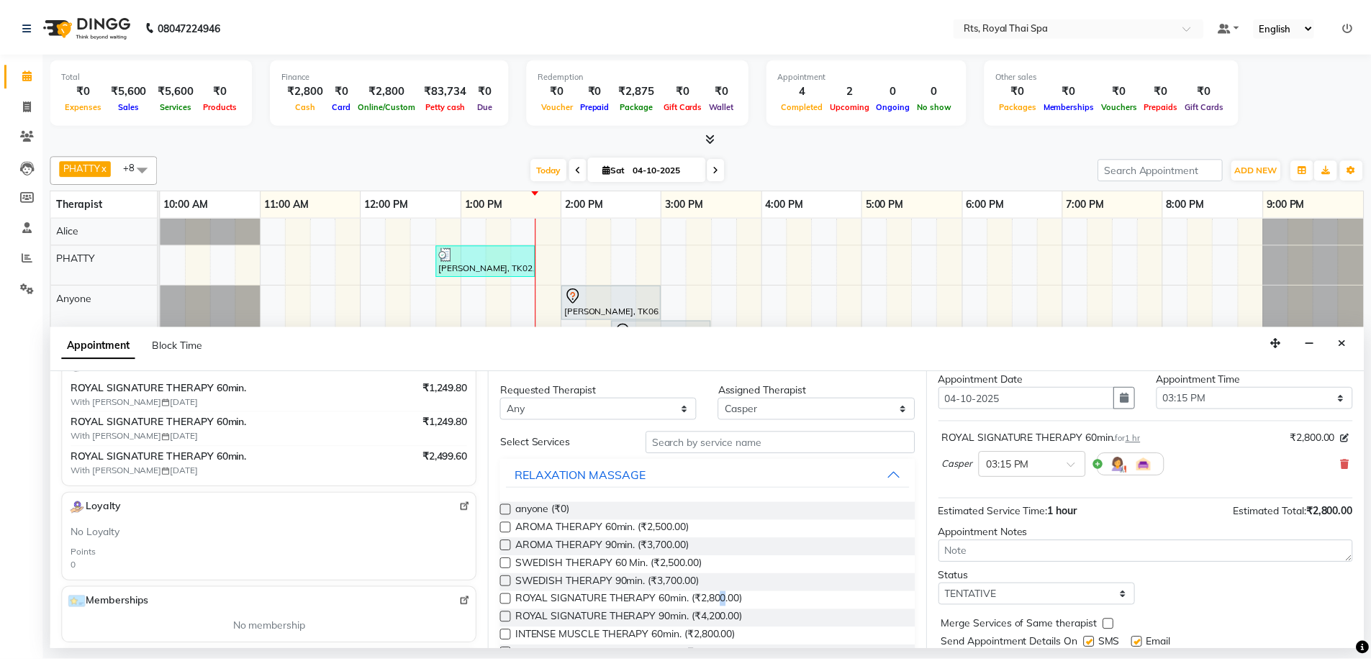
scroll to position [86, 0]
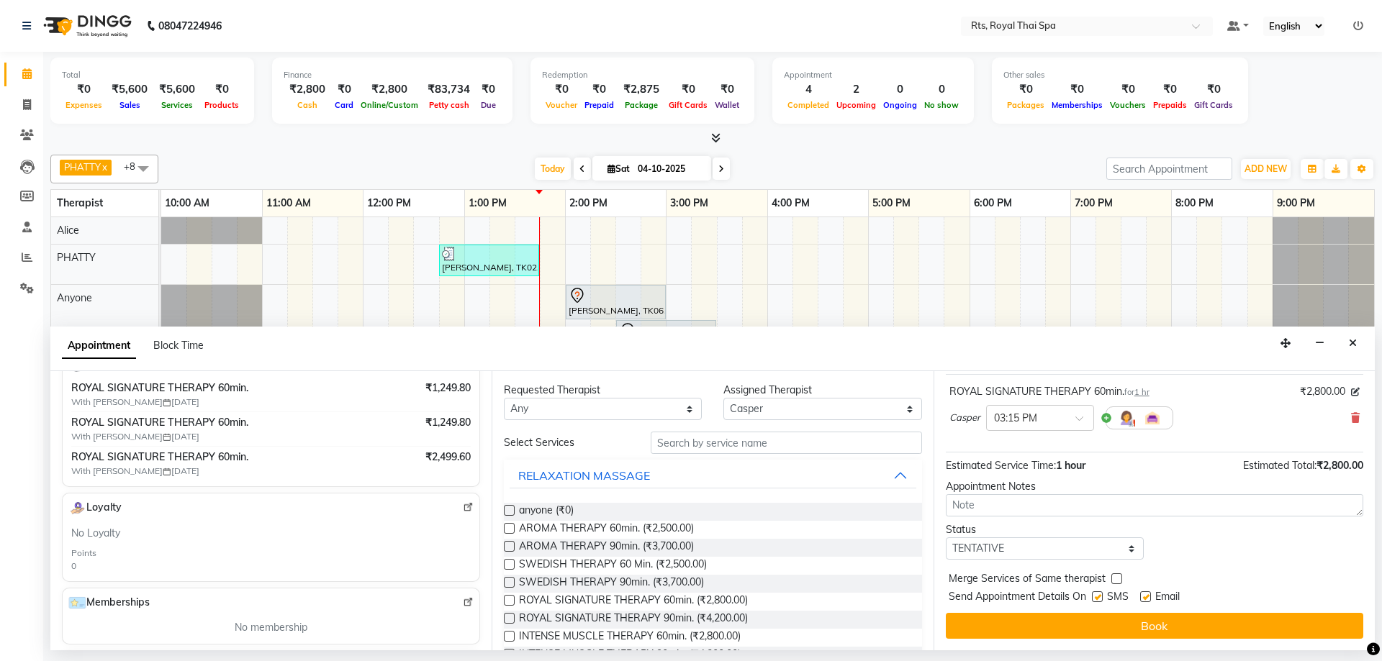
click at [1096, 597] on label at bounding box center [1097, 597] width 11 height 11
click at [1096, 597] on input "checkbox" at bounding box center [1096, 598] width 9 height 9
checkbox input "false"
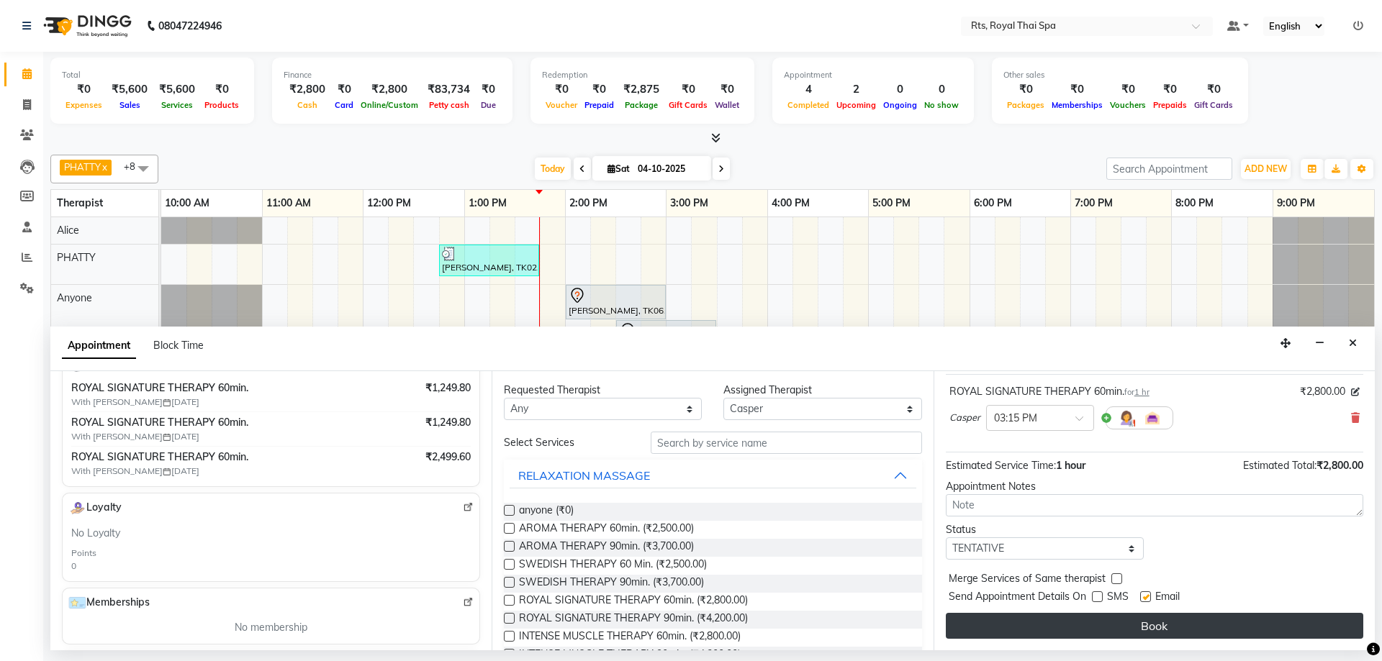
click at [1107, 625] on button "Book" at bounding box center [1154, 626] width 417 height 26
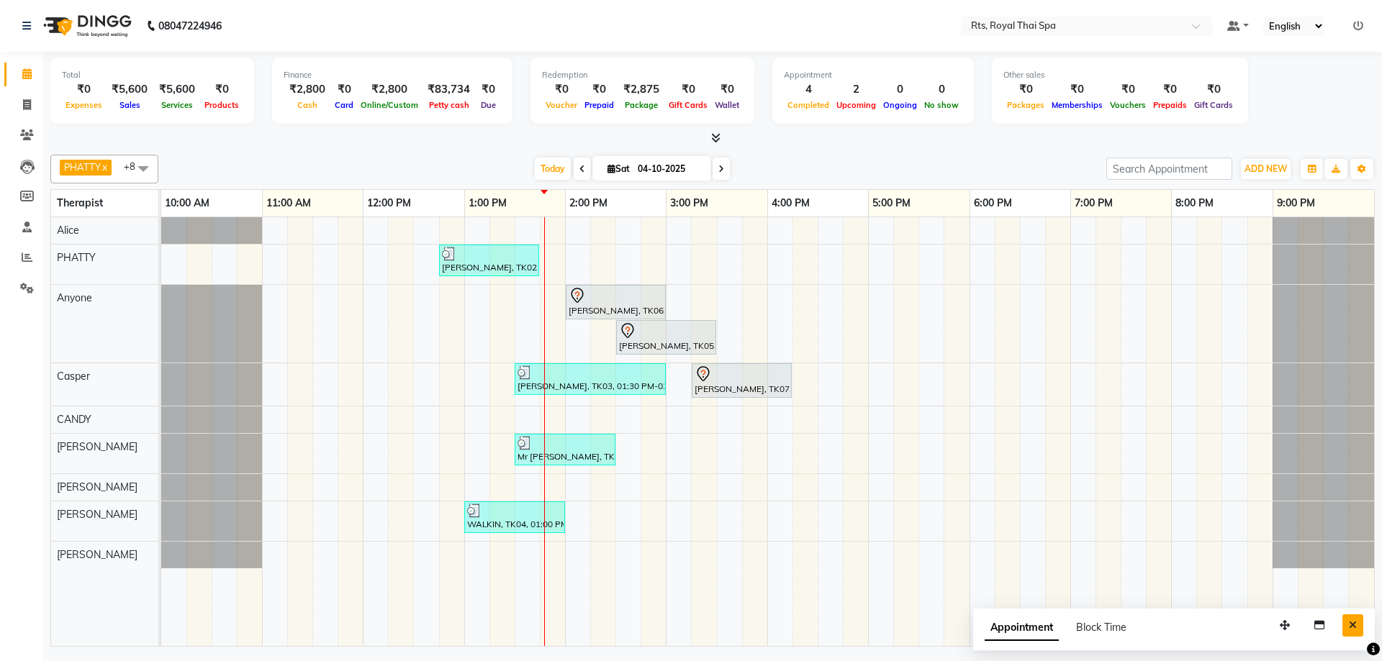
click at [1349, 628] on icon "Close" at bounding box center [1353, 625] width 8 height 10
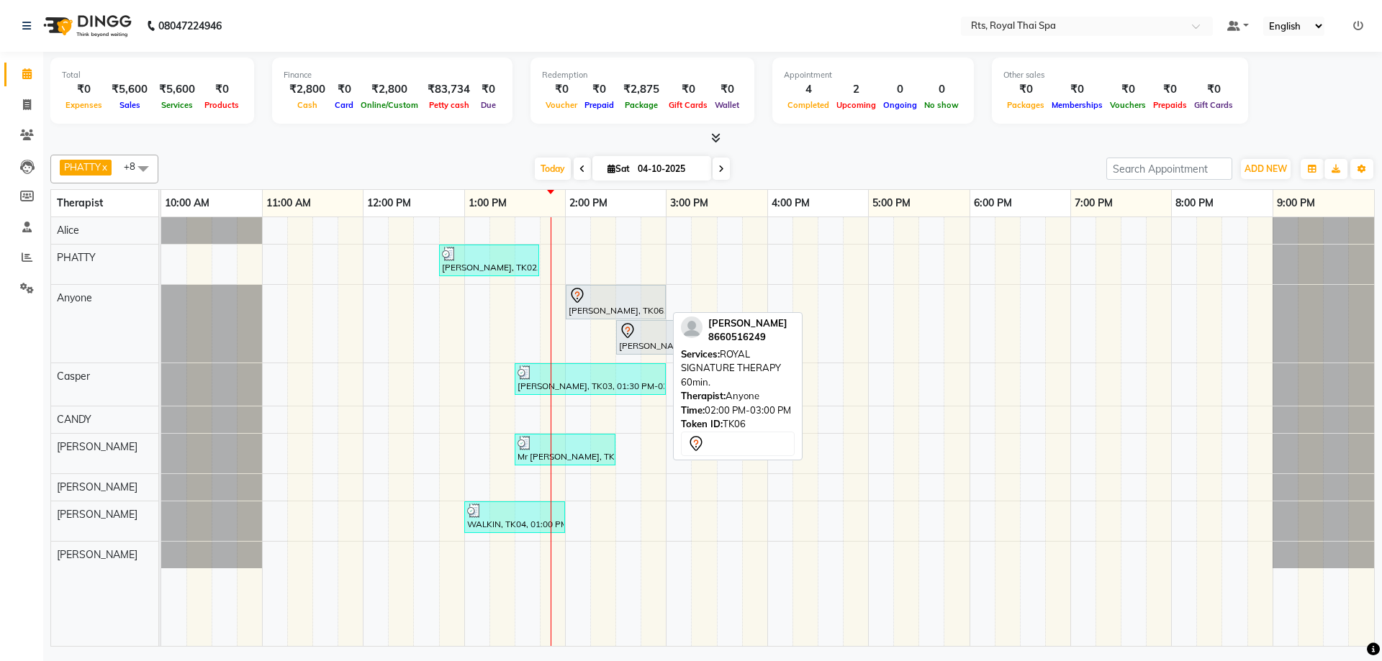
click at [618, 299] on div at bounding box center [615, 295] width 94 height 17
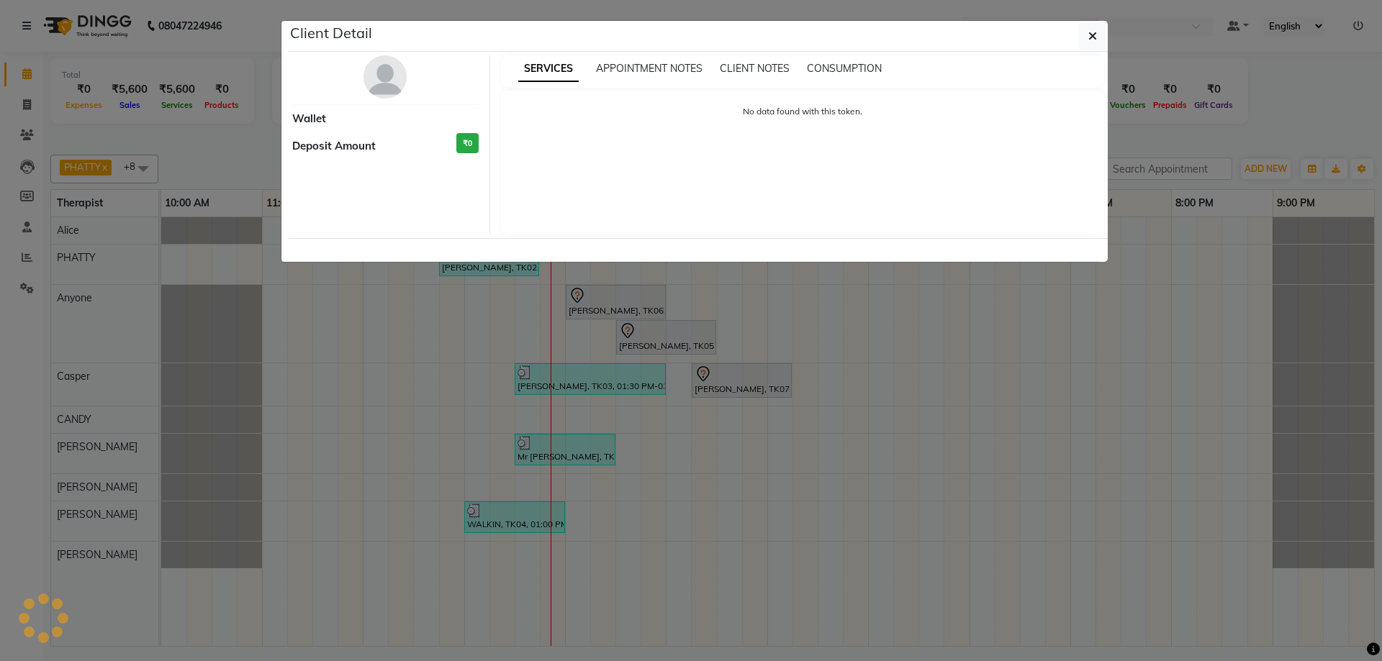
select select "7"
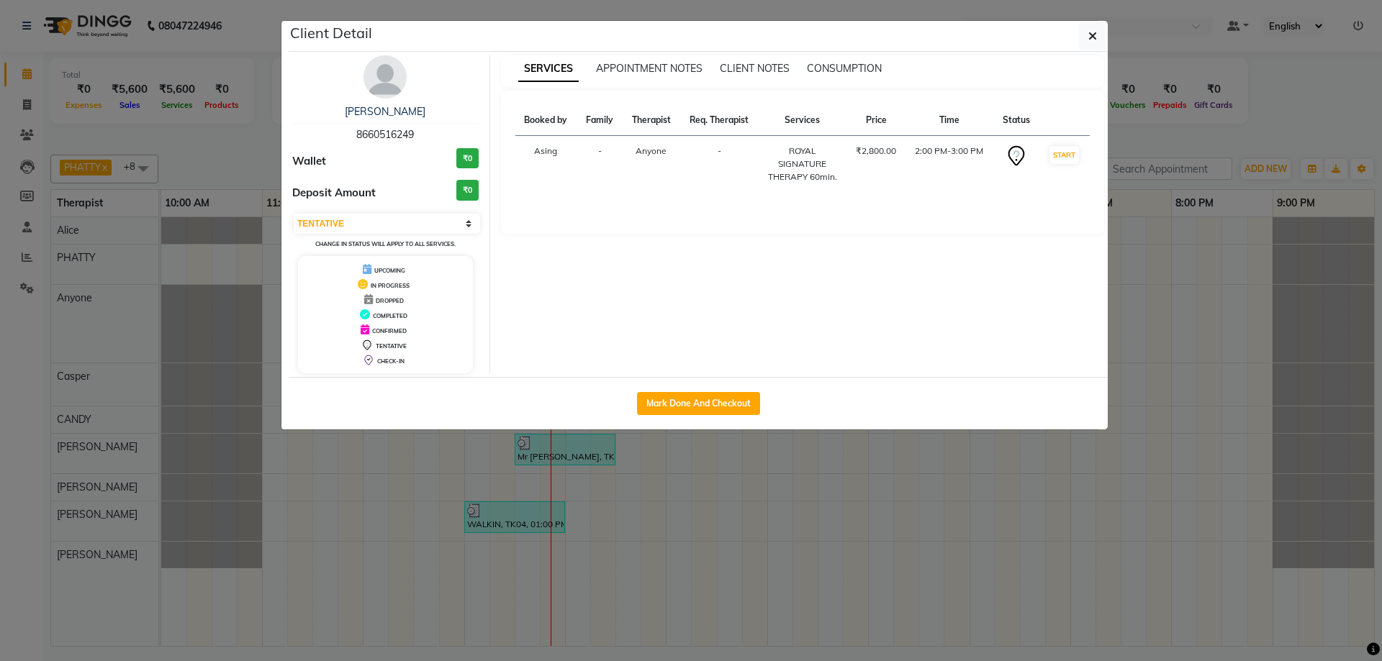
drag, startPoint x: 351, startPoint y: 132, endPoint x: 433, endPoint y: 135, distance: 82.1
click at [433, 135] on div "[PERSON_NAME] 8660516249" at bounding box center [385, 123] width 186 height 38
copy span "8660516249"
click at [1102, 36] on button "button" at bounding box center [1092, 35] width 27 height 27
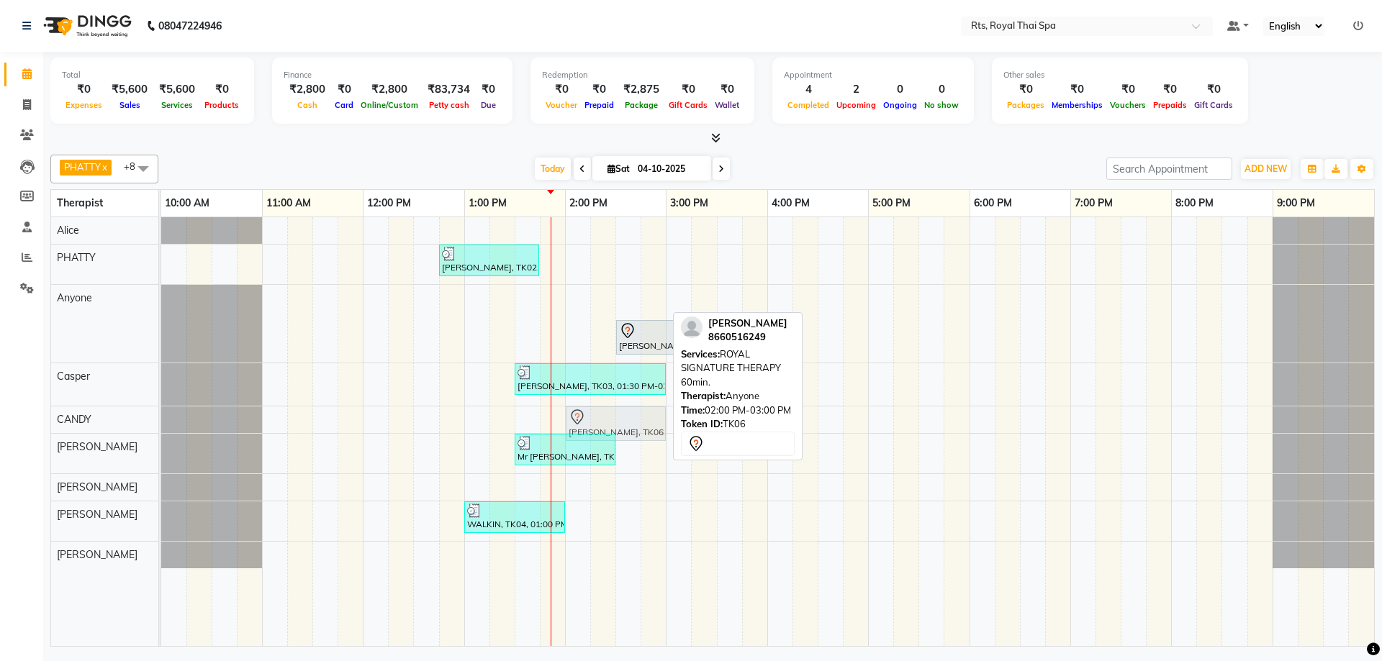
drag, startPoint x: 594, startPoint y: 308, endPoint x: 602, endPoint y: 412, distance: 104.6
click at [599, 422] on tbody "[PERSON_NAME], TK02, 12:45 PM-01:45 PM, ROYAL SIGNATURE THERAPY 60min. [PERSON_…" at bounding box center [767, 392] width 1213 height 351
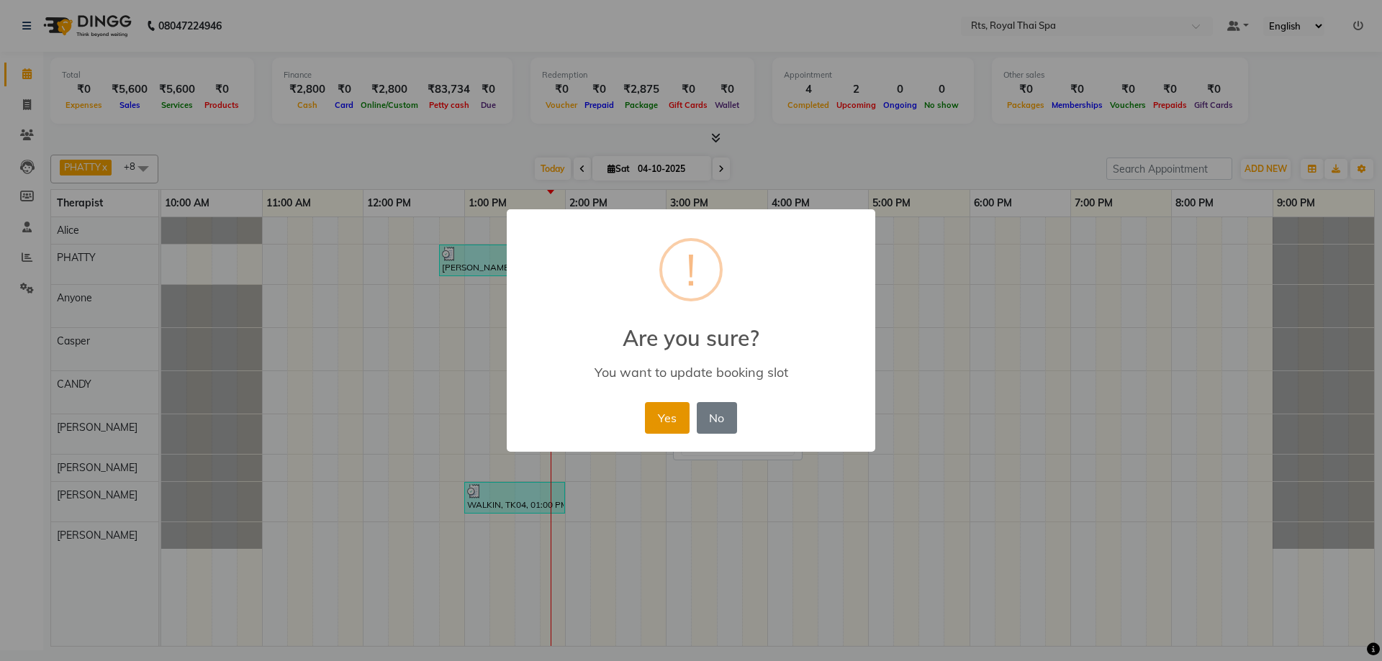
click at [662, 412] on button "Yes" at bounding box center [667, 418] width 44 height 32
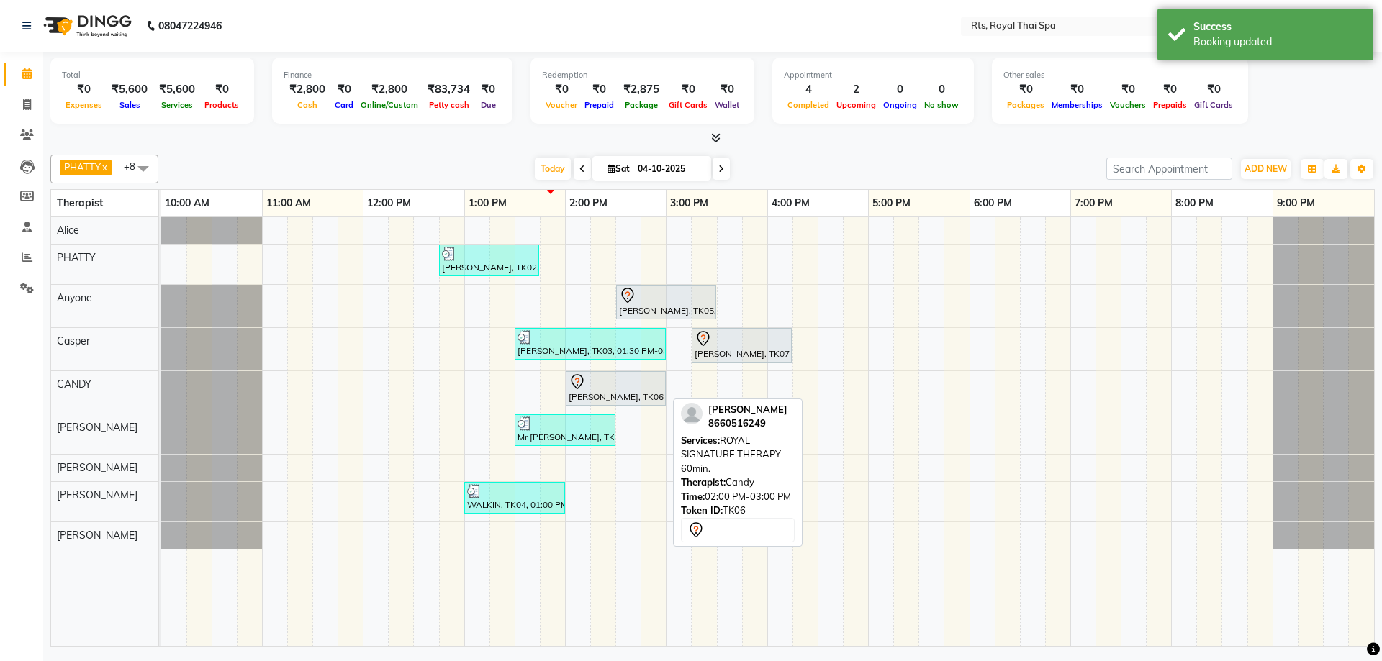
click at [594, 386] on div at bounding box center [615, 381] width 94 height 17
select select "7"
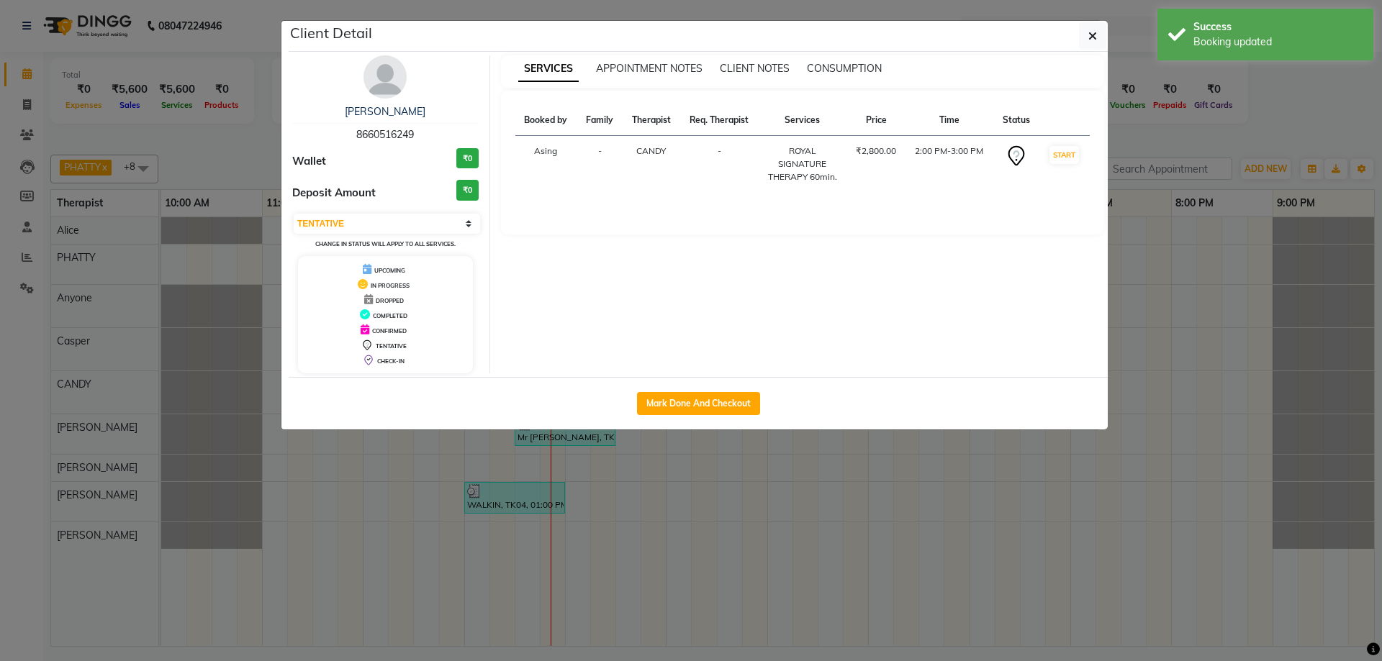
click at [376, 79] on img at bounding box center [384, 76] width 43 height 43
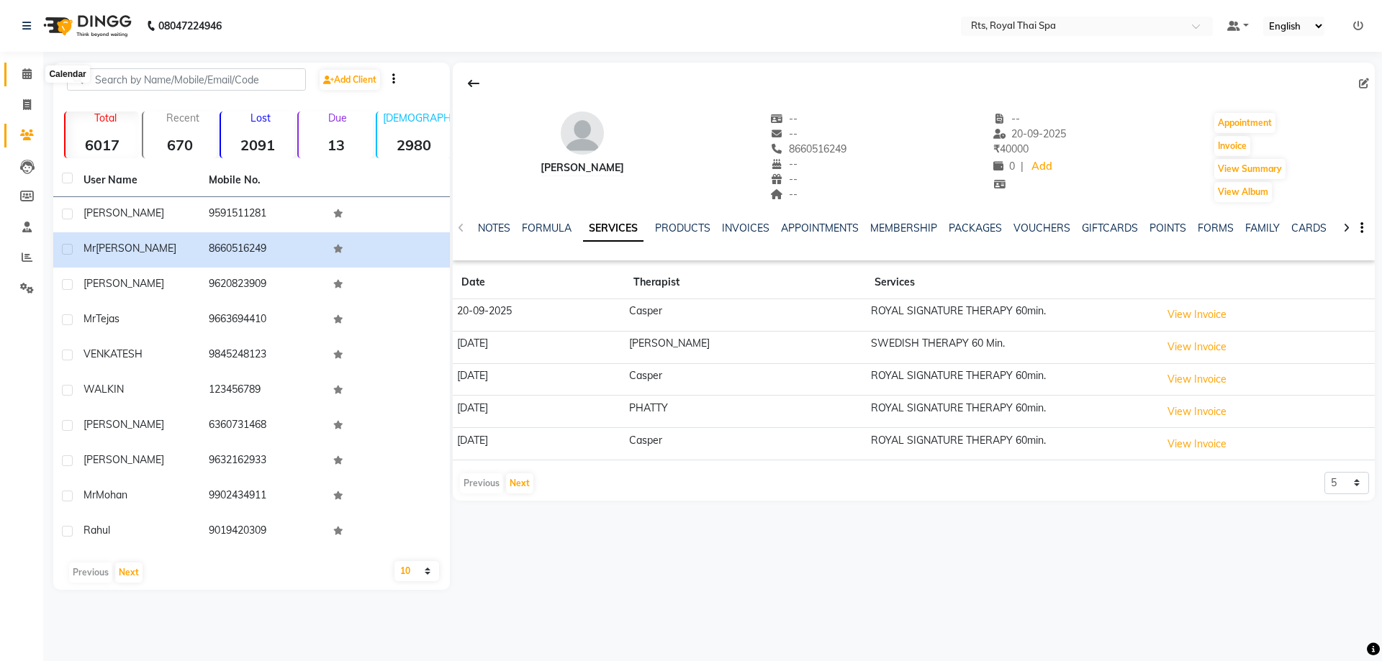
click at [27, 74] on icon at bounding box center [26, 73] width 9 height 11
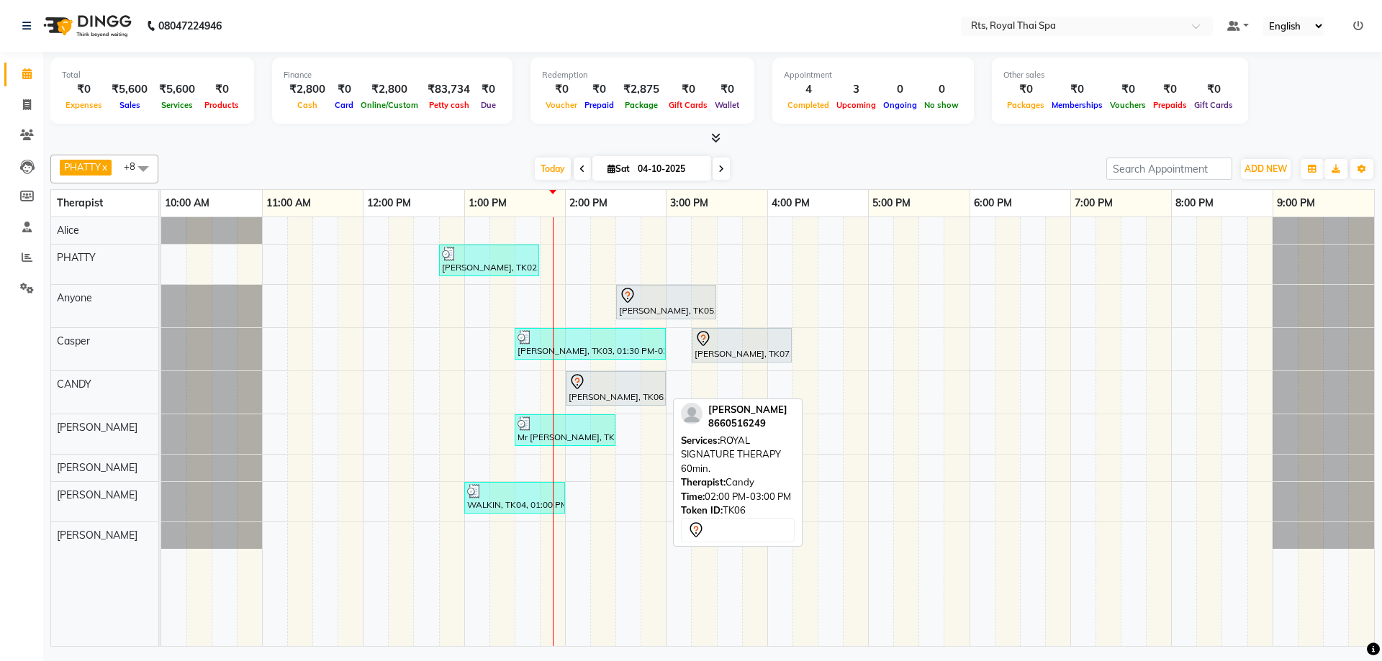
click at [589, 392] on div "[PERSON_NAME], TK06, 02:00 PM-03:00 PM, ROYAL SIGNATURE THERAPY 60min." at bounding box center [615, 388] width 97 height 30
select select "7"
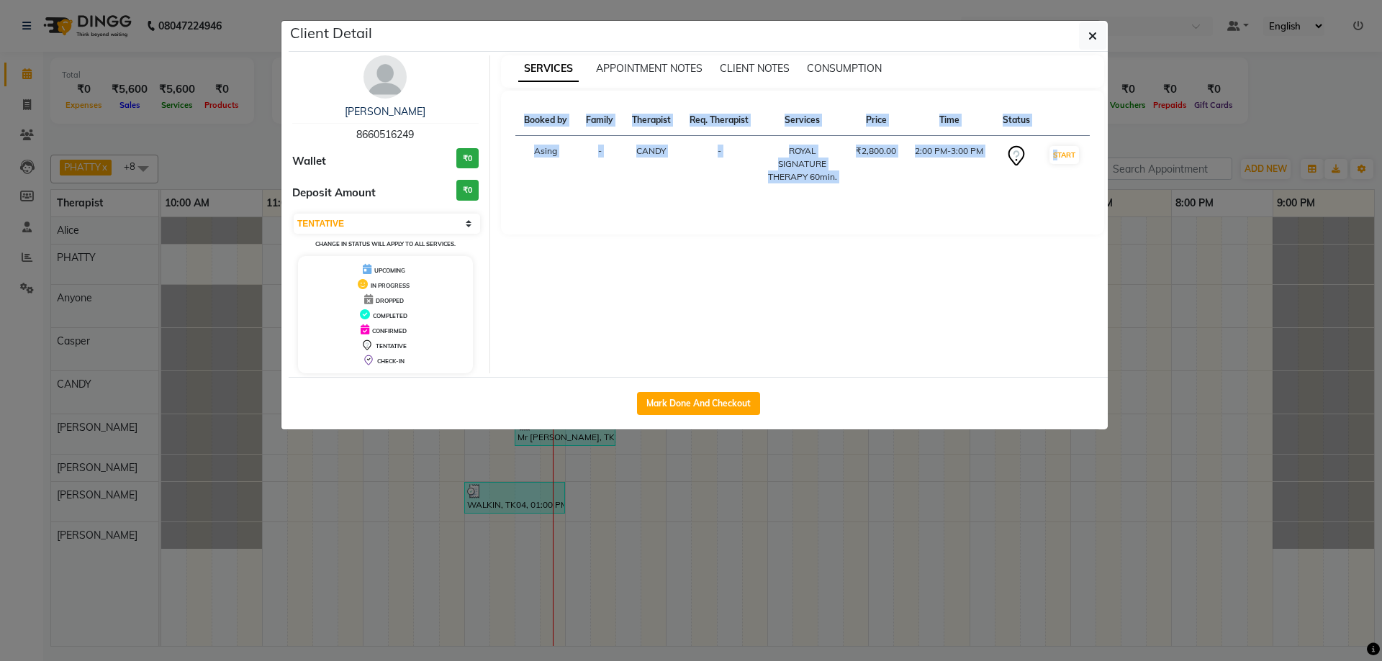
click at [589, 392] on div "Mark Done And Checkout" at bounding box center [698, 403] width 819 height 53
click at [694, 404] on button "Mark Done And Checkout" at bounding box center [698, 403] width 123 height 23
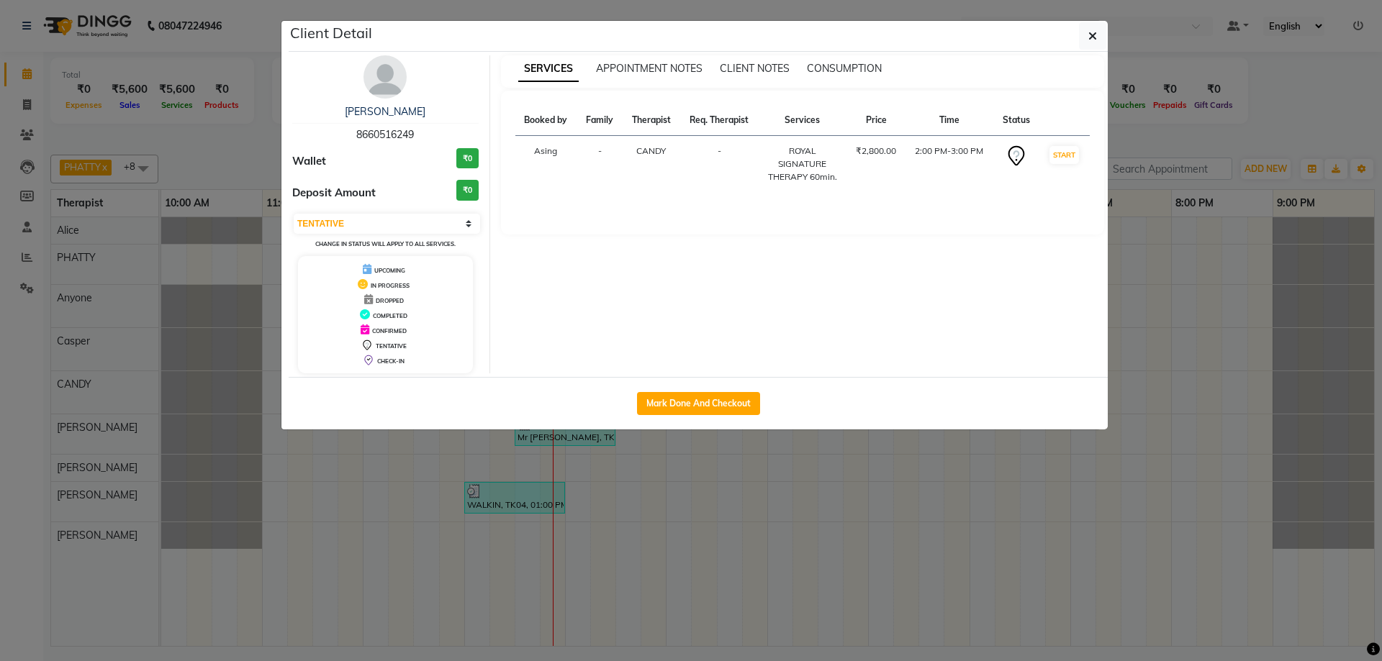
select select "service"
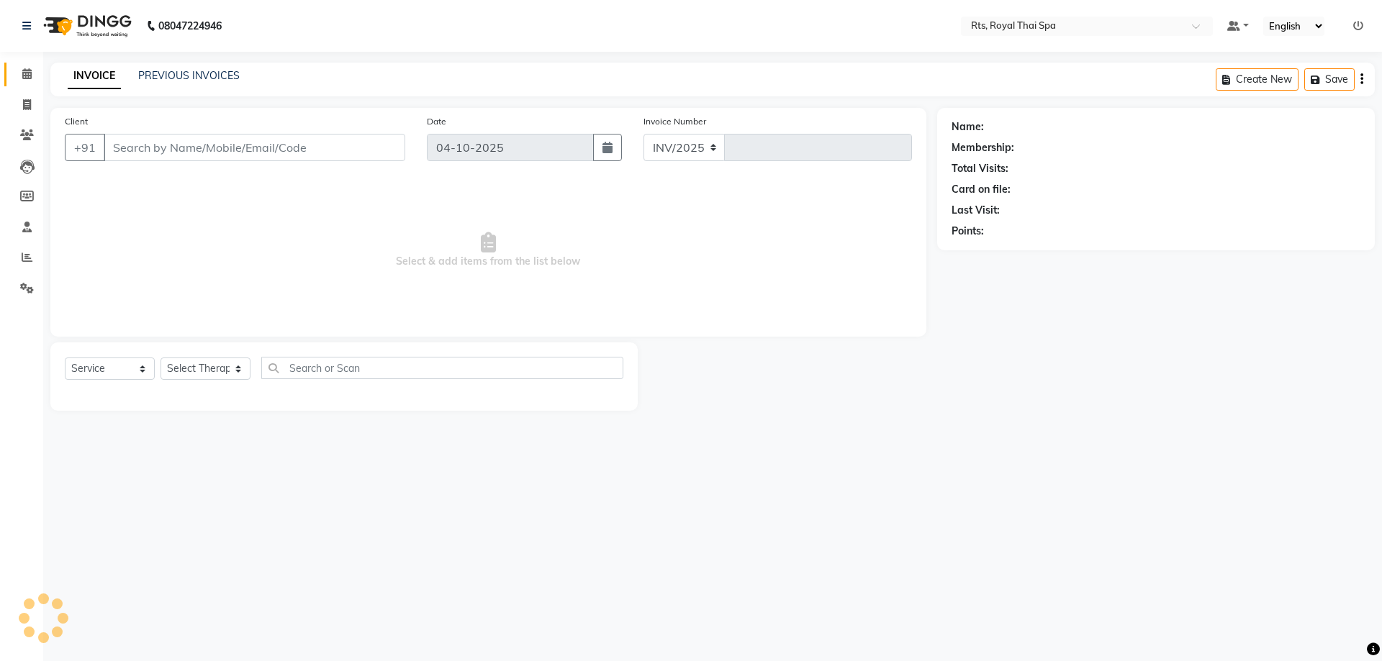
select select "9068"
type input "235"
type input "8660516249"
select select "50979"
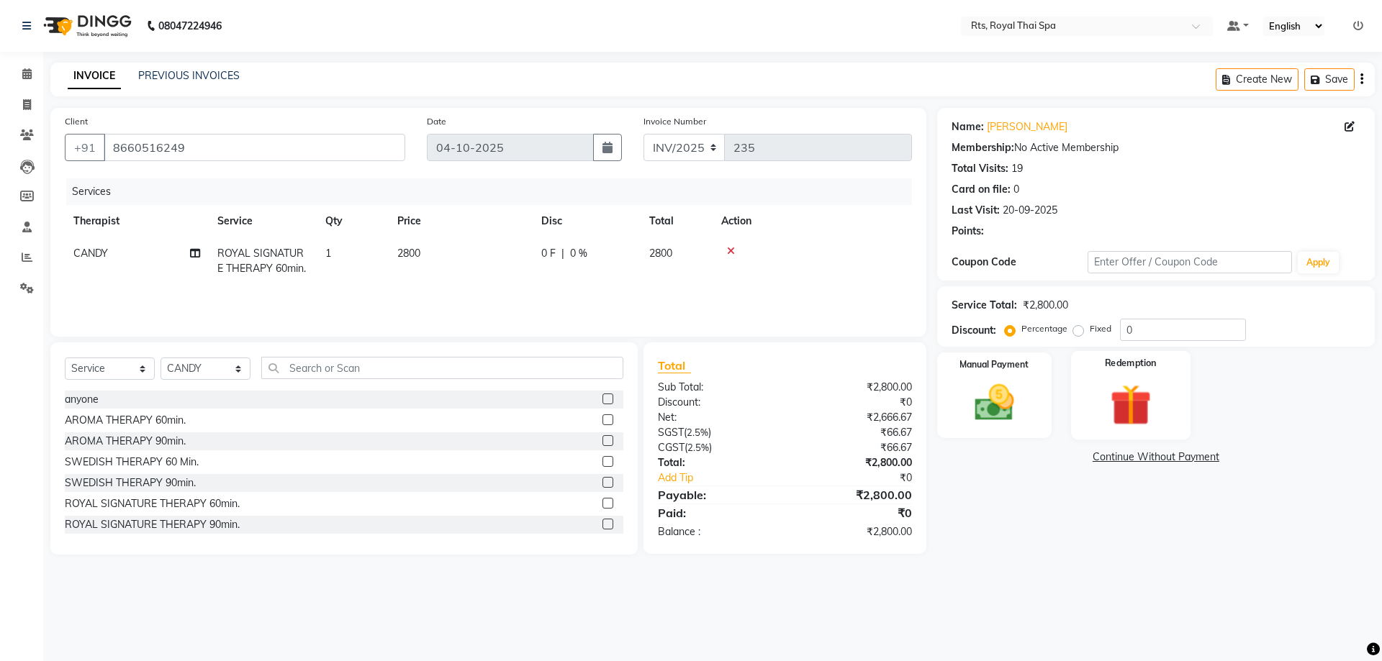
click at [1109, 400] on img at bounding box center [1130, 404] width 67 height 51
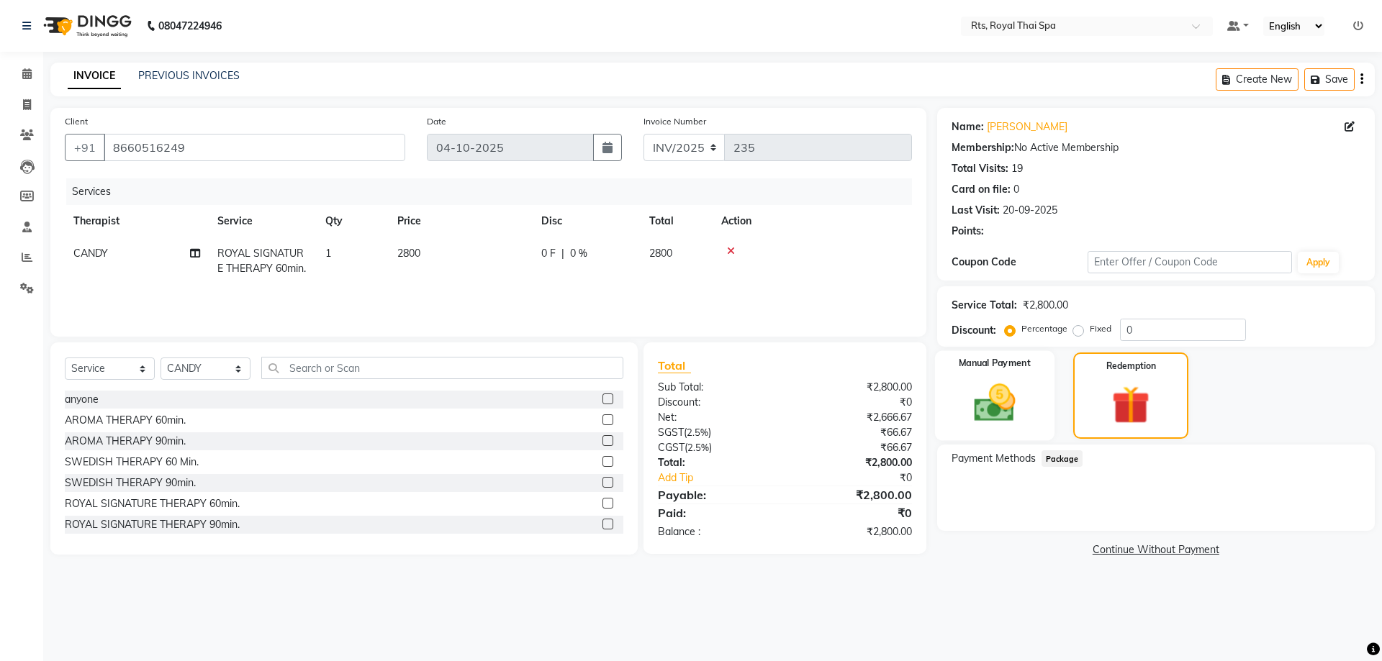
click at [1025, 409] on img at bounding box center [994, 402] width 67 height 47
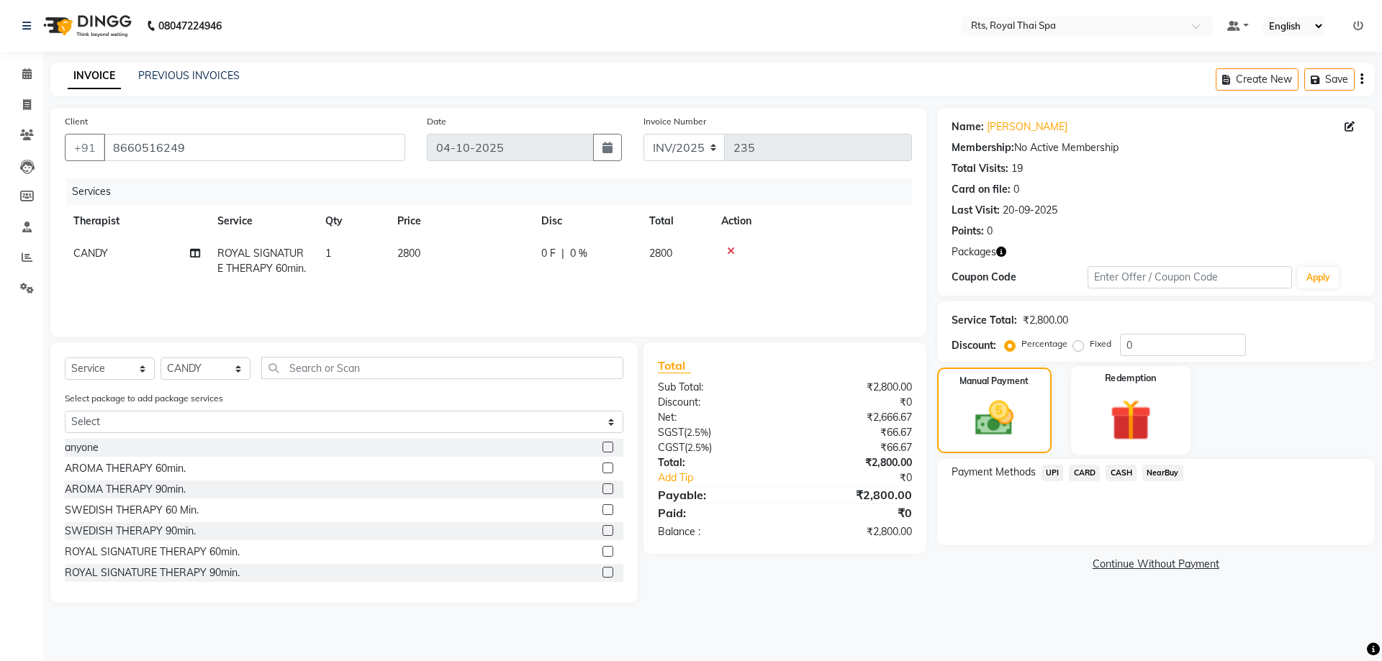
click at [1124, 407] on img at bounding box center [1130, 419] width 67 height 51
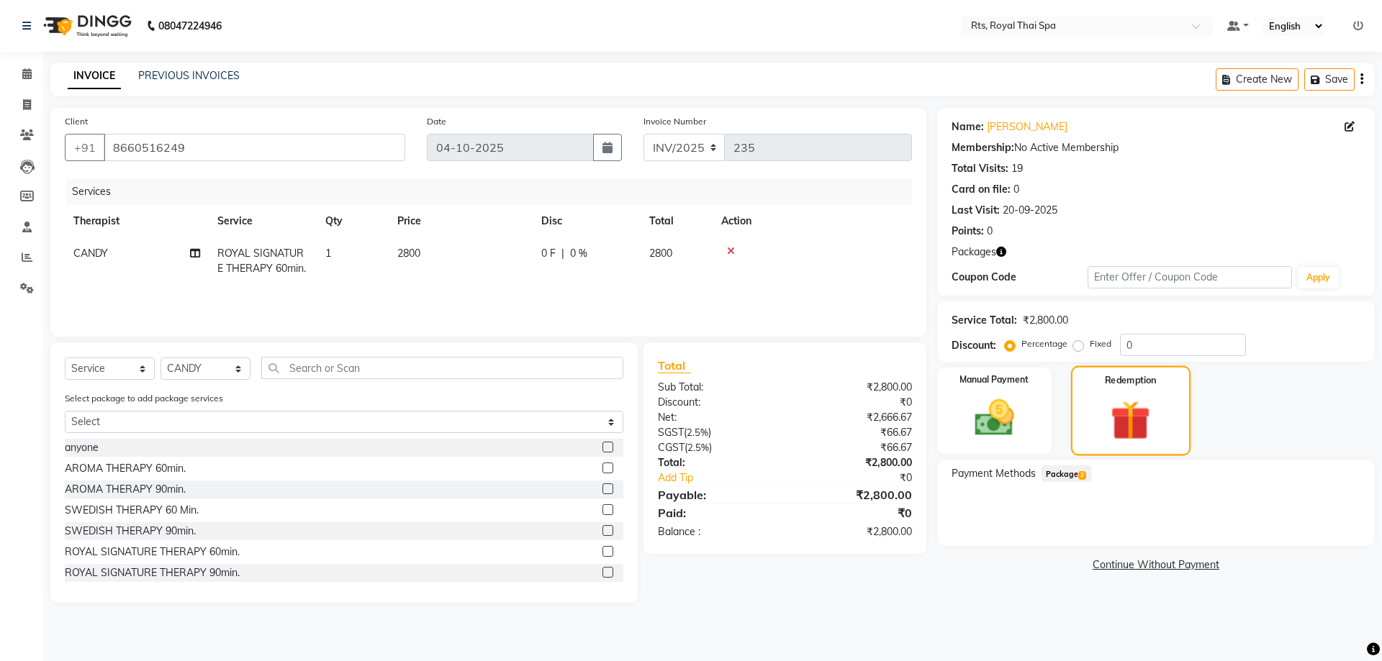
click at [1124, 407] on img at bounding box center [1130, 421] width 65 height 50
click at [1079, 476] on span "2" at bounding box center [1082, 475] width 8 height 9
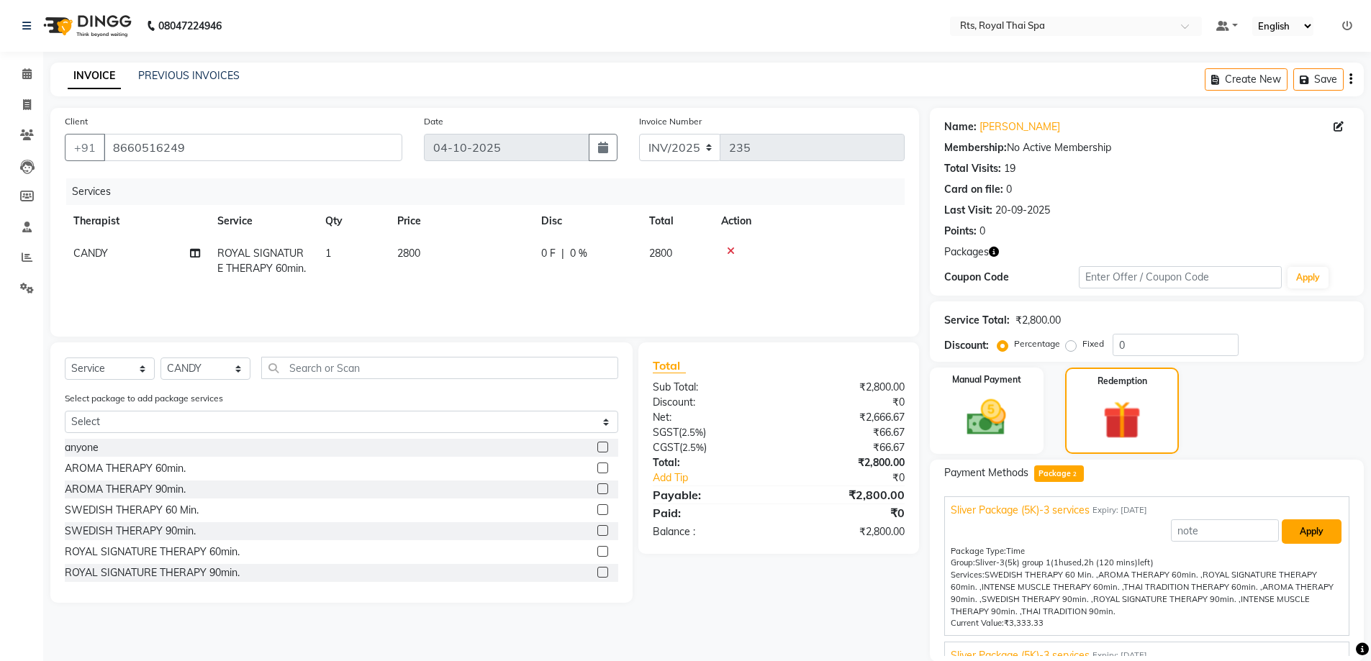
click at [1282, 533] on button "Apply" at bounding box center [1312, 532] width 60 height 24
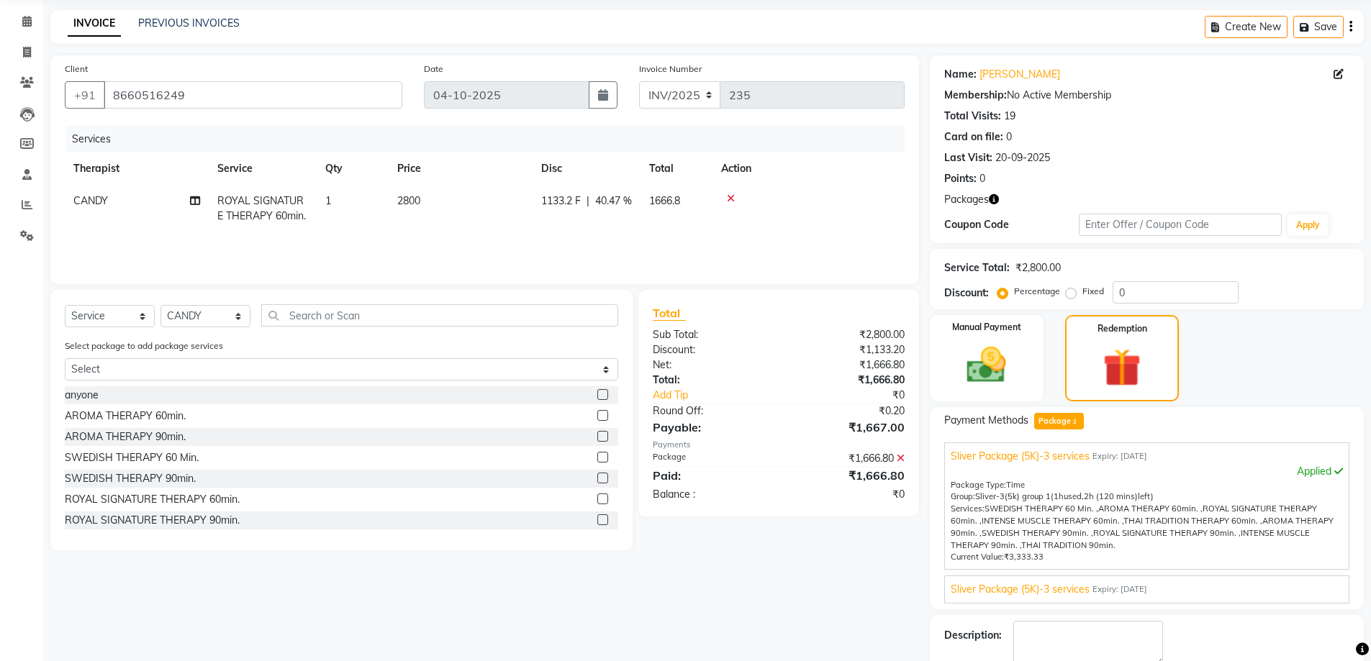
scroll to position [133, 0]
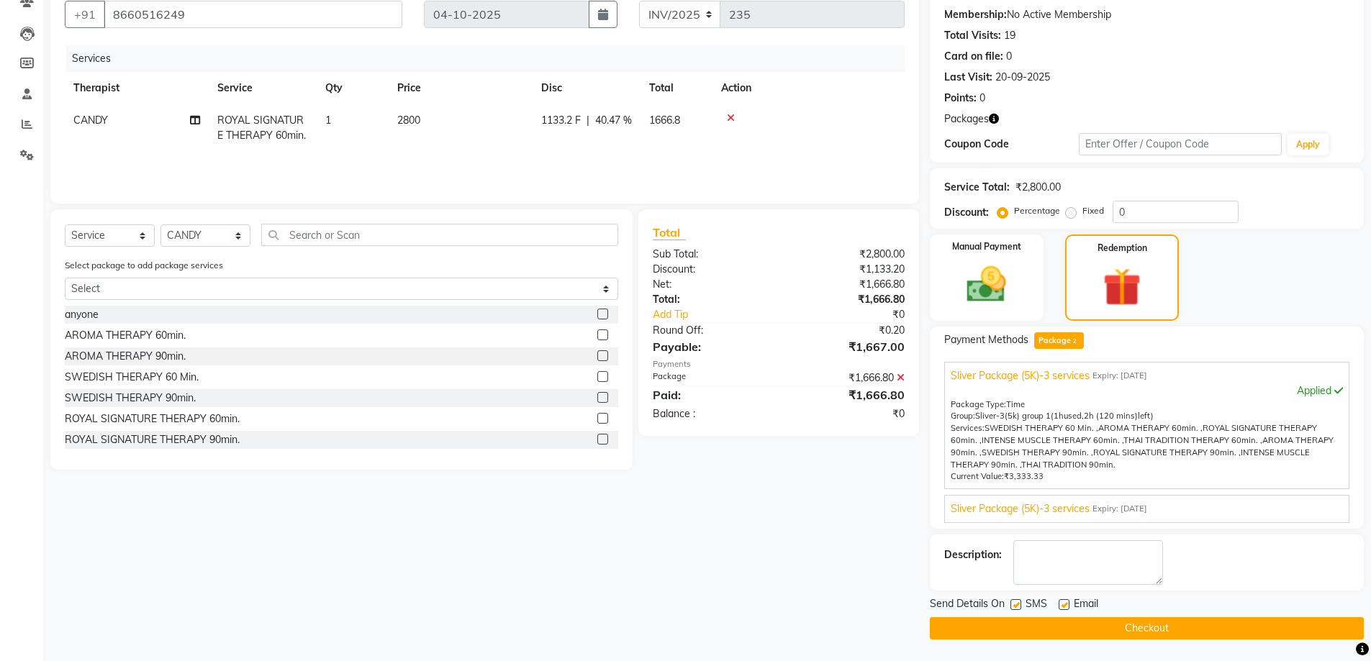
click at [1016, 604] on label at bounding box center [1015, 604] width 11 height 11
click at [1016, 604] on input "checkbox" at bounding box center [1014, 605] width 9 height 9
checkbox input "false"
click at [1025, 635] on button "Checkout" at bounding box center [1147, 628] width 434 height 22
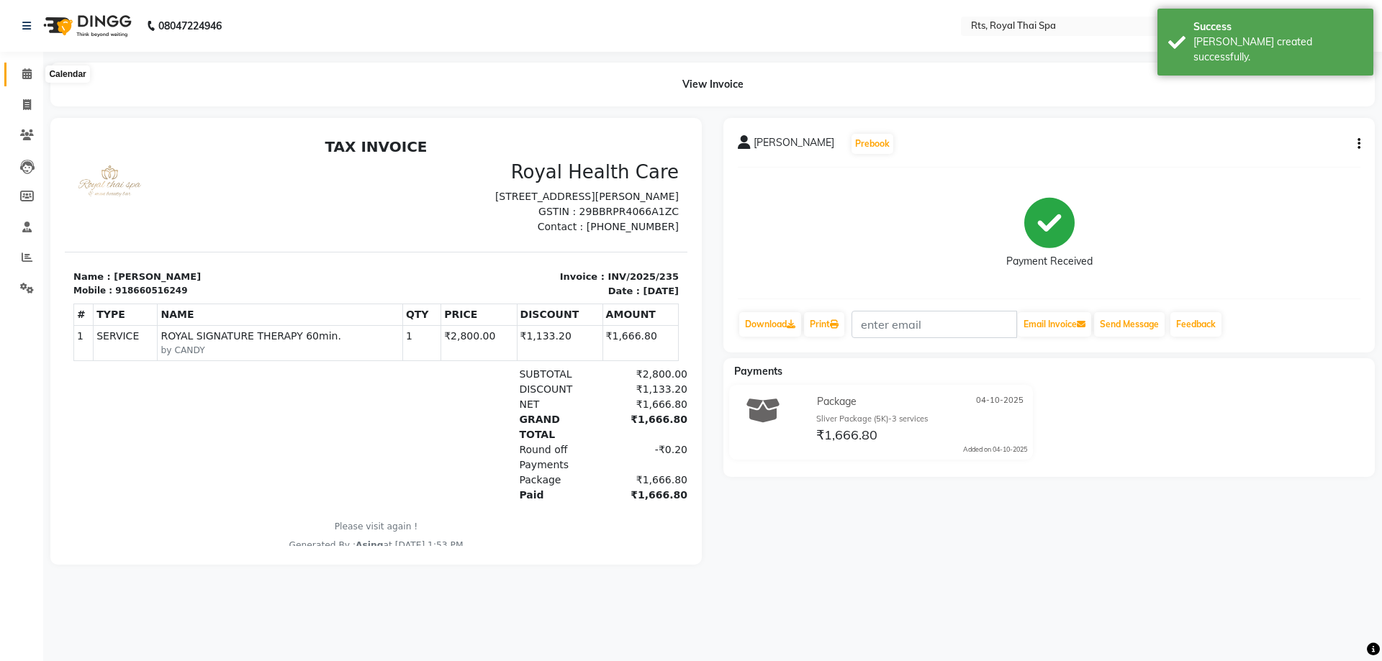
click at [30, 68] on span at bounding box center [26, 74] width 25 height 17
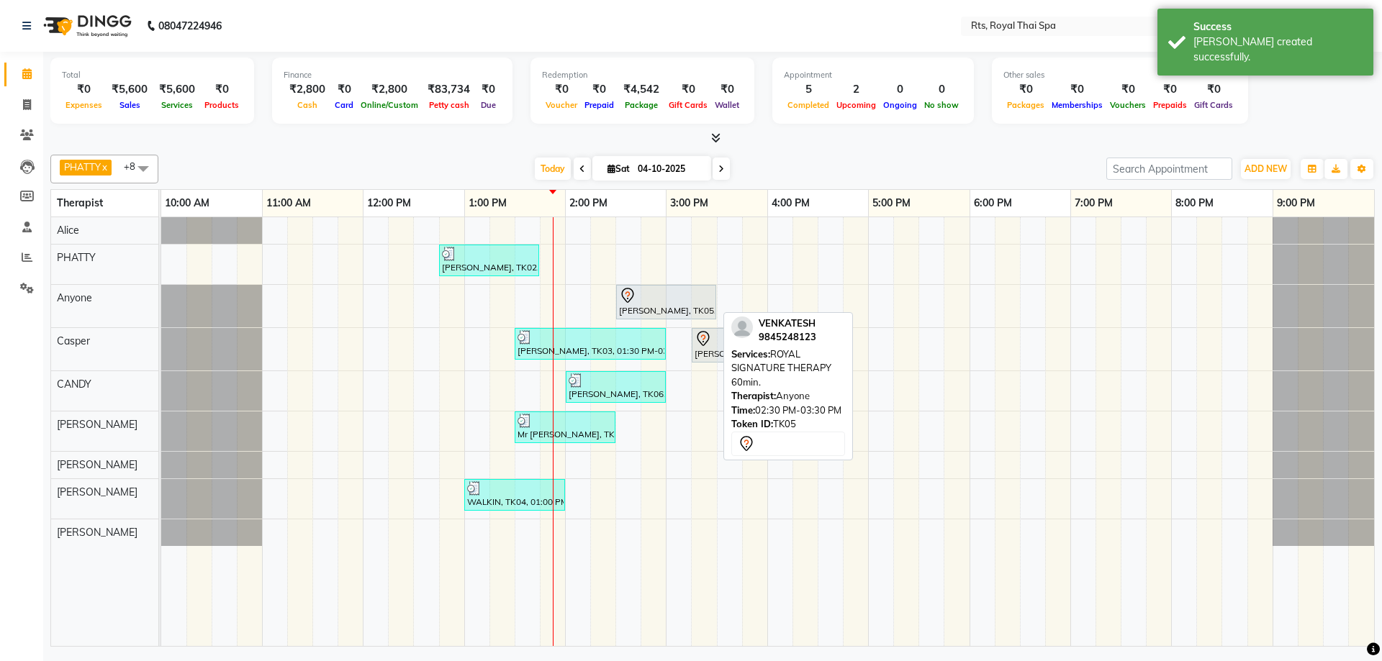
click at [653, 302] on div at bounding box center [666, 295] width 94 height 17
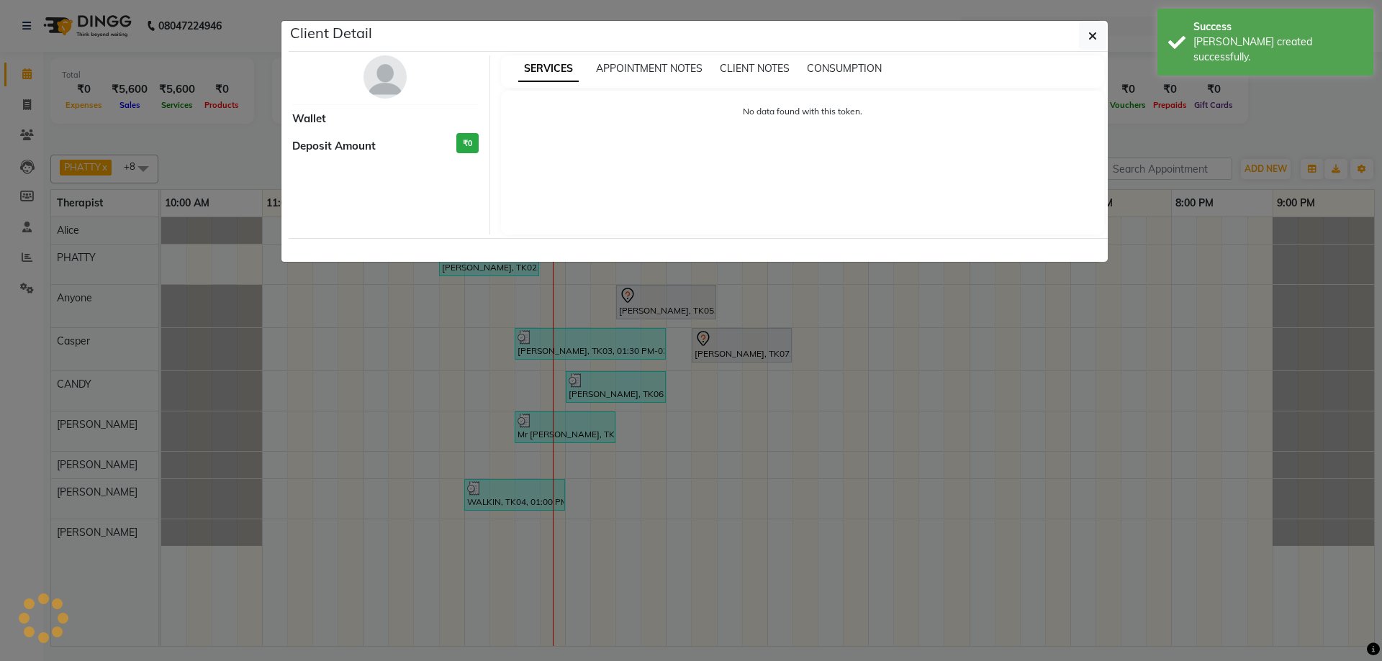
select select "7"
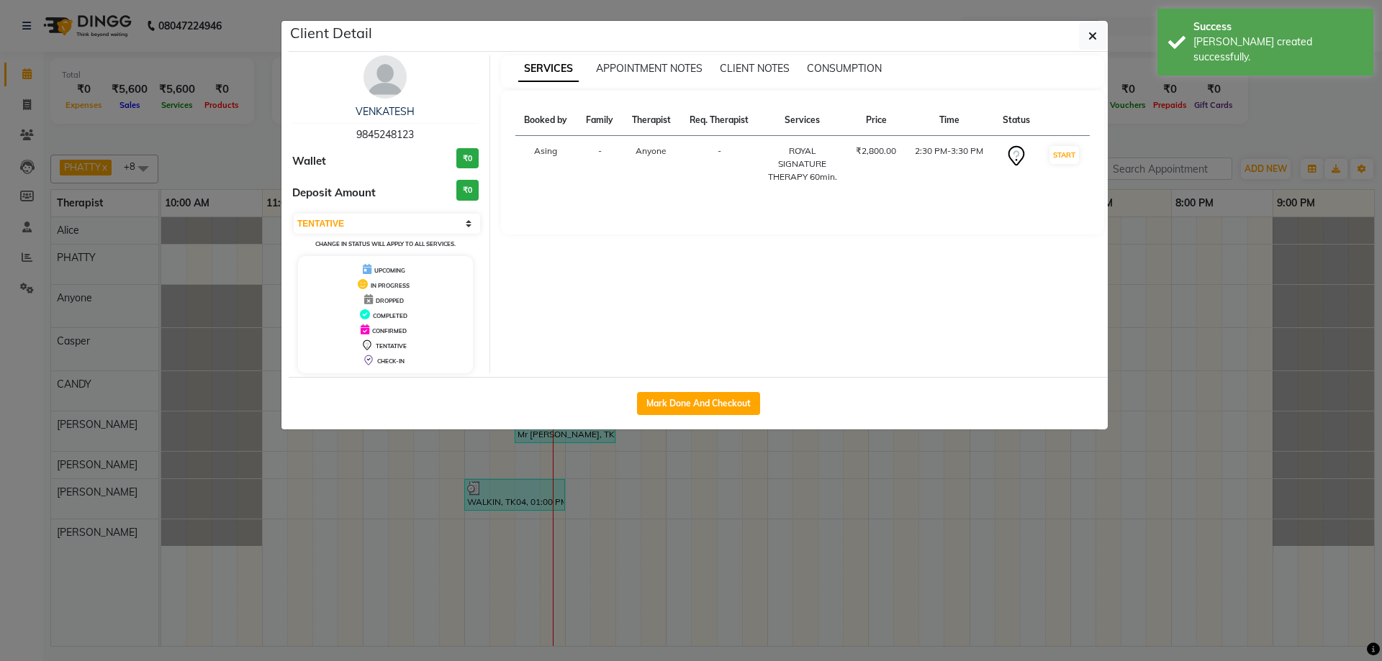
drag, startPoint x: 350, startPoint y: 136, endPoint x: 457, endPoint y: 135, distance: 107.2
click at [457, 135] on div "VENKATESH 9845248123" at bounding box center [385, 123] width 186 height 38
copy span "9845248123"
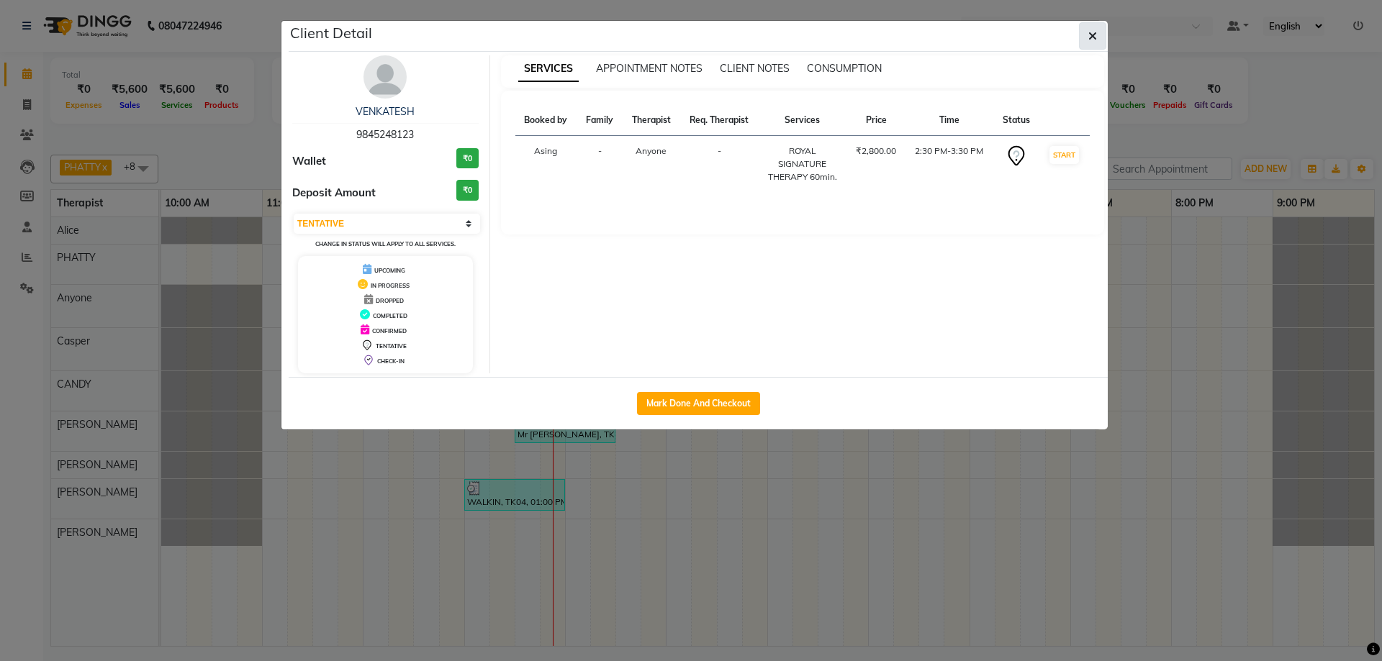
click at [1097, 39] on button "button" at bounding box center [1092, 35] width 27 height 27
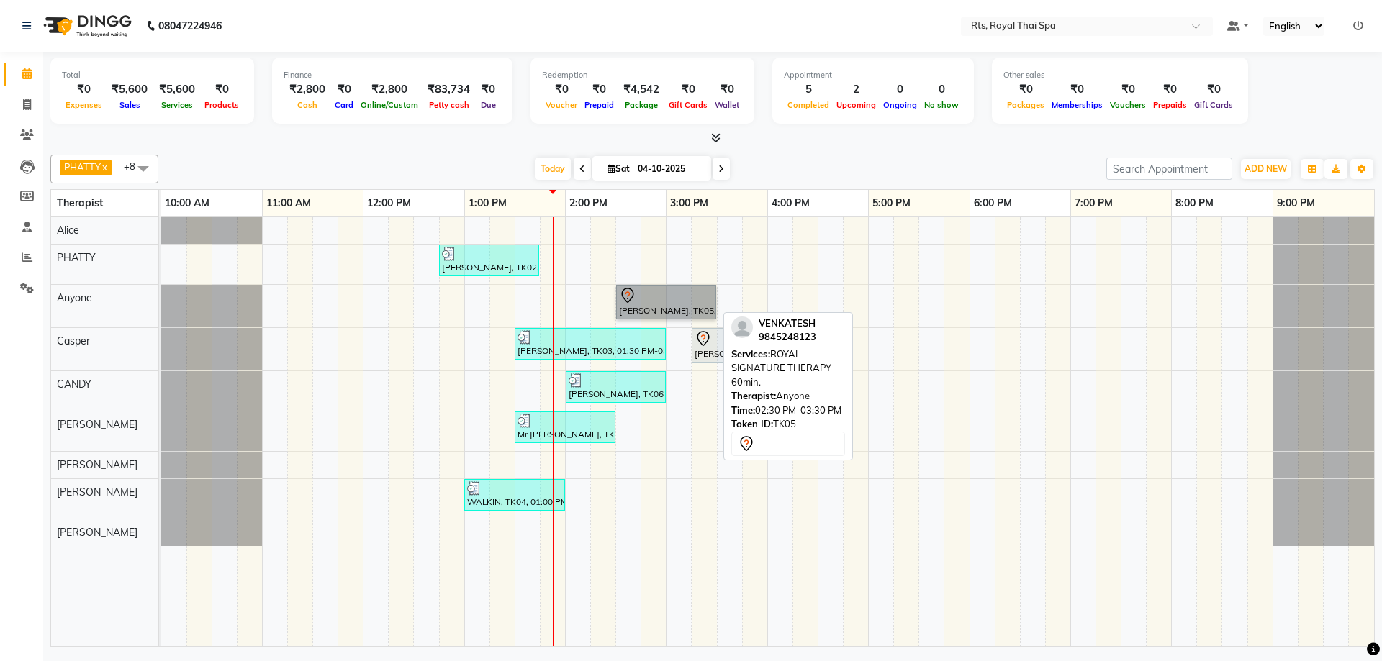
drag, startPoint x: 647, startPoint y: 294, endPoint x: 654, endPoint y: 317, distance: 23.4
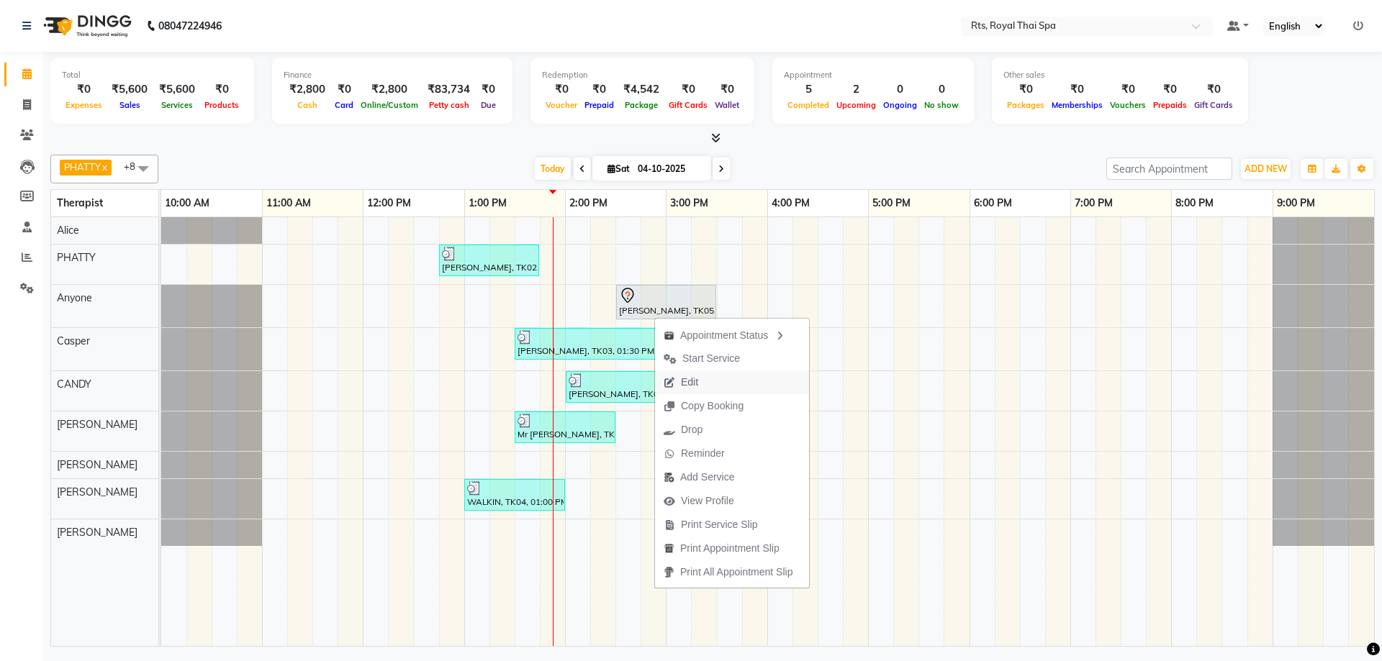
click at [700, 388] on span "Edit" at bounding box center [681, 383] width 52 height 24
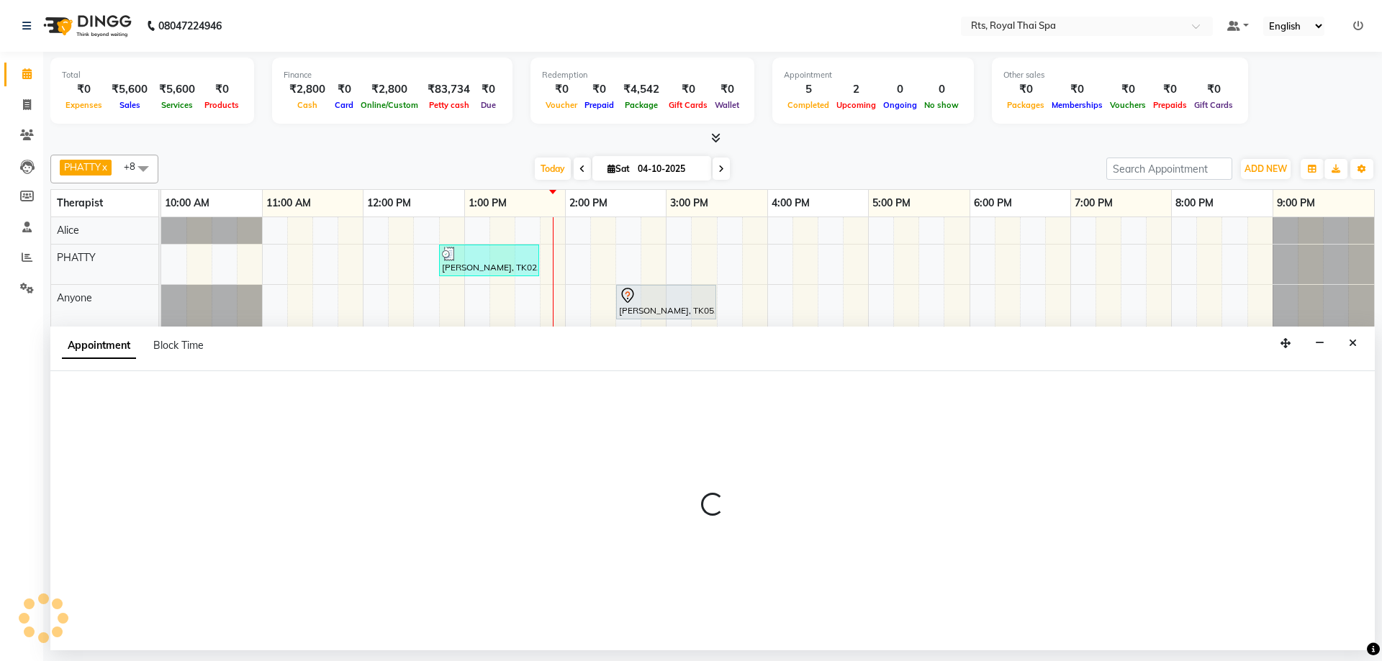
select select "870"
select select "tentative"
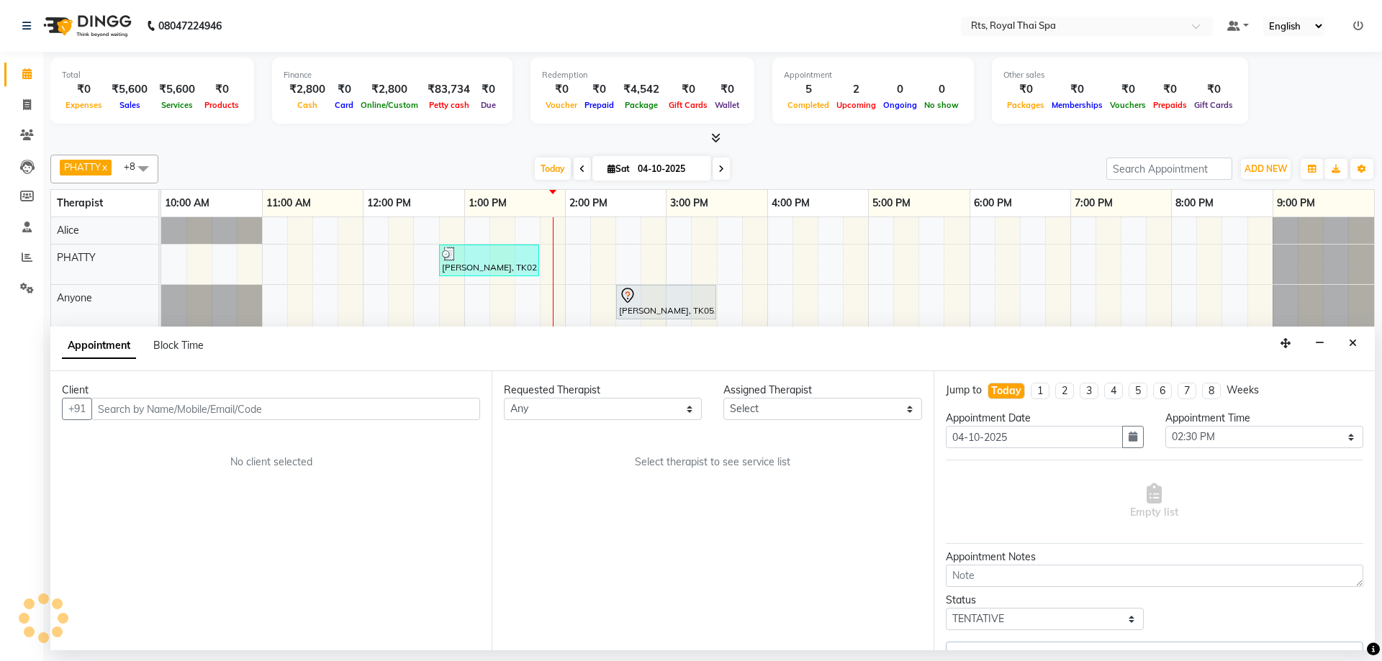
select select "39979"
select select "2393"
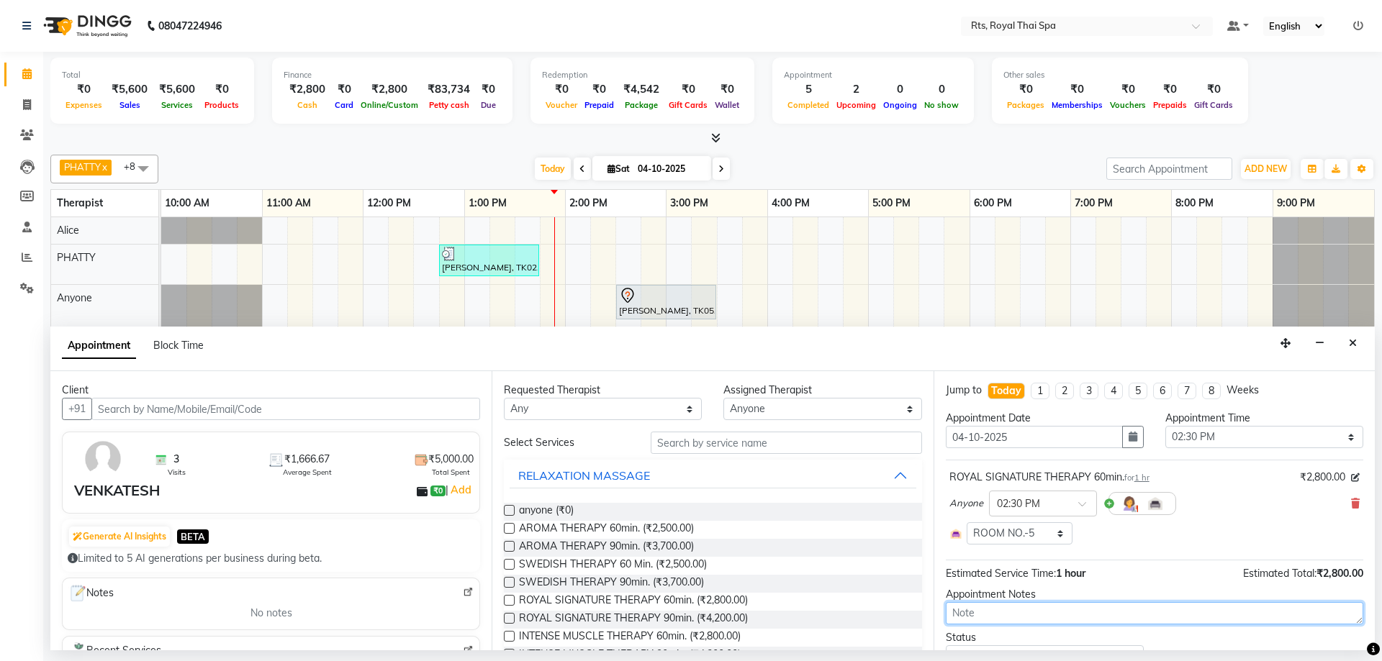
click at [982, 620] on textarea at bounding box center [1154, 613] width 417 height 22
type textarea "1855"
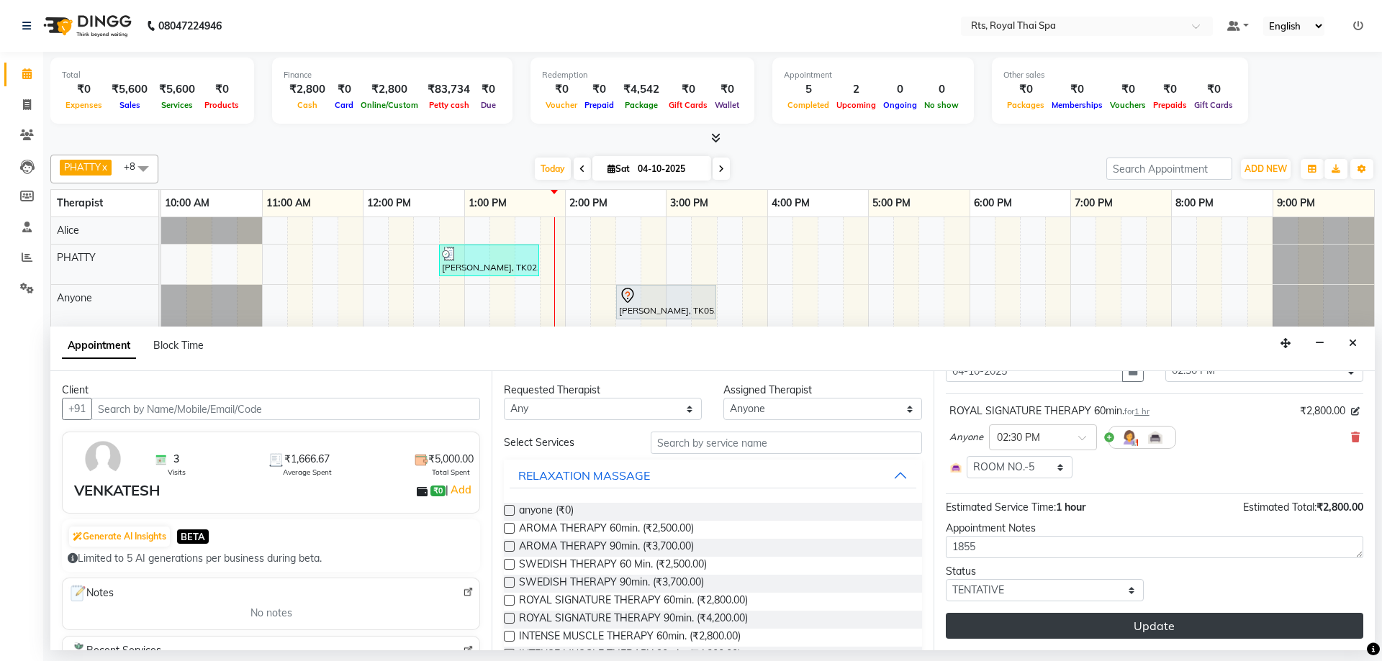
click at [1054, 623] on button "Update" at bounding box center [1154, 626] width 417 height 26
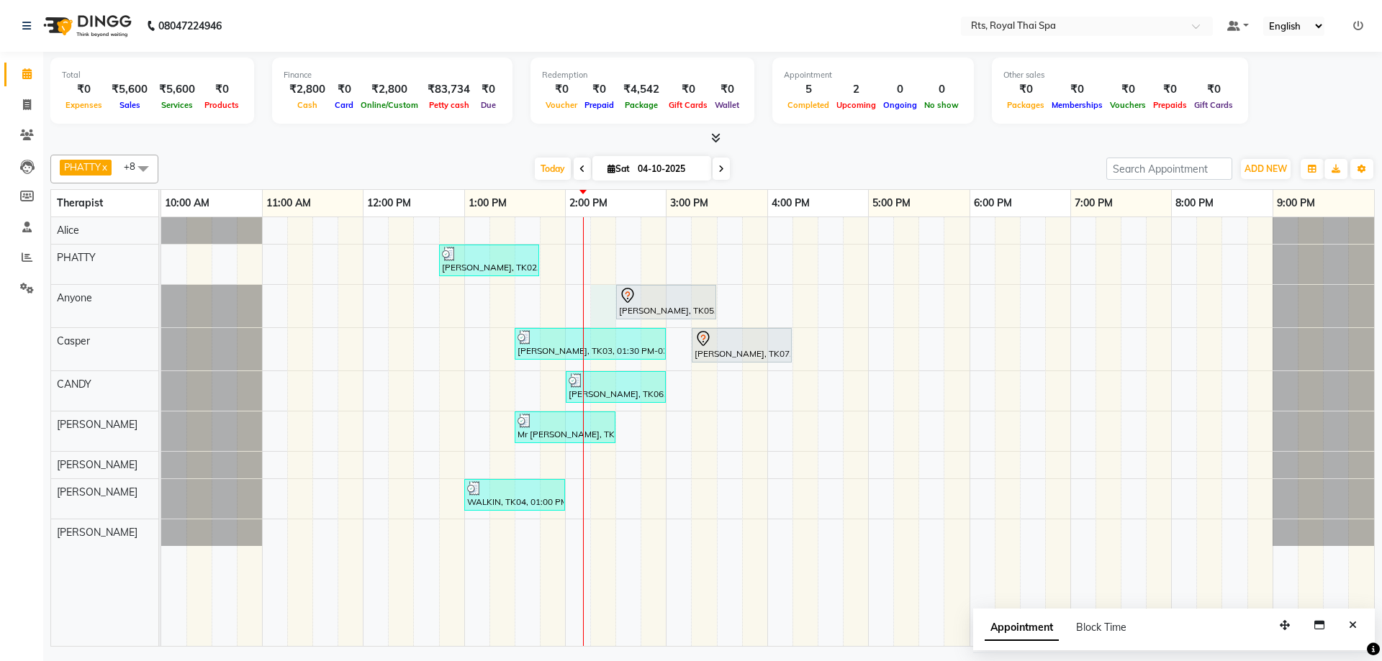
click at [604, 299] on div "[PERSON_NAME], TK02, 12:45 PM-01:45 PM, ROYAL SIGNATURE THERAPY 60min. VENKATES…" at bounding box center [767, 431] width 1213 height 429
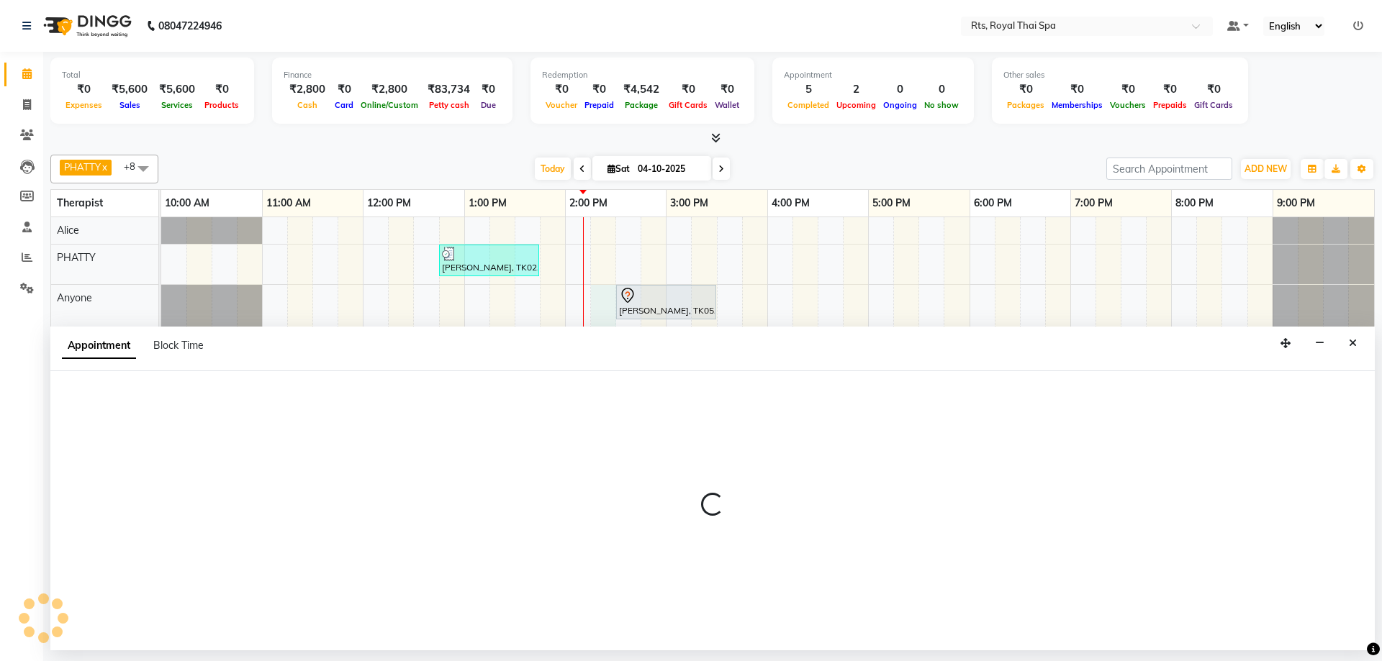
select select "39979"
select select "855"
select select "tentative"
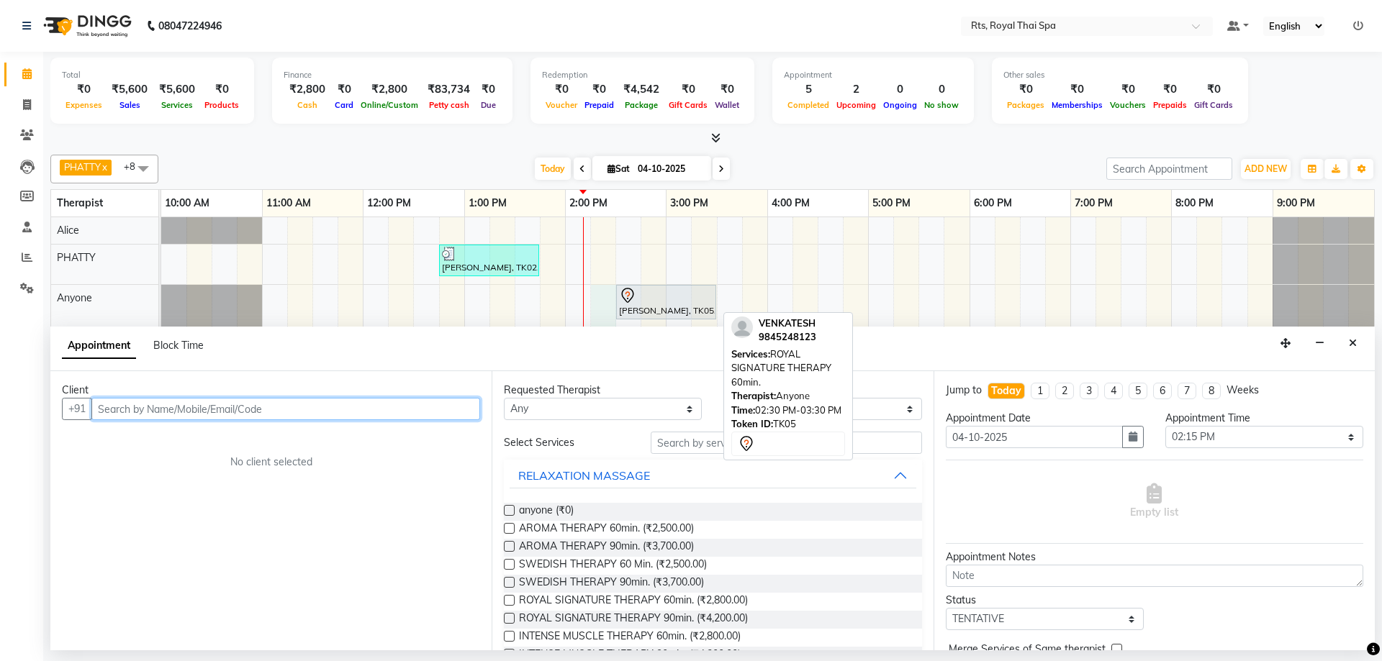
click at [658, 299] on div at bounding box center [666, 295] width 94 height 17
select select "7"
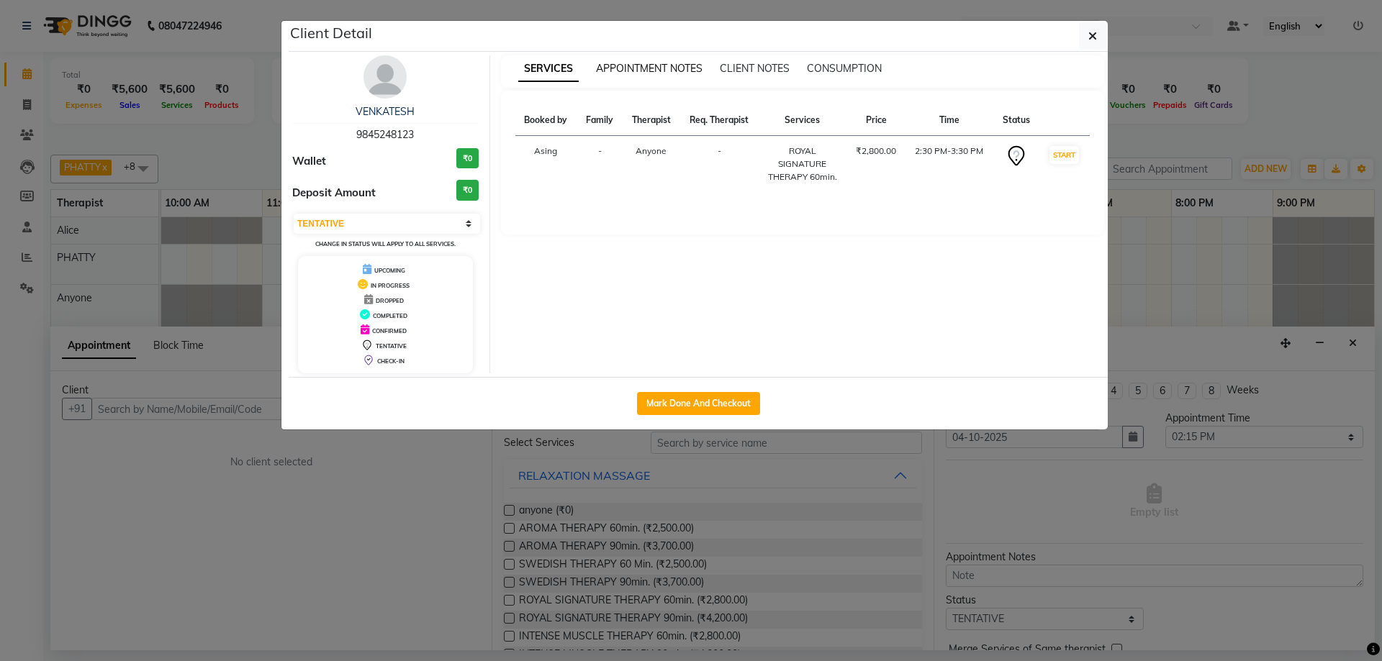
click at [641, 66] on span "APPOINTMENT NOTES" at bounding box center [649, 68] width 107 height 13
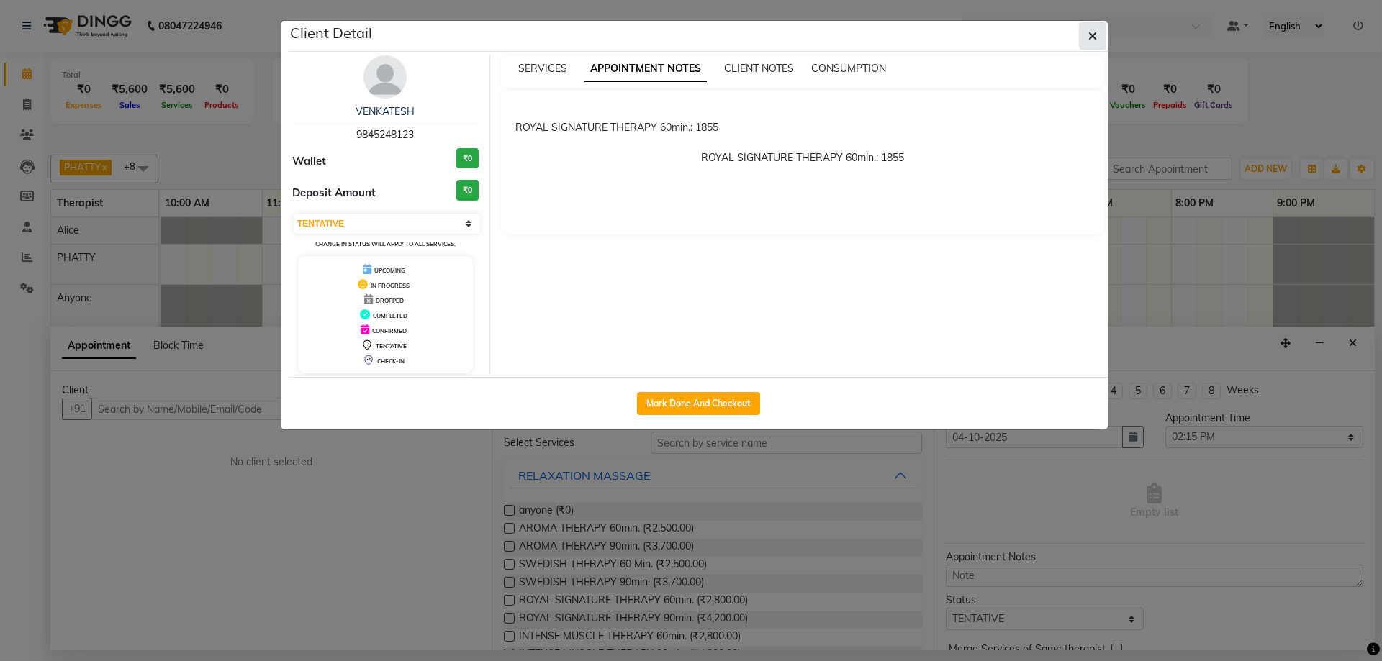
click at [1092, 35] on icon "button" at bounding box center [1092, 36] width 9 height 12
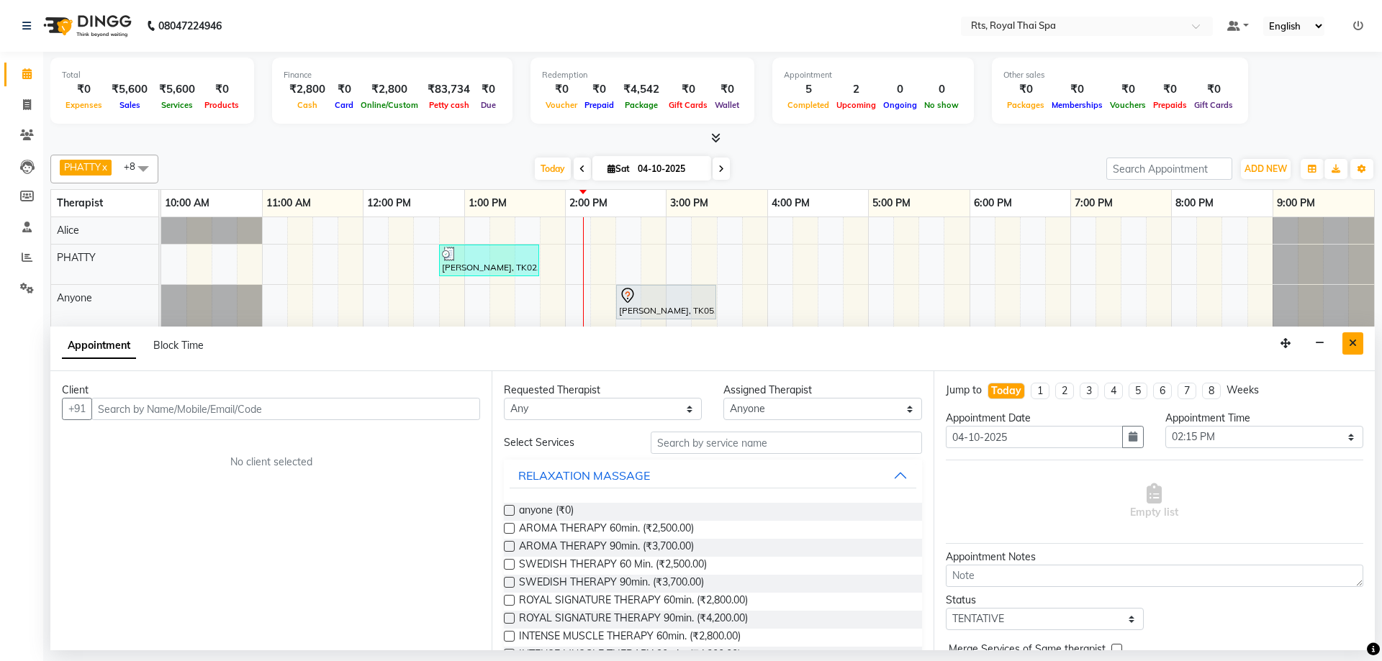
click at [1357, 346] on button "Close" at bounding box center [1352, 343] width 21 height 22
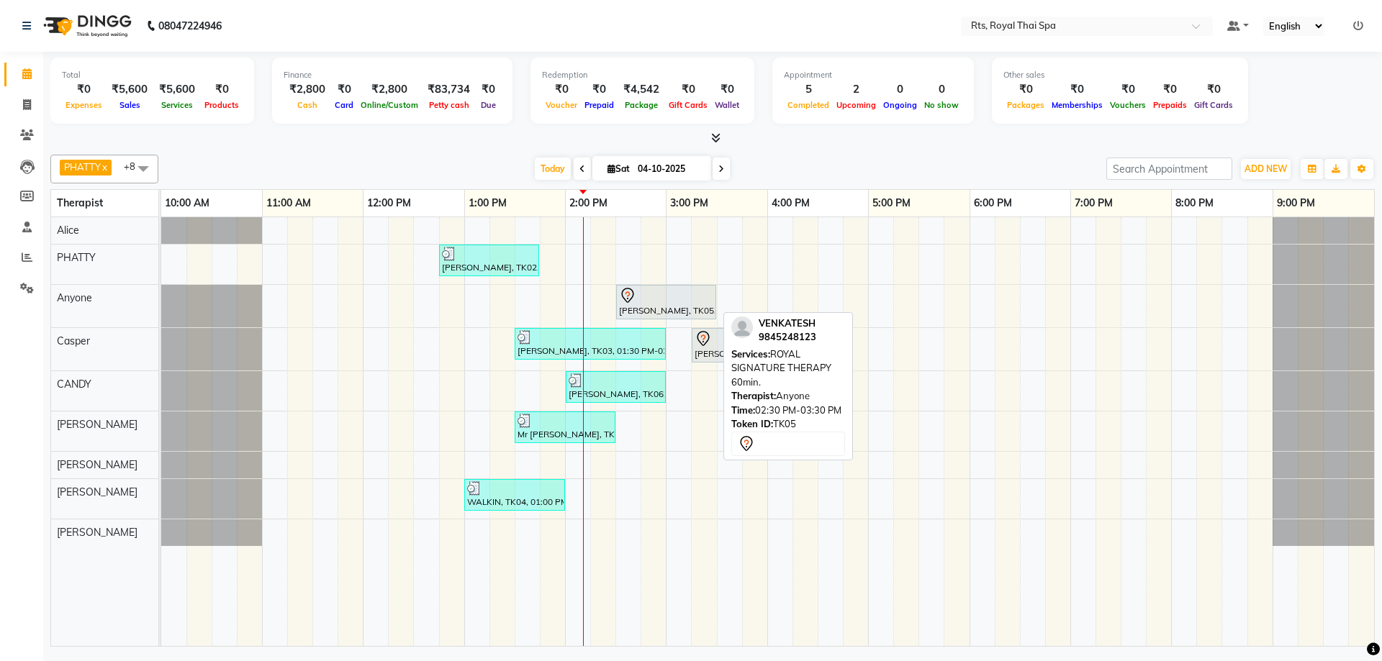
click at [646, 303] on div at bounding box center [666, 295] width 94 height 17
select select "7"
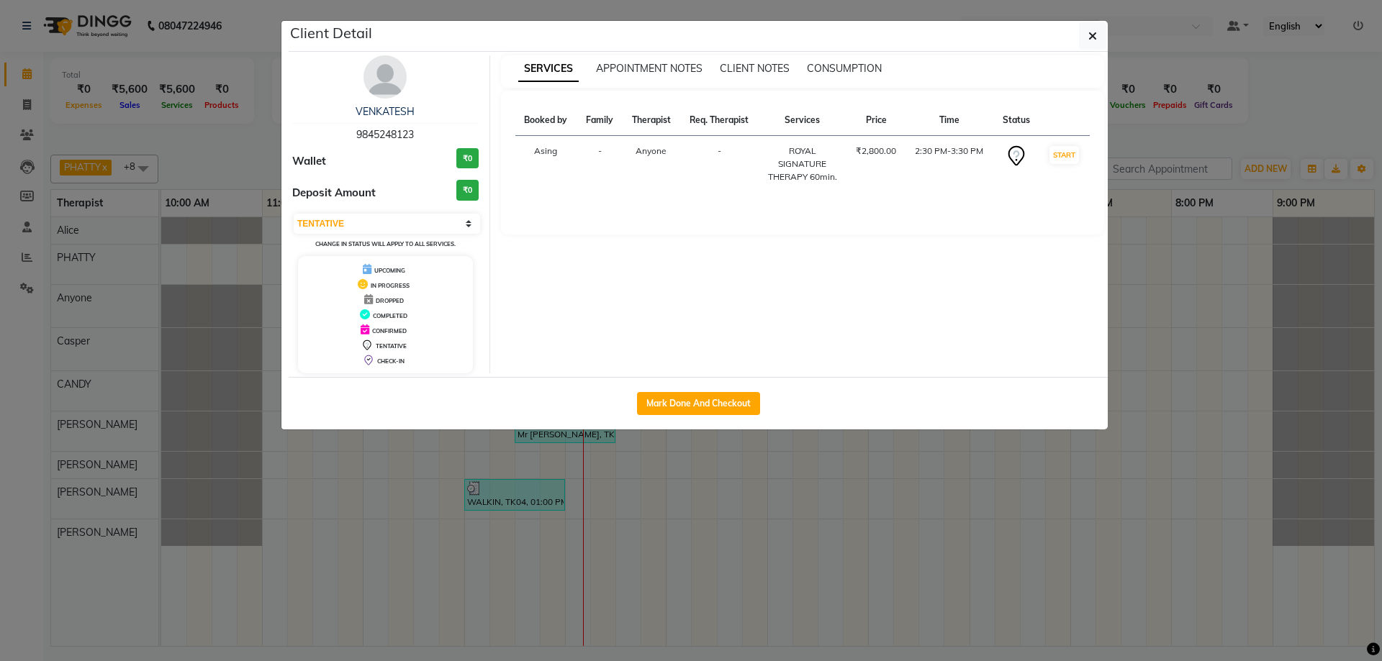
click at [386, 73] on img at bounding box center [384, 76] width 43 height 43
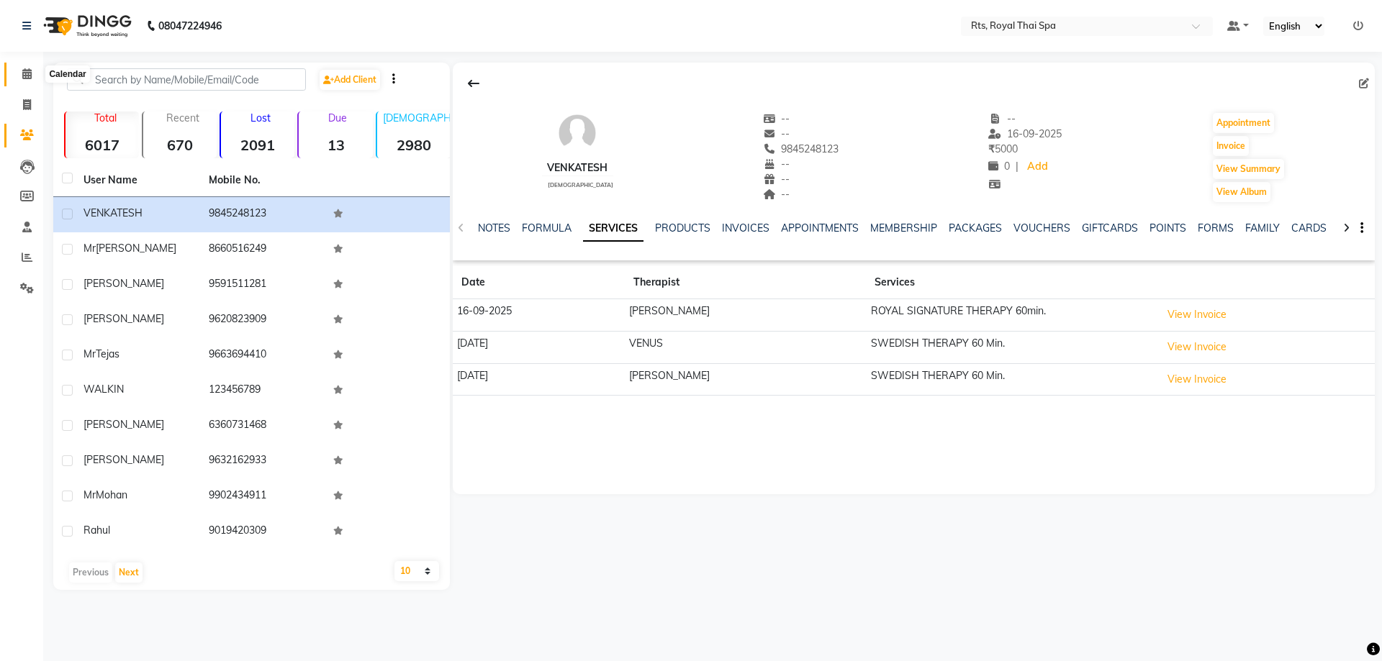
click at [30, 70] on icon at bounding box center [26, 73] width 9 height 11
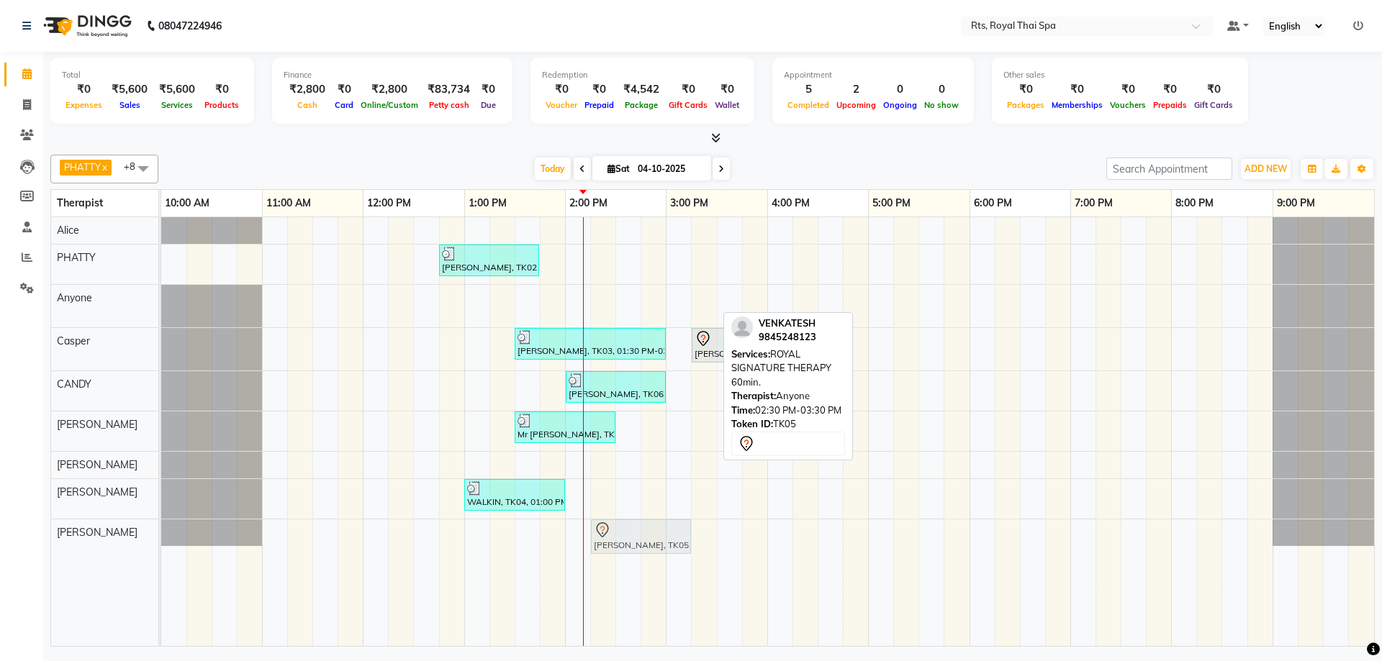
drag, startPoint x: 630, startPoint y: 306, endPoint x: 615, endPoint y: 523, distance: 217.8
click at [607, 539] on tbody "[PERSON_NAME], TK02, 12:45 PM-01:45 PM, ROYAL SIGNATURE THERAPY 60min. VENKATES…" at bounding box center [767, 381] width 1213 height 329
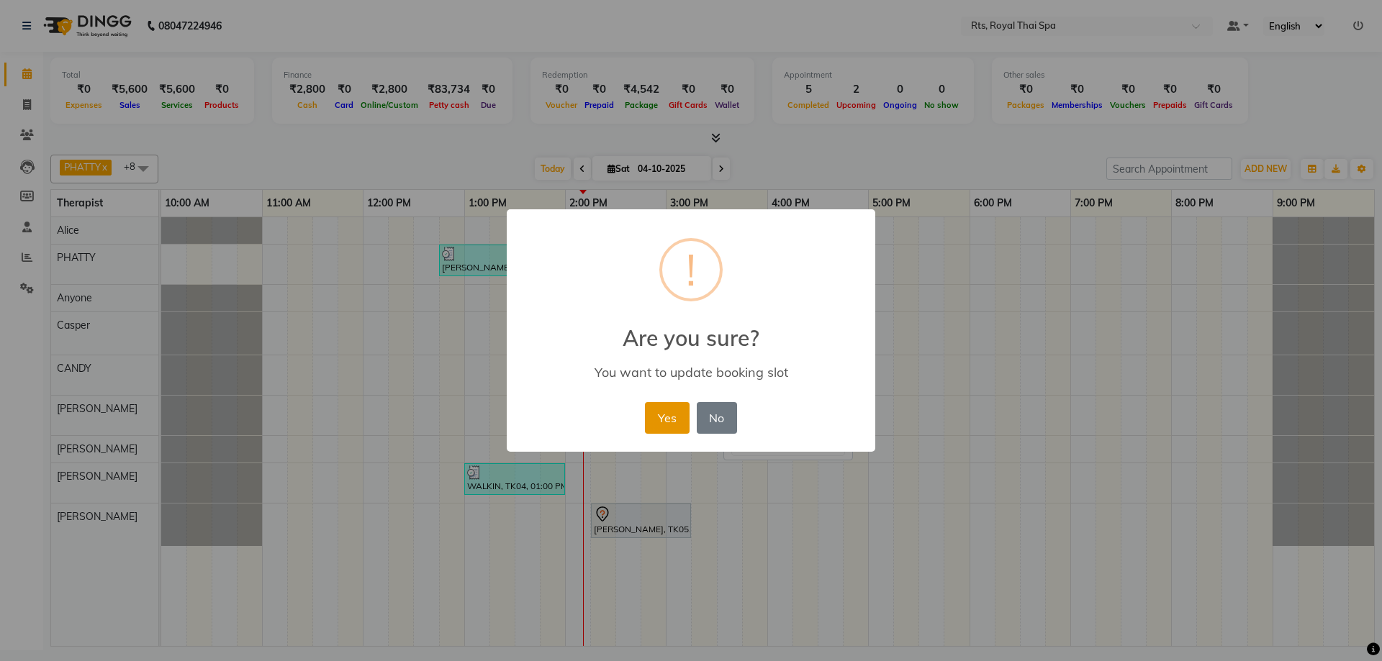
click at [653, 414] on button "Yes" at bounding box center [667, 418] width 44 height 32
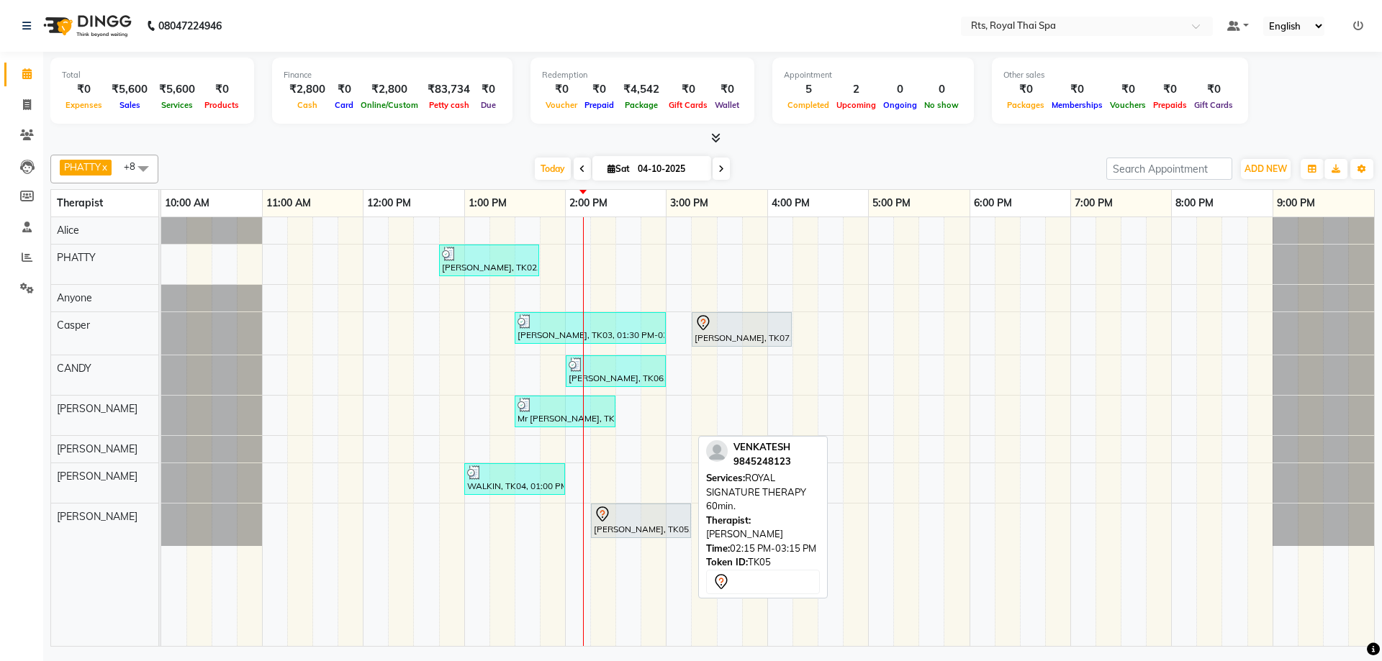
click at [627, 521] on div at bounding box center [641, 514] width 94 height 17
click at [625, 522] on div at bounding box center [641, 514] width 94 height 17
select select "7"
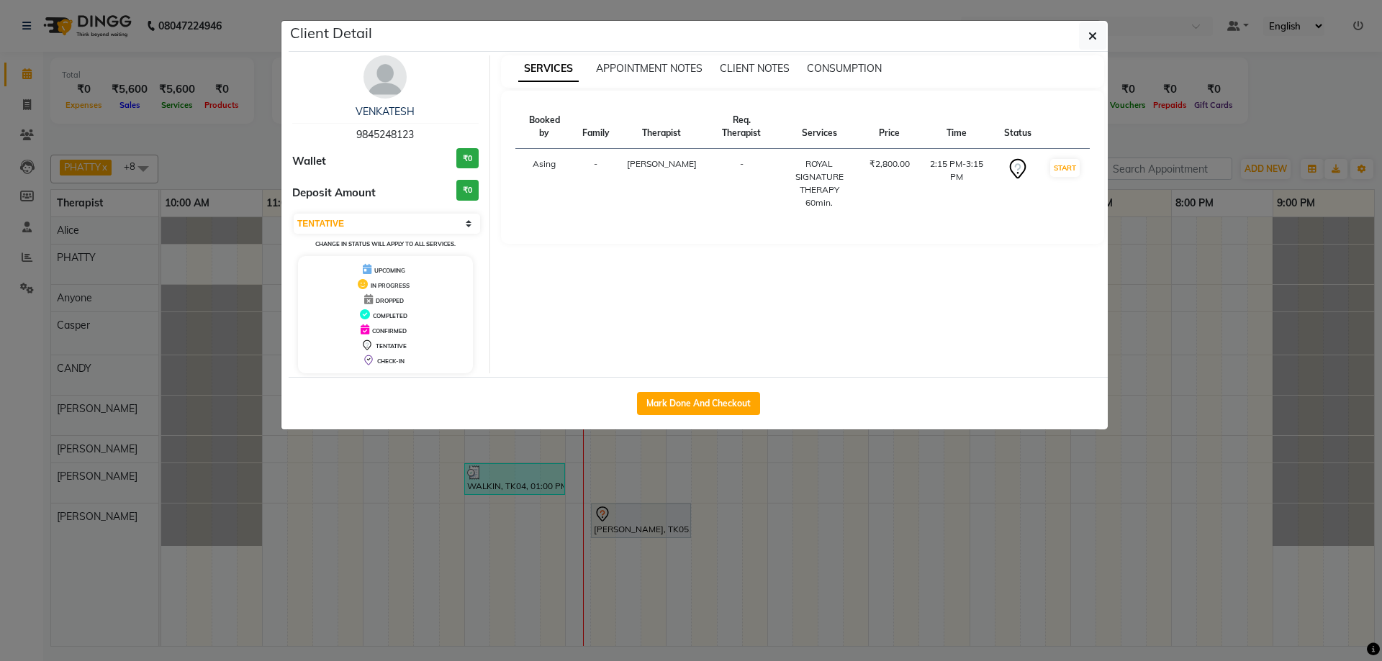
click at [382, 75] on img at bounding box center [384, 76] width 43 height 43
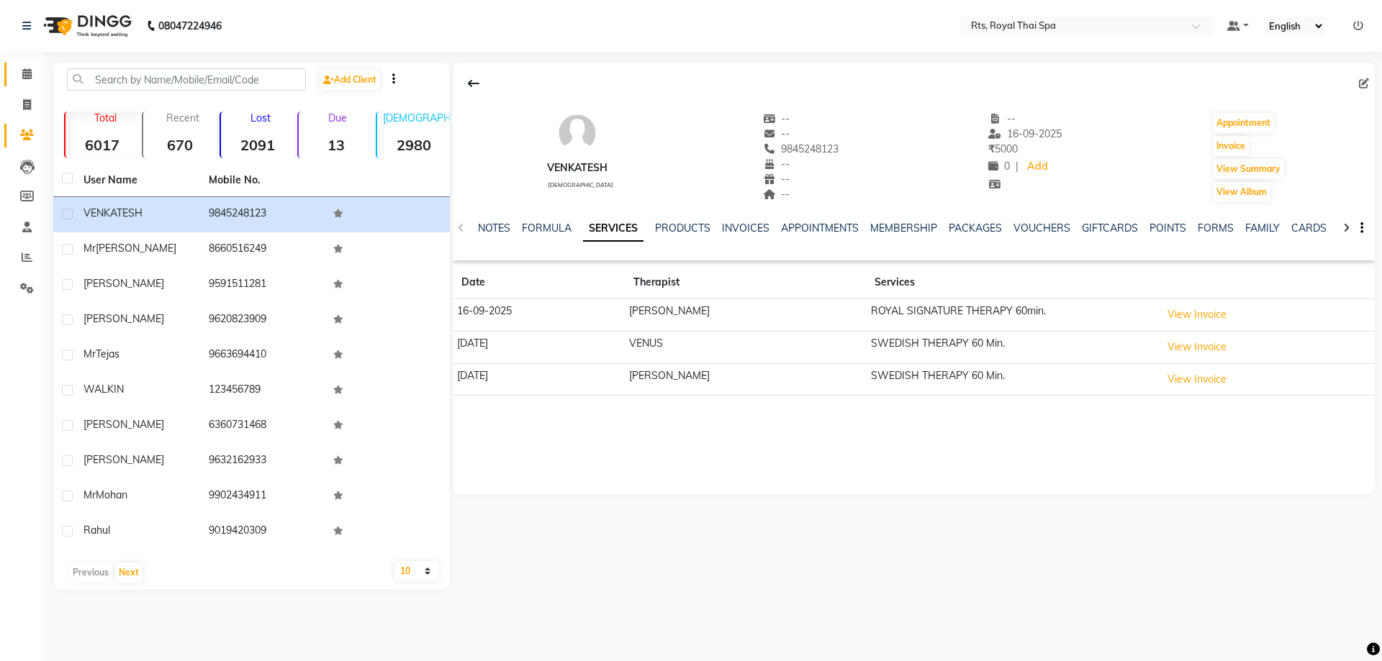
click at [28, 65] on link "Calendar" at bounding box center [21, 75] width 35 height 24
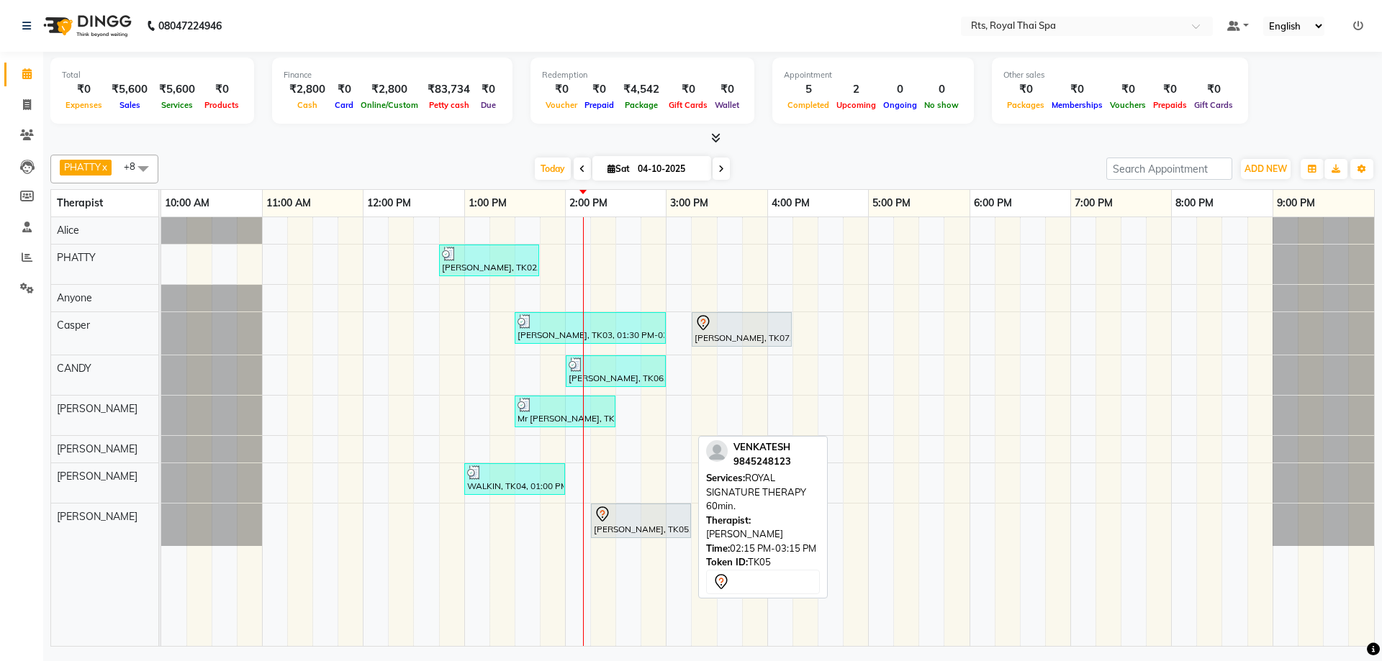
click at [623, 517] on div at bounding box center [641, 514] width 94 height 17
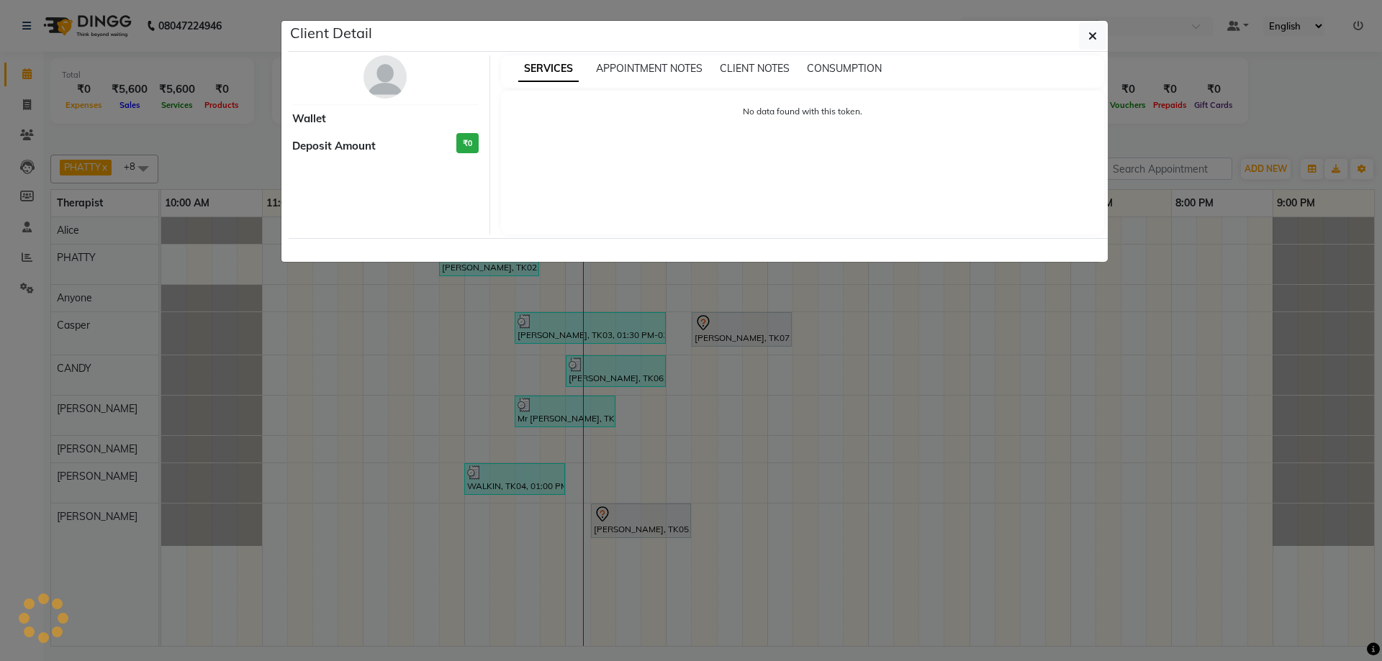
select select "7"
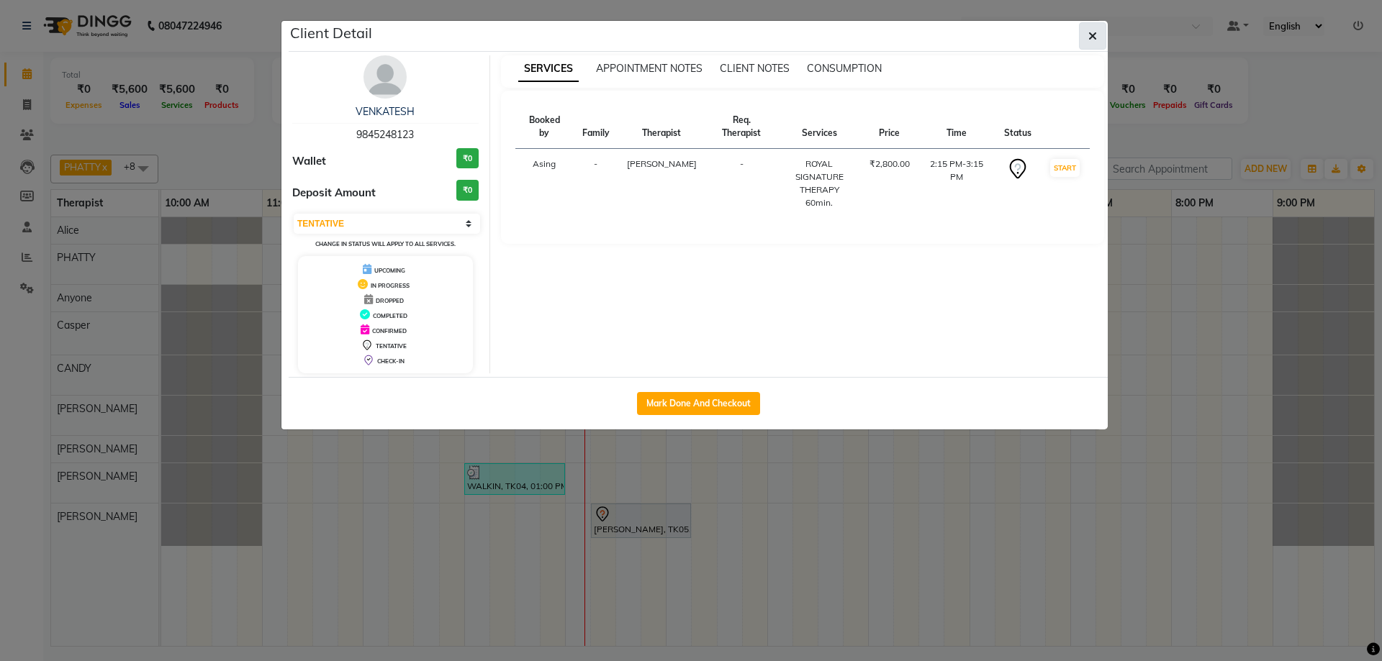
click at [1096, 34] on icon "button" at bounding box center [1092, 36] width 9 height 12
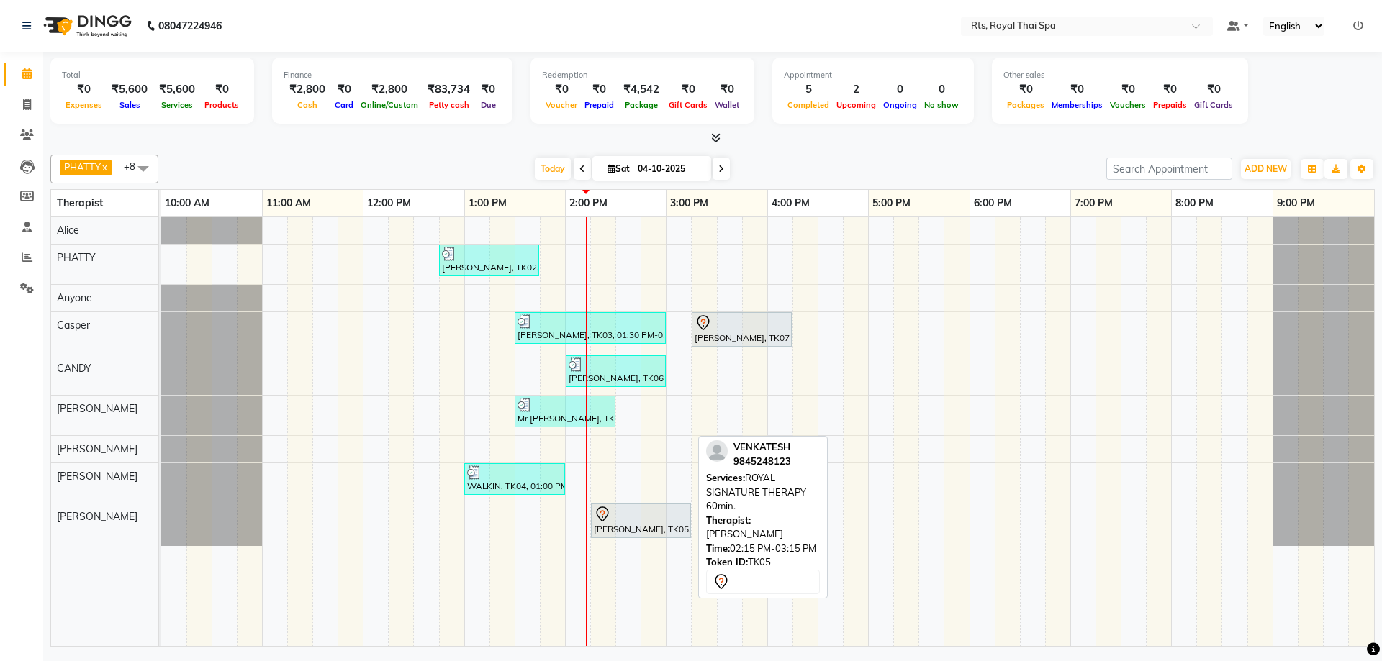
click at [627, 520] on div at bounding box center [641, 514] width 94 height 17
select select "7"
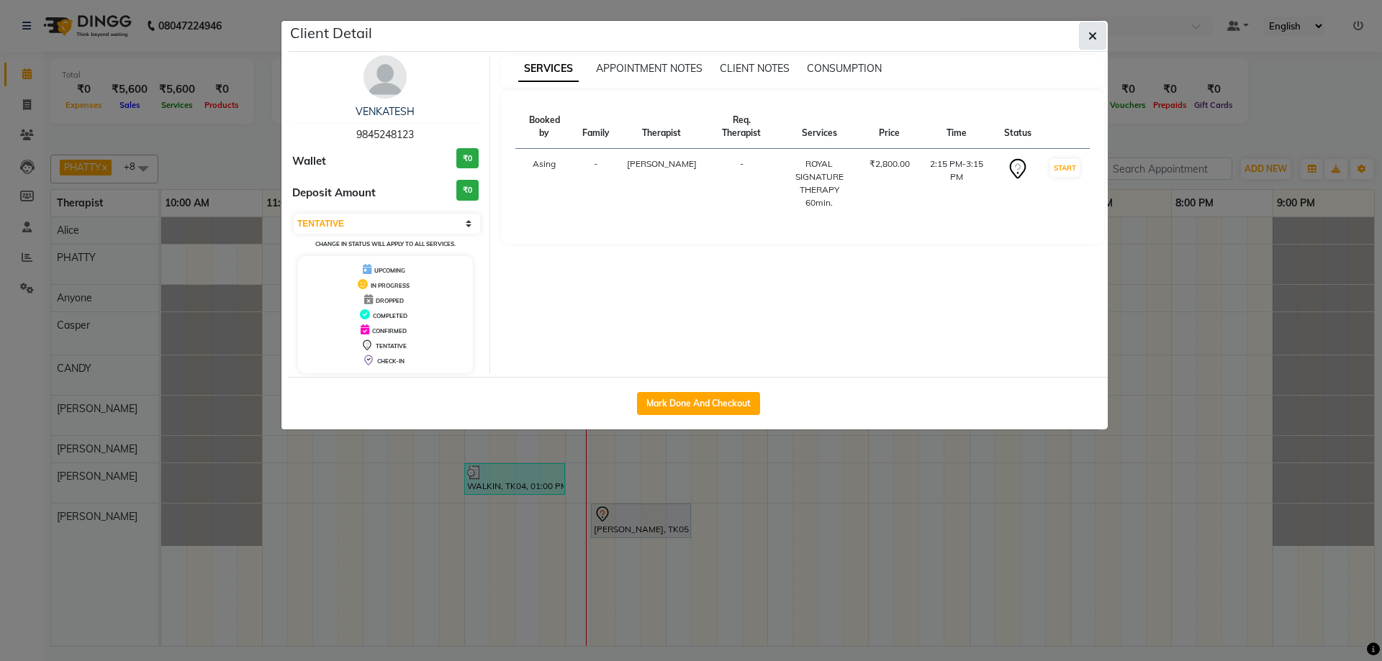
click at [1095, 42] on span "button" at bounding box center [1092, 36] width 9 height 14
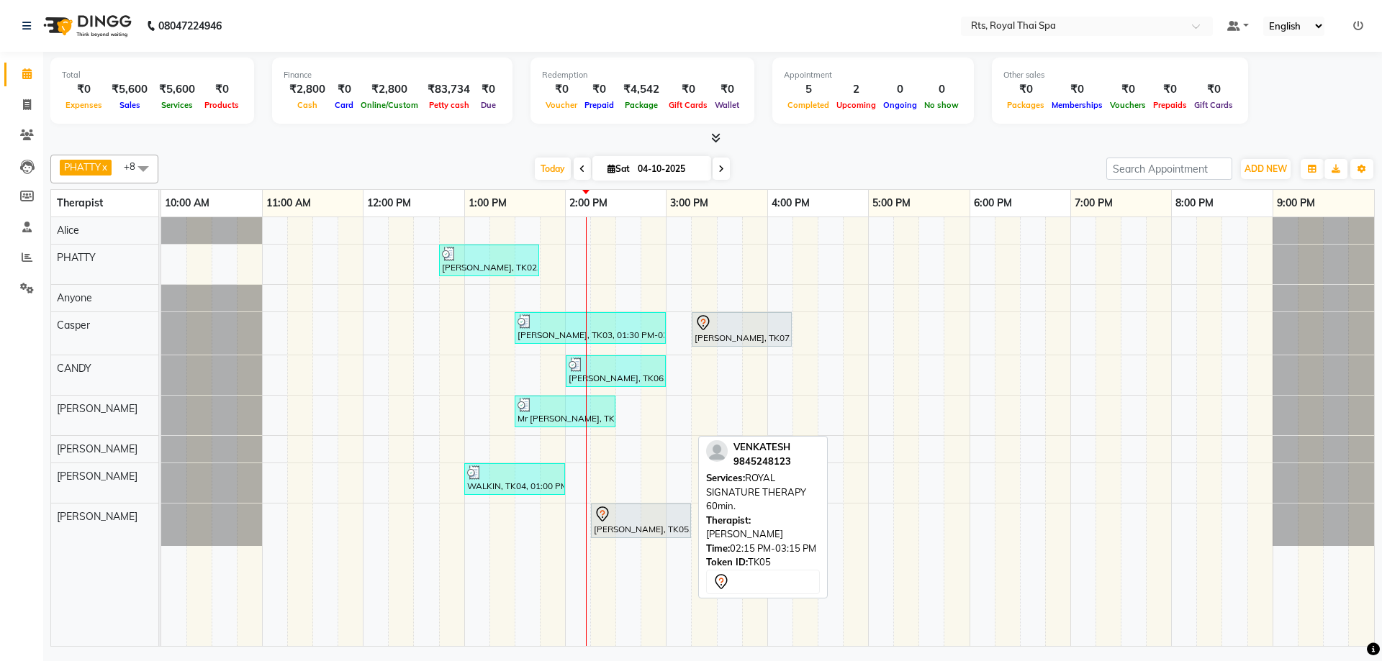
click at [633, 520] on div at bounding box center [641, 514] width 94 height 17
select select "7"
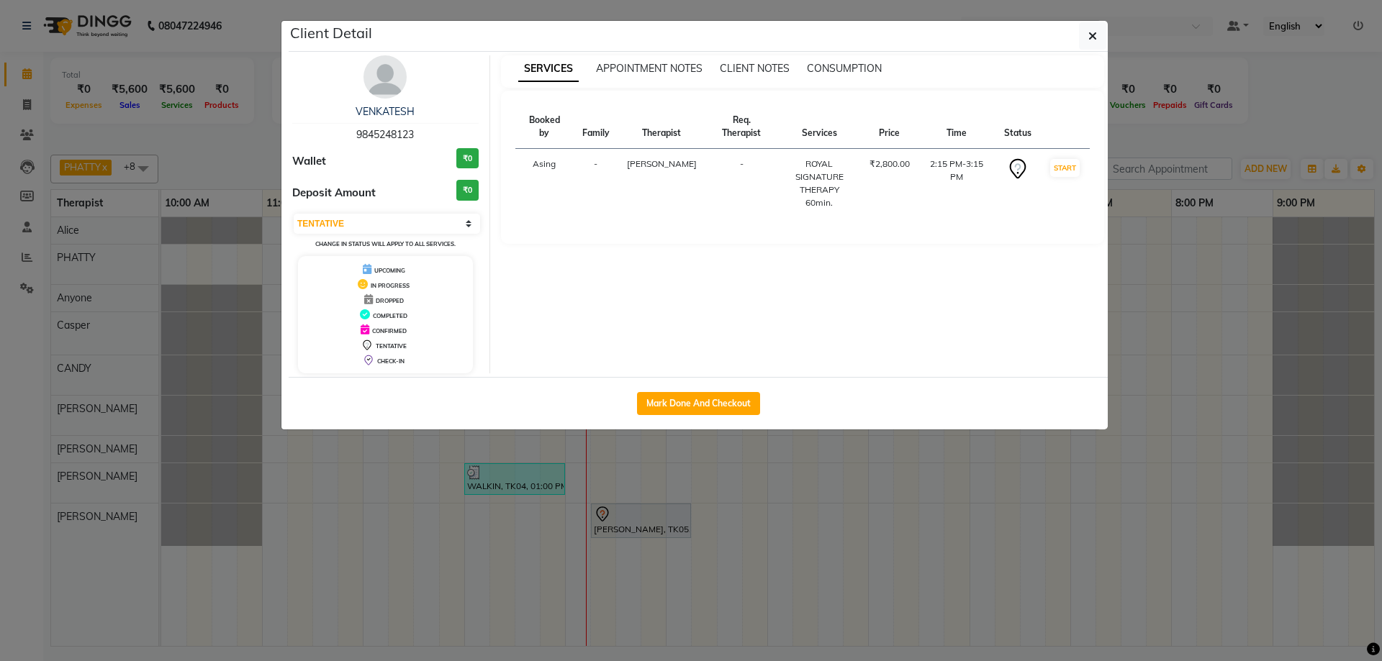
click at [394, 90] on img at bounding box center [384, 76] width 43 height 43
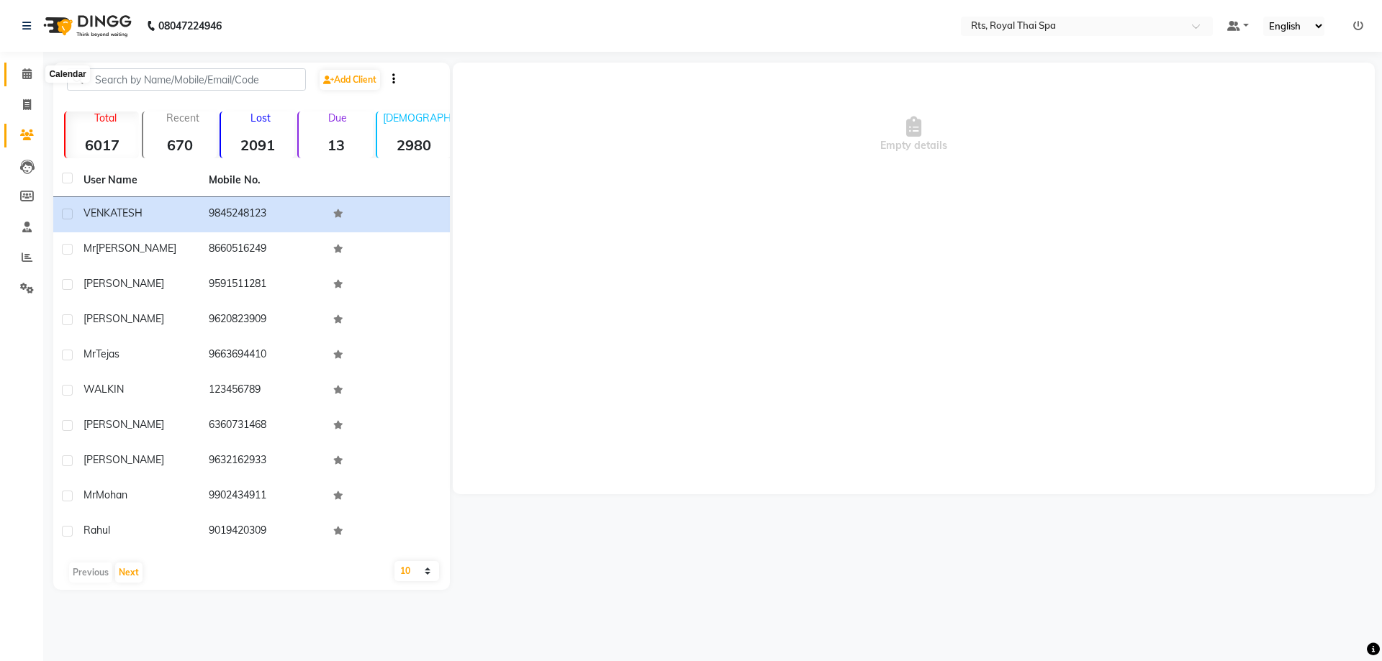
click at [27, 69] on icon at bounding box center [26, 73] width 9 height 11
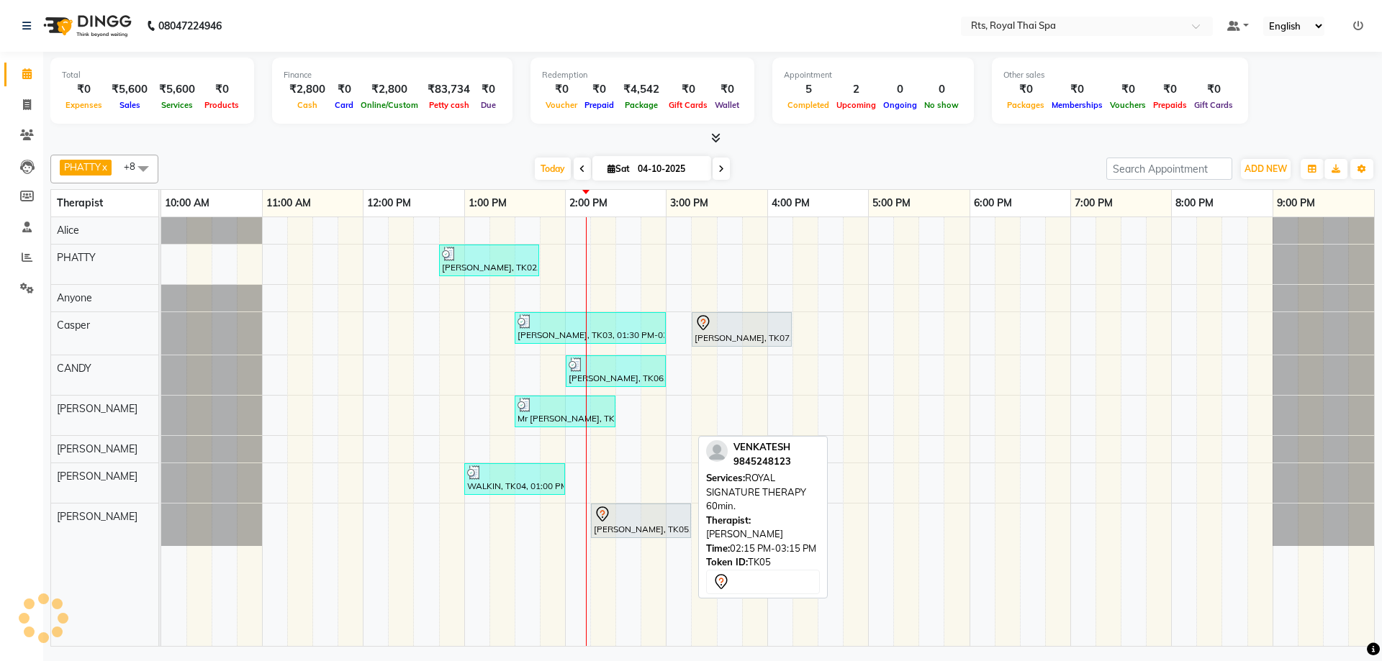
click at [622, 521] on div at bounding box center [641, 514] width 94 height 17
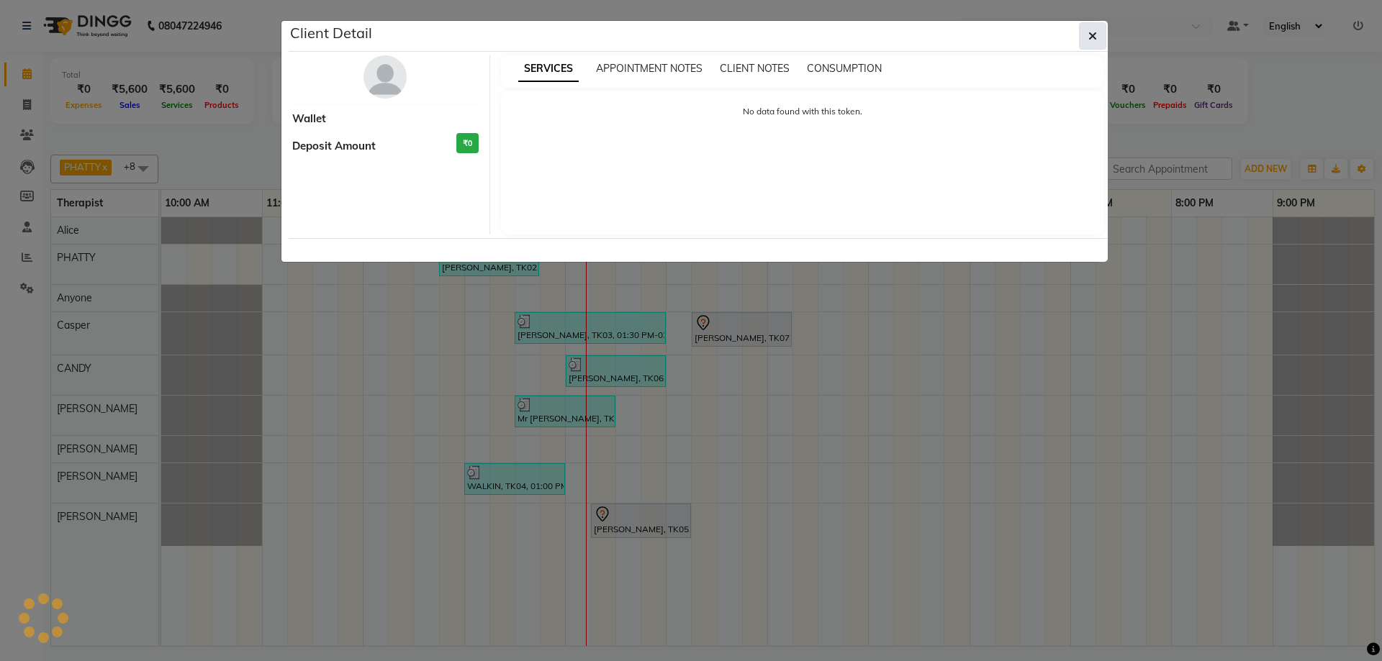
click at [1089, 37] on icon "button" at bounding box center [1092, 36] width 9 height 12
select select "7"
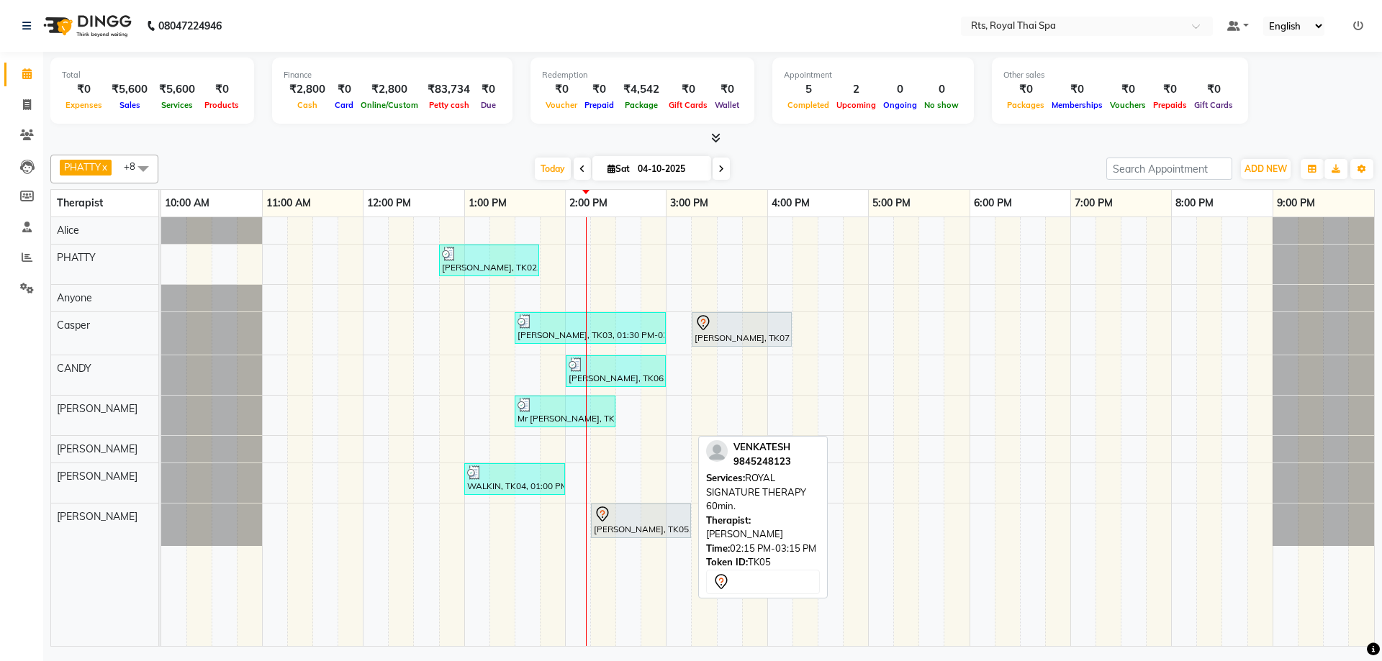
click at [613, 521] on div at bounding box center [641, 514] width 94 height 17
select select "7"
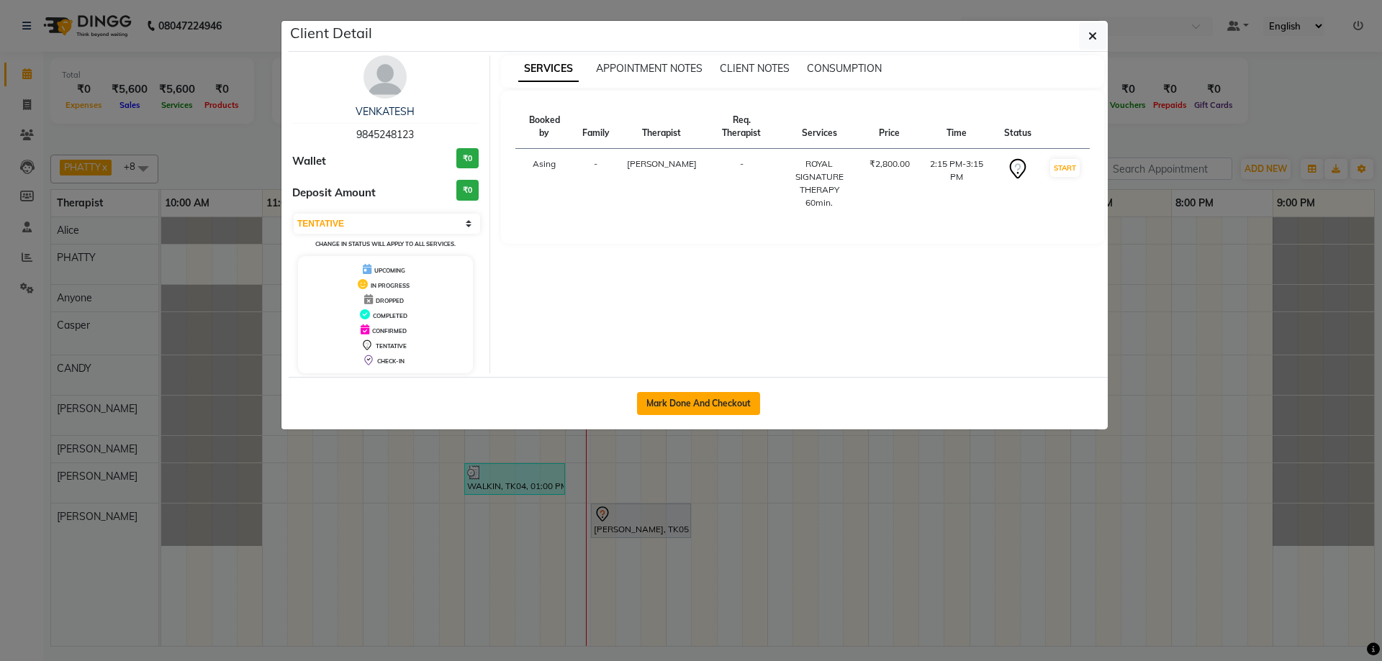
click at [707, 400] on button "Mark Done And Checkout" at bounding box center [698, 403] width 123 height 23
select select "service"
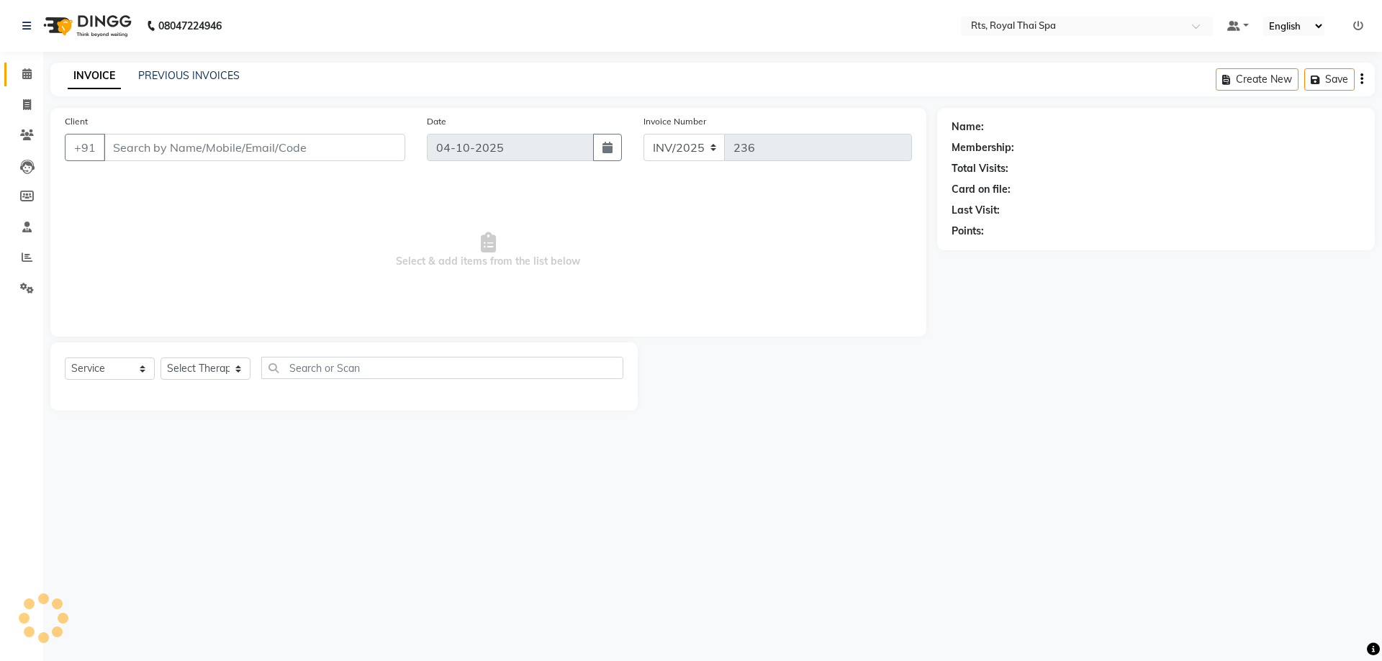
type input "9845248123"
select select "91270"
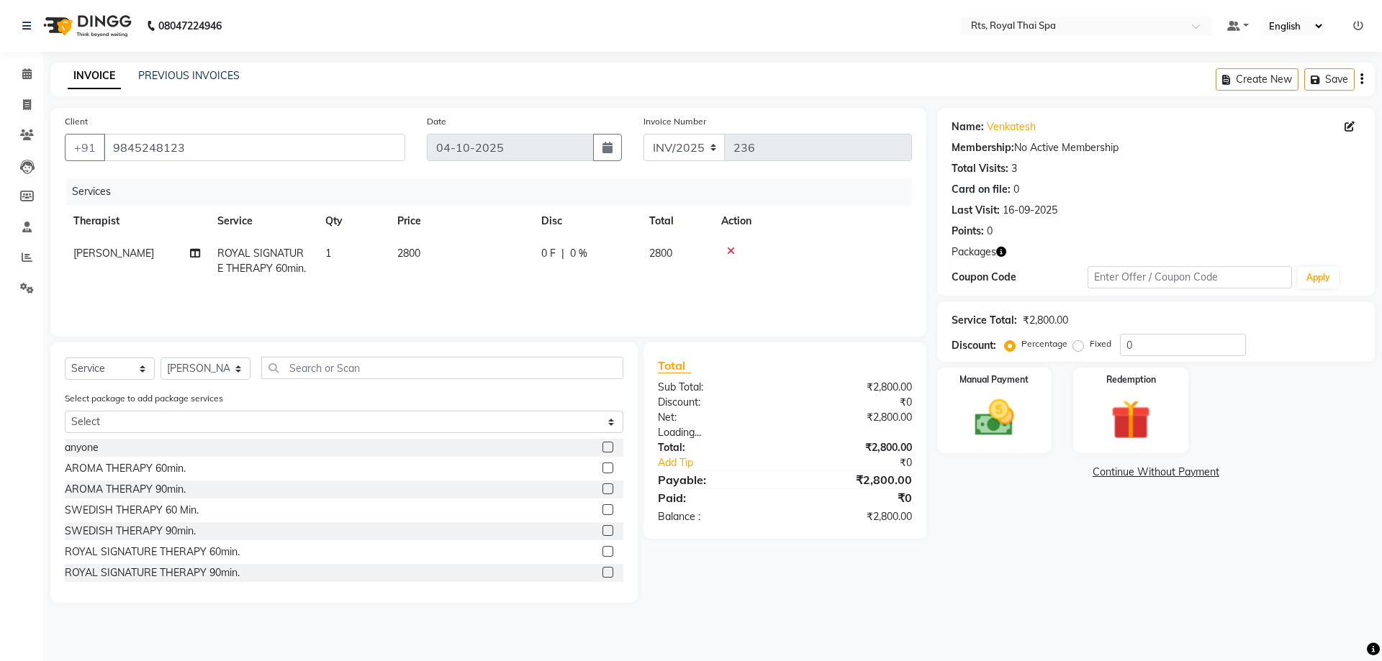
click at [730, 251] on icon at bounding box center [731, 251] width 8 height 10
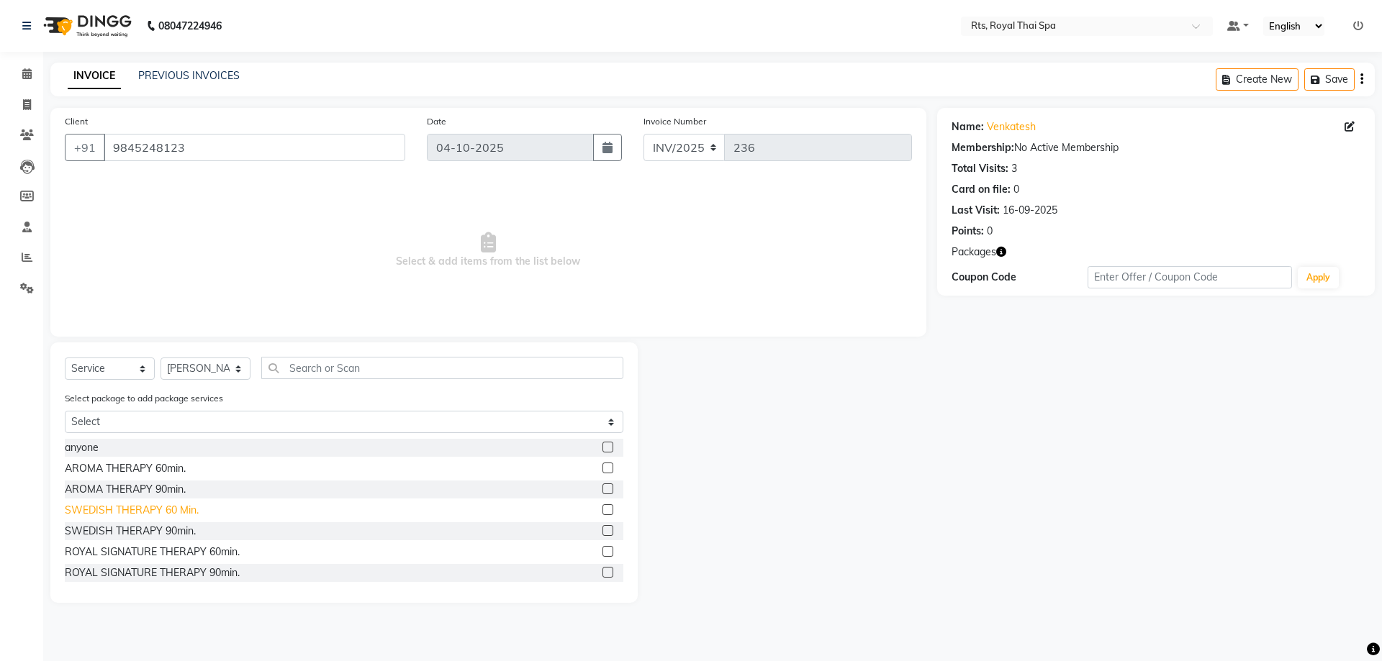
click at [163, 512] on div "SWEDISH THERAPY 60 Min." at bounding box center [132, 510] width 134 height 15
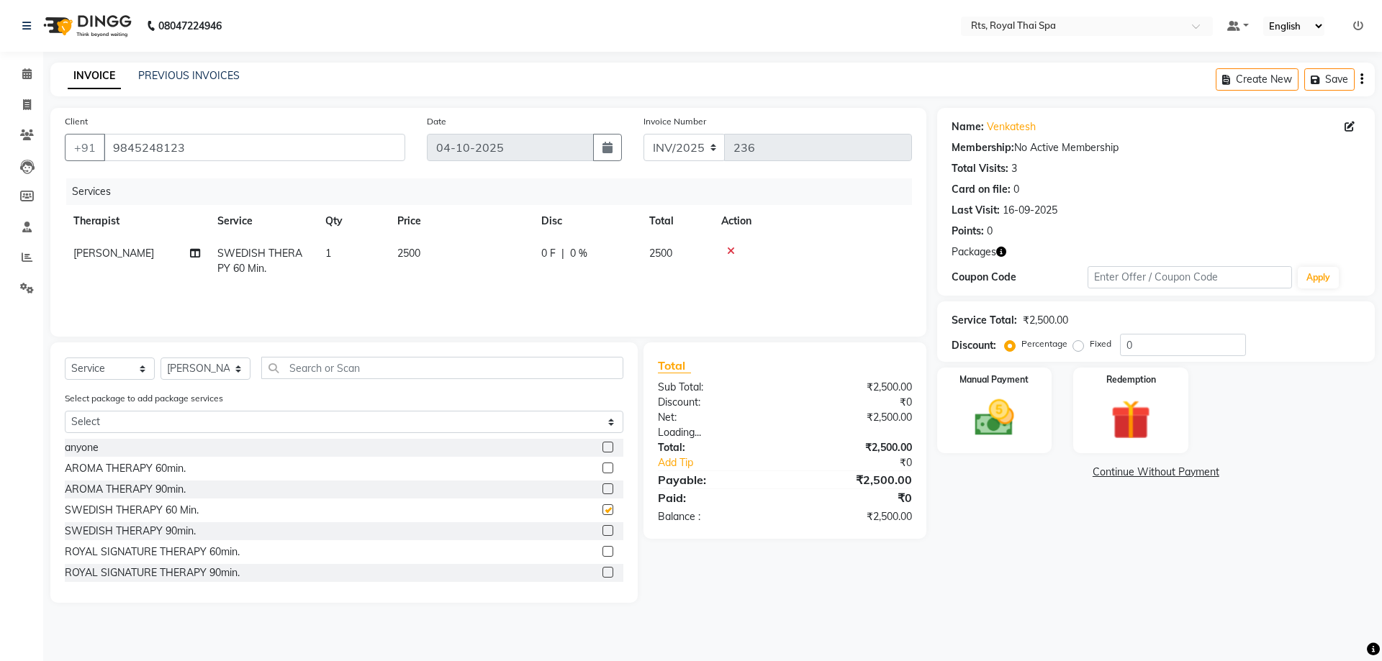
checkbox input "false"
click at [1023, 439] on img at bounding box center [994, 417] width 67 height 47
click at [1117, 472] on span "CASH" at bounding box center [1120, 473] width 31 height 17
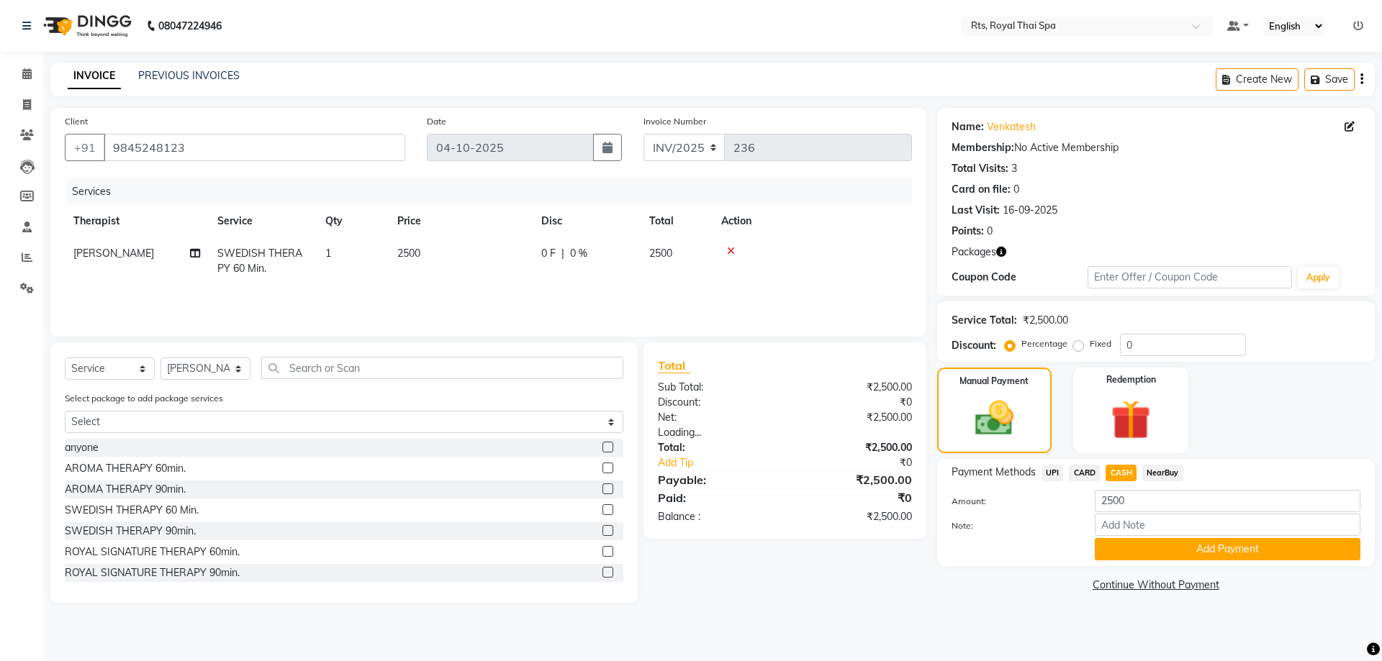
click at [1115, 548] on button "Add Payment" at bounding box center [1228, 549] width 266 height 22
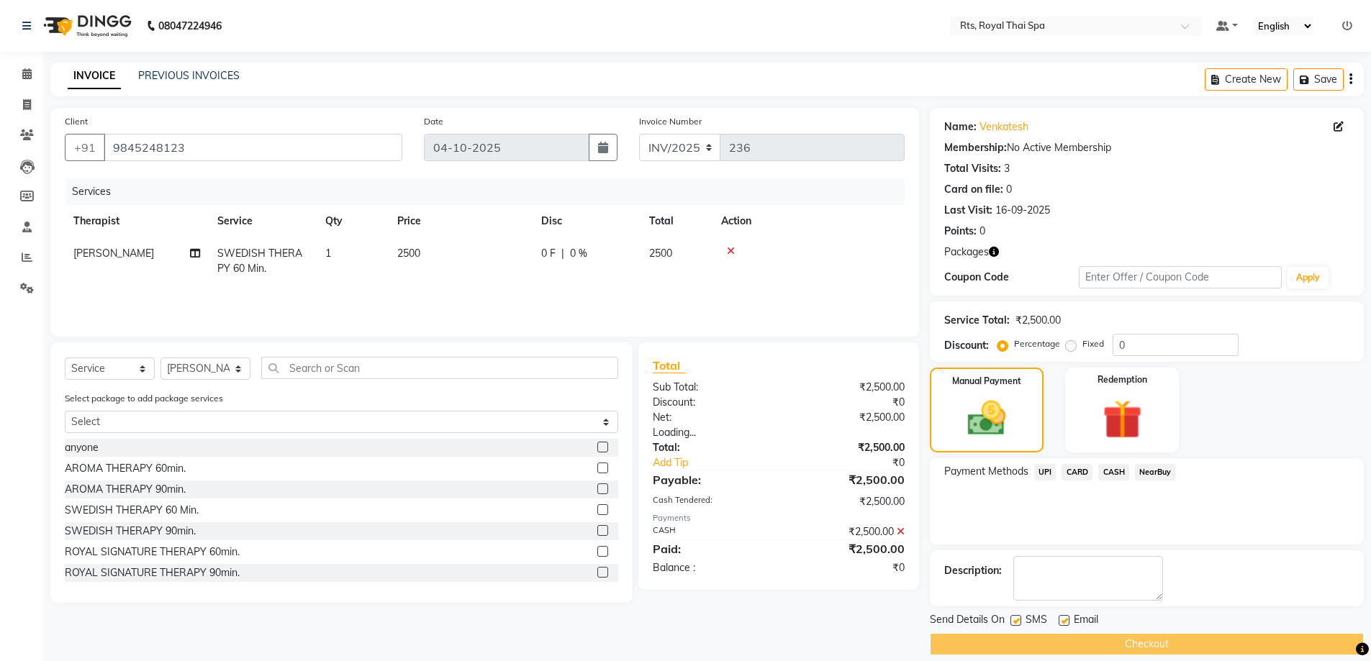
click at [1017, 619] on label at bounding box center [1015, 620] width 11 height 11
click at [1017, 619] on input "checkbox" at bounding box center [1014, 621] width 9 height 9
checkbox input "false"
click at [1020, 641] on div "Checkout" at bounding box center [1147, 644] width 434 height 22
click at [977, 636] on div "Checkout" at bounding box center [1147, 644] width 434 height 22
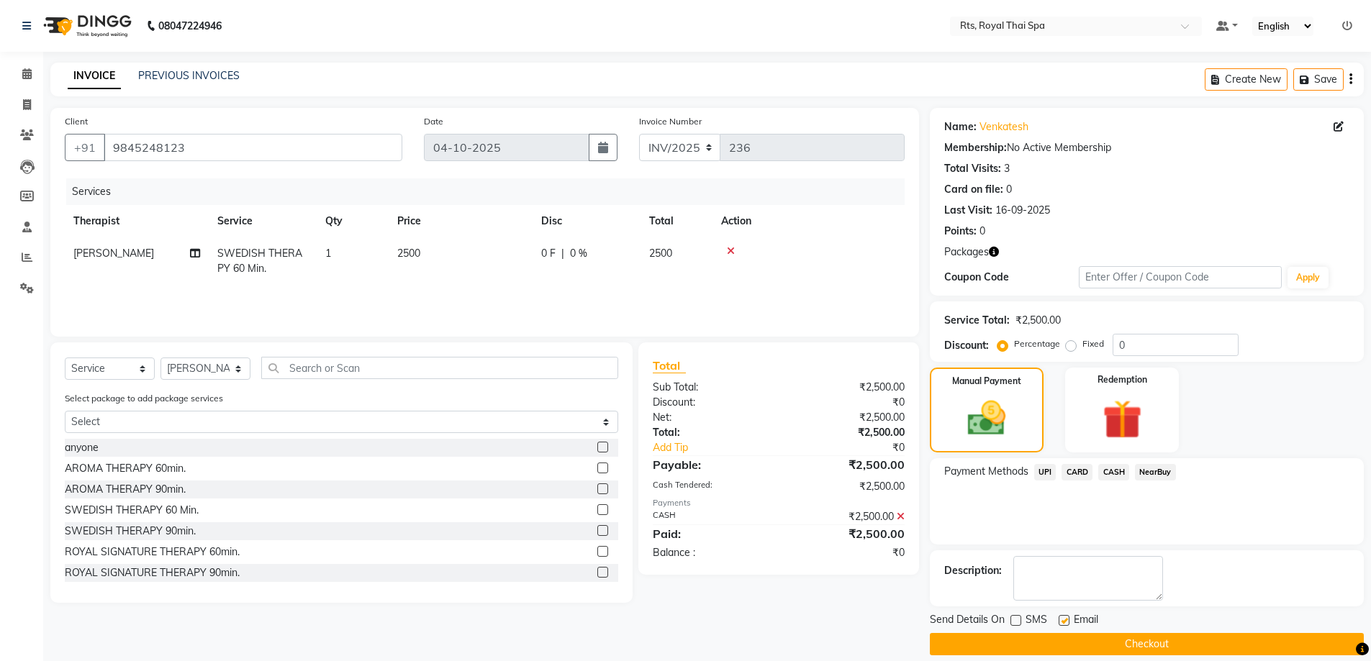
click at [977, 643] on button "Checkout" at bounding box center [1147, 644] width 434 height 22
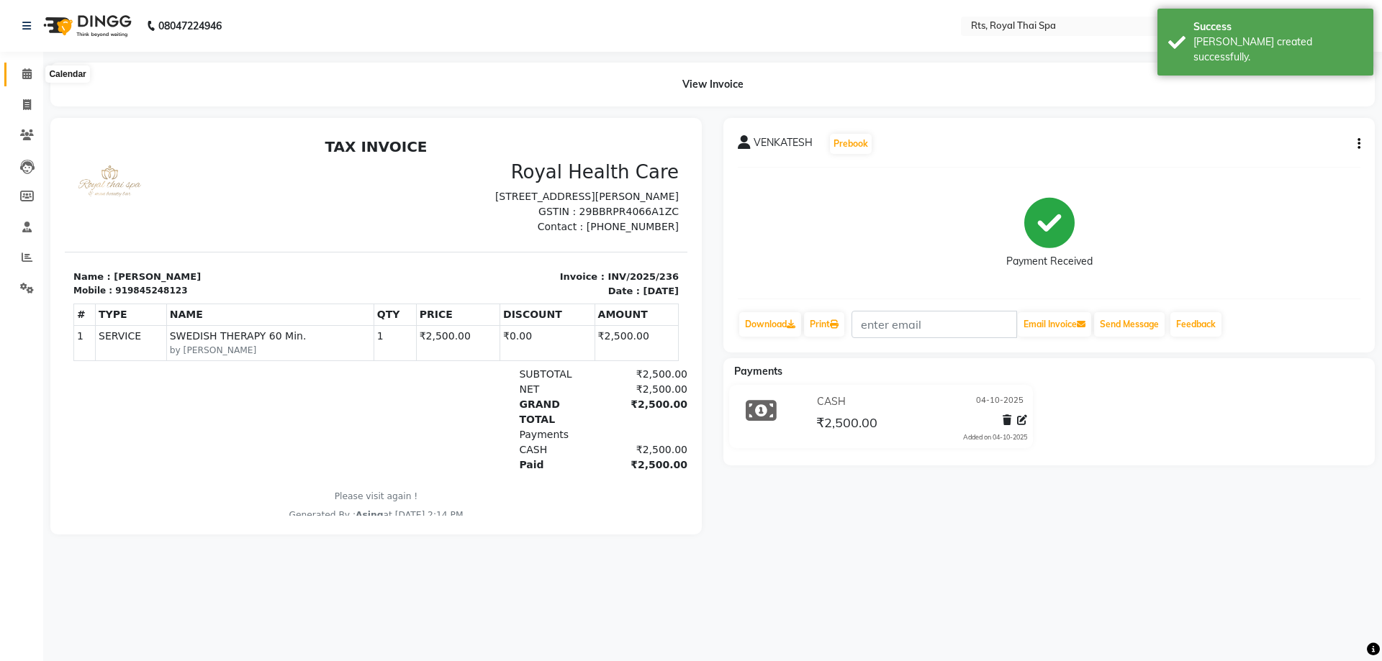
click at [27, 71] on icon at bounding box center [26, 73] width 9 height 11
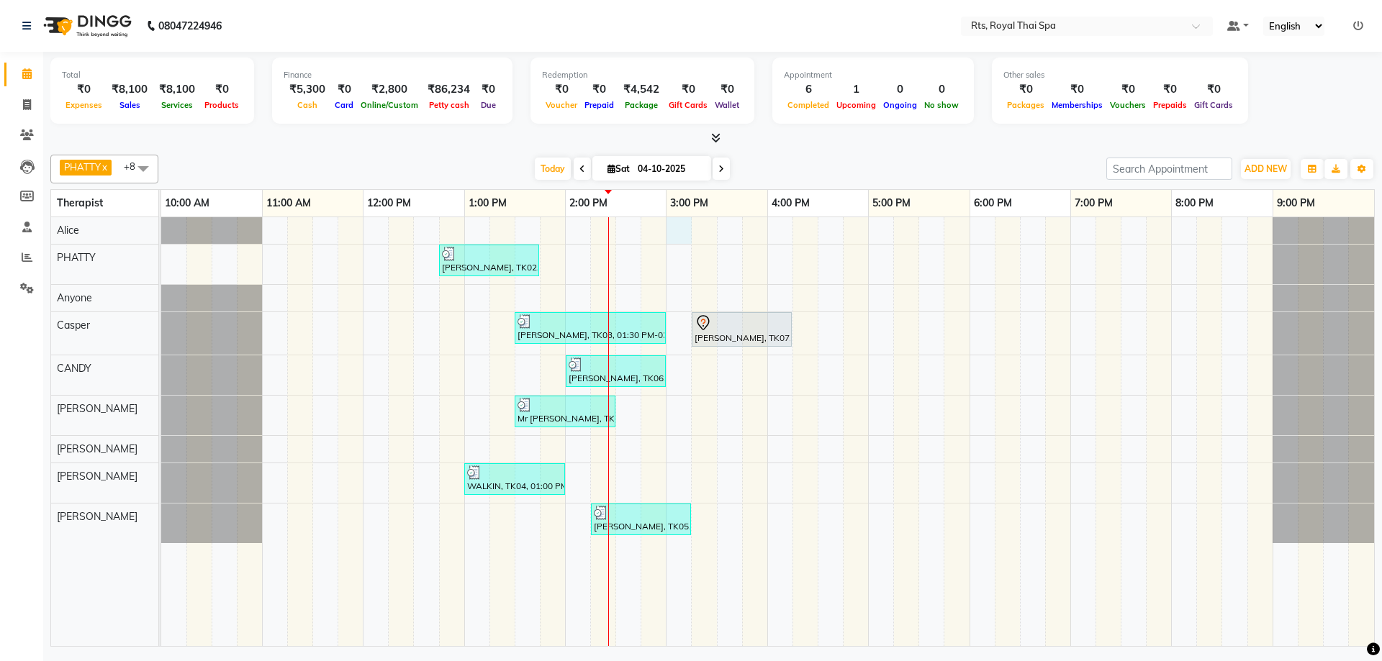
click at [682, 233] on div "[PERSON_NAME], TK02, 12:45 PM-01:45 PM, ROYAL SIGNATURE THERAPY 60min. [PERSON_…" at bounding box center [767, 431] width 1213 height 429
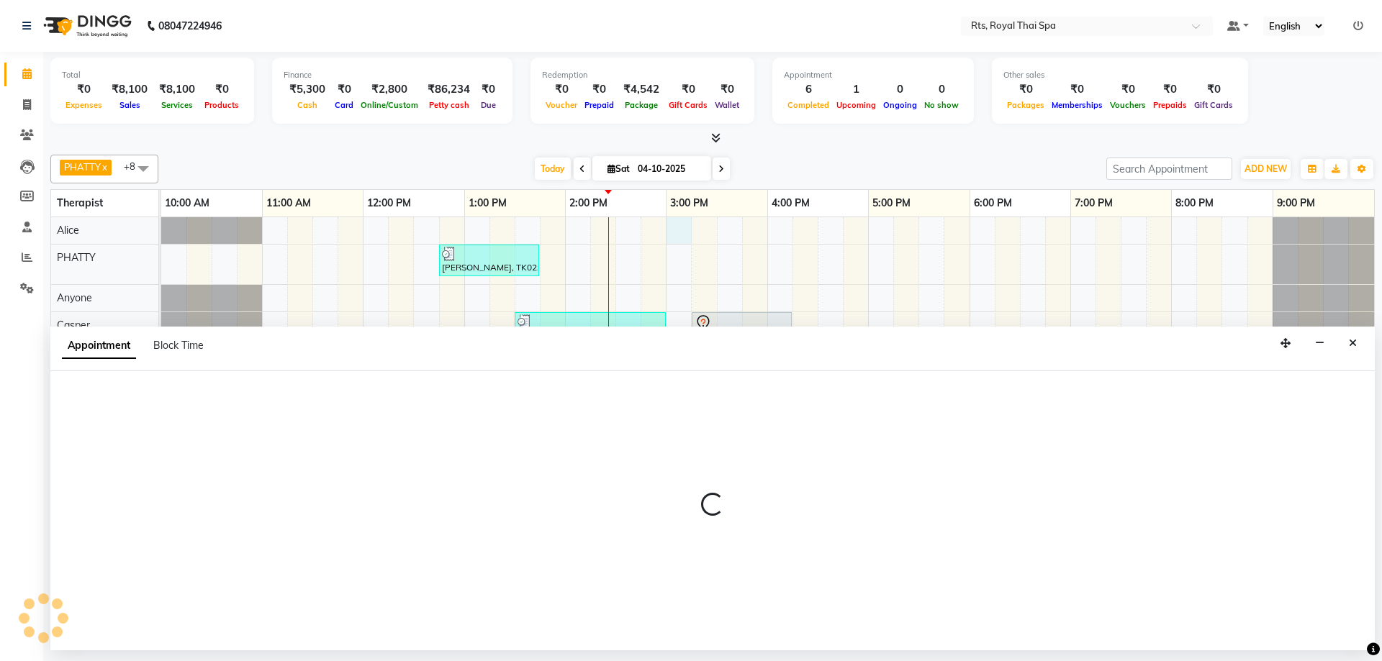
select select "34830"
select select "900"
select select "tentative"
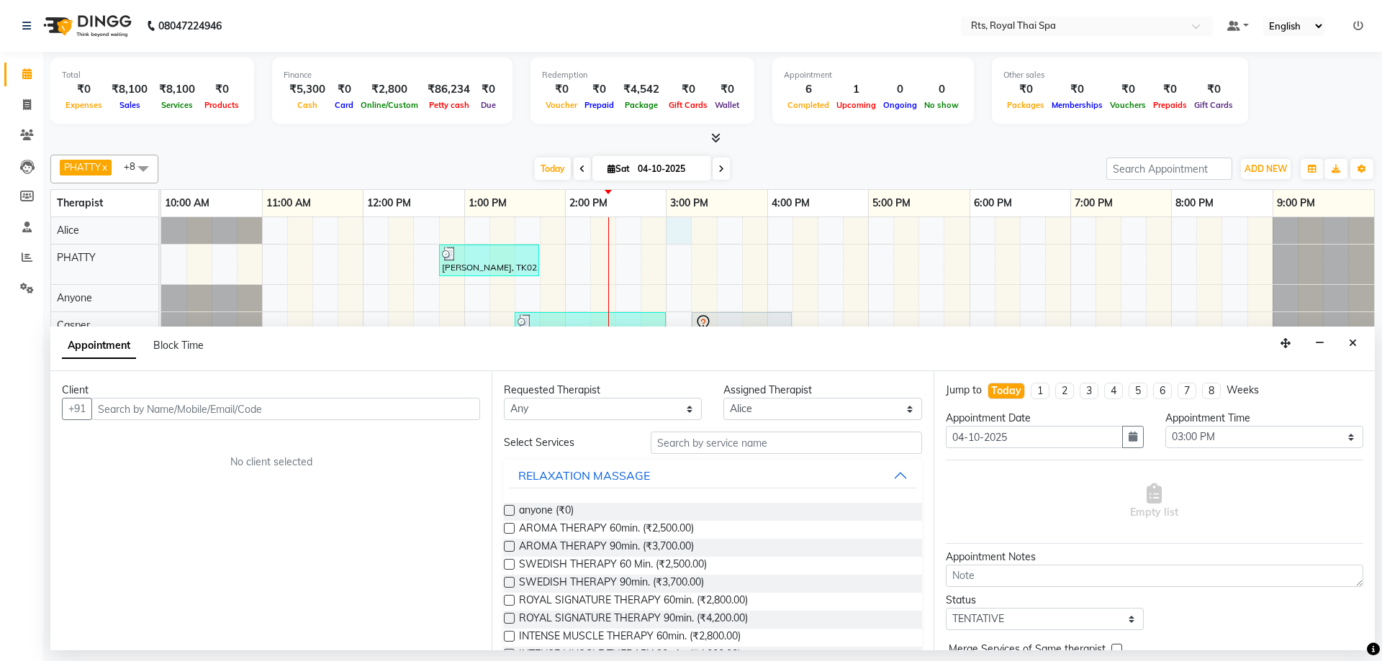
click at [337, 409] on input "text" at bounding box center [285, 409] width 389 height 22
click at [176, 408] on input "text" at bounding box center [285, 409] width 389 height 22
paste input "9845535644"
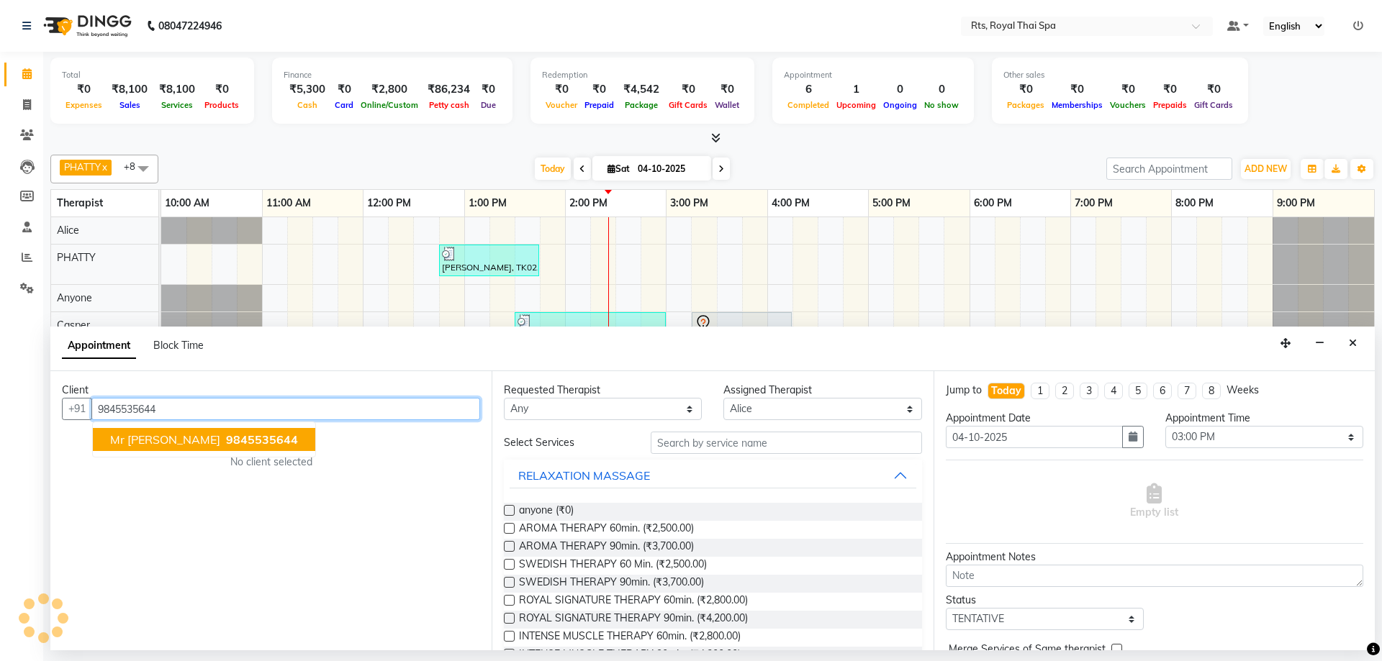
drag, startPoint x: 205, startPoint y: 440, endPoint x: 232, endPoint y: 453, distance: 29.6
click at [226, 439] on span "9845535644" at bounding box center [262, 439] width 72 height 14
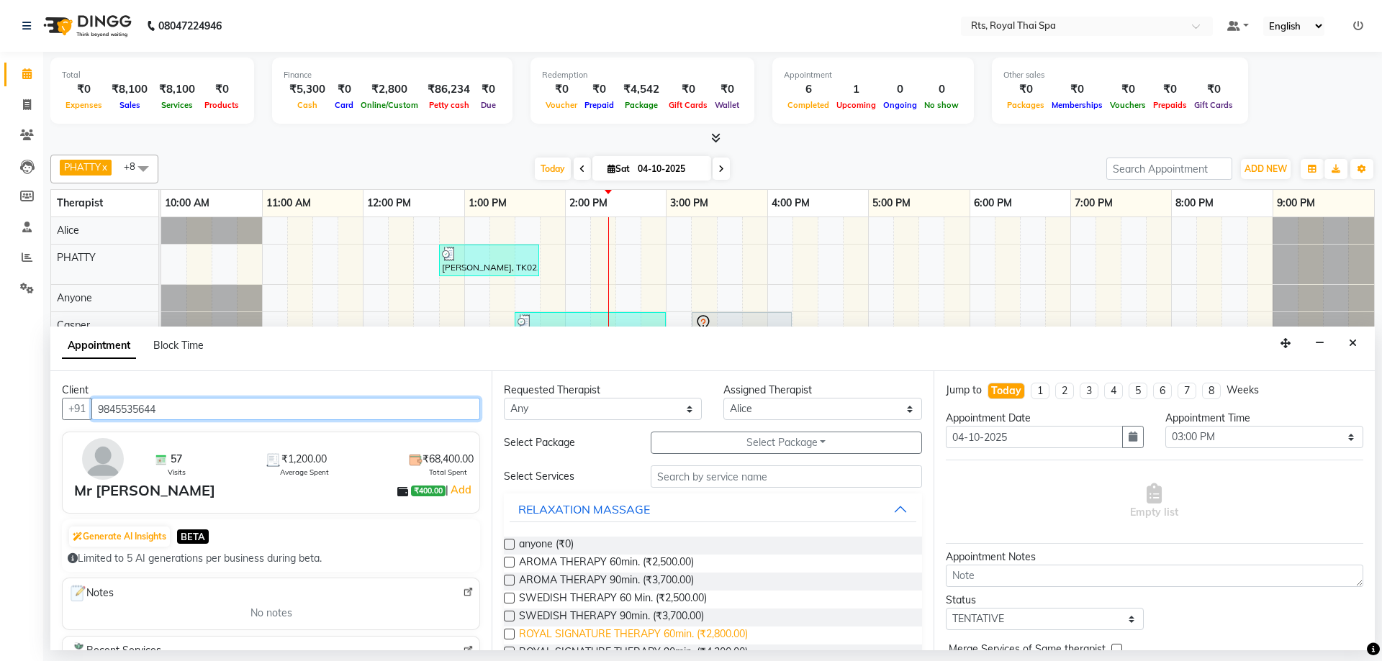
type input "9845535644"
drag, startPoint x: 721, startPoint y: 638, endPoint x: 733, endPoint y: 638, distance: 12.3
click at [722, 638] on span "ROYAL SIGNATURE THERAPY 60min. (₹2,800.00)" at bounding box center [633, 636] width 229 height 18
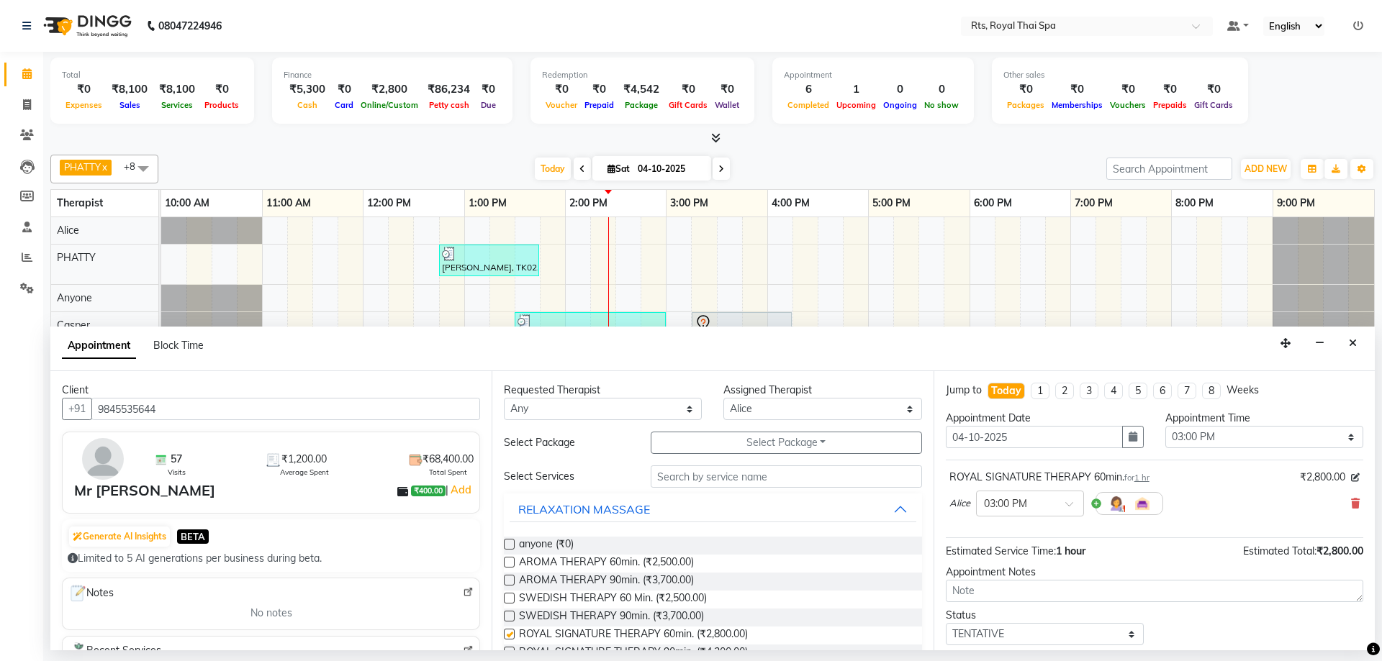
checkbox input "false"
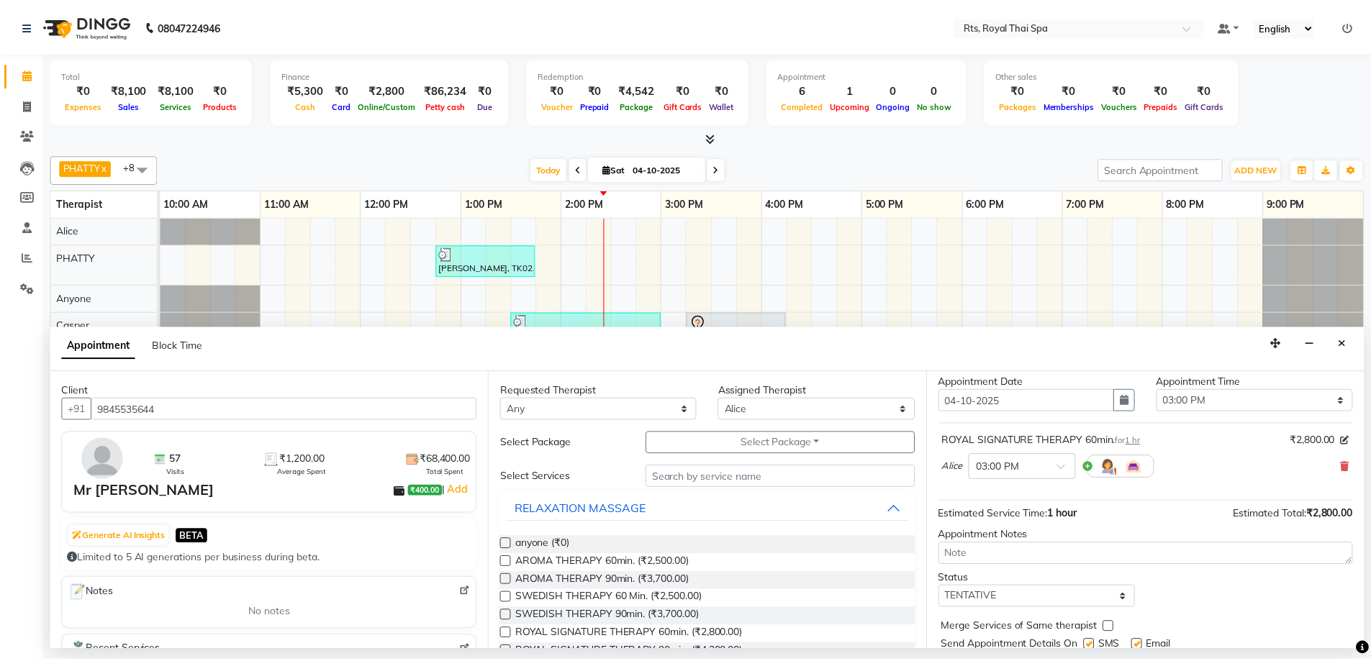
scroll to position [86, 0]
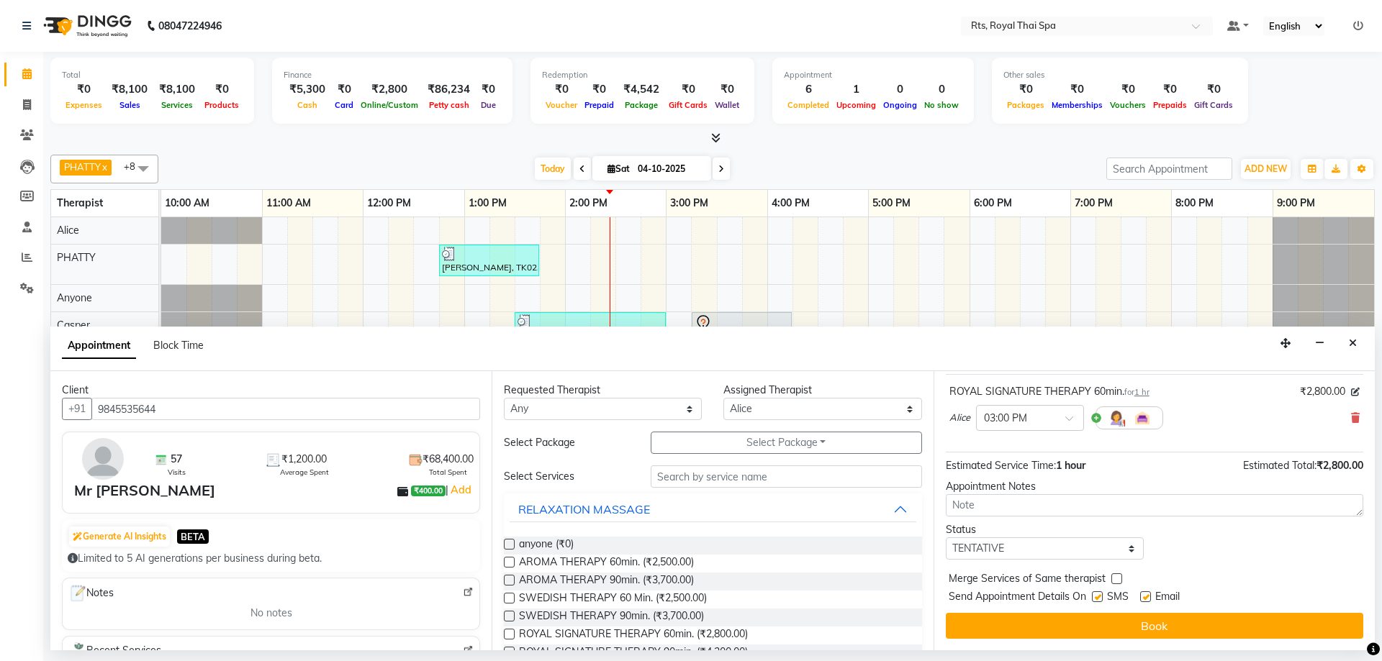
click at [1101, 597] on label at bounding box center [1097, 597] width 11 height 11
click at [1101, 597] on input "checkbox" at bounding box center [1096, 598] width 9 height 9
checkbox input "false"
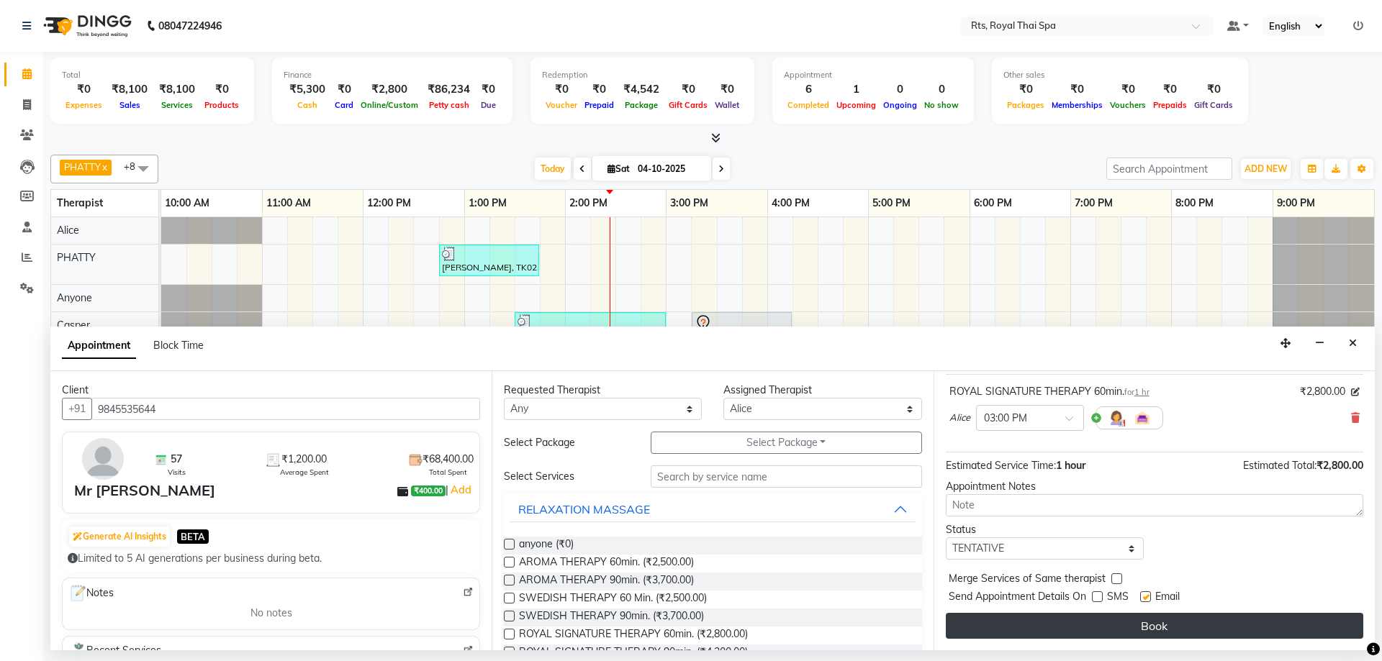
click at [1107, 624] on button "Book" at bounding box center [1154, 626] width 417 height 26
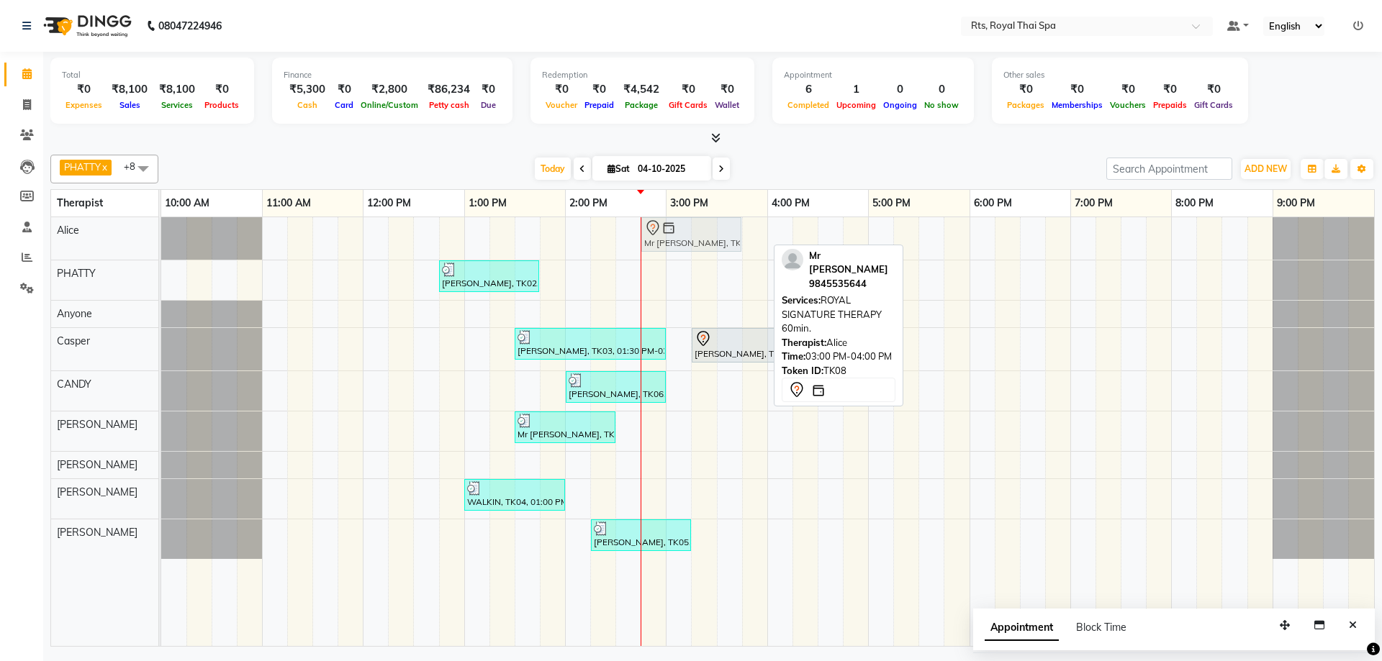
click at [161, 240] on div "Mr [PERSON_NAME], TK08, 03:00 PM-04:00 PM, ROYAL SIGNATURE THERAPY 60min. Mr [P…" at bounding box center [161, 238] width 0 height 42
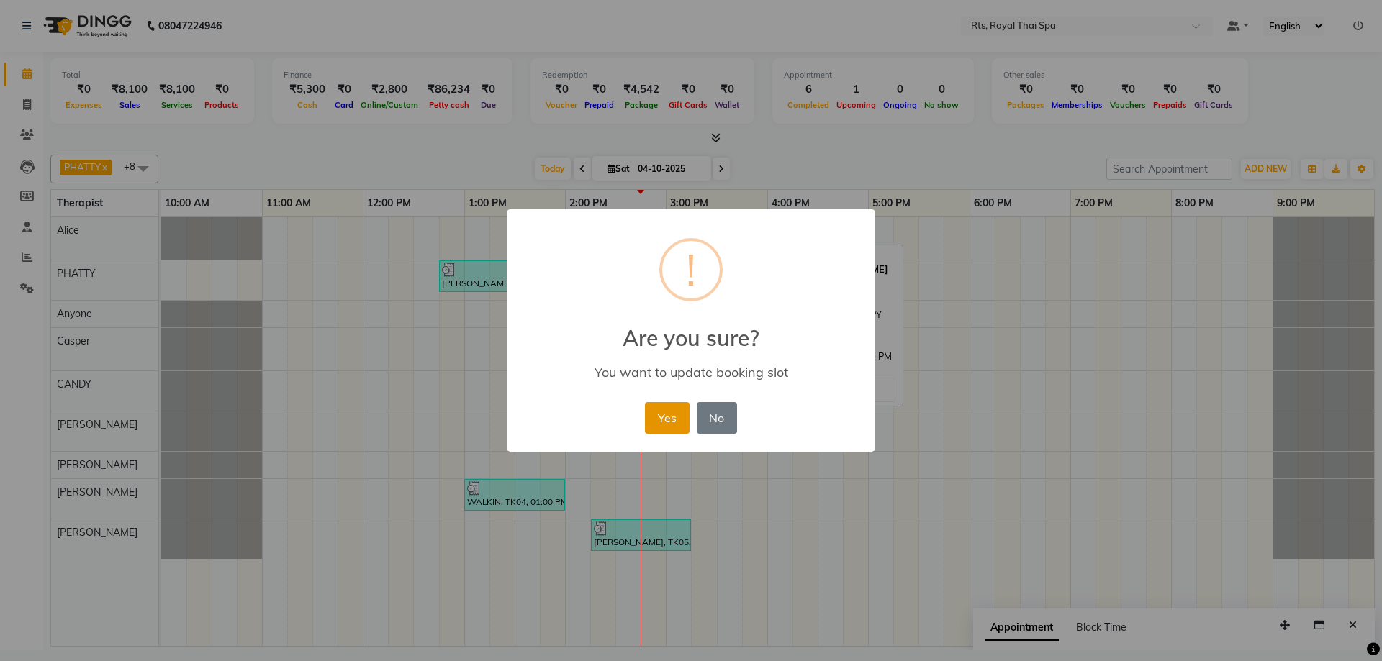
click at [672, 428] on button "Yes" at bounding box center [667, 418] width 44 height 32
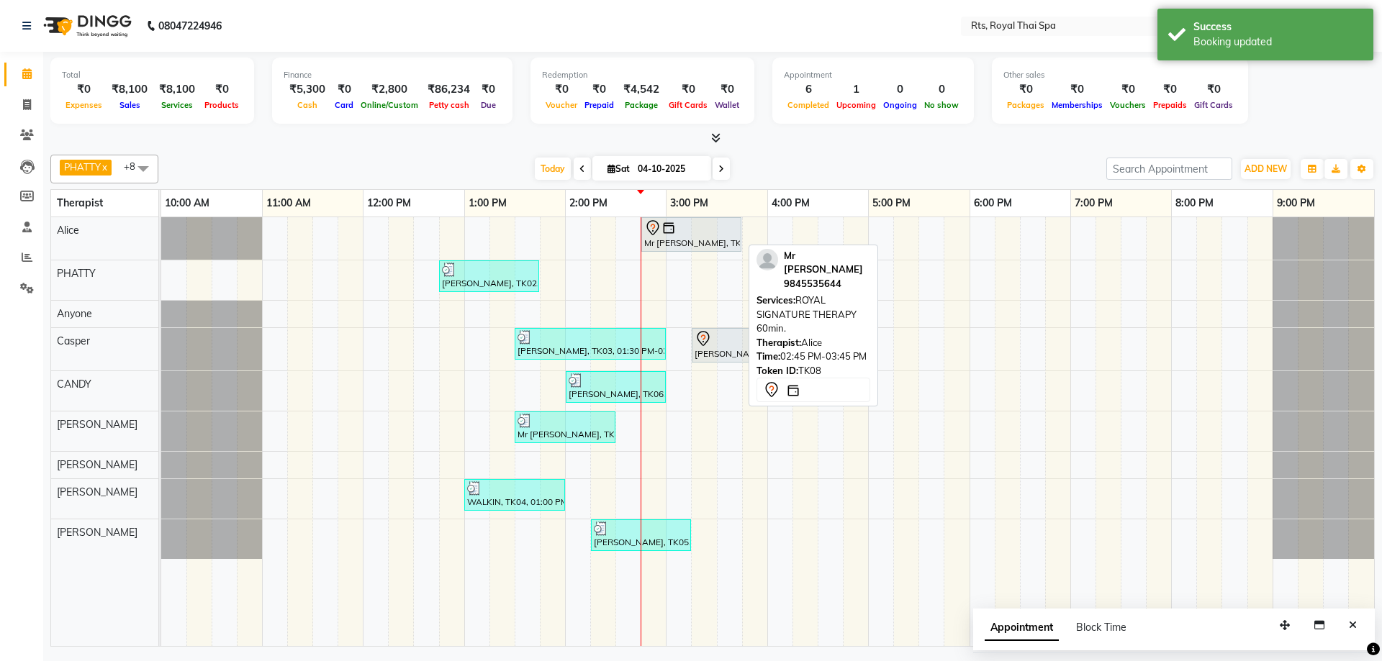
click at [678, 237] on div "Mr [PERSON_NAME], TK08, 02:45 PM-03:45 PM, ROYAL SIGNATURE THERAPY 60min." at bounding box center [691, 234] width 97 height 30
select select "7"
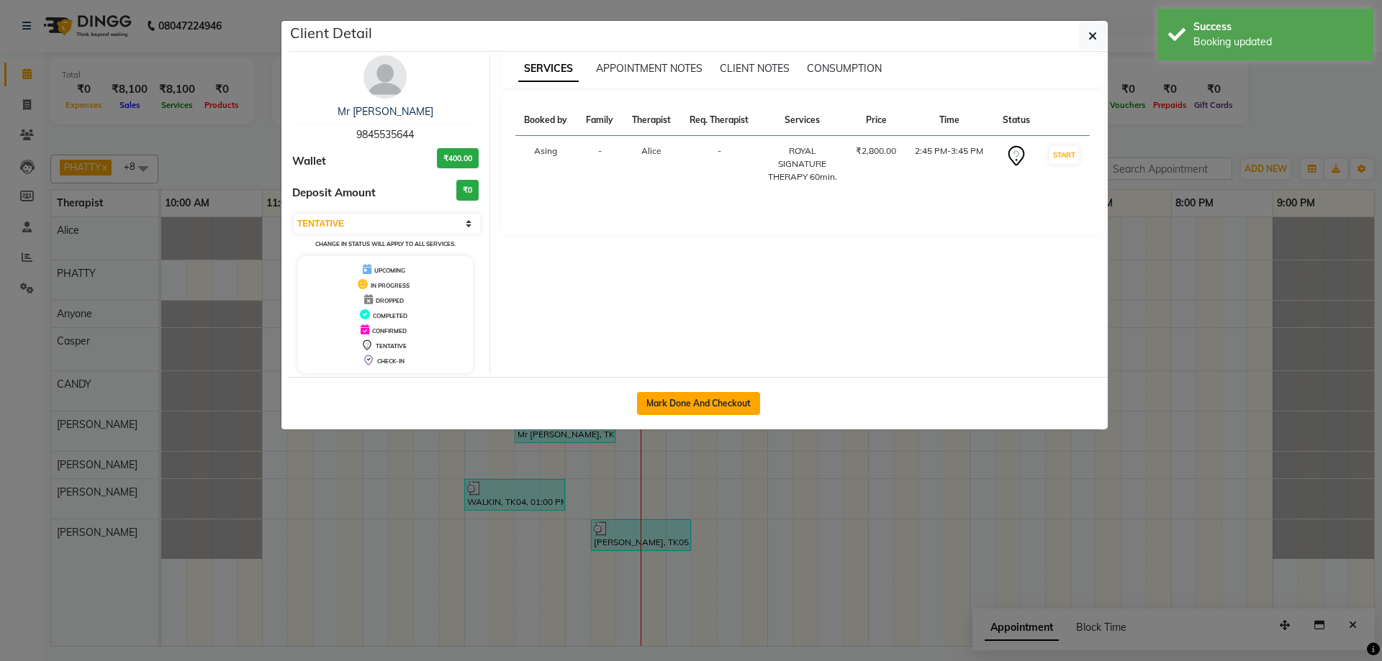
click at [732, 398] on button "Mark Done And Checkout" at bounding box center [698, 403] width 123 height 23
select select "service"
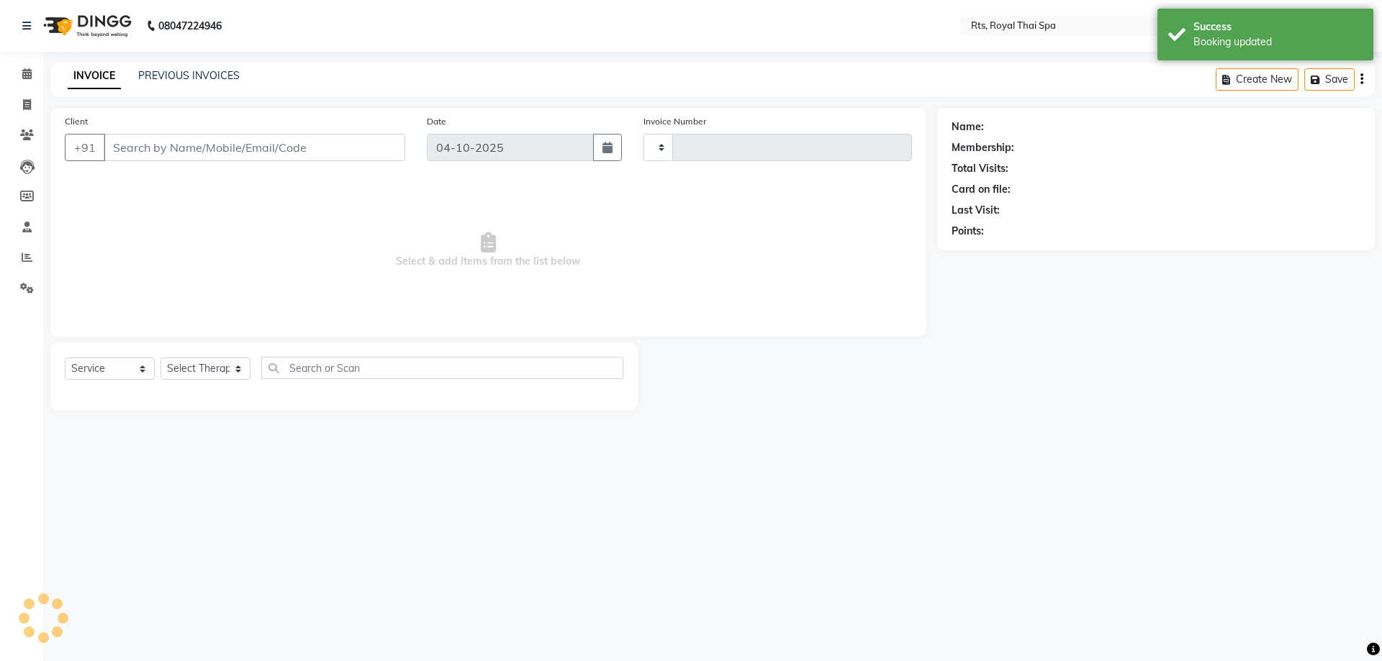
type input "237"
select select "9068"
type input "9845535644"
select select "34830"
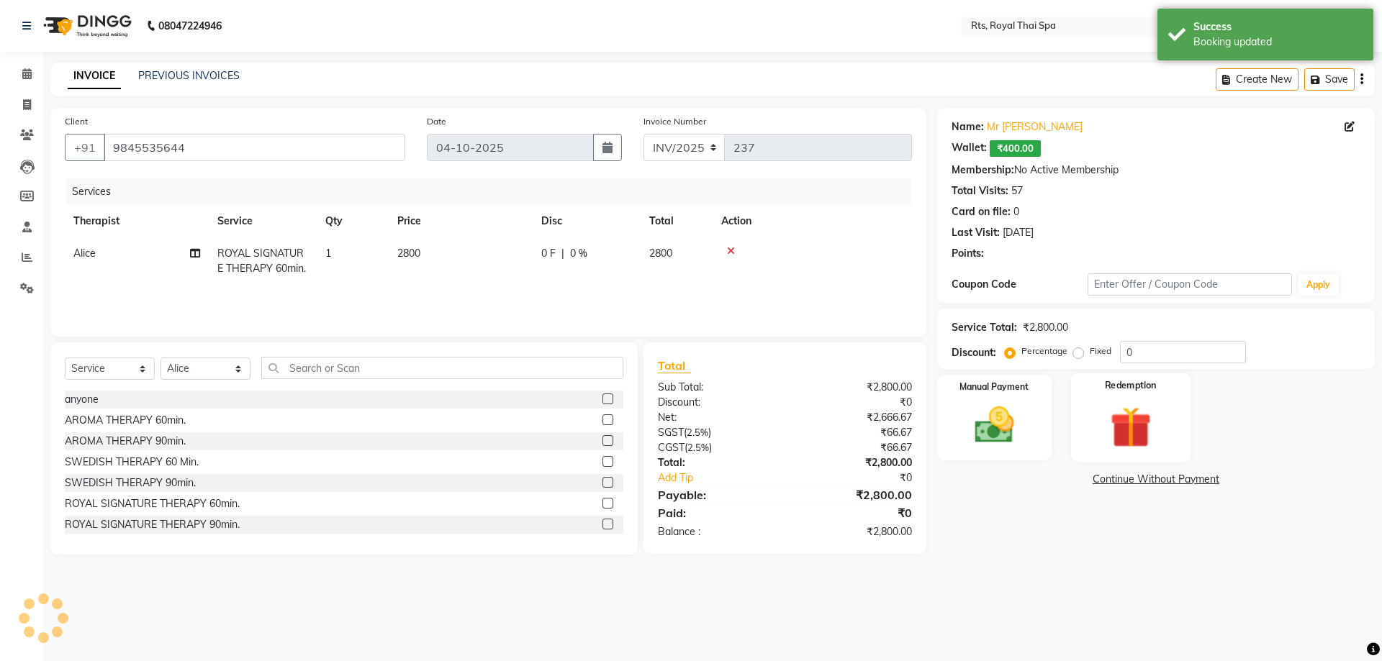
click at [1113, 422] on img at bounding box center [1130, 427] width 67 height 51
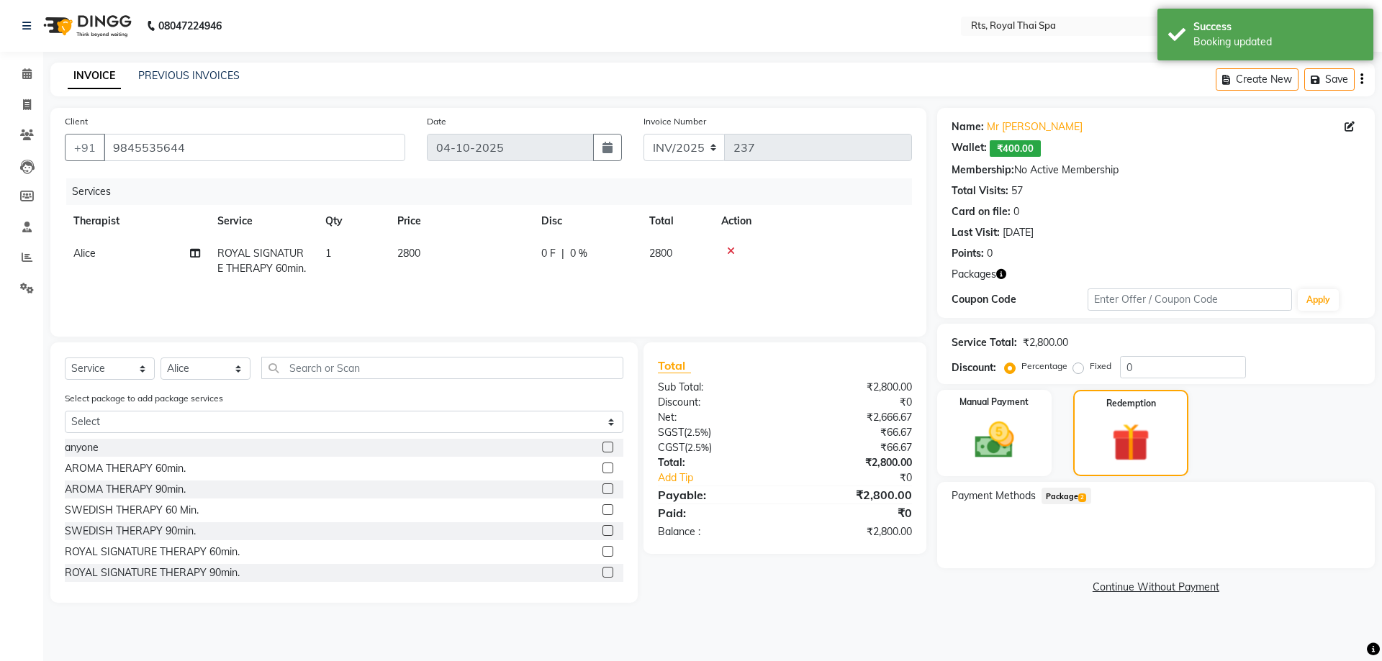
drag, startPoint x: 1074, startPoint y: 497, endPoint x: 1083, endPoint y: 499, distance: 9.1
click at [1074, 499] on span "Package 2" at bounding box center [1066, 496] width 50 height 17
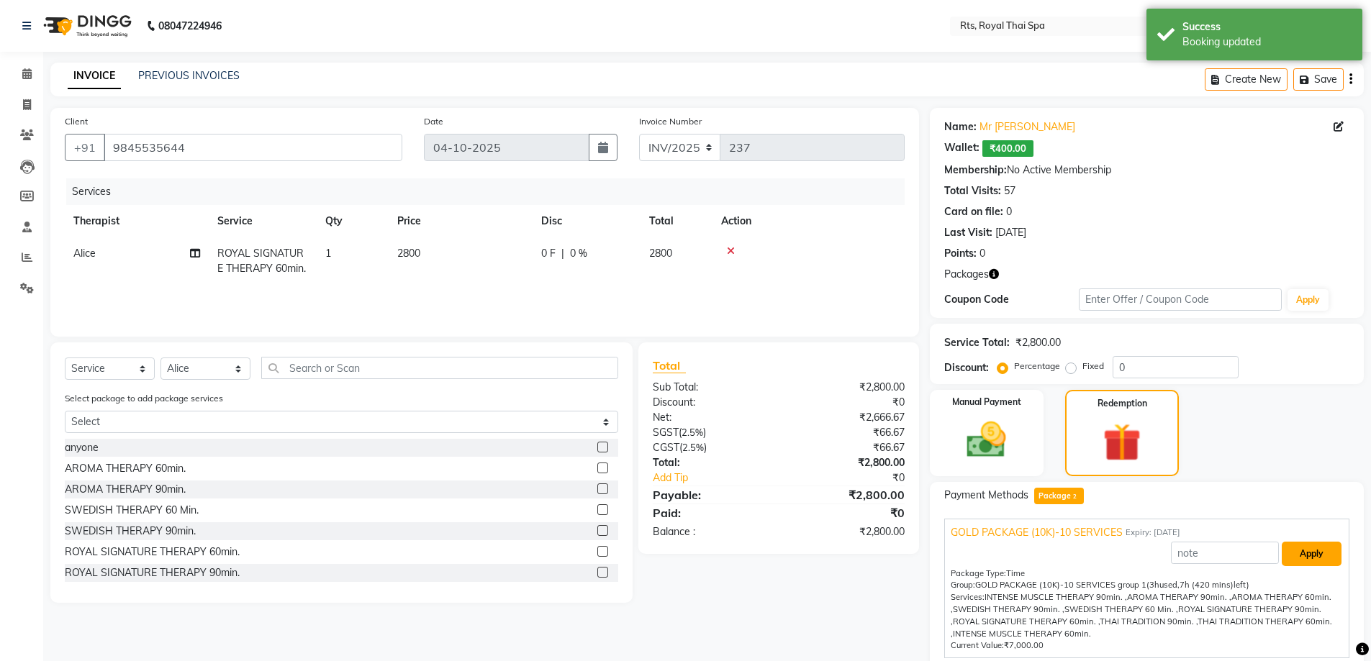
click at [1302, 555] on button "Apply" at bounding box center [1312, 554] width 60 height 24
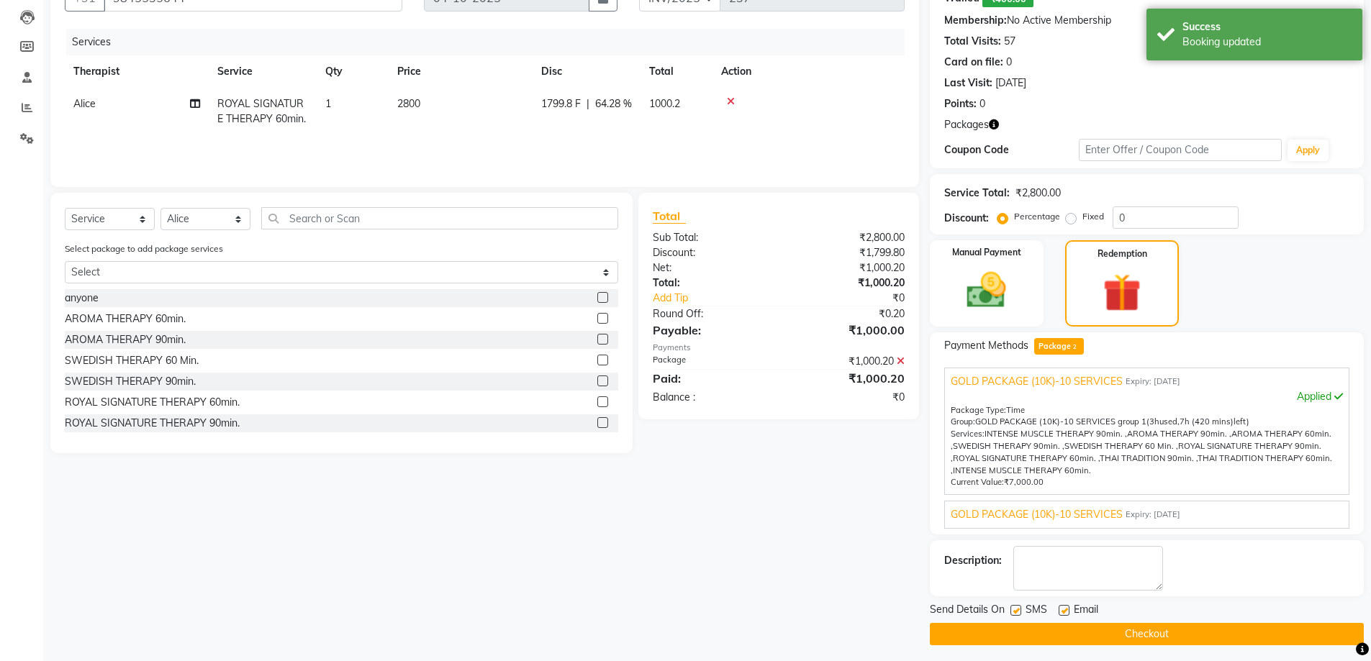
scroll to position [155, 0]
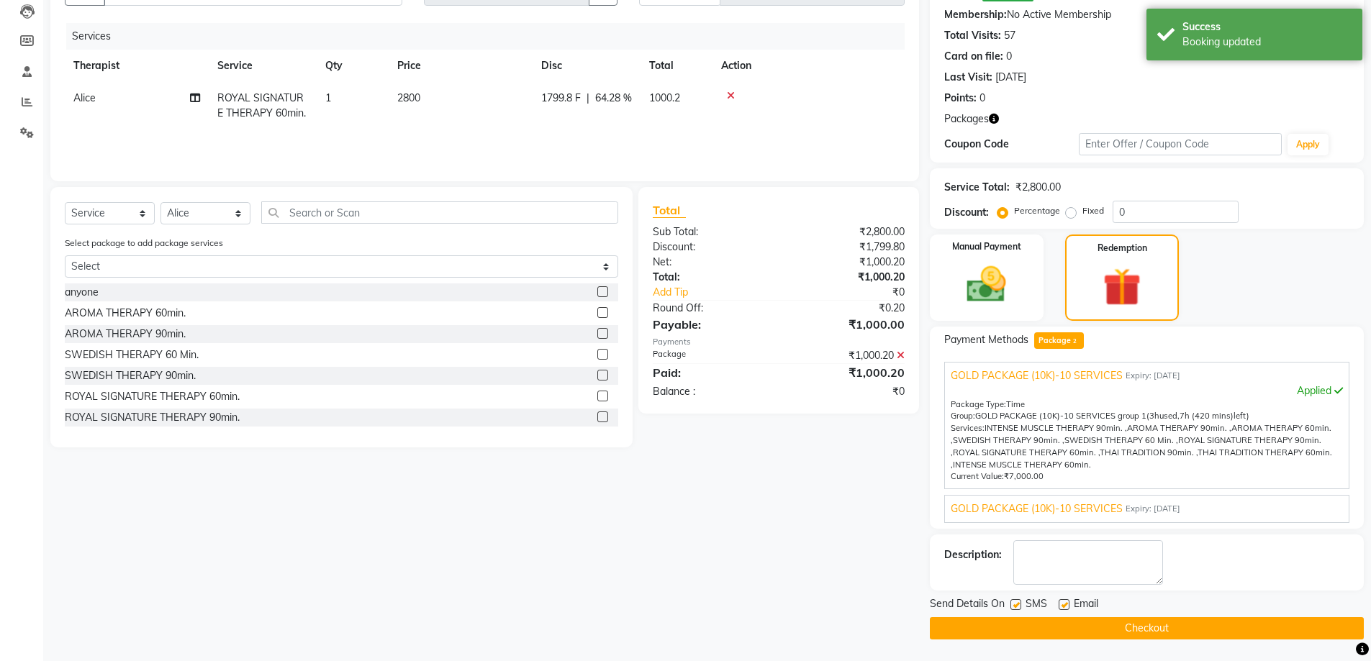
click at [1014, 607] on label at bounding box center [1015, 604] width 11 height 11
click at [1014, 607] on input "checkbox" at bounding box center [1014, 605] width 9 height 9
checkbox input "false"
click at [1021, 625] on button "Checkout" at bounding box center [1147, 628] width 434 height 22
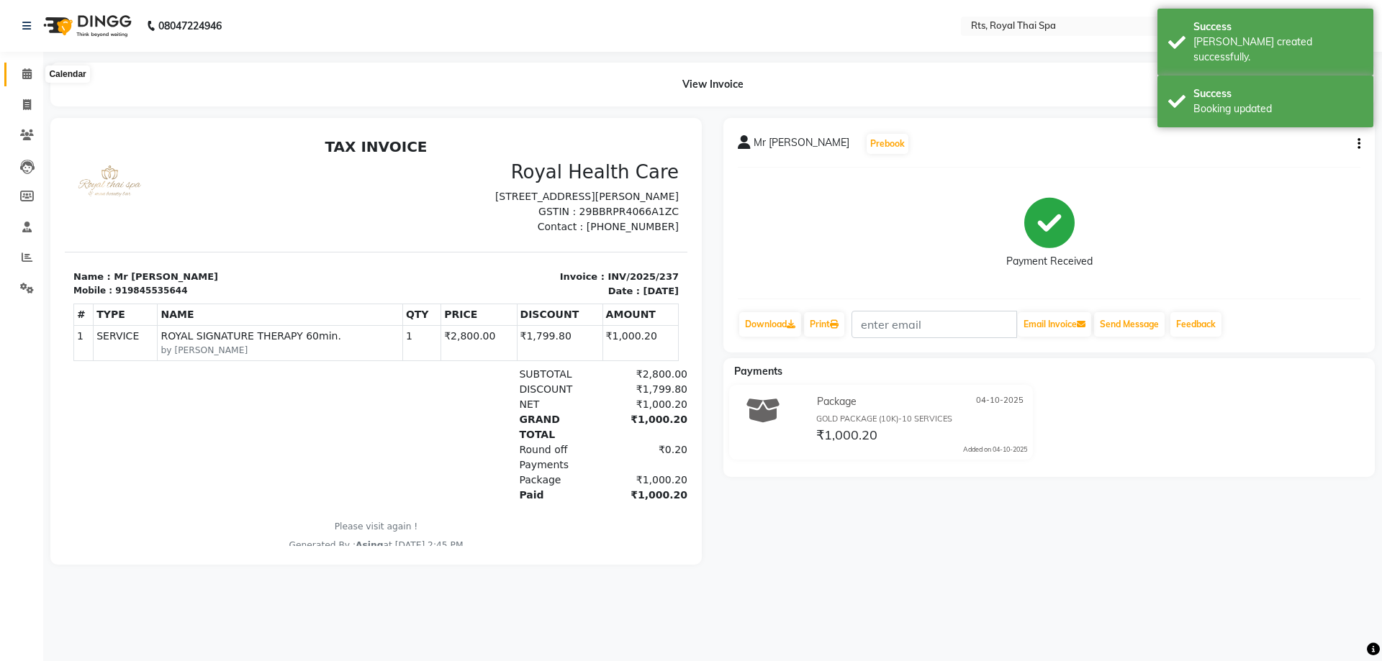
click at [35, 76] on span at bounding box center [26, 74] width 25 height 17
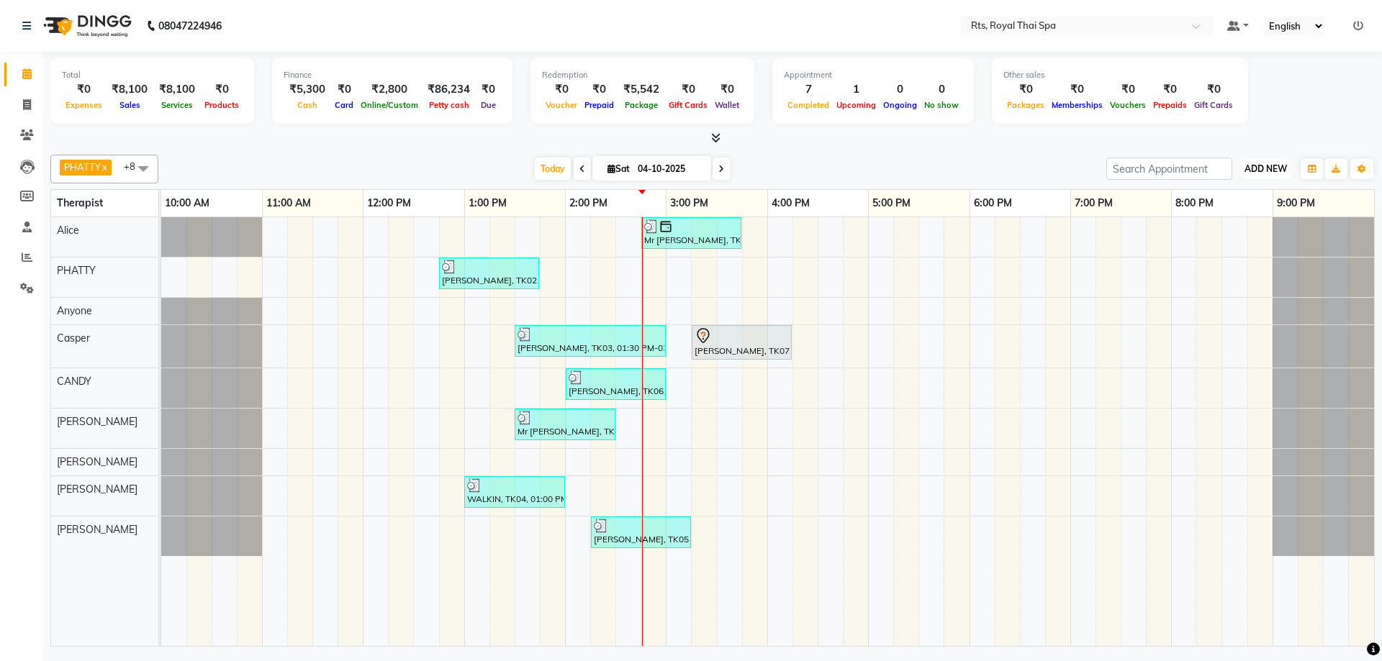
click at [1262, 171] on span "ADD NEW" at bounding box center [1265, 168] width 42 height 11
click at [1232, 237] on link "Add Expense" at bounding box center [1233, 234] width 114 height 19
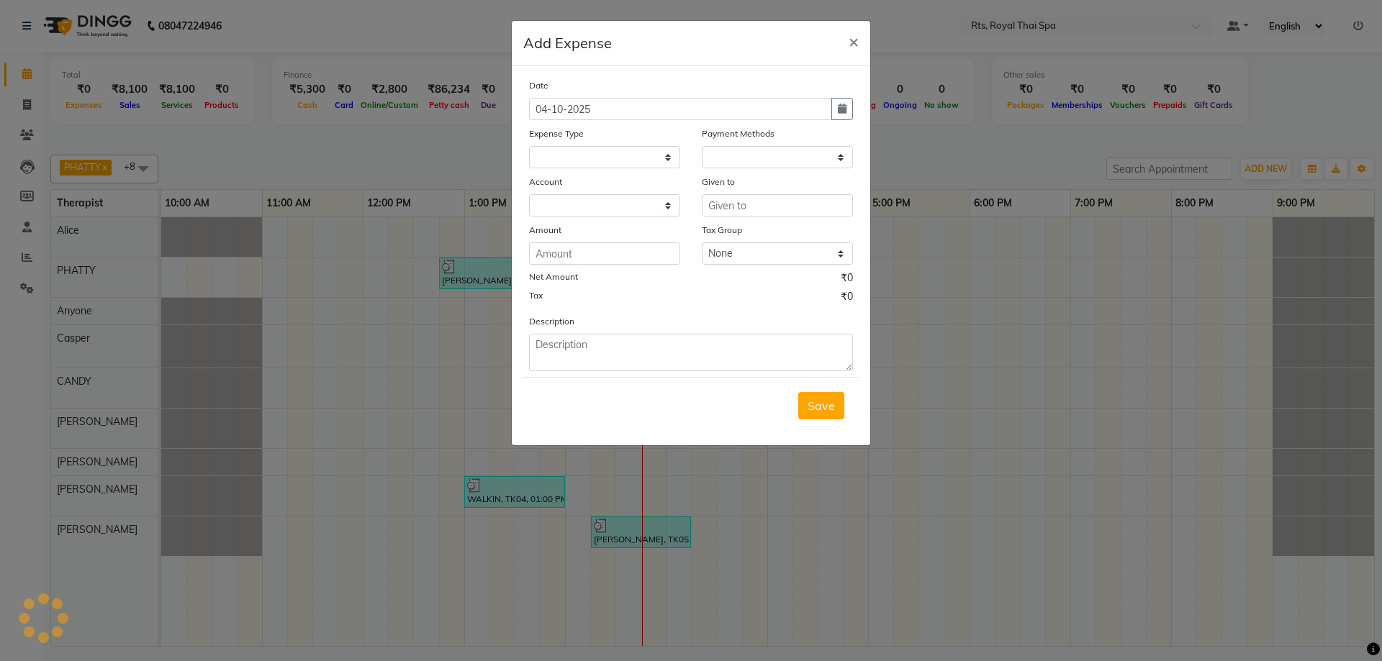
select select "1"
select select "4201"
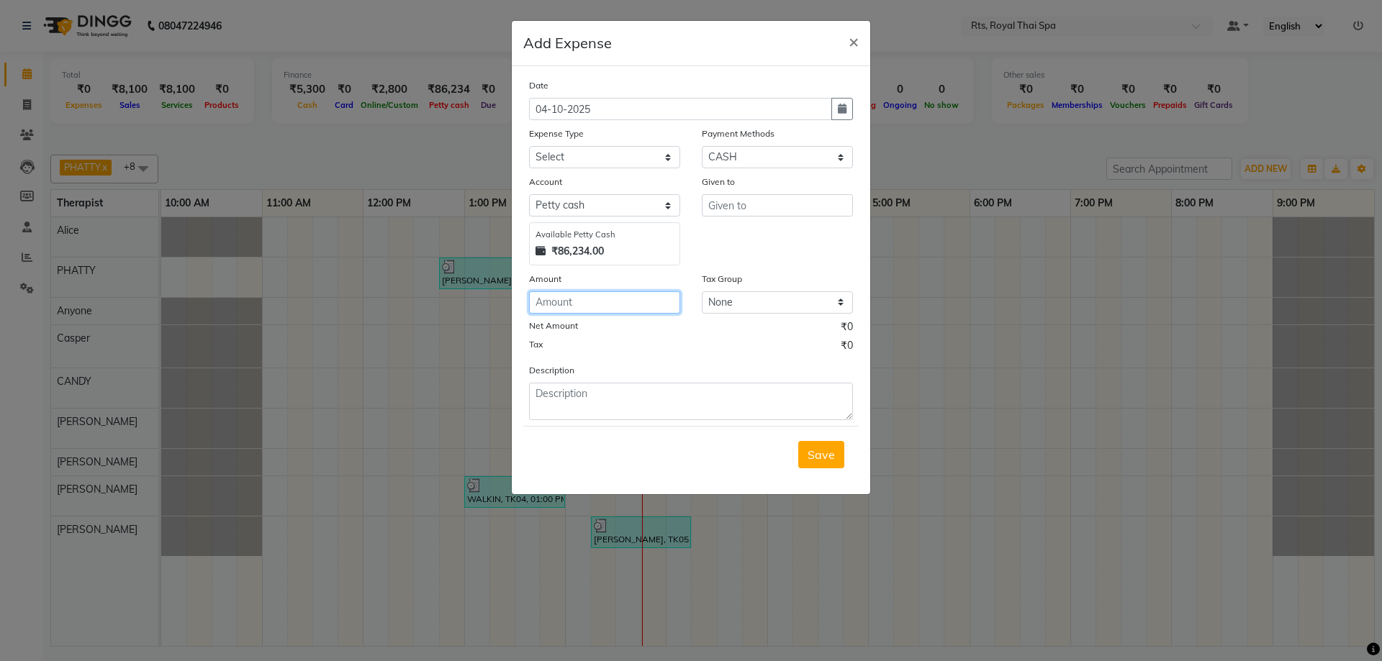
click at [635, 307] on input "number" at bounding box center [604, 302] width 151 height 22
type input "1"
type input "433"
click at [673, 148] on select "Select Bank charges Cleaning and products Donation Electric and water charge In…" at bounding box center [604, 157] width 151 height 22
select select "10827"
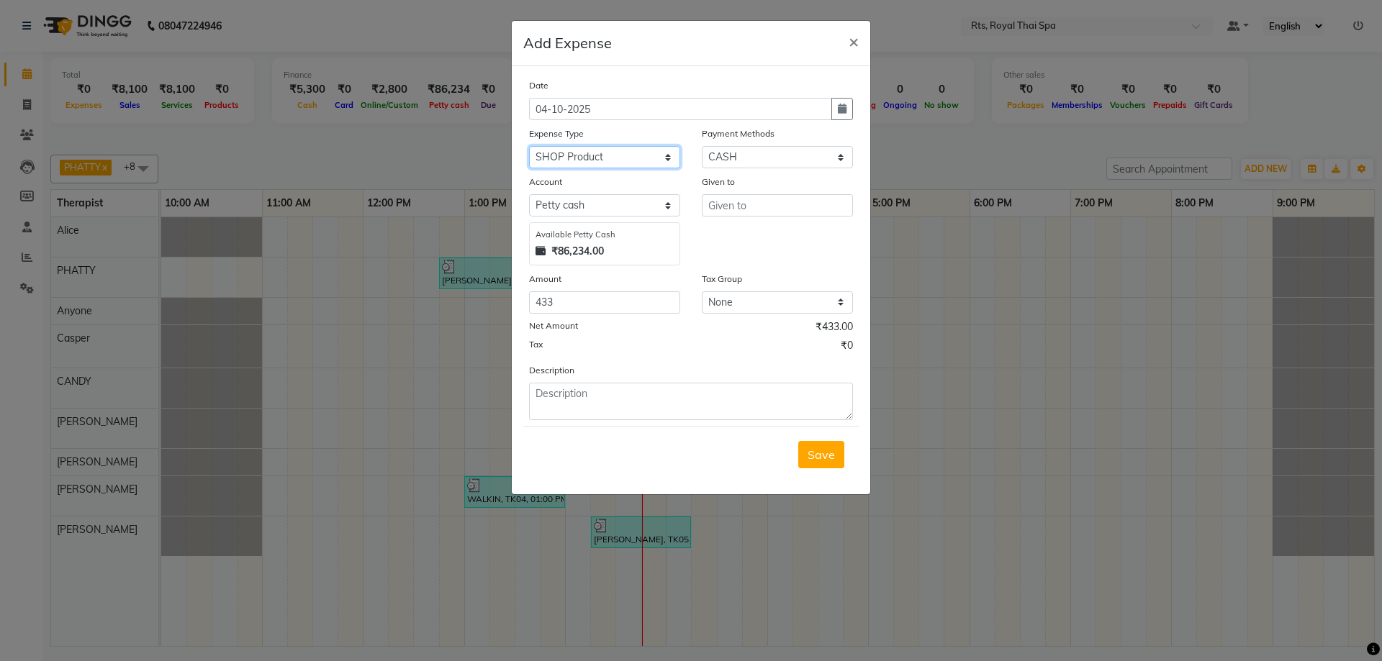
click at [529, 146] on select "Select Bank charges Cleaning and products Donation Electric and water charge In…" at bounding box center [604, 157] width 151 height 22
click at [766, 207] on input "text" at bounding box center [777, 205] width 151 height 22
click at [767, 155] on select "Select UPI CARD CASH Package NearBuy" at bounding box center [777, 157] width 151 height 22
select select "8"
click at [702, 146] on select "Select UPI CARD CASH Package NearBuy" at bounding box center [777, 157] width 151 height 22
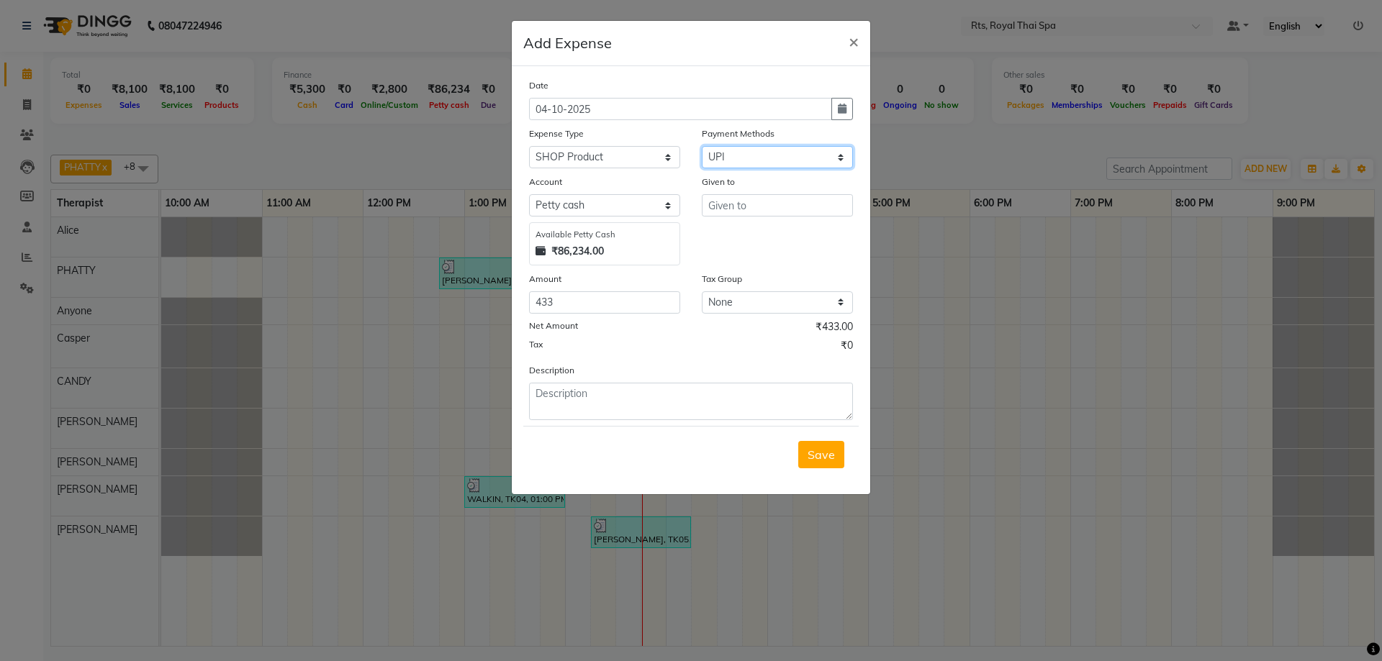
select select "4202"
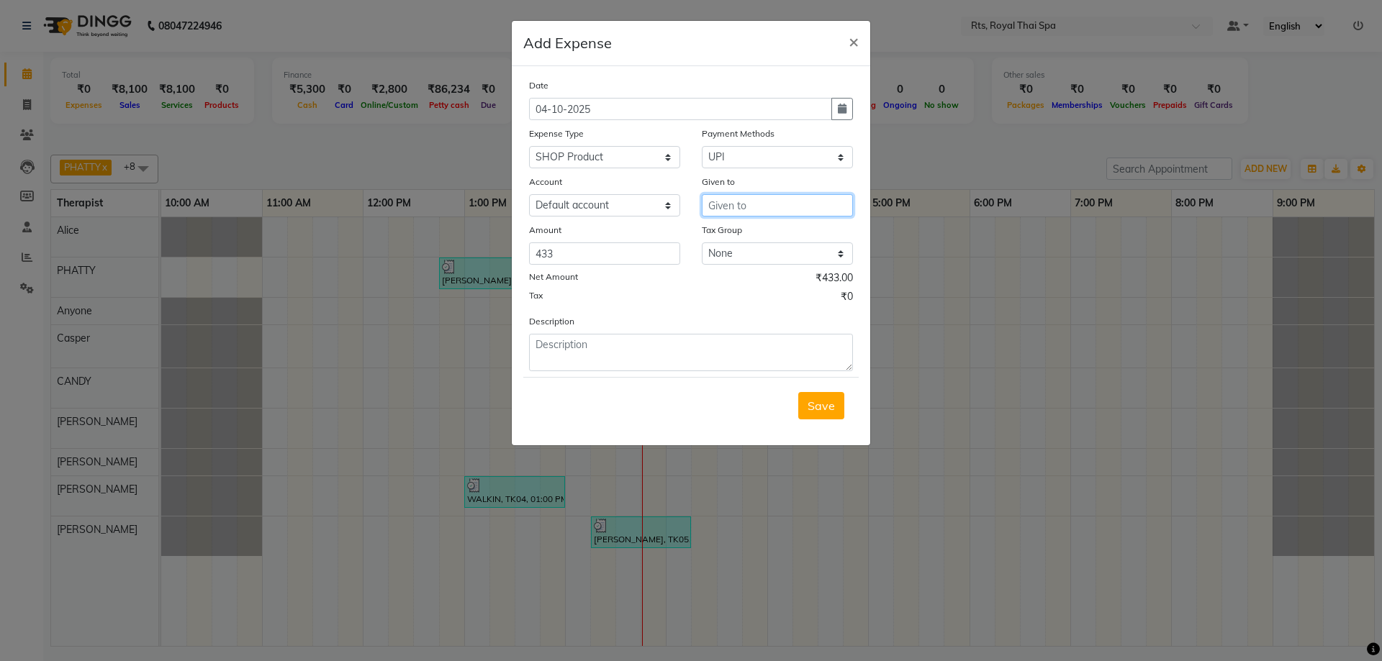
click at [756, 209] on input "text" at bounding box center [777, 205] width 151 height 22
type input "ZEPTO"
click at [632, 352] on textarea at bounding box center [691, 352] width 324 height 37
click at [583, 345] on textarea "PHENYLE & ODONIL 6 PIECE" at bounding box center [691, 352] width 324 height 37
type textarea "PHENYLE 4 & ODONIL 6 PIECE"
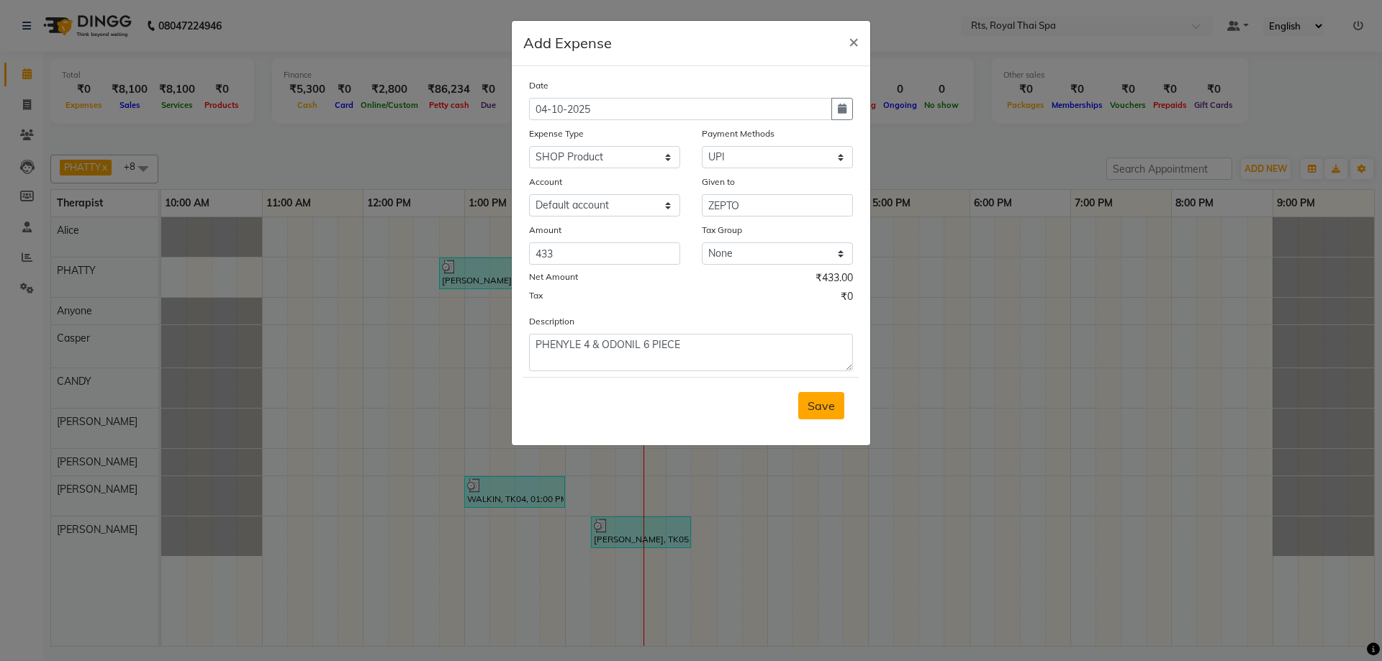
click at [827, 412] on span "Save" at bounding box center [820, 406] width 27 height 14
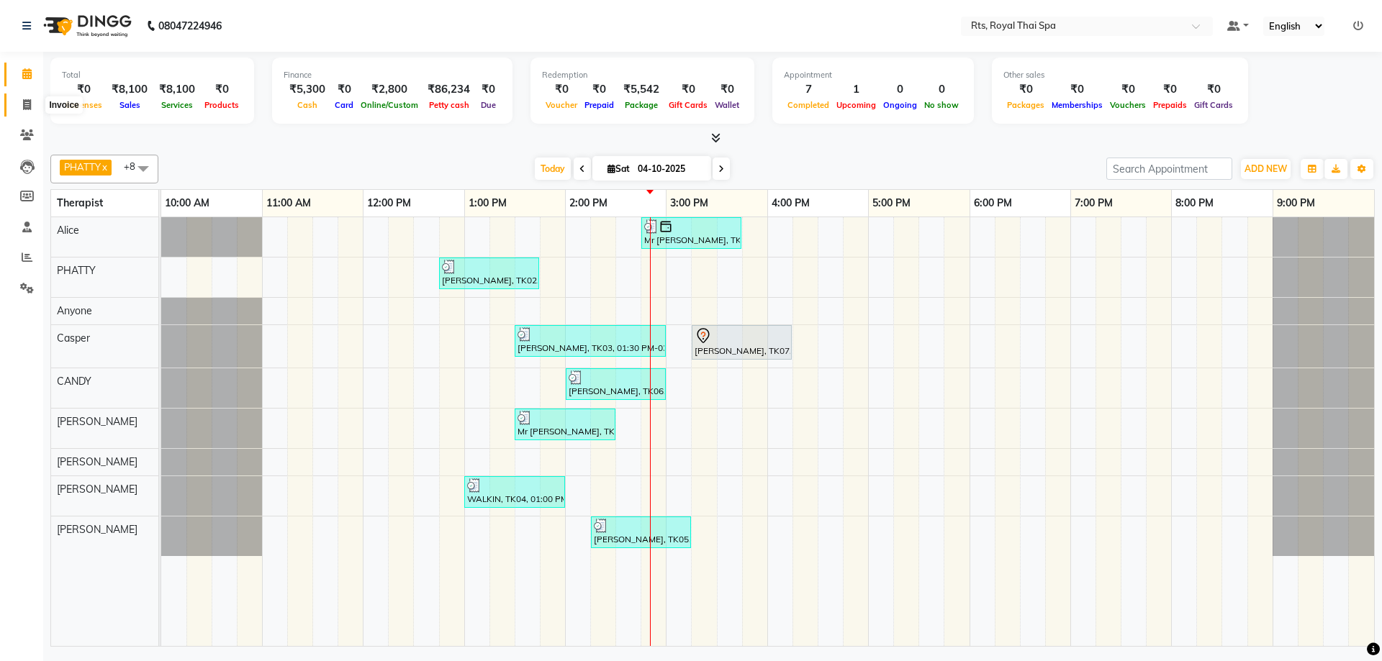
click at [27, 104] on icon at bounding box center [27, 104] width 8 height 11
select select "service"
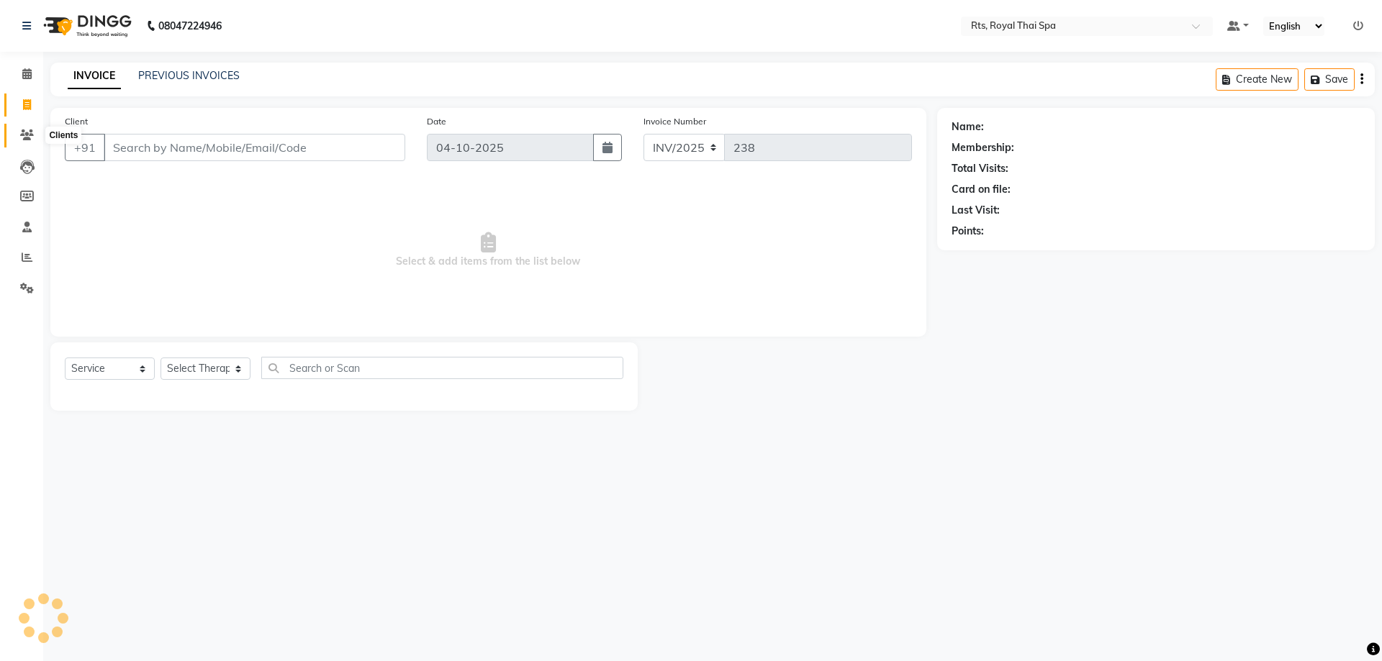
click at [24, 133] on icon at bounding box center [27, 135] width 14 height 11
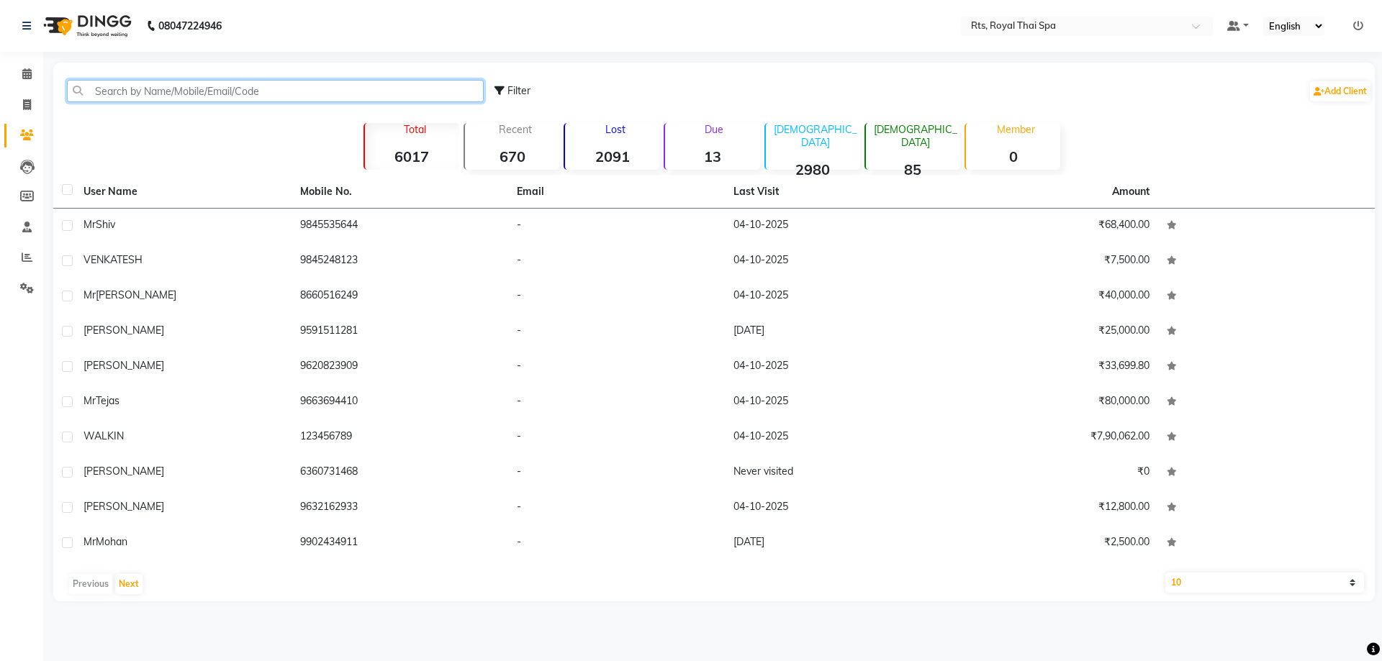
click at [133, 89] on input "text" at bounding box center [275, 91] width 417 height 22
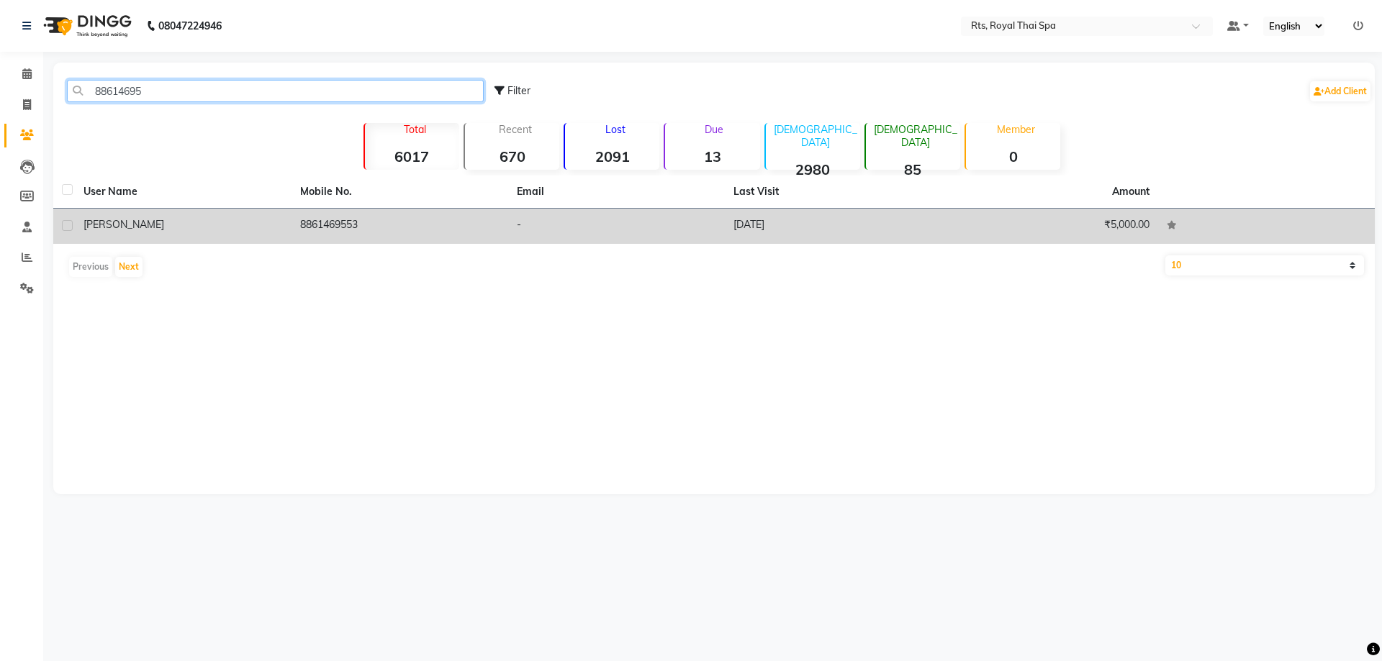
type input "88614695"
click at [750, 230] on td "[DATE]" at bounding box center [833, 226] width 217 height 35
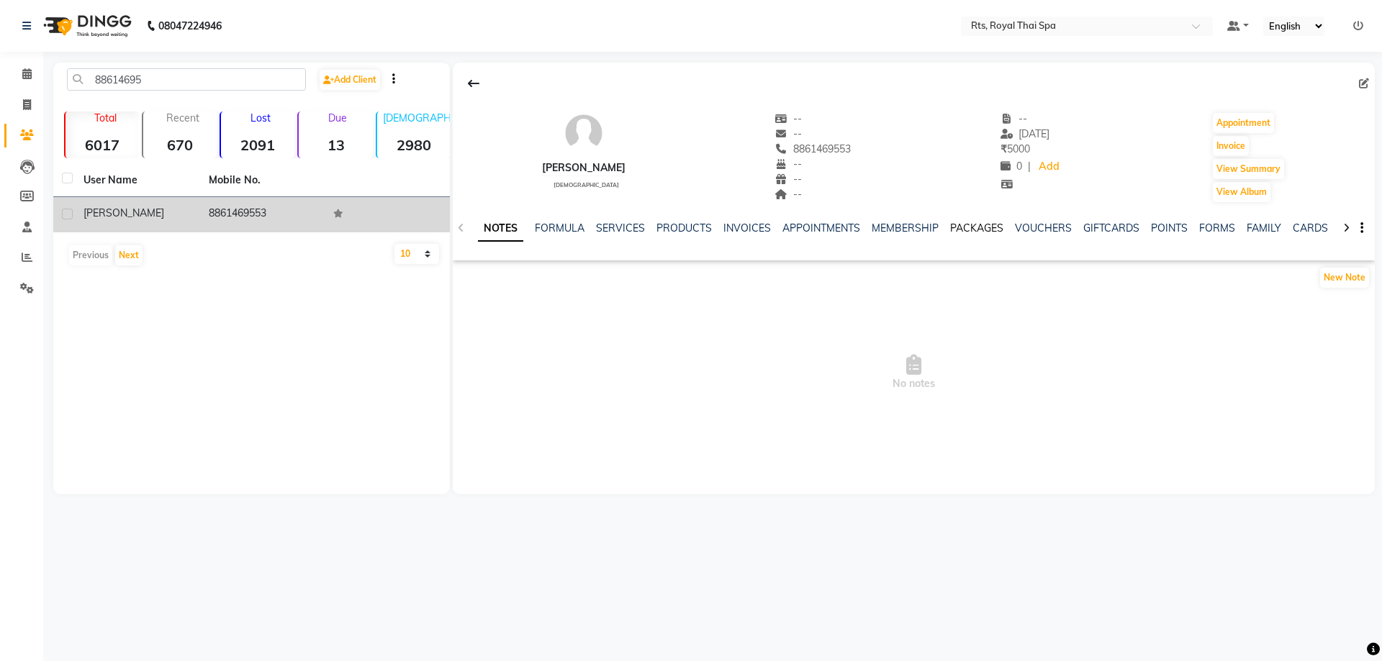
click at [964, 224] on link "PACKAGES" at bounding box center [976, 228] width 53 height 13
click at [538, 229] on link "SERVICES" at bounding box center [538, 228] width 49 height 13
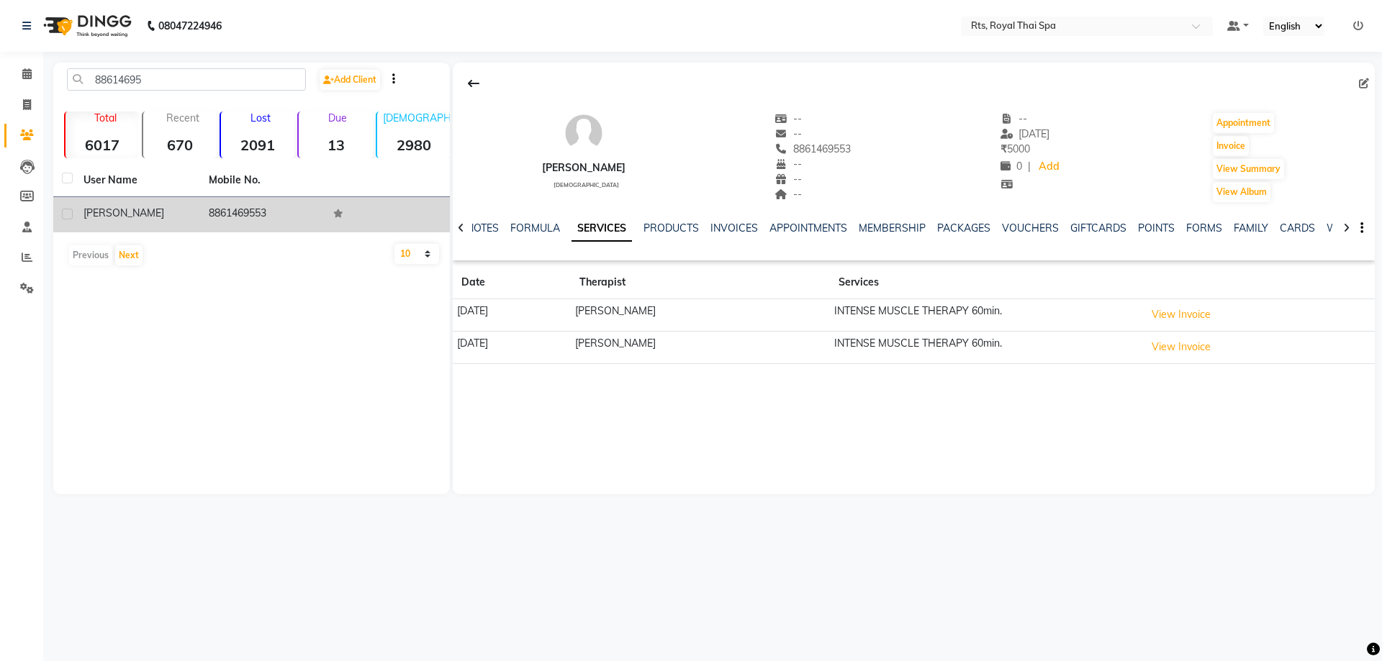
drag, startPoint x: 787, startPoint y: 143, endPoint x: 882, endPoint y: 143, distance: 95.7
click at [882, 143] on div "[PERSON_NAME] [DEMOGRAPHIC_DATA] -- -- 8861469553 -- -- -- -- [DATE] ₹ 5000 0 |…" at bounding box center [914, 150] width 922 height 107
copy span "8861469553"
click at [32, 71] on span at bounding box center [26, 74] width 25 height 17
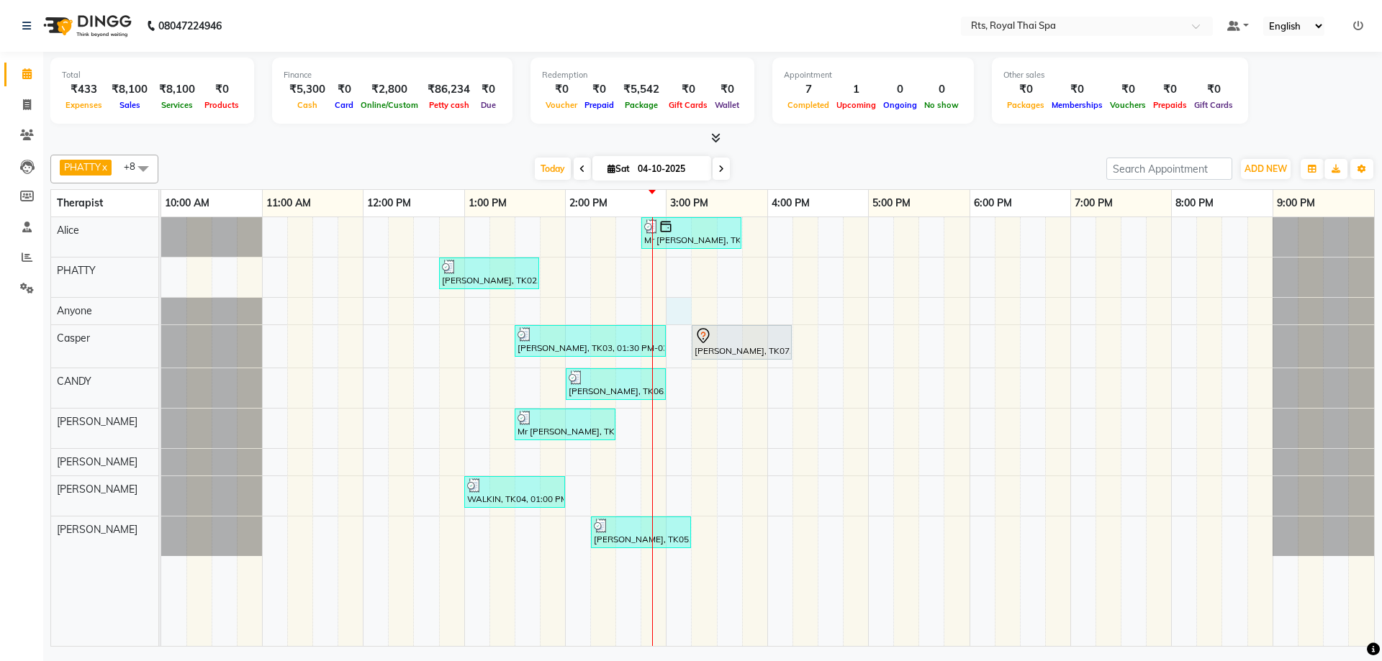
click at [674, 305] on div "Mr [PERSON_NAME], TK08, 02:45 PM-03:45 PM, ROYAL SIGNATURE THERAPY 60min. [PERS…" at bounding box center [767, 431] width 1213 height 429
select select "39979"
select select "tentative"
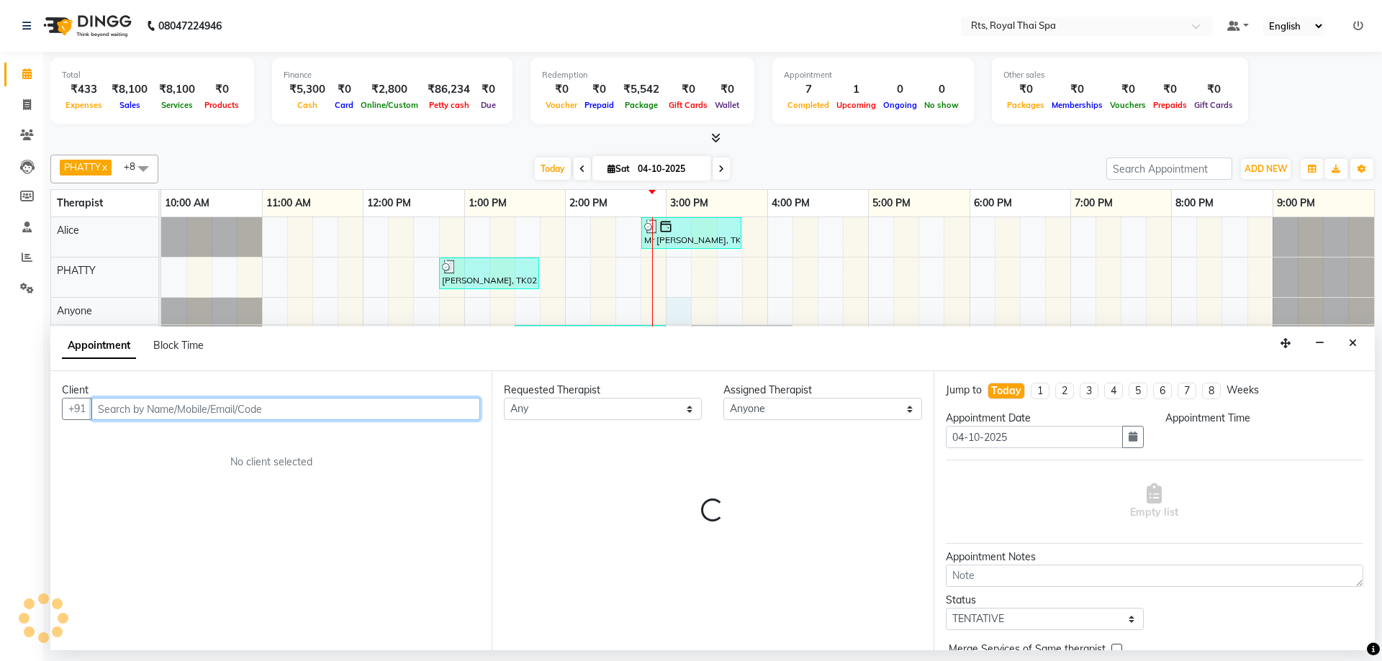
select select "900"
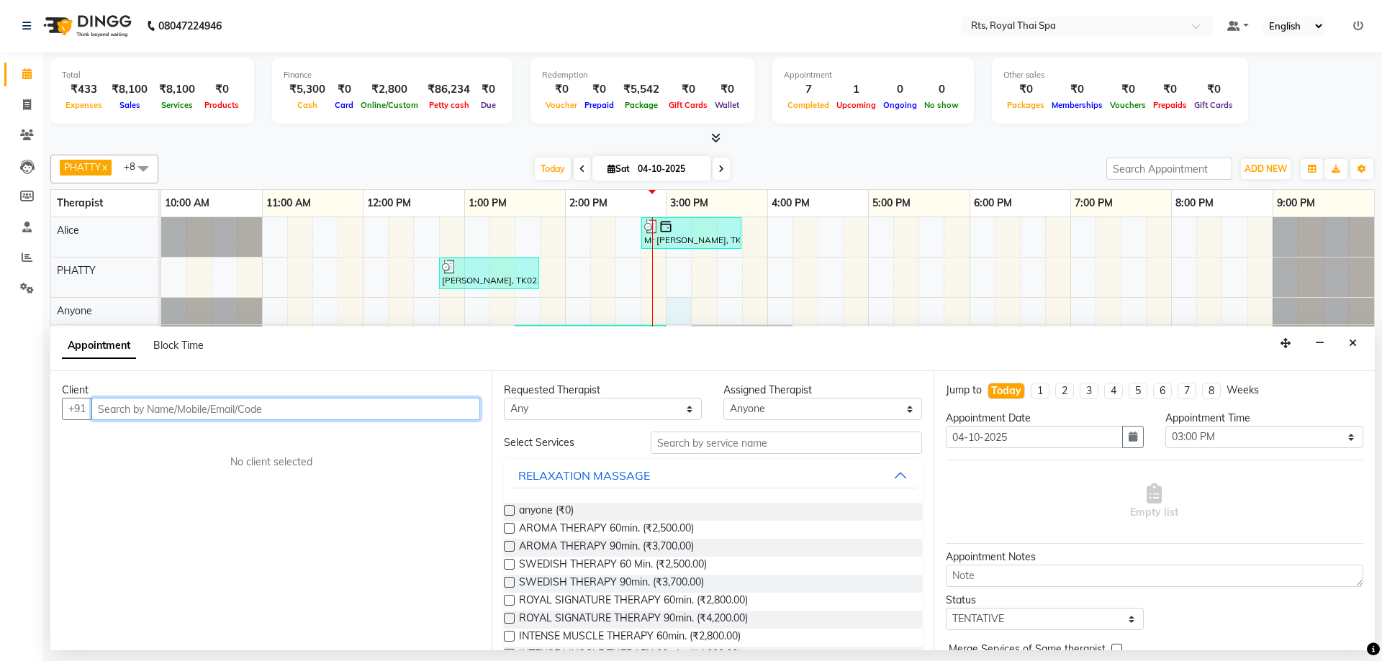
click at [440, 409] on input "text" at bounding box center [285, 409] width 389 height 22
paste input "8861469553"
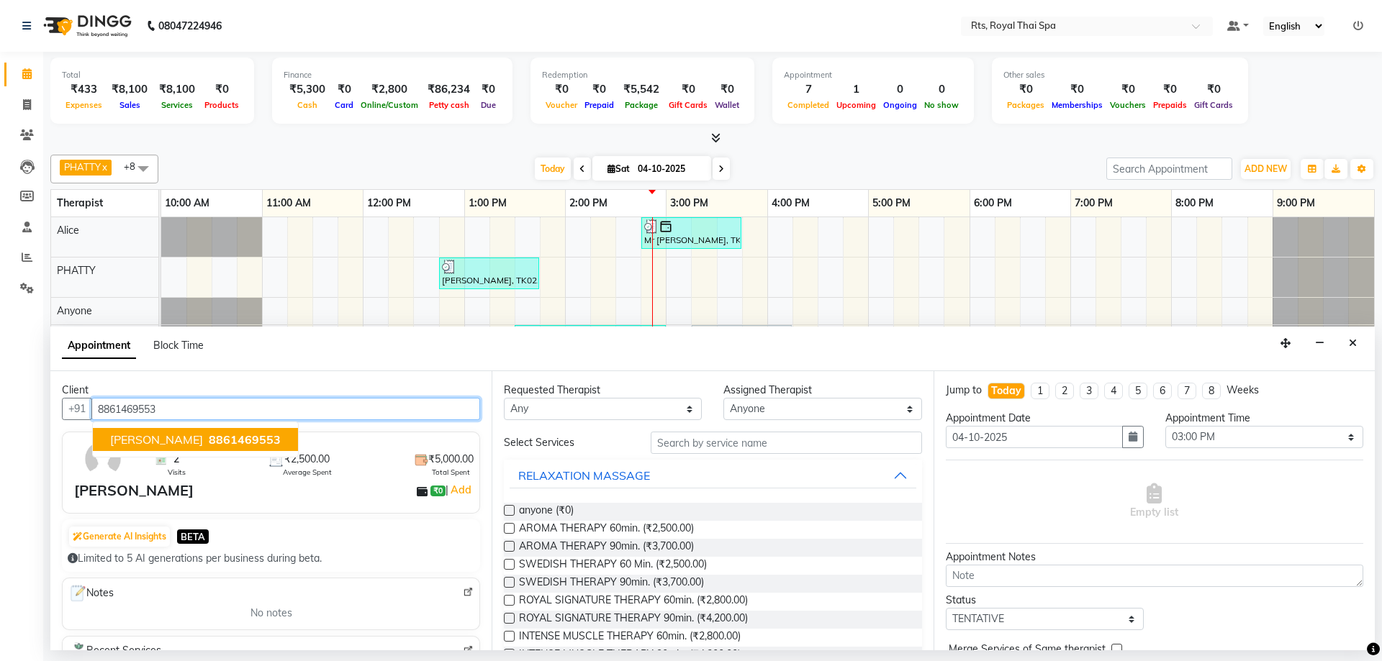
click at [232, 438] on span "8861469553" at bounding box center [245, 439] width 72 height 14
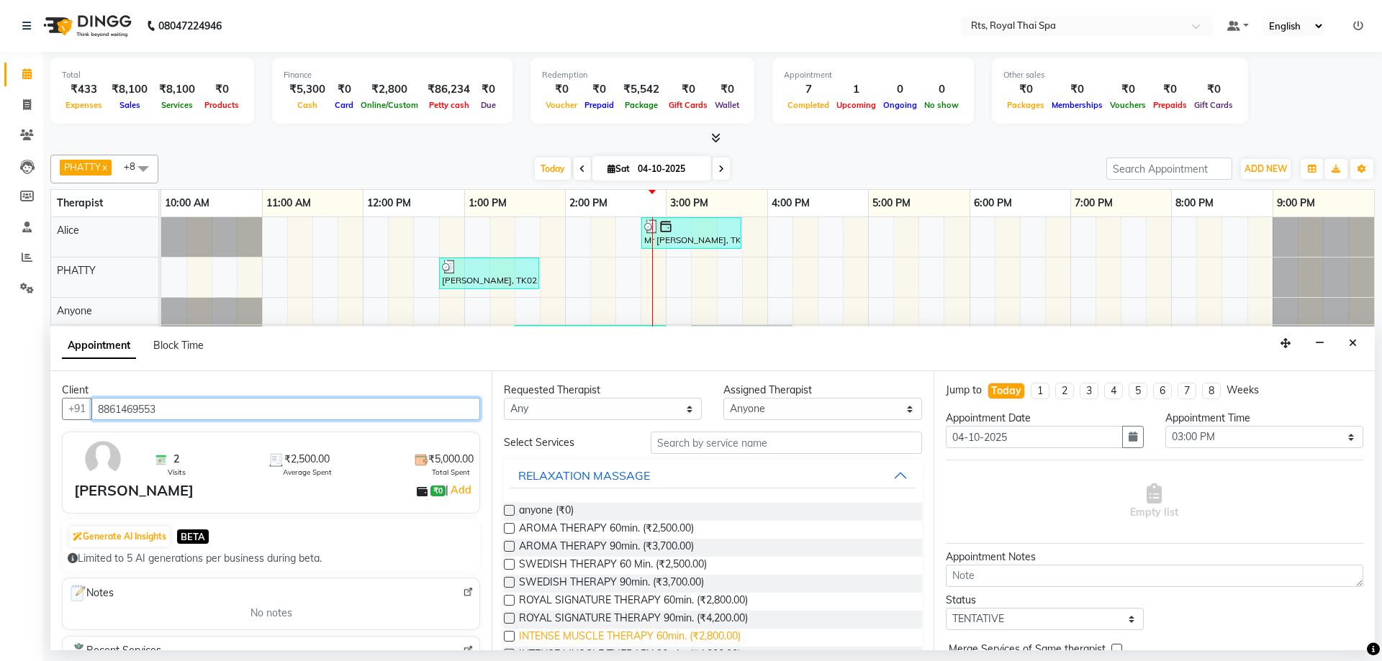
type input "8861469553"
click at [709, 632] on span "INTENSE MUSCLE THERAPY 60min. (₹2,800.00)" at bounding box center [630, 638] width 222 height 18
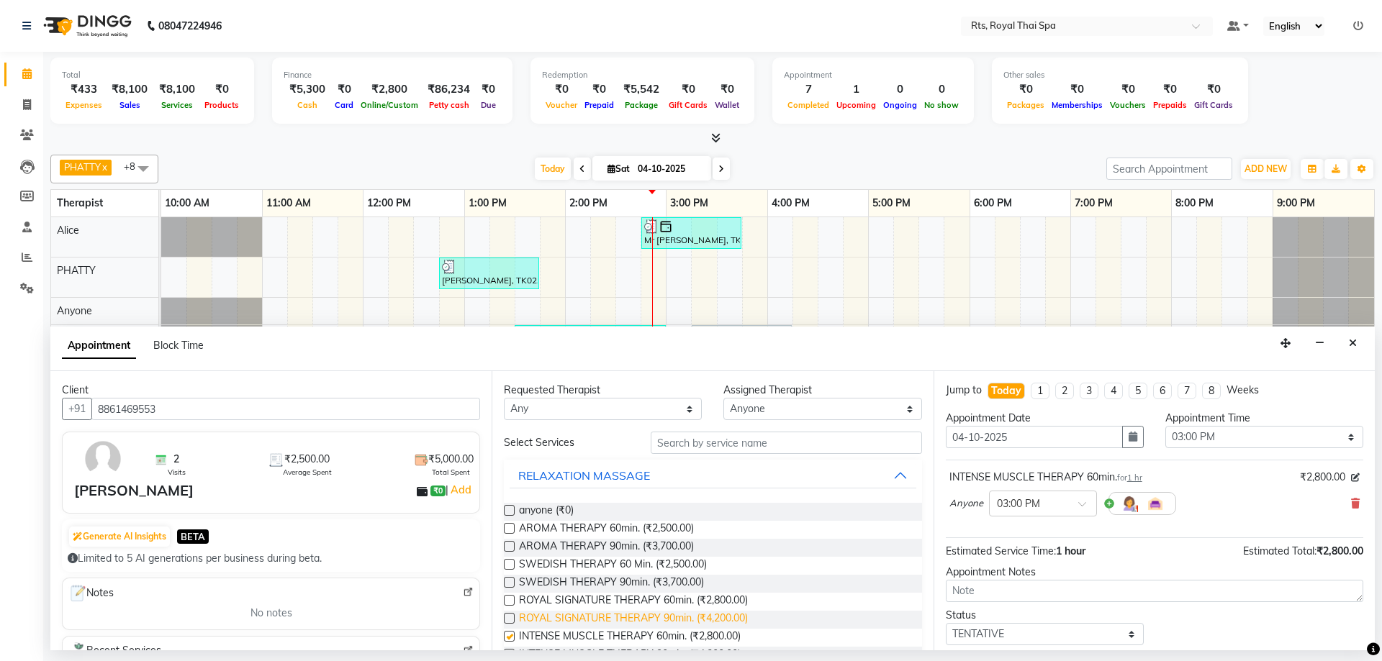
checkbox input "false"
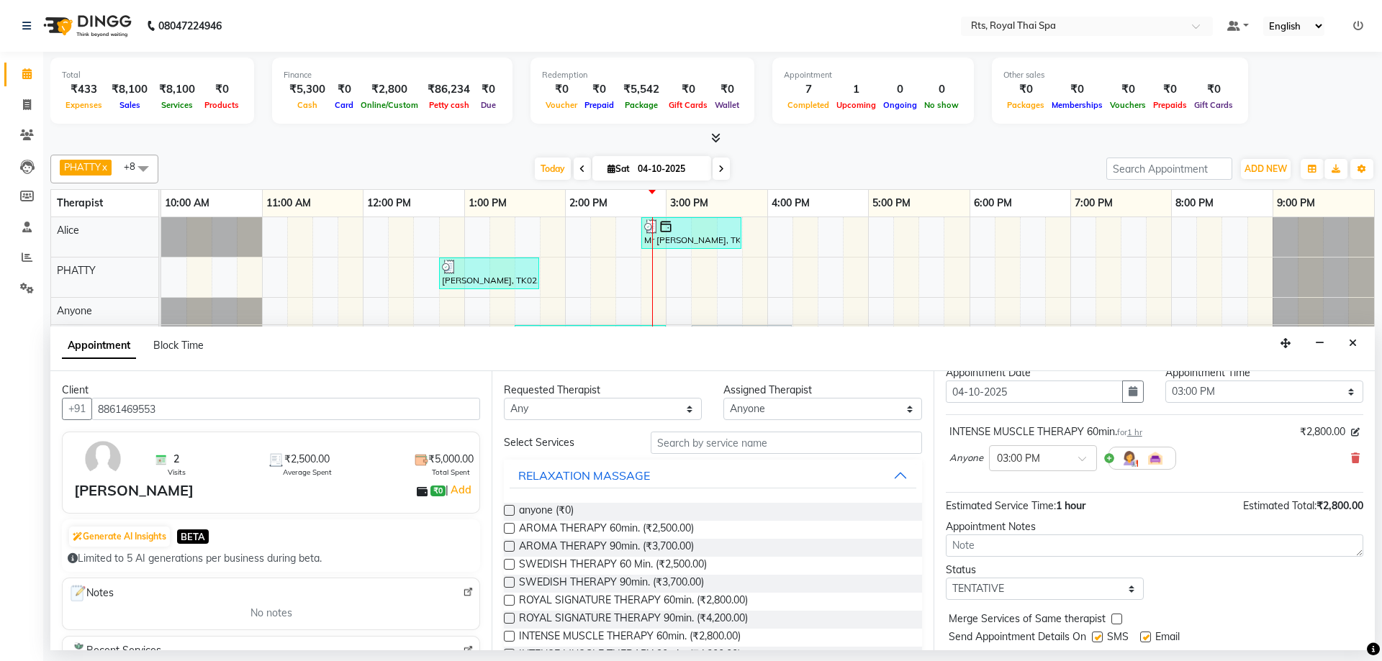
scroll to position [86, 0]
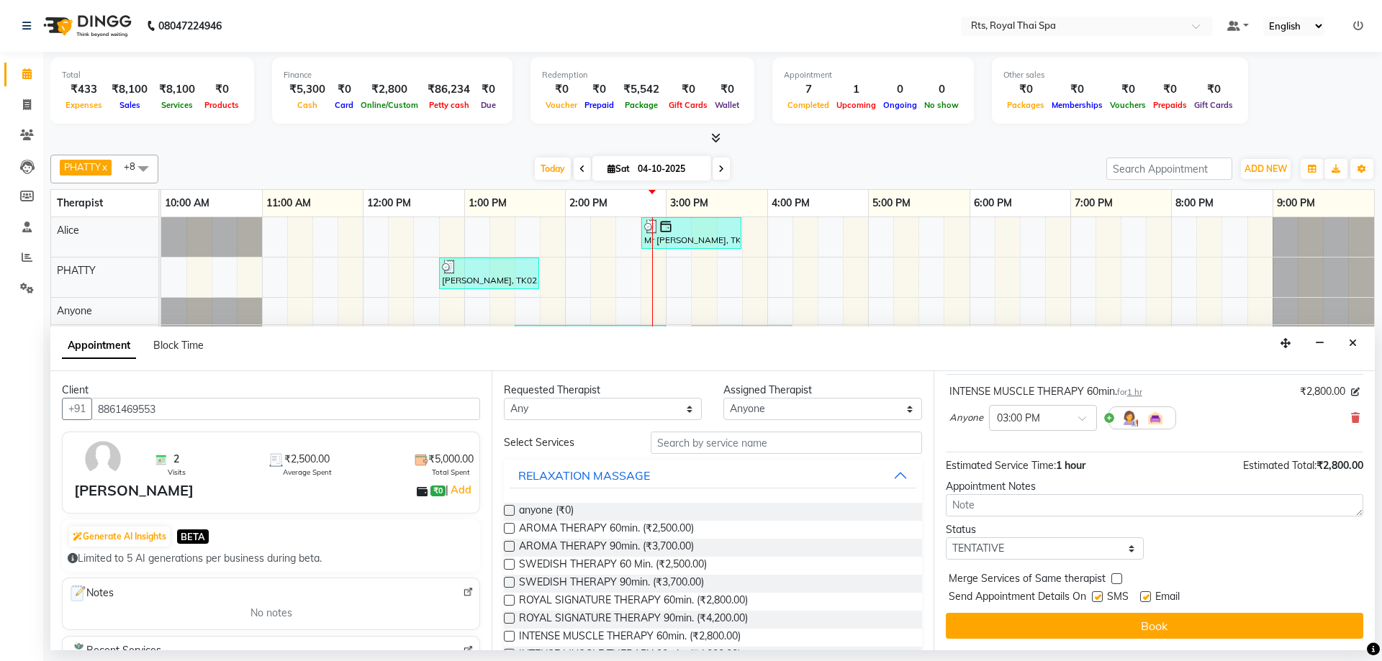
click at [1100, 597] on label at bounding box center [1097, 597] width 11 height 11
click at [1100, 597] on input "checkbox" at bounding box center [1096, 598] width 9 height 9
checkbox input "false"
drag, startPoint x: 1089, startPoint y: 635, endPoint x: 1074, endPoint y: 626, distance: 18.0
click at [1086, 635] on button "Book" at bounding box center [1154, 626] width 417 height 26
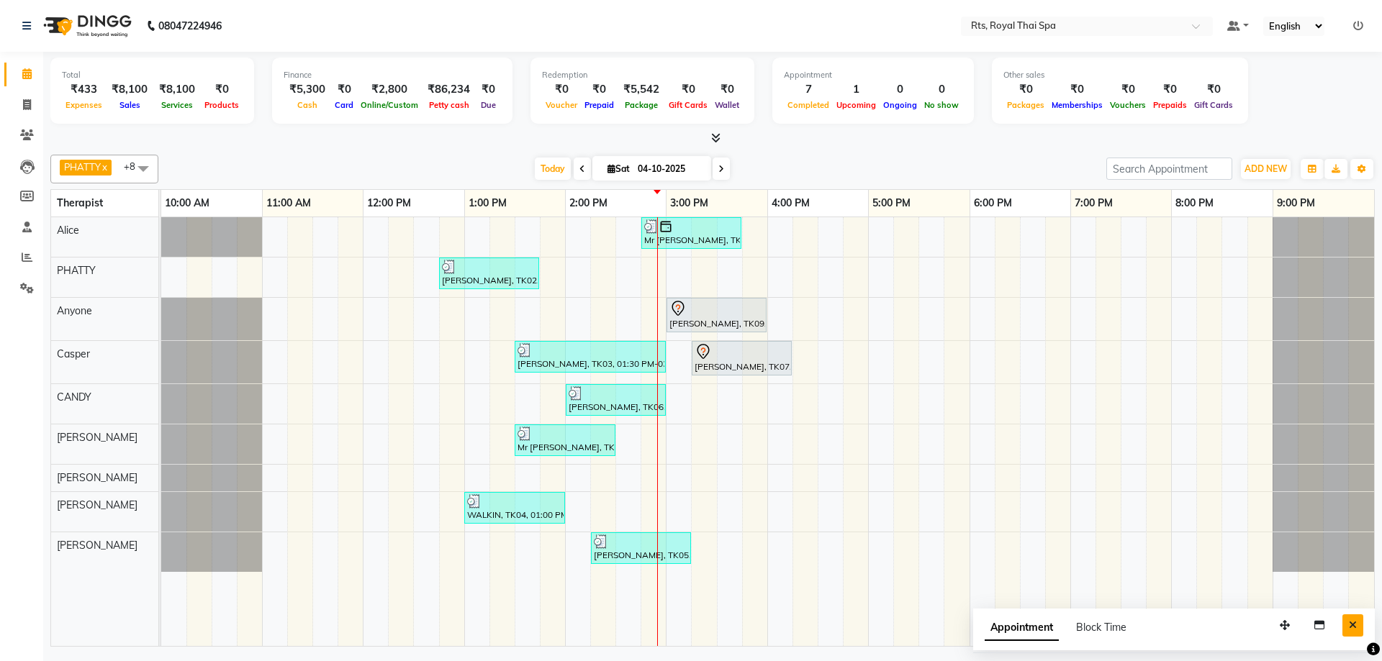
click at [1354, 627] on icon "Close" at bounding box center [1353, 625] width 8 height 10
click at [29, 135] on icon at bounding box center [27, 135] width 14 height 11
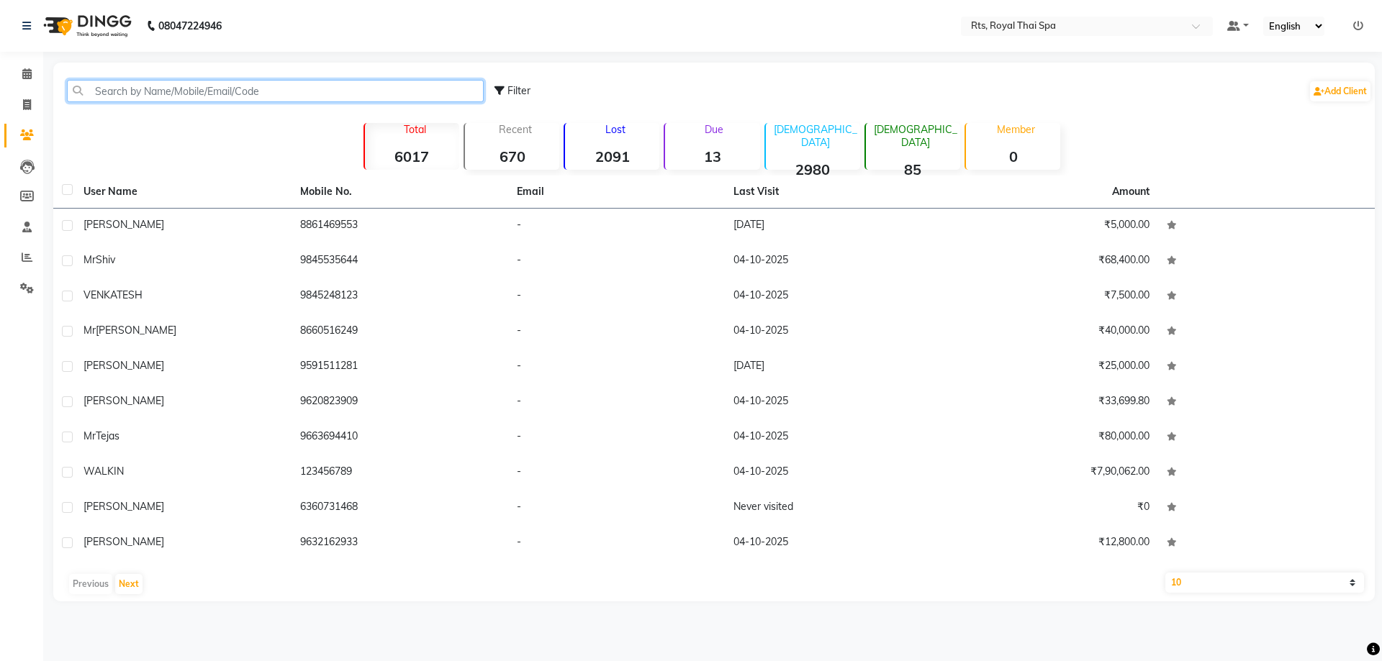
click at [186, 89] on input "text" at bounding box center [275, 91] width 417 height 22
paste input "9035746944"
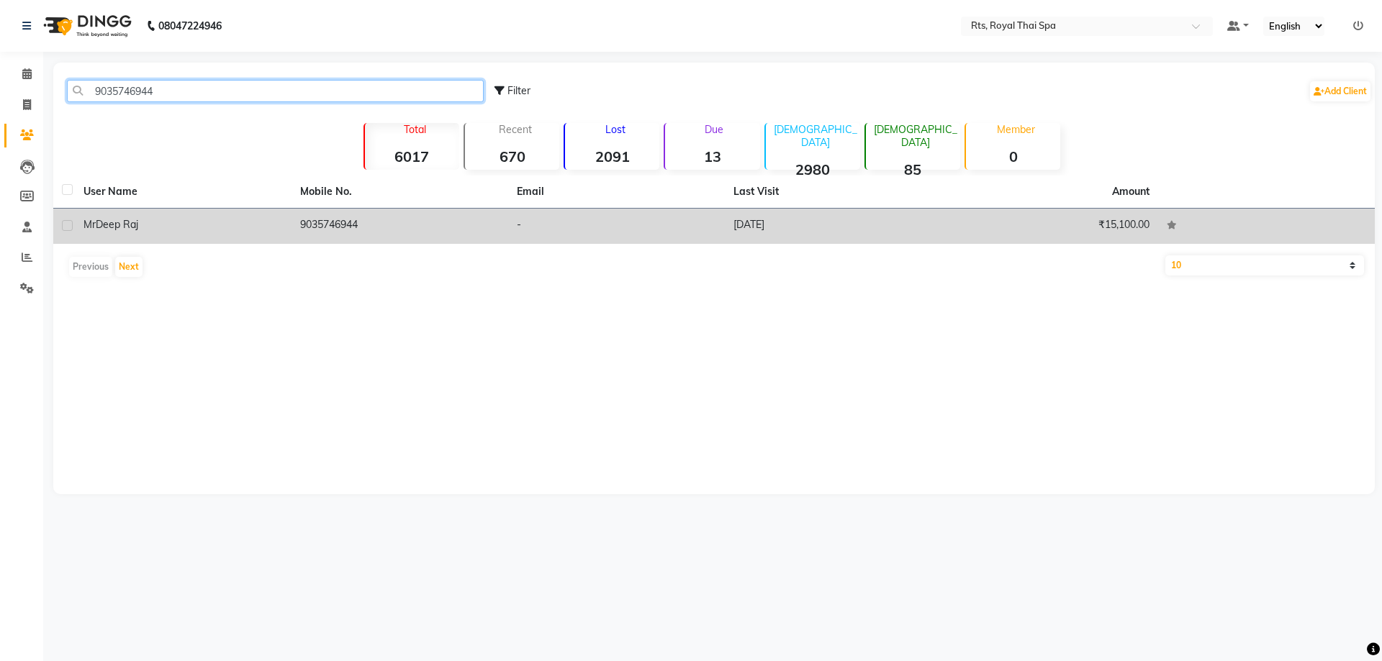
type input "9035746944"
click at [835, 226] on td "[DATE]" at bounding box center [833, 226] width 217 height 35
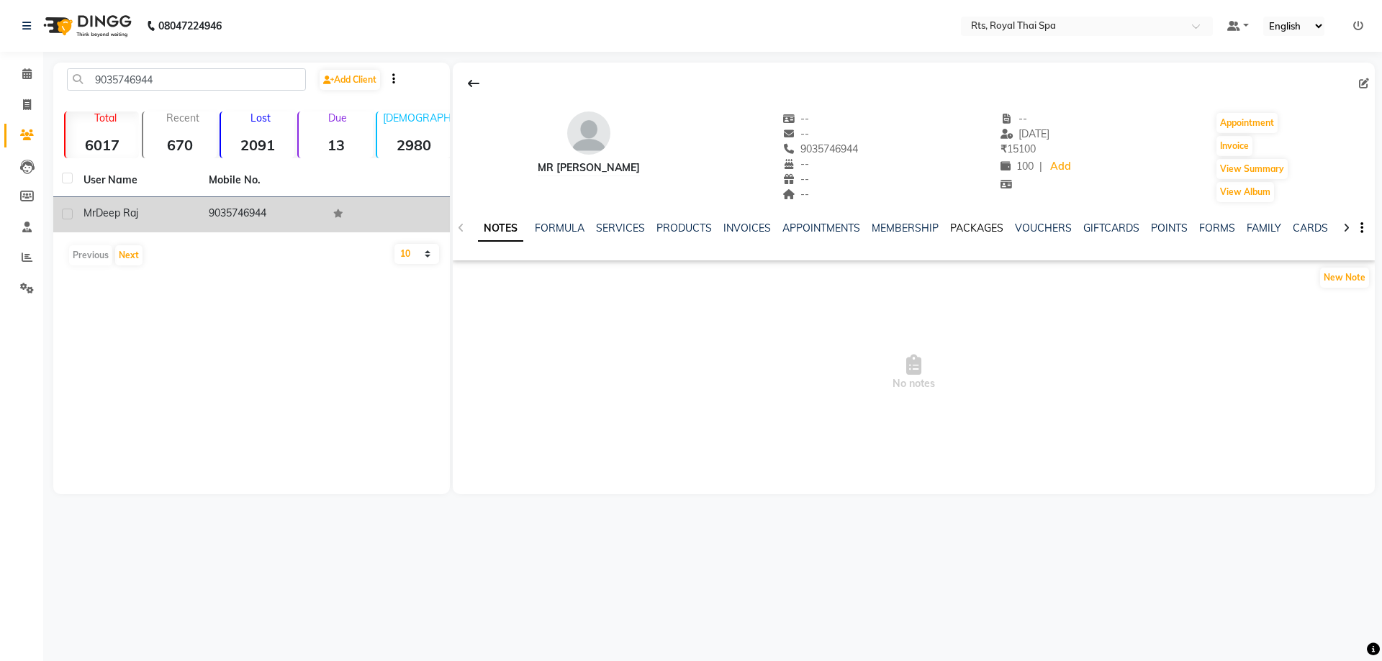
click at [969, 224] on link "PACKAGES" at bounding box center [976, 228] width 53 height 13
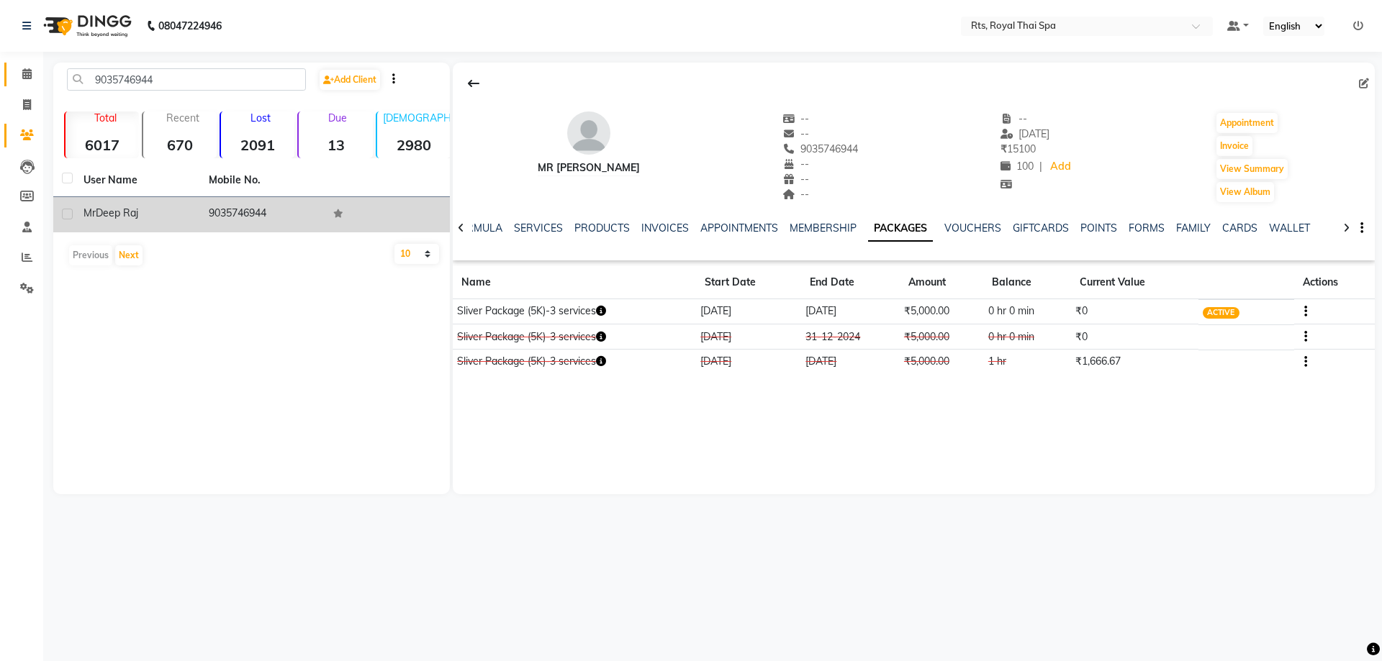
click at [25, 76] on icon at bounding box center [26, 73] width 9 height 11
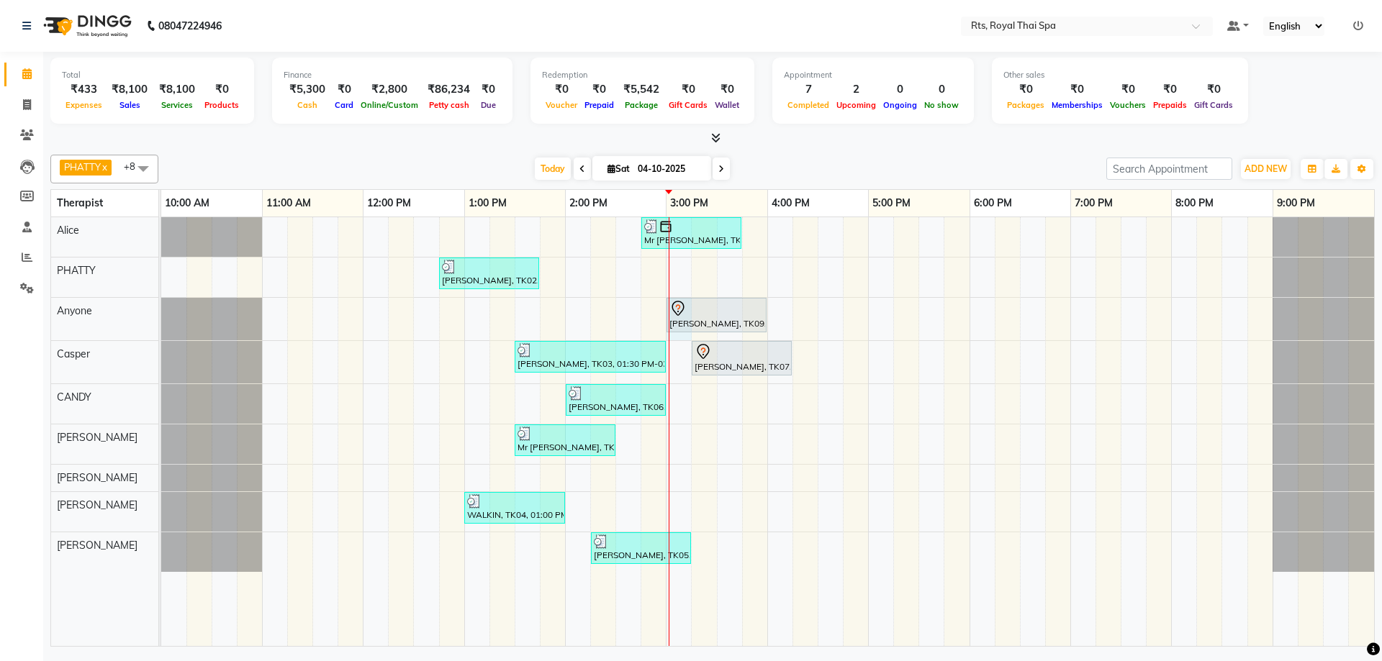
click at [678, 340] on div "Mr [PERSON_NAME], TK08, 02:45 PM-03:45 PM, ROYAL SIGNATURE THERAPY 60min. [PERS…" at bounding box center [767, 431] width 1213 height 429
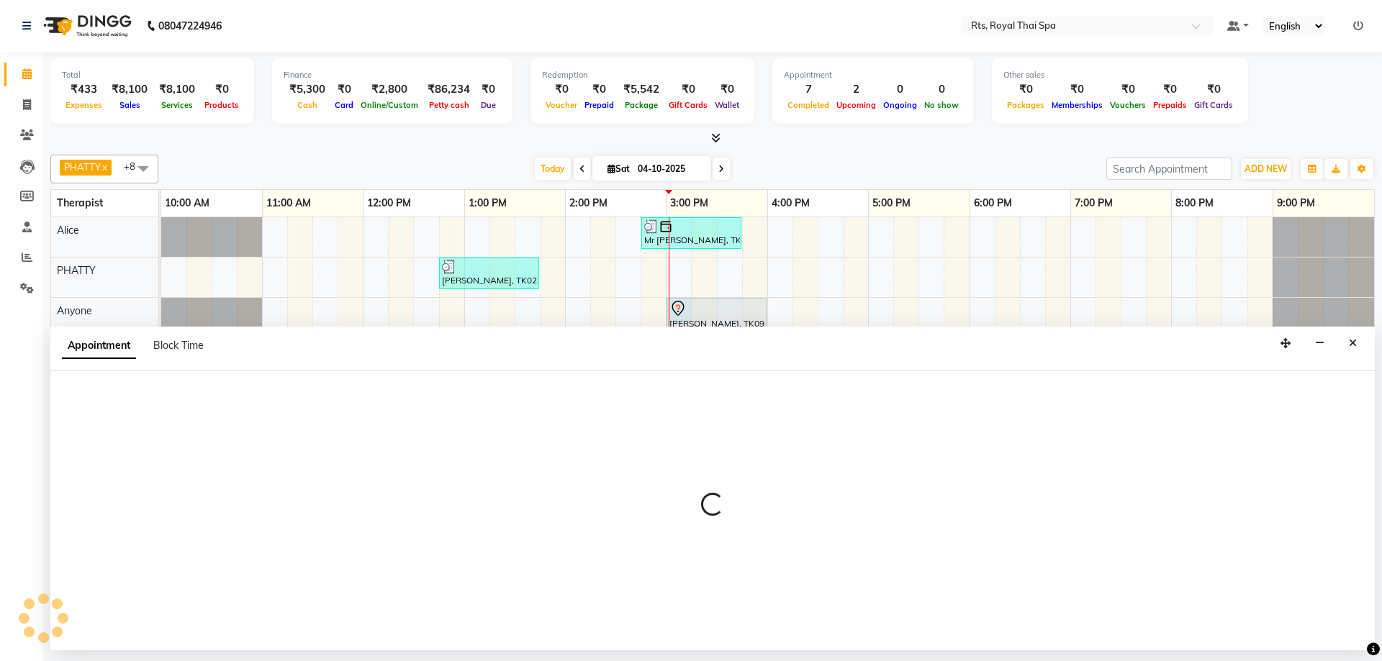
select select "39979"
select select "900"
select select "tentative"
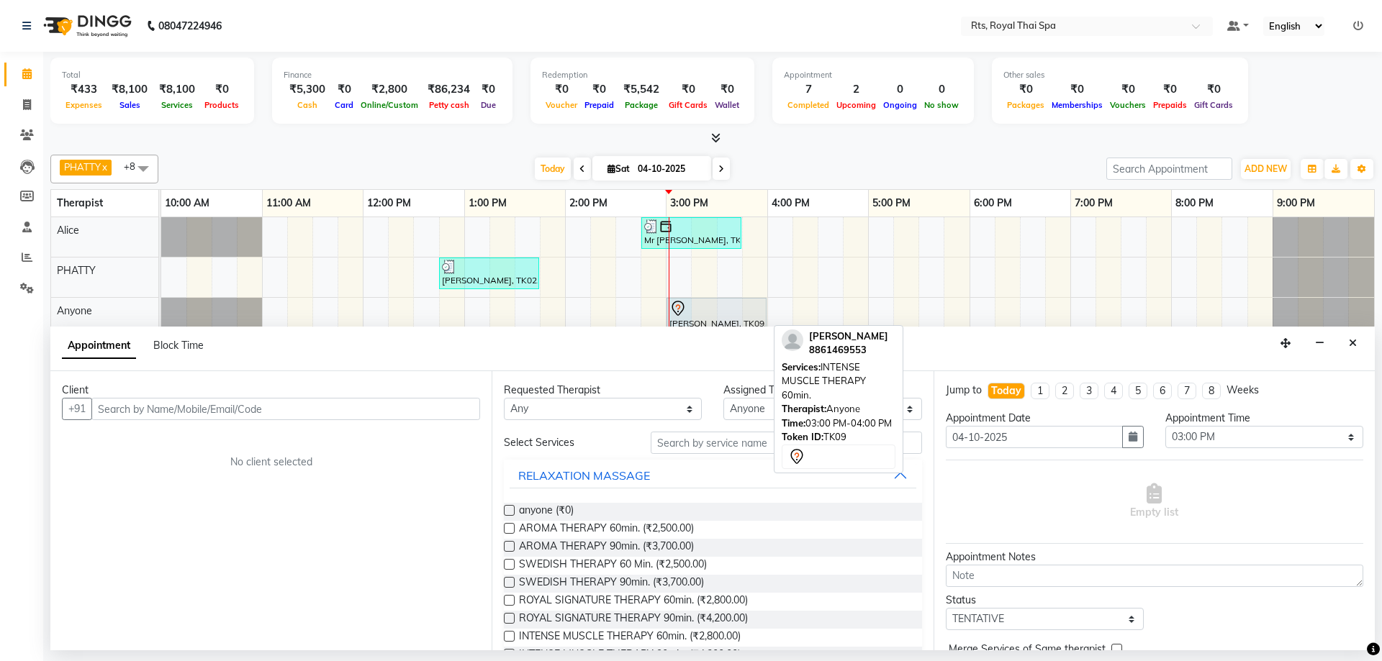
click at [739, 322] on div "[PERSON_NAME], TK09, 03:00 PM-04:00 PM, INTENSE MUSCLE THERAPY 60min." at bounding box center [716, 315] width 97 height 30
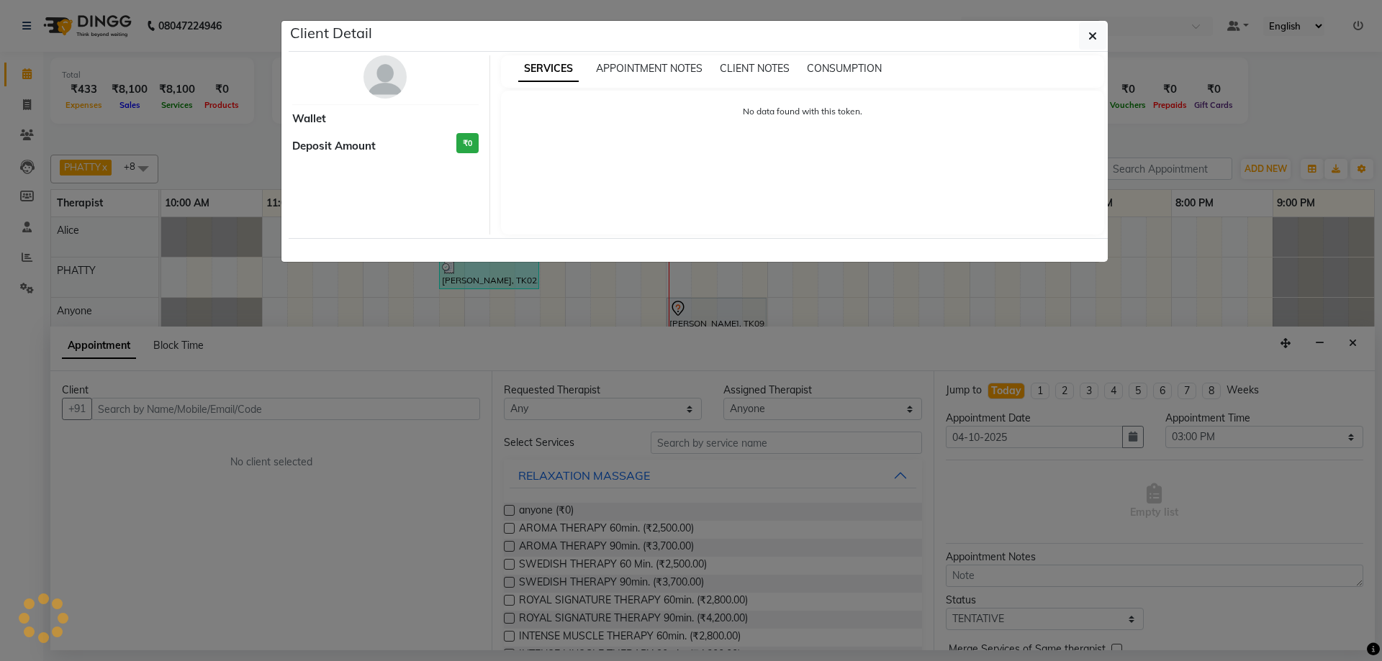
select select "7"
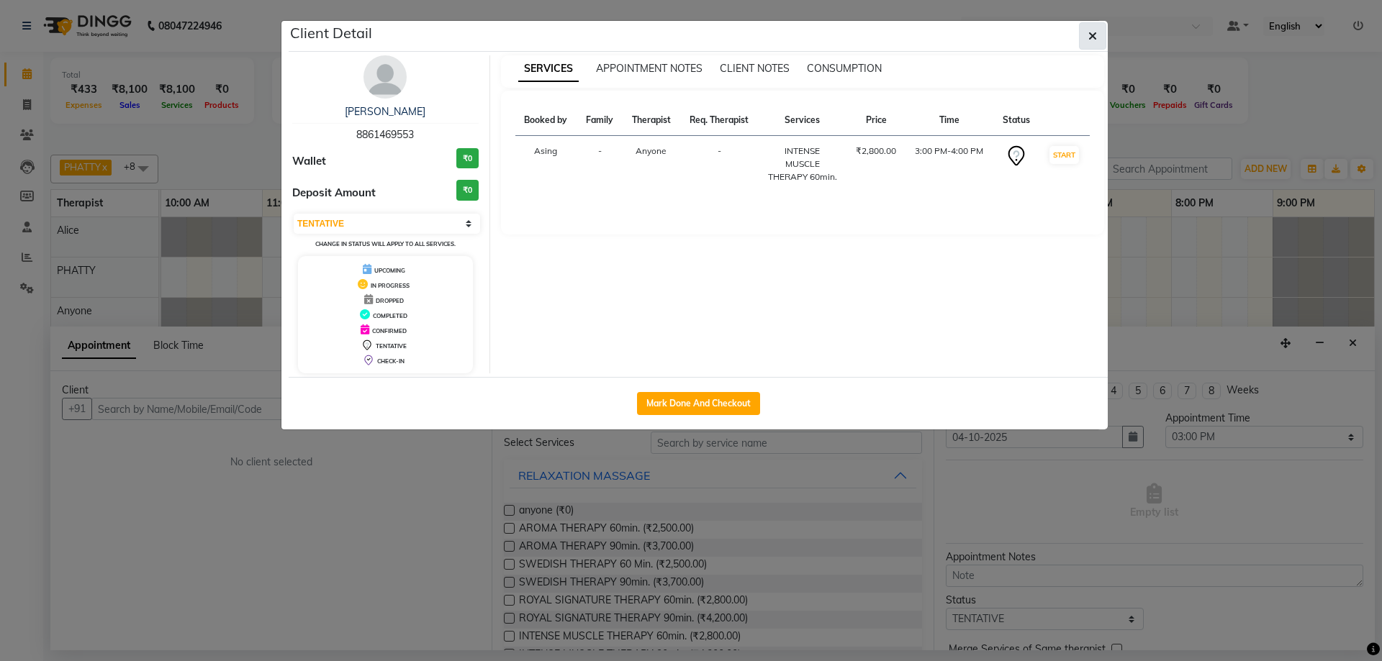
click at [1079, 41] on button "button" at bounding box center [1092, 35] width 27 height 27
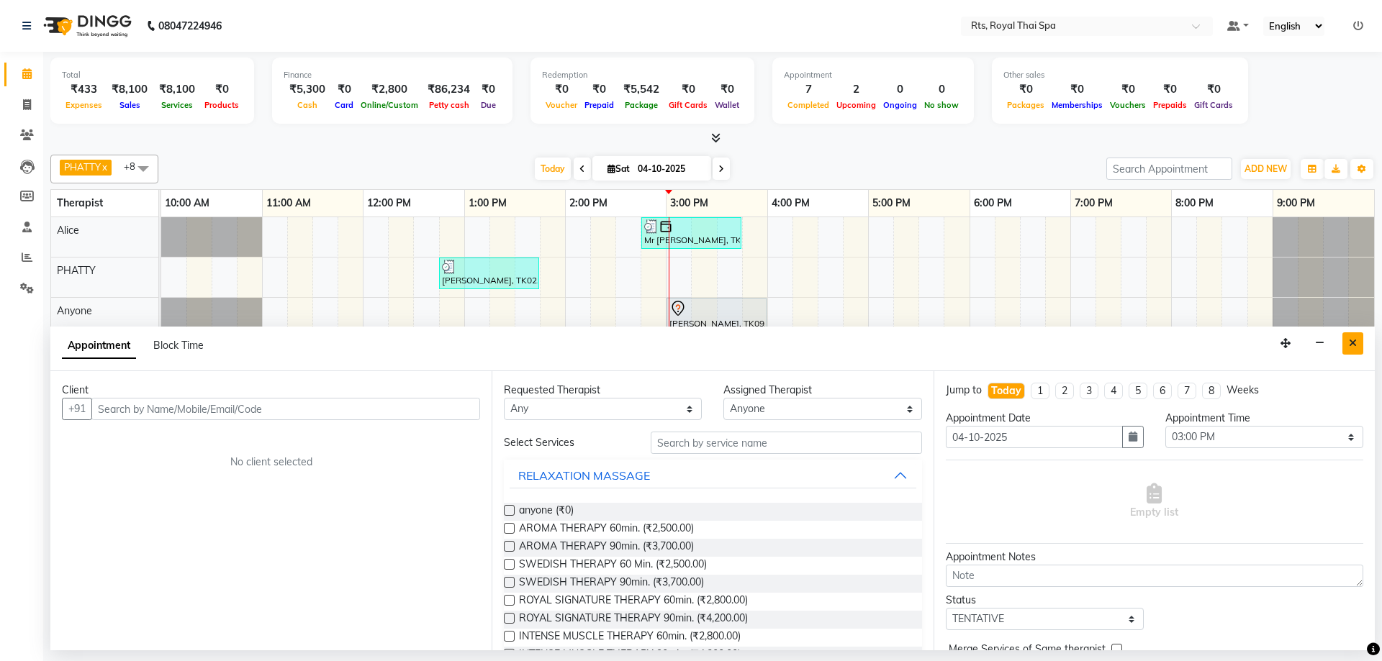
click at [1352, 348] on button "Close" at bounding box center [1352, 343] width 21 height 22
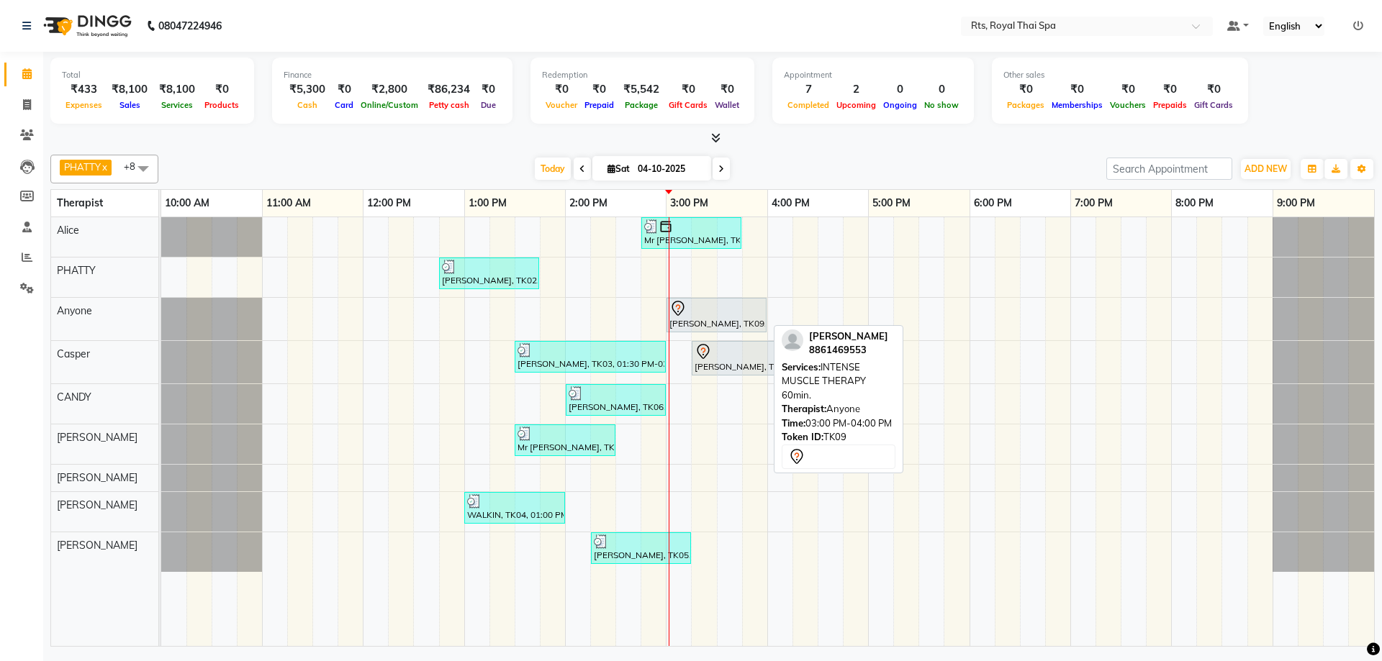
click at [701, 320] on div "[PERSON_NAME], TK09, 03:00 PM-04:00 PM, INTENSE MUSCLE THERAPY 60min." at bounding box center [716, 315] width 97 height 30
select select "7"
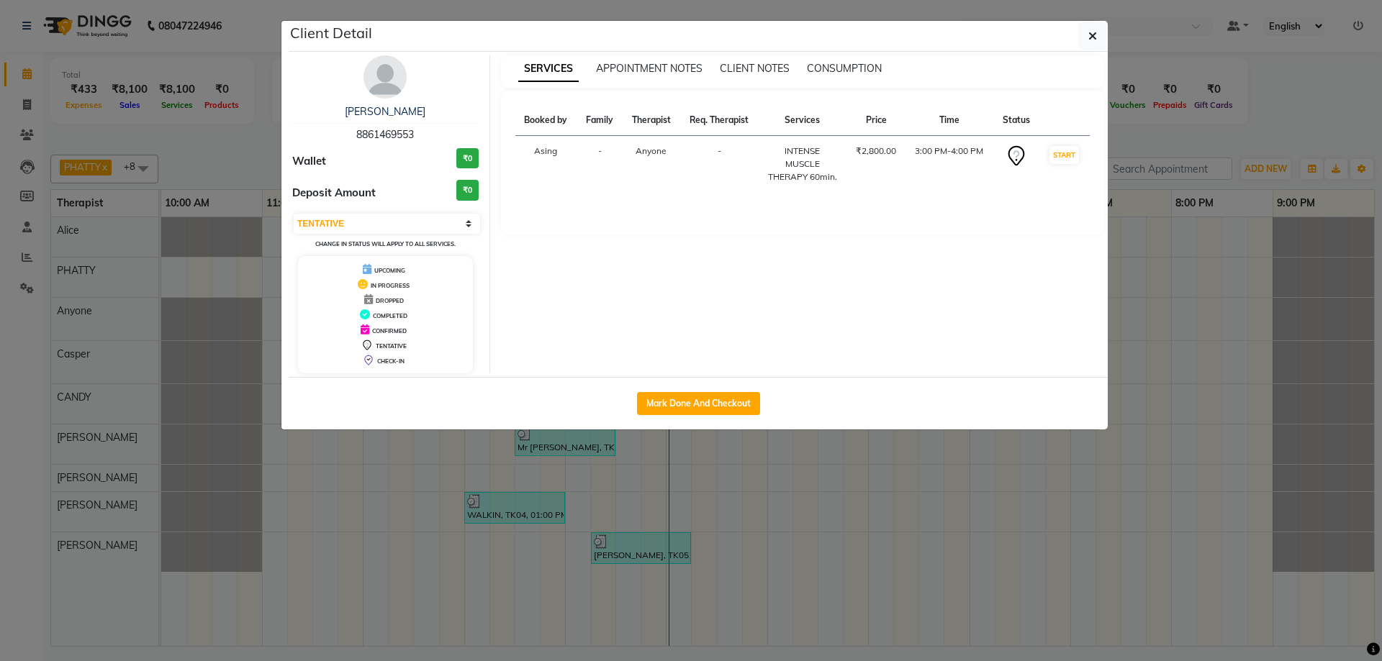
click at [391, 85] on img at bounding box center [384, 76] width 43 height 43
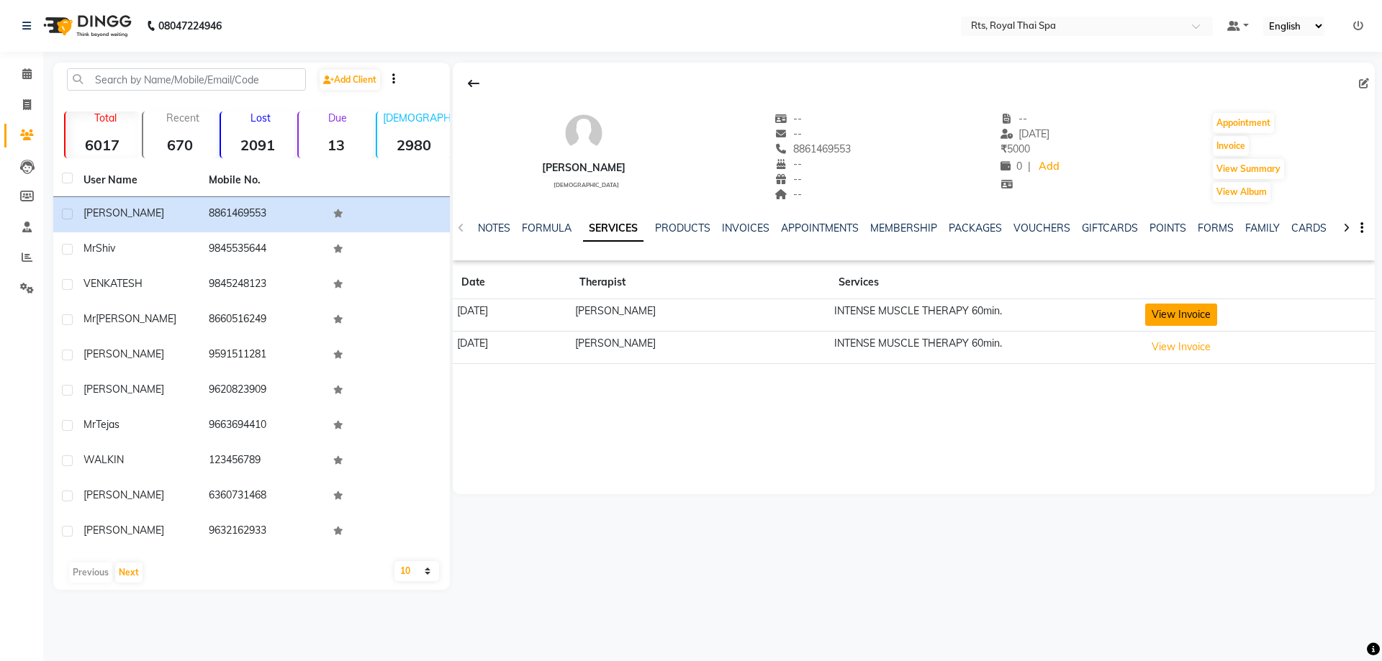
click at [1206, 307] on button "View Invoice" at bounding box center [1181, 315] width 72 height 22
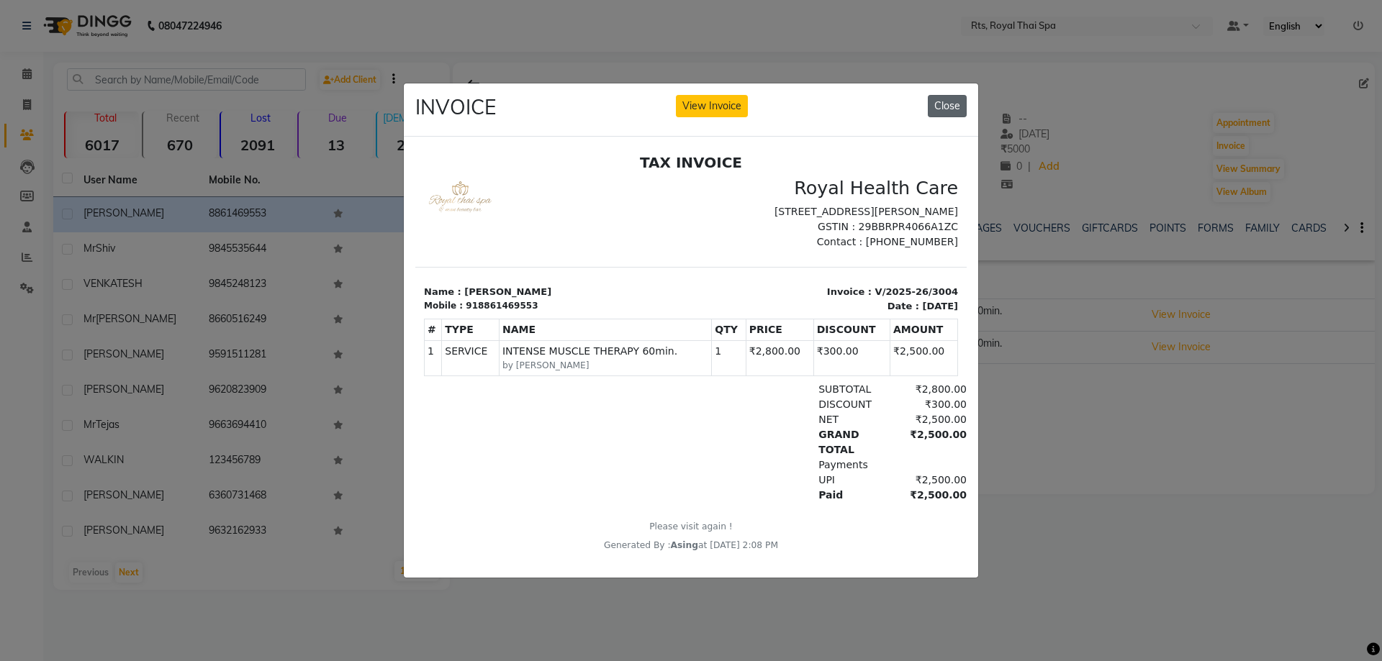
click at [946, 104] on button "Close" at bounding box center [947, 106] width 39 height 22
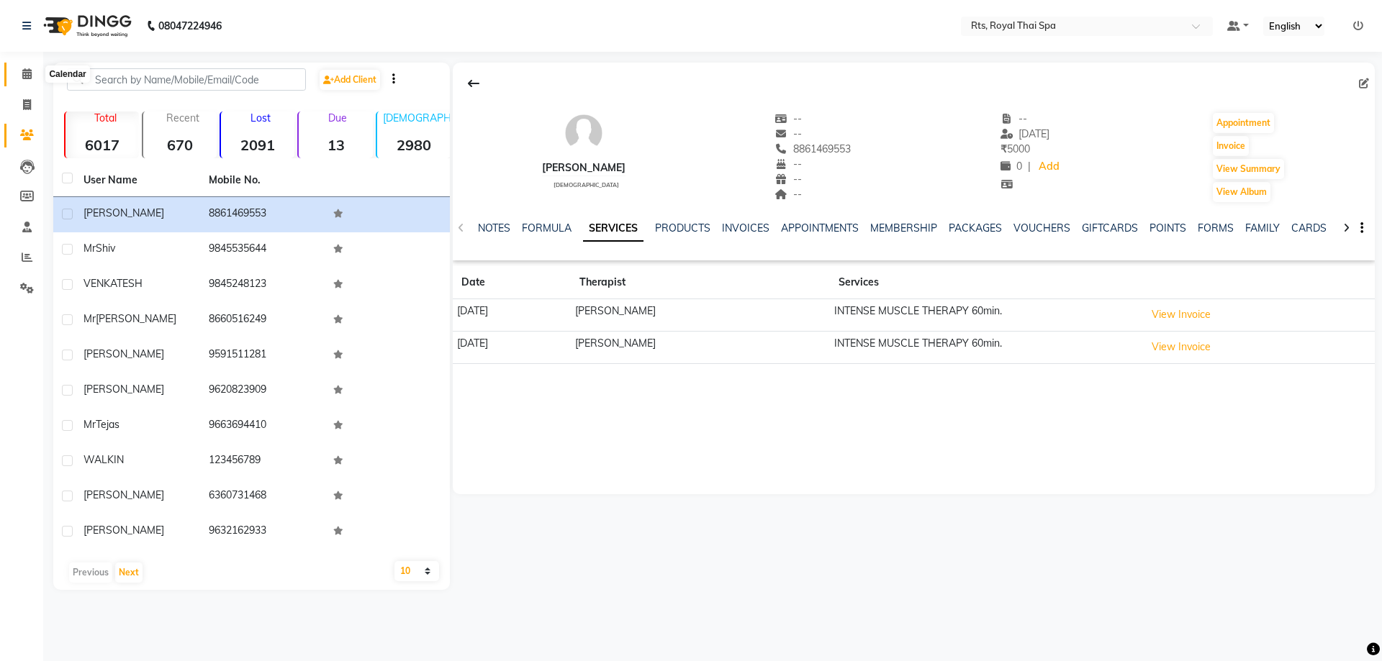
click at [30, 72] on icon at bounding box center [26, 73] width 9 height 11
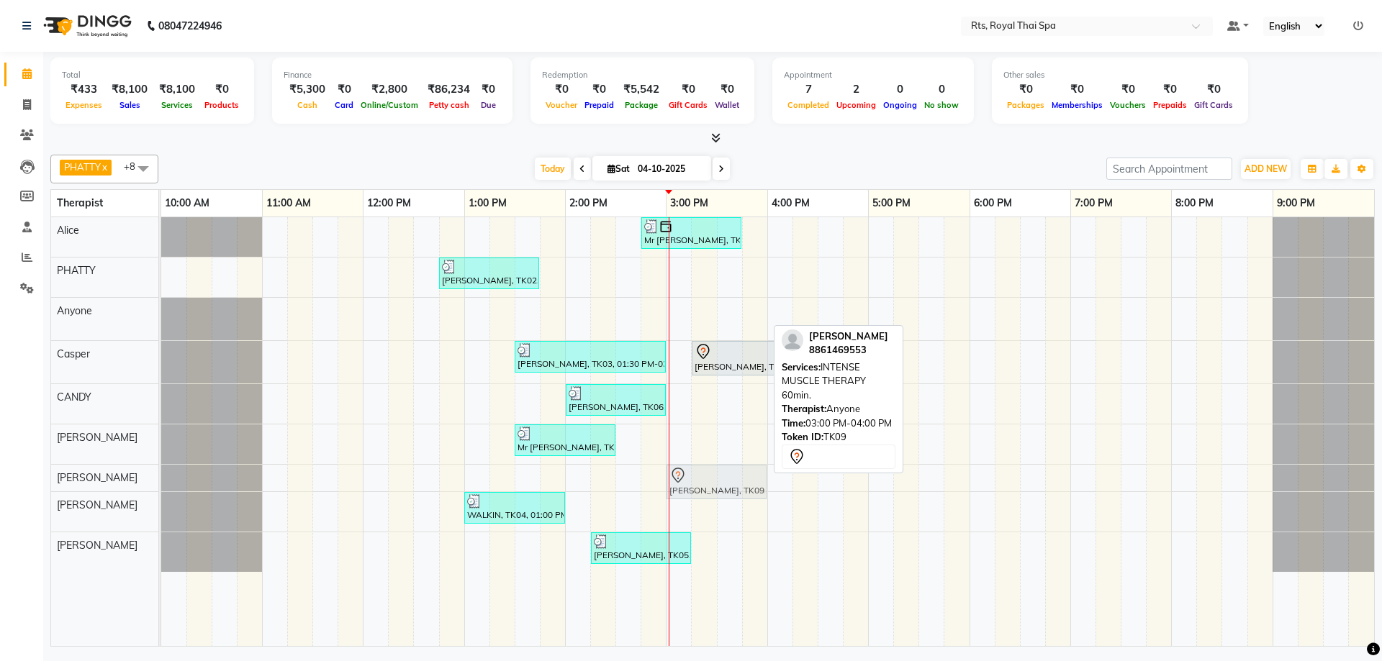
drag, startPoint x: 681, startPoint y: 309, endPoint x: 682, endPoint y: 468, distance: 159.0
click at [682, 468] on tbody "Mr [PERSON_NAME], TK08, 02:45 PM-03:45 PM, ROYAL SIGNATURE THERAPY 60min. [PERS…" at bounding box center [767, 394] width 1213 height 355
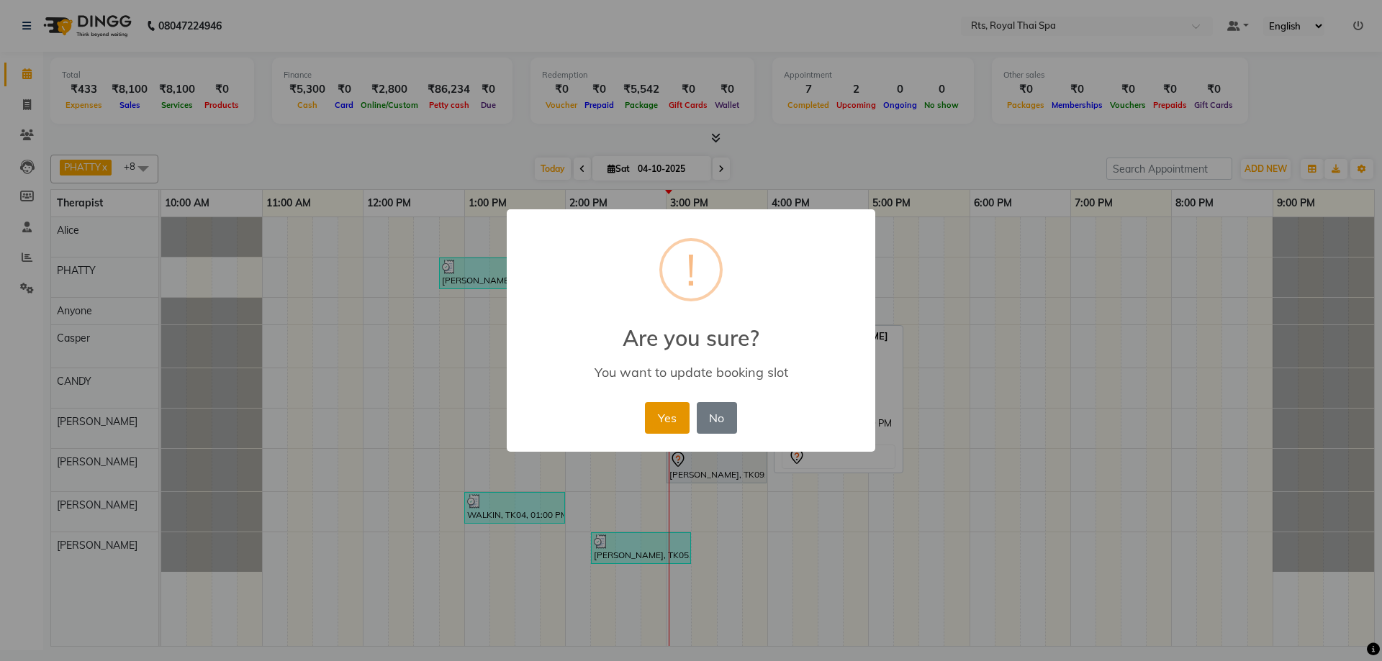
click at [671, 422] on button "Yes" at bounding box center [667, 418] width 44 height 32
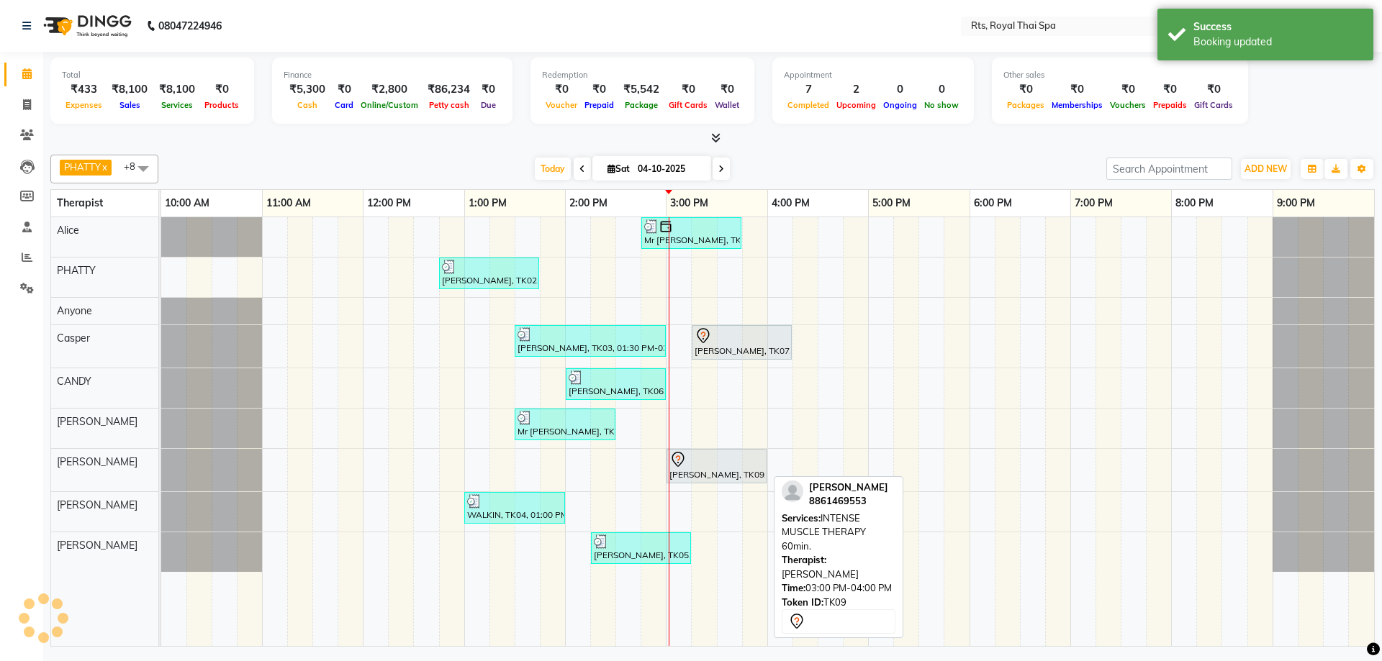
click at [698, 461] on div at bounding box center [716, 459] width 94 height 17
select select "7"
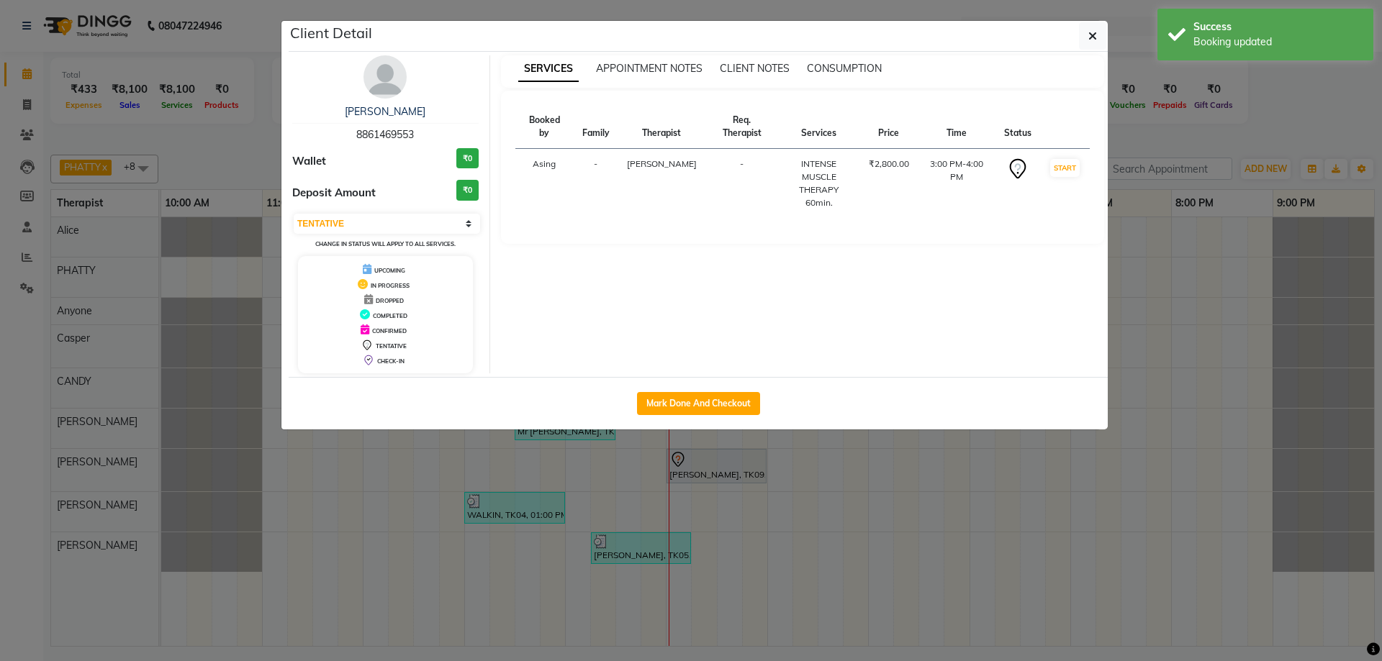
click at [381, 94] on img at bounding box center [384, 76] width 43 height 43
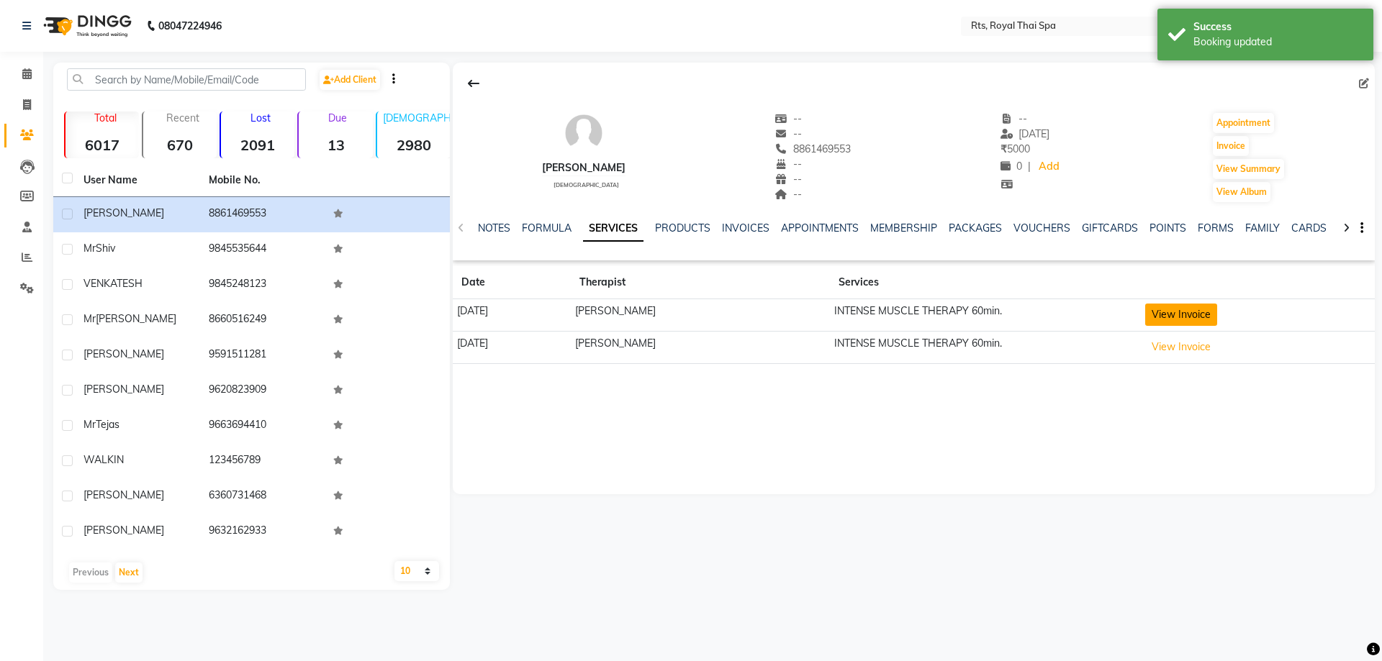
click at [1181, 318] on button "View Invoice" at bounding box center [1181, 315] width 72 height 22
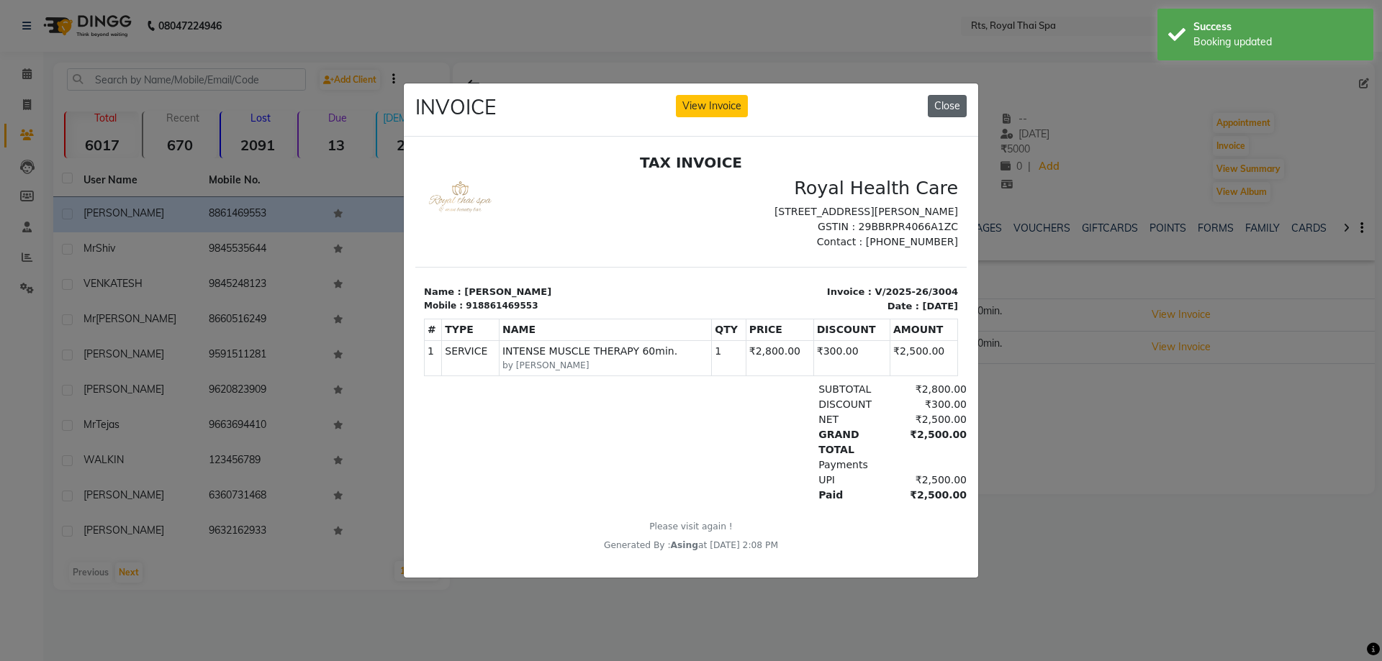
click at [948, 96] on button "Close" at bounding box center [947, 106] width 39 height 22
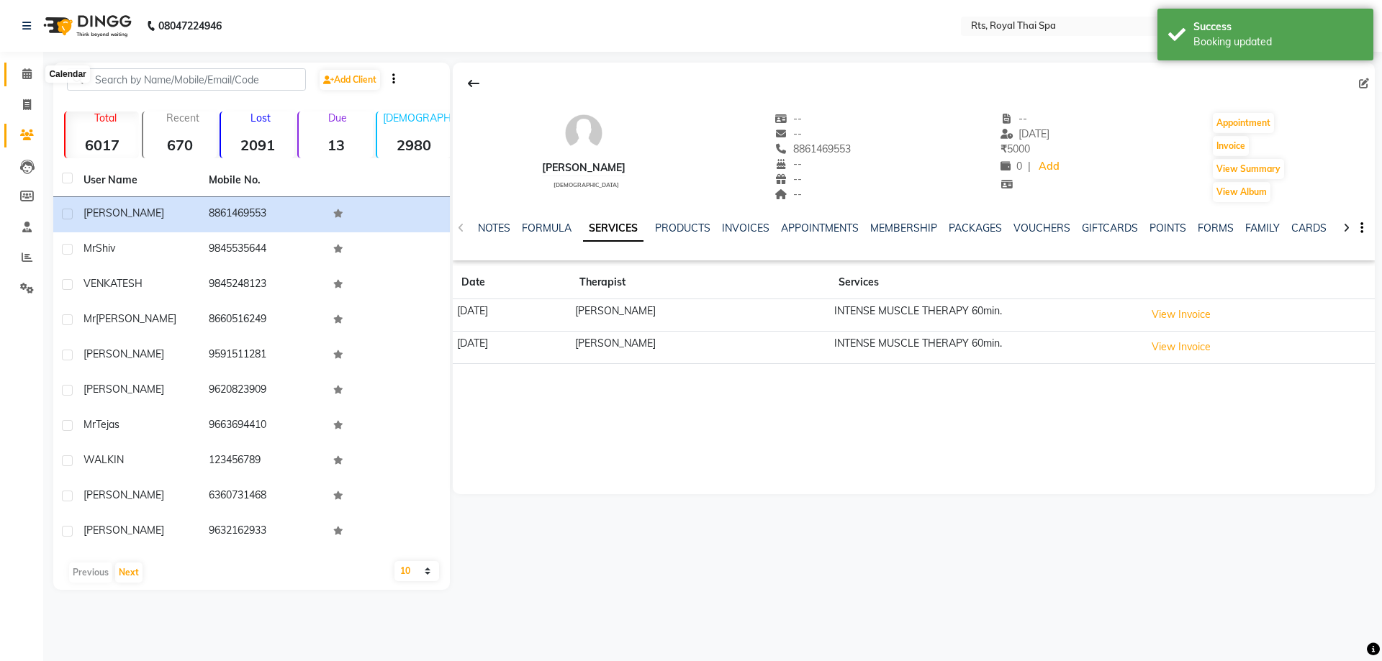
click at [27, 76] on icon at bounding box center [26, 73] width 9 height 11
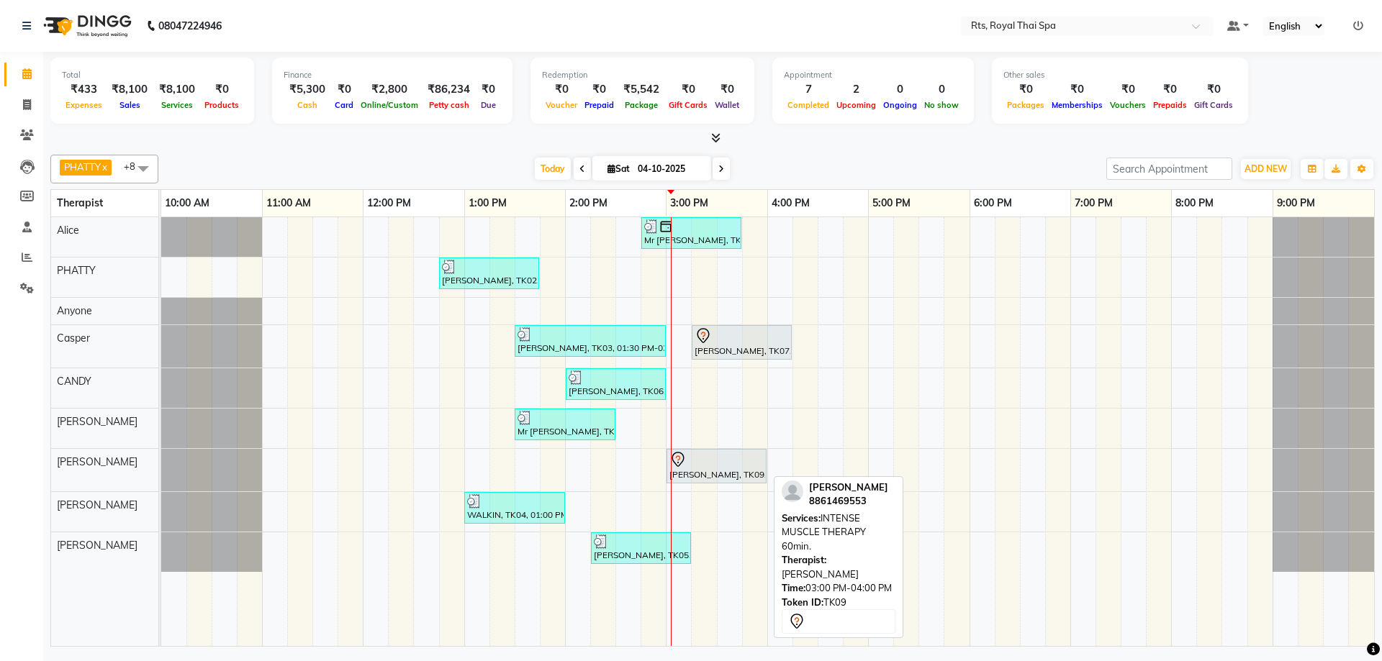
click at [701, 460] on div at bounding box center [716, 459] width 94 height 17
select select "7"
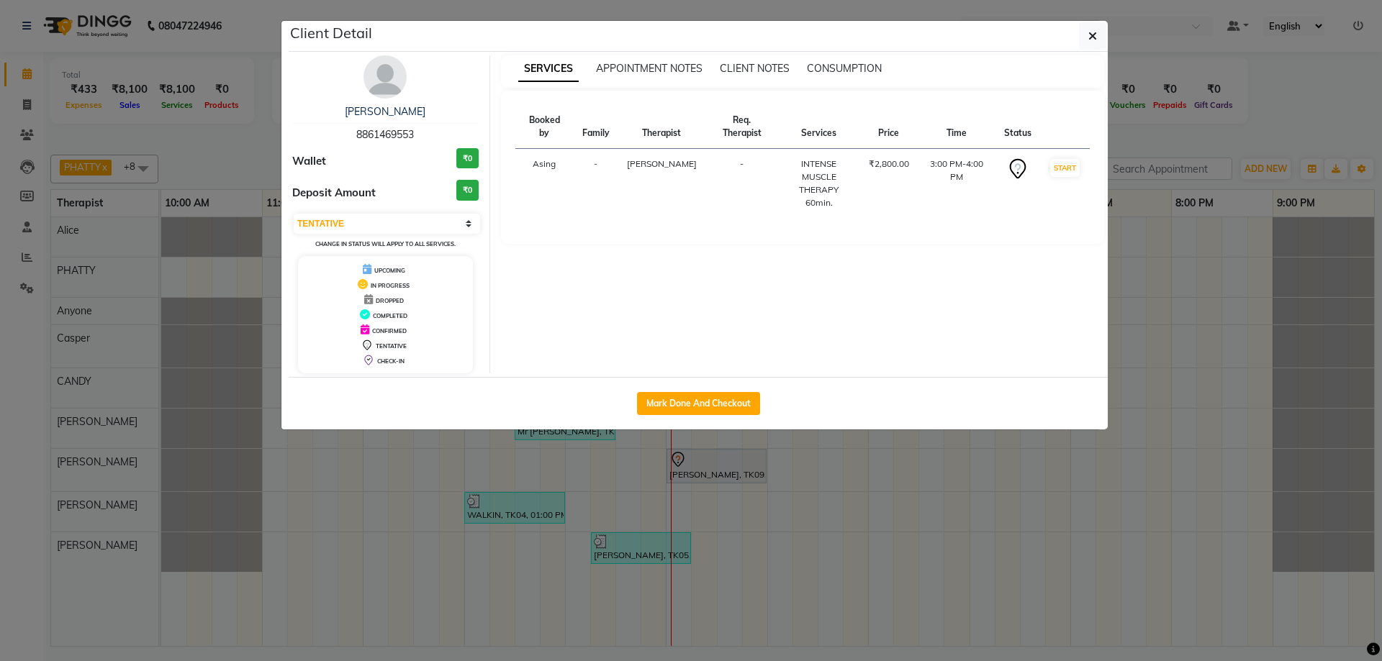
click at [383, 82] on img at bounding box center [384, 76] width 43 height 43
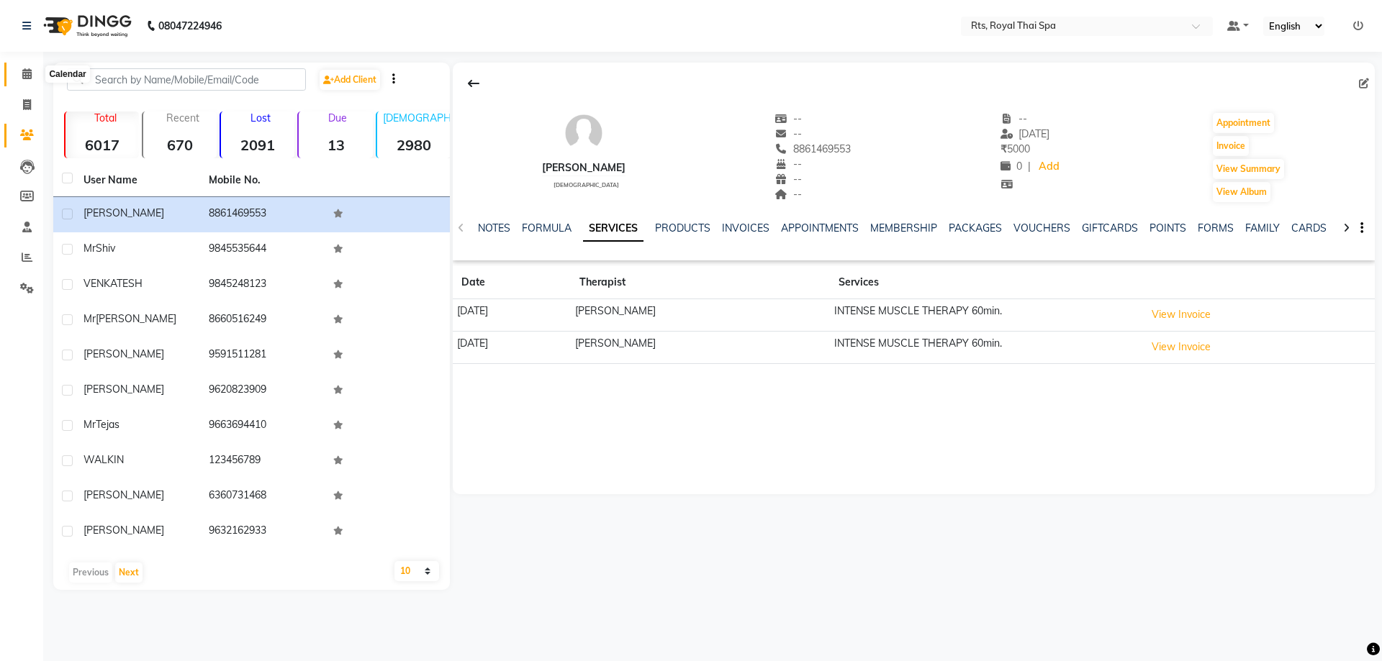
click at [23, 72] on icon at bounding box center [26, 73] width 9 height 11
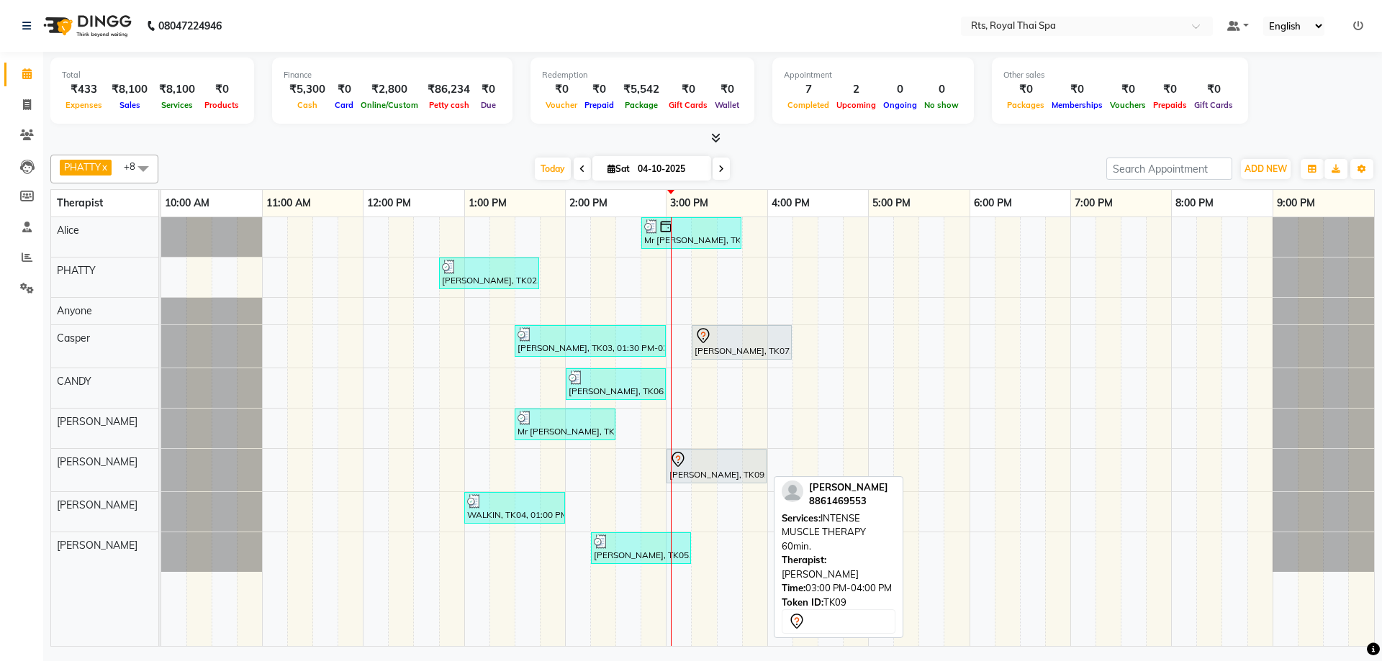
click at [687, 462] on div at bounding box center [716, 459] width 94 height 17
select select "7"
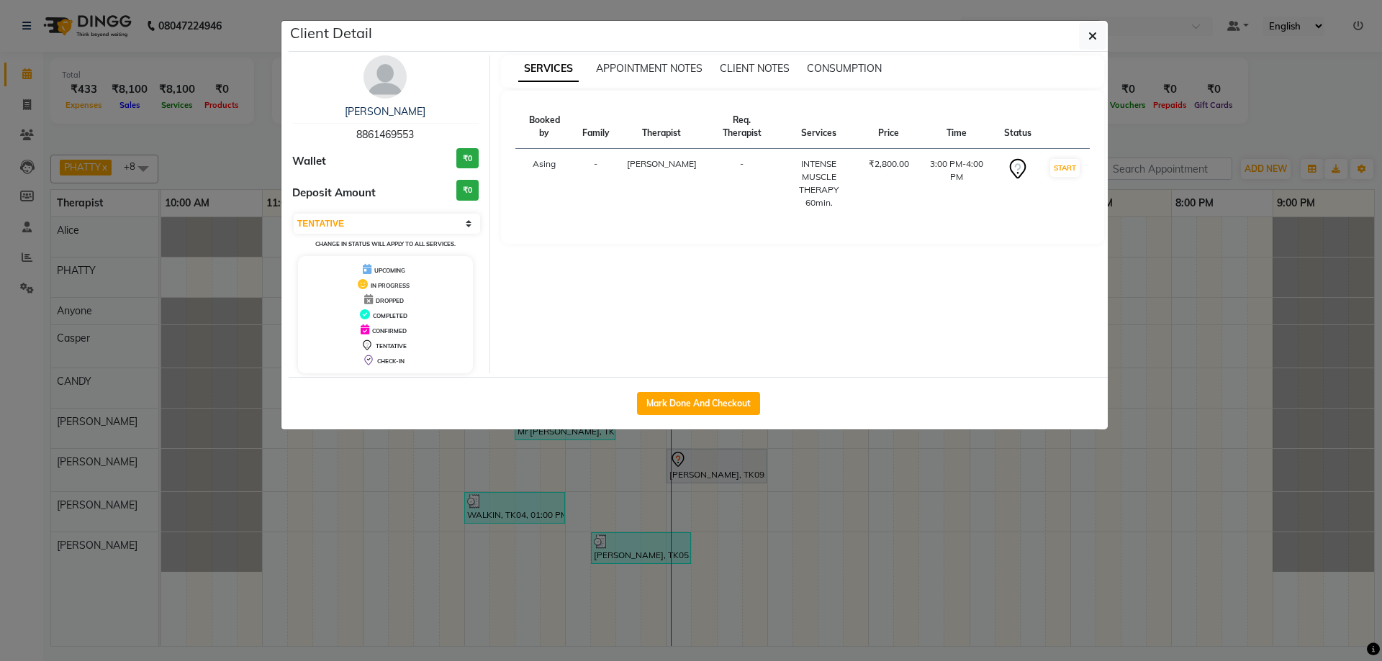
click at [378, 75] on img at bounding box center [384, 76] width 43 height 43
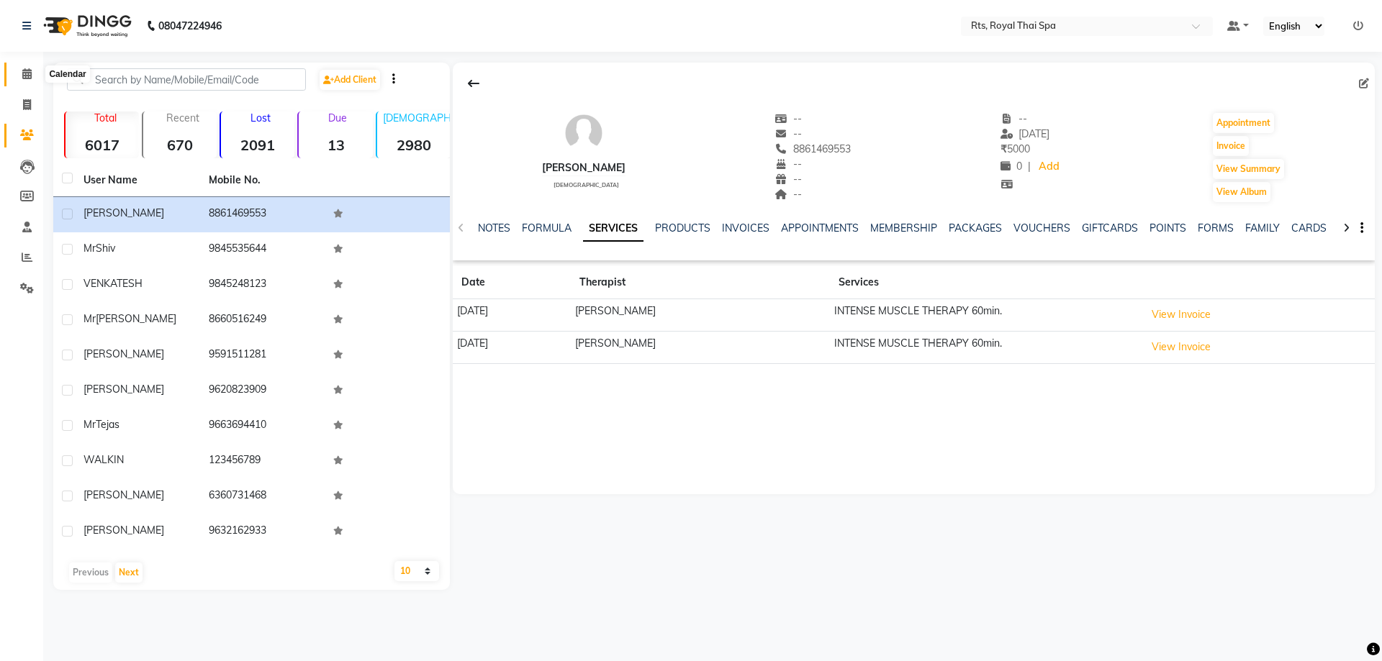
click at [24, 72] on icon at bounding box center [26, 73] width 9 height 11
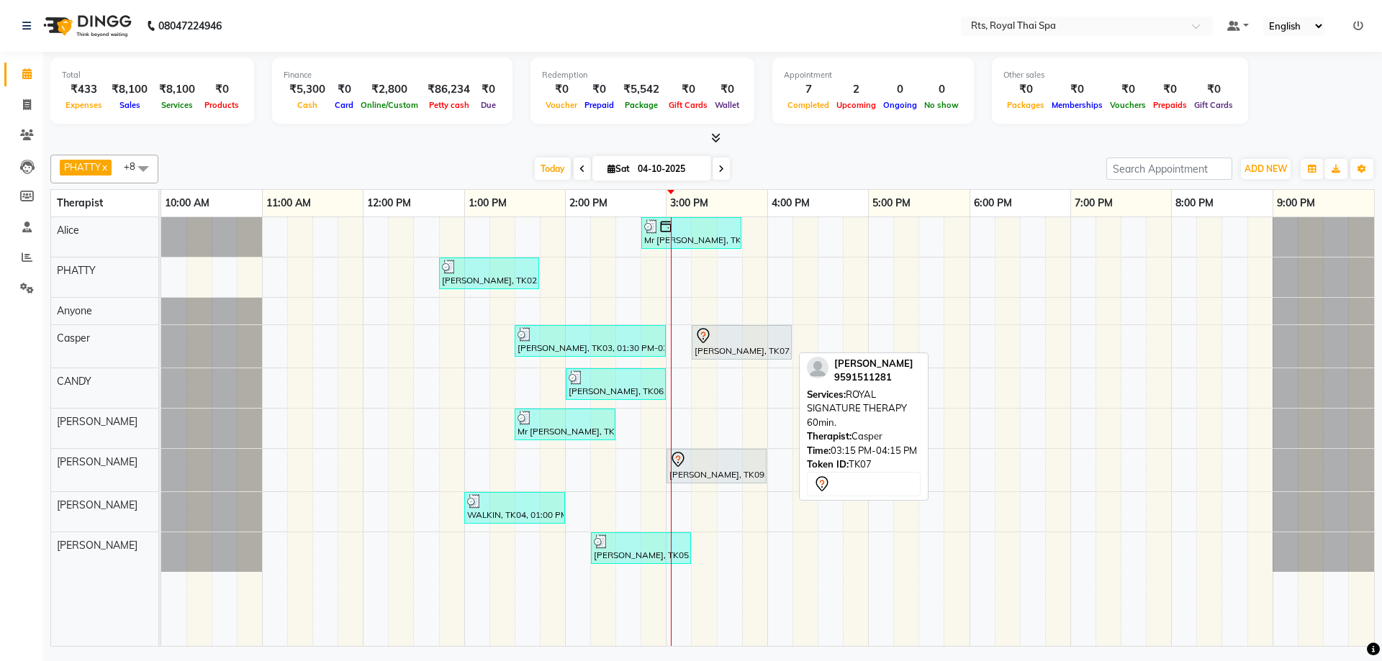
click at [733, 350] on div "[PERSON_NAME], TK07, 03:15 PM-04:15 PM, ROYAL SIGNATURE THERAPY 60min." at bounding box center [741, 342] width 97 height 30
select select "7"
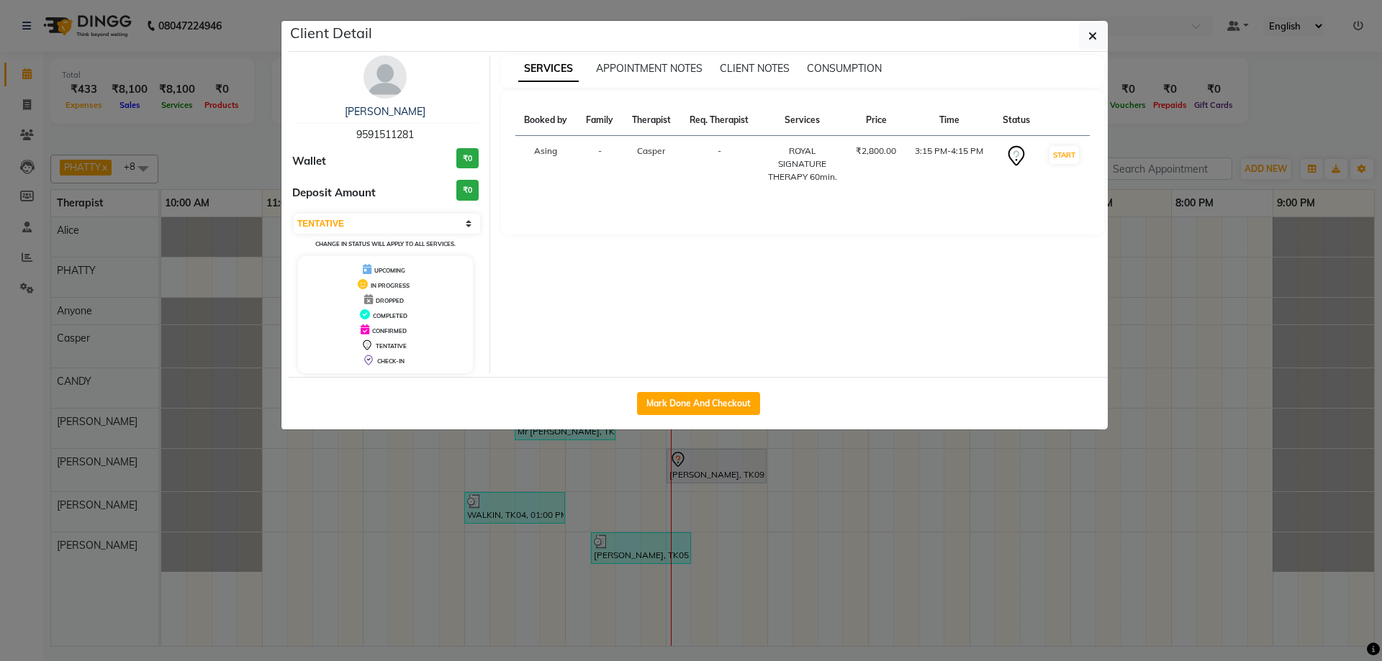
click at [397, 78] on img at bounding box center [384, 76] width 43 height 43
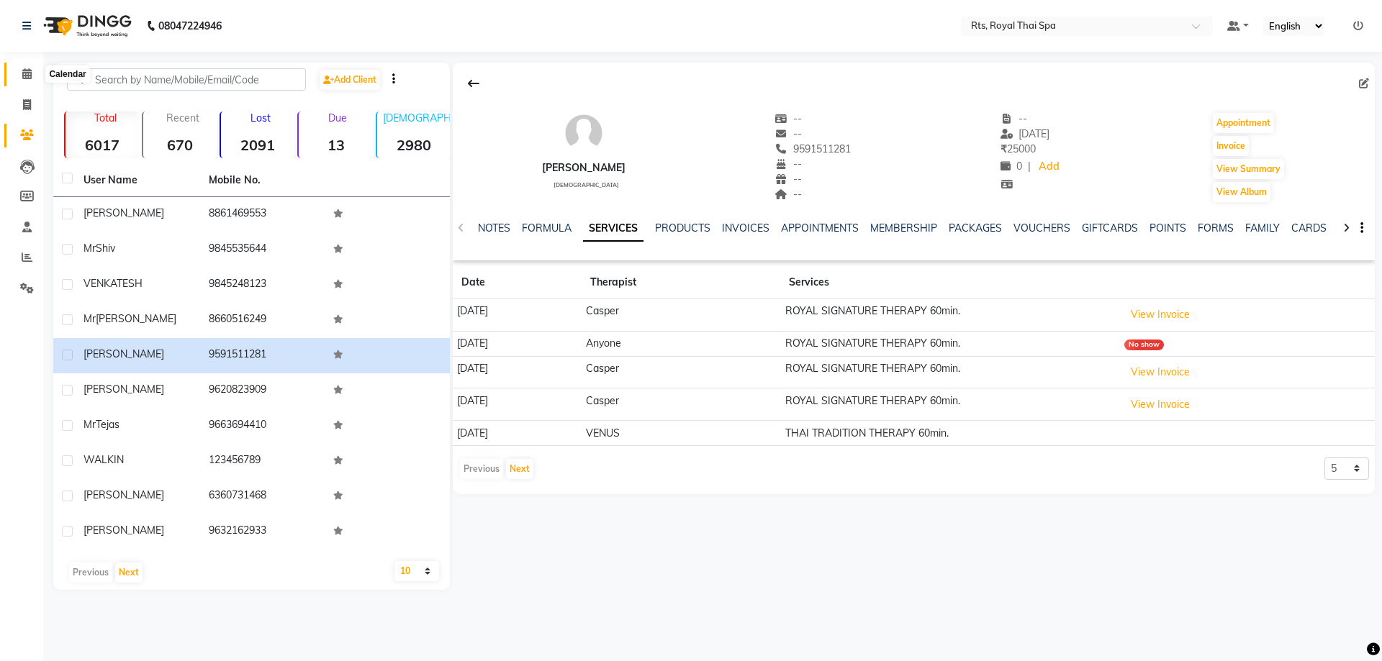
click at [27, 76] on icon at bounding box center [26, 73] width 9 height 11
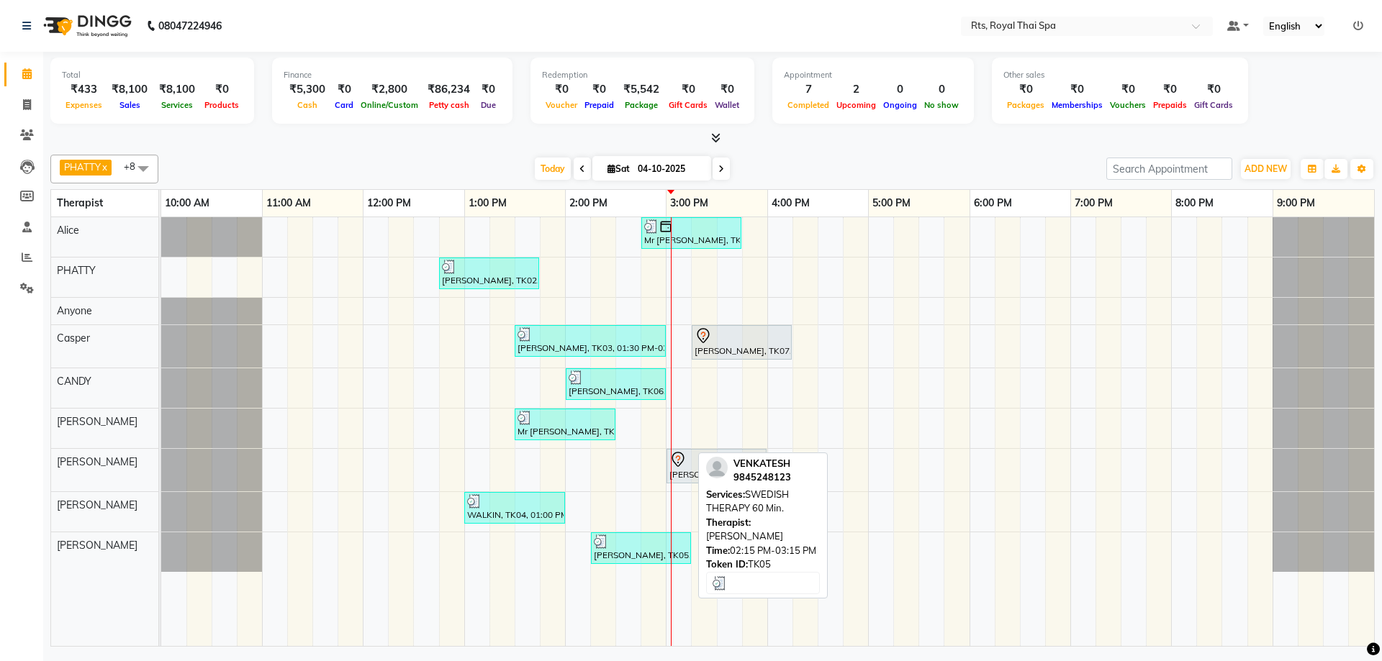
click at [627, 553] on div "[PERSON_NAME], TK05, 02:15 PM-03:15 PM, SWEDISH THERAPY 60 Min." at bounding box center [640, 548] width 97 height 27
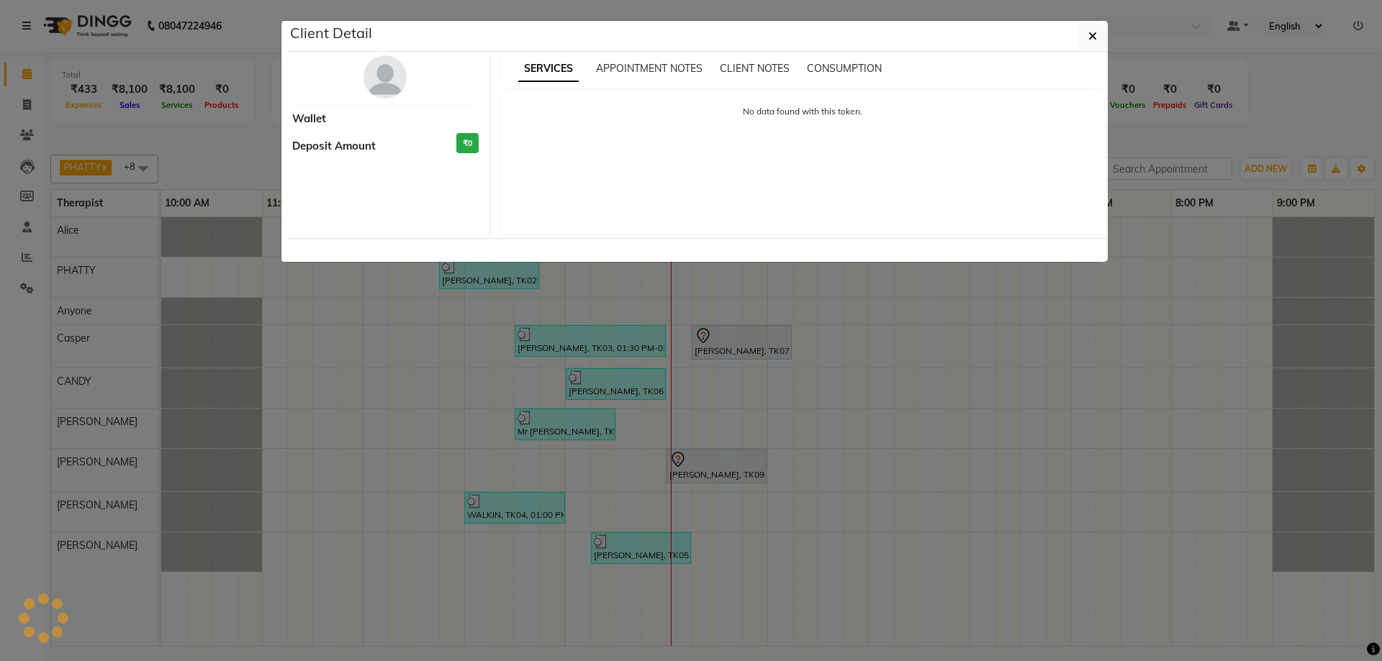
select select "3"
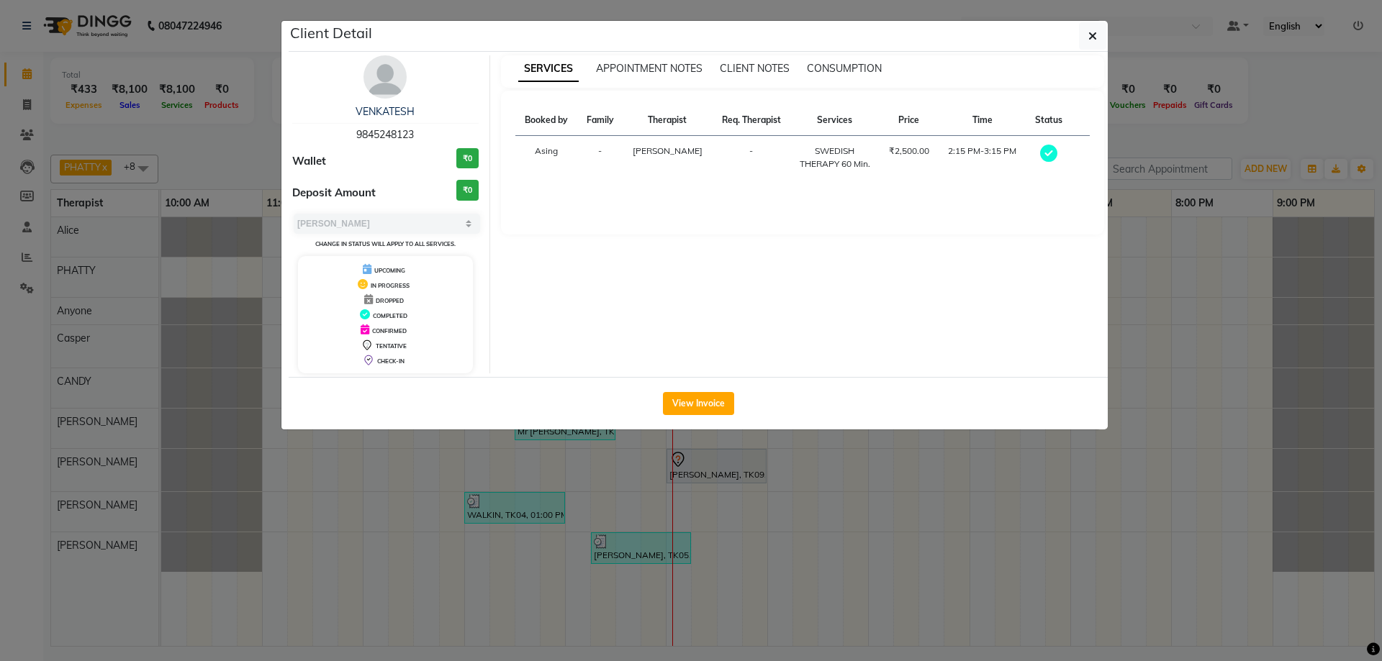
click at [393, 77] on img at bounding box center [384, 76] width 43 height 43
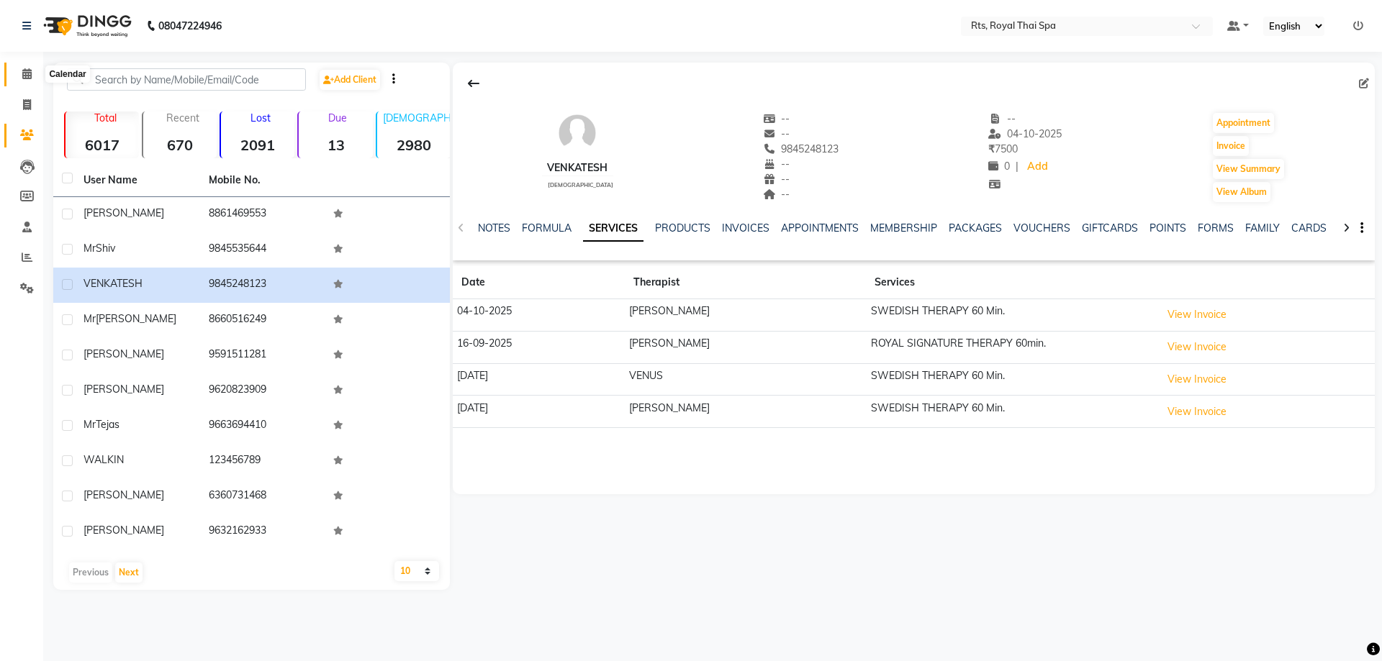
click at [28, 71] on icon at bounding box center [26, 73] width 9 height 11
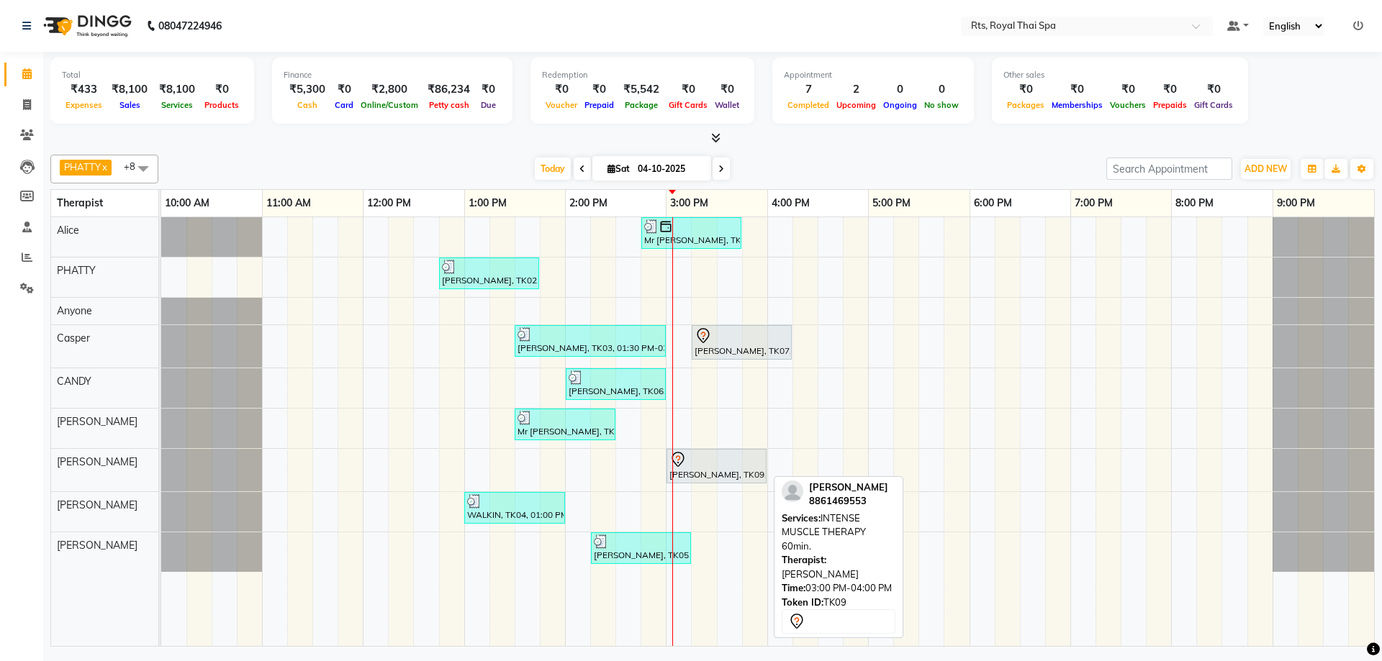
click at [699, 466] on div at bounding box center [716, 459] width 94 height 17
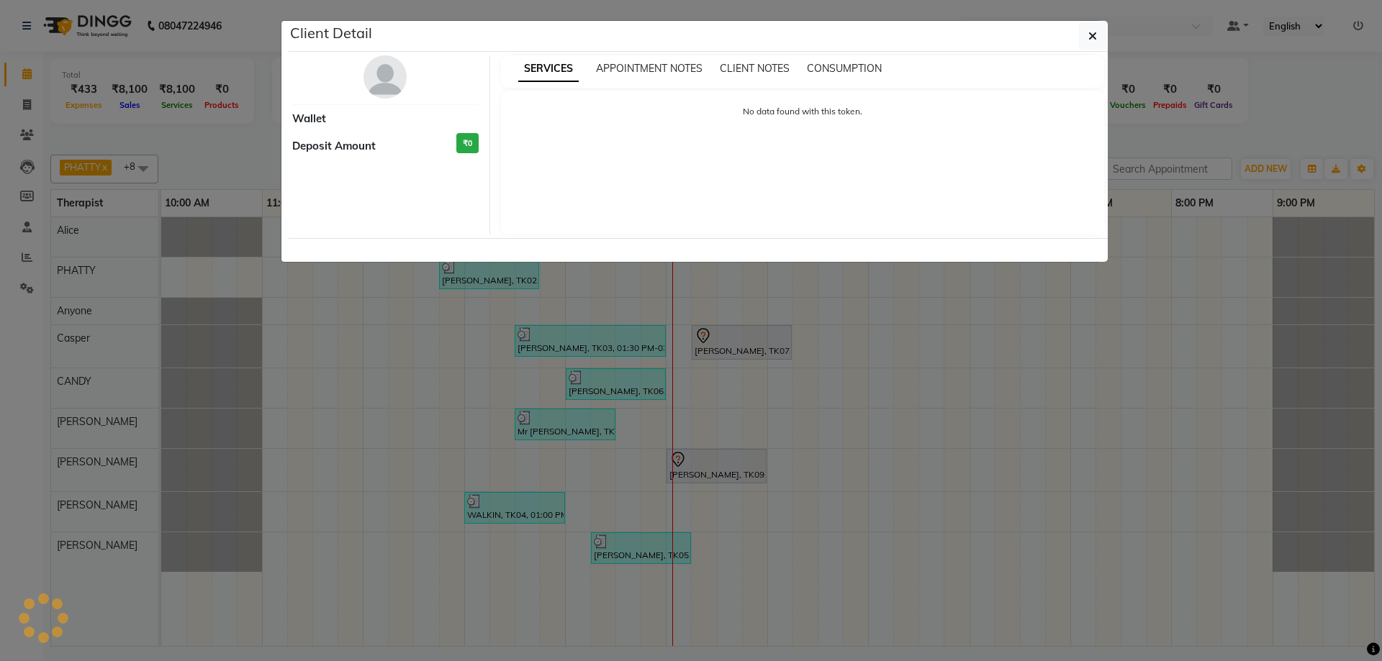
select select "7"
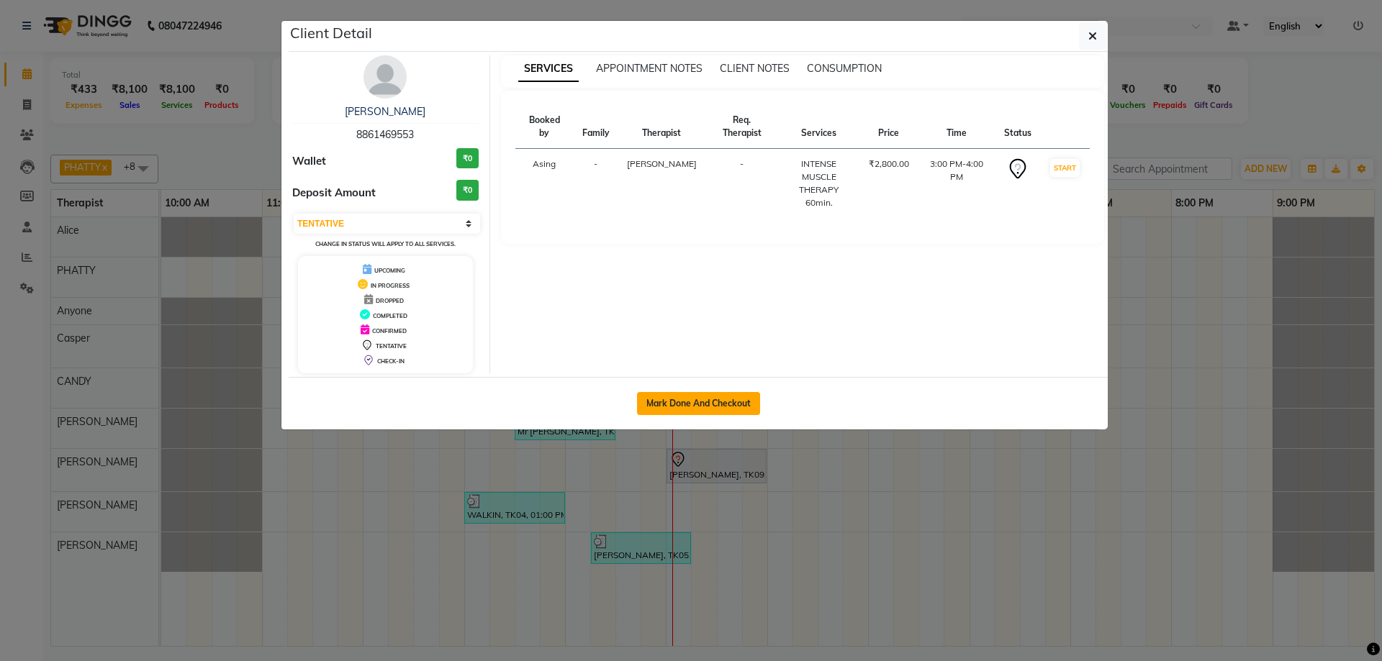
click at [717, 406] on button "Mark Done And Checkout" at bounding box center [698, 403] width 123 height 23
select select "service"
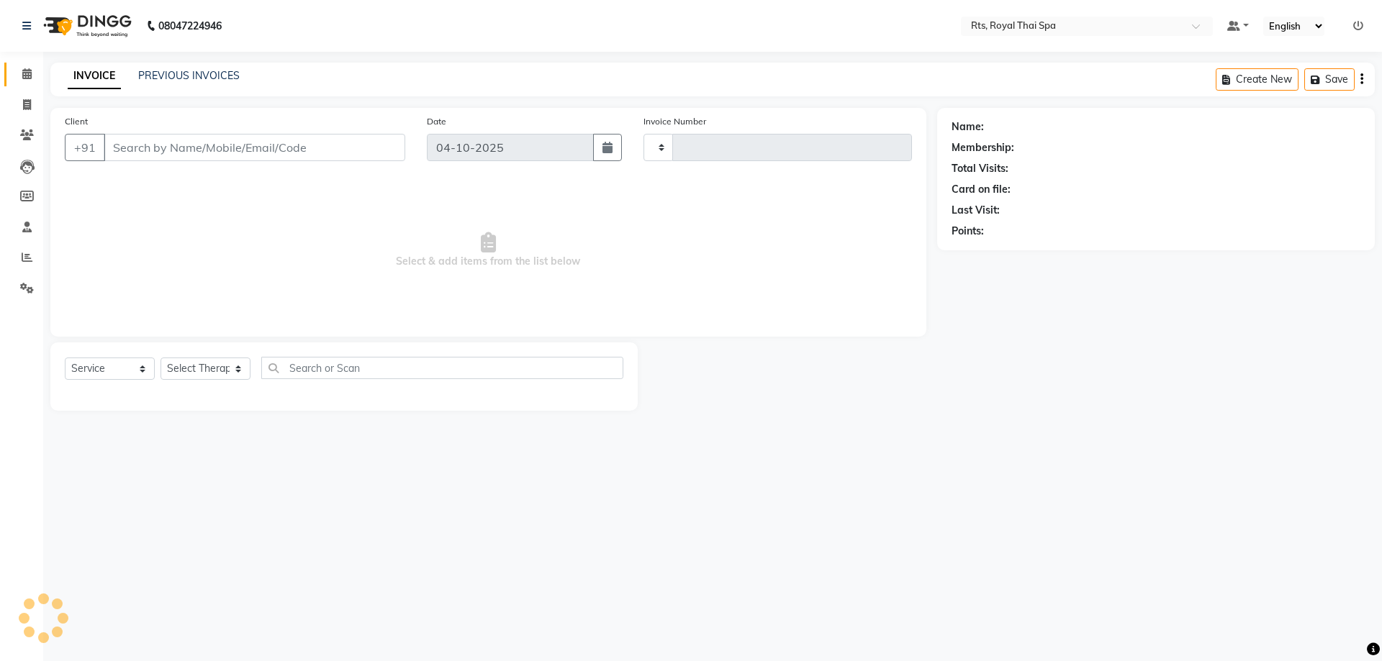
type input "238"
select select "9068"
type input "8861469553"
select select "80881"
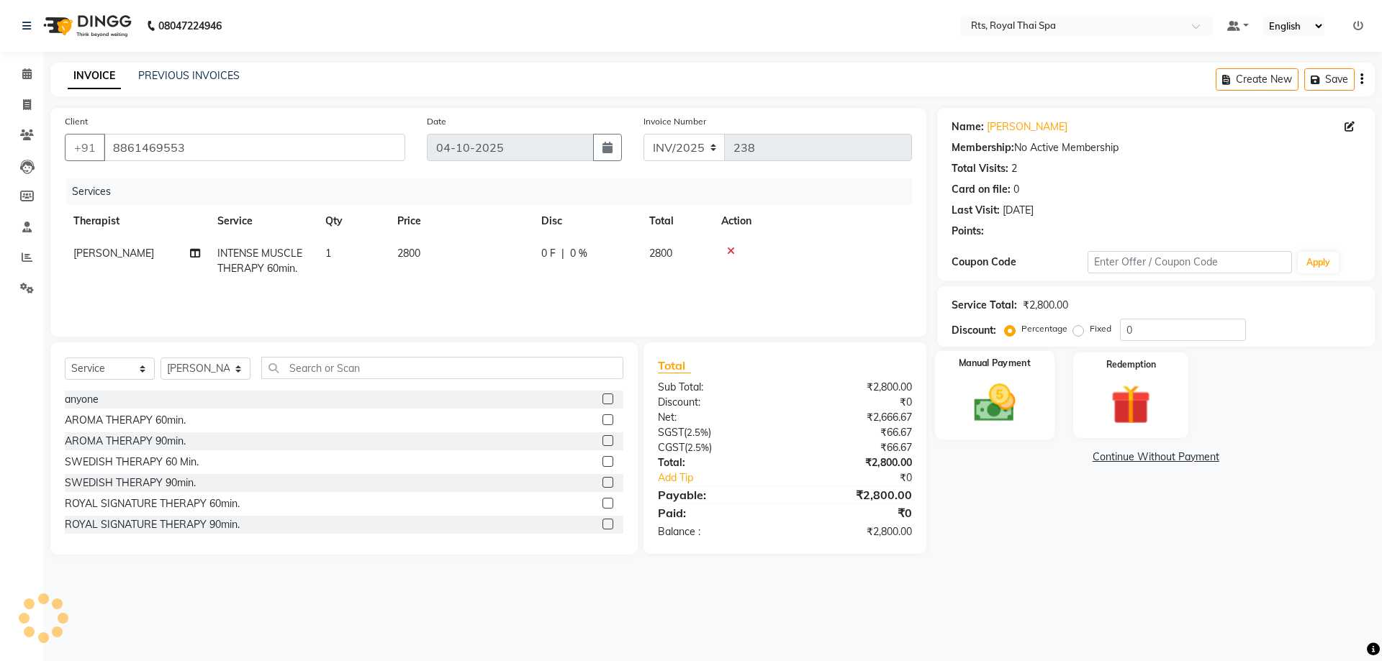
click at [1015, 404] on img at bounding box center [994, 402] width 67 height 47
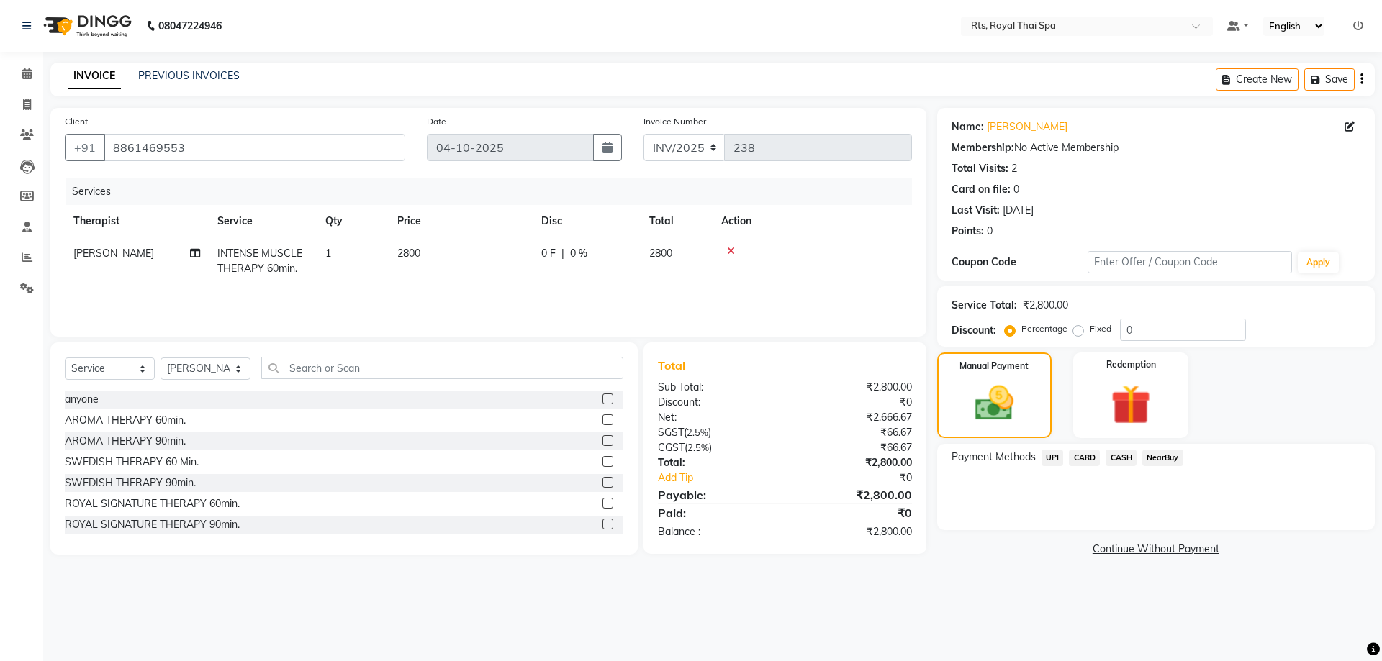
click at [1089, 330] on label "Fixed" at bounding box center [1100, 328] width 22 height 13
click at [1076, 330] on input "Fixed" at bounding box center [1081, 329] width 10 height 10
radio input "true"
drag, startPoint x: 1155, startPoint y: 330, endPoint x: 994, endPoint y: 322, distance: 161.4
click at [994, 322] on div "Discount: Percentage Fixed 0" at bounding box center [1155, 330] width 409 height 22
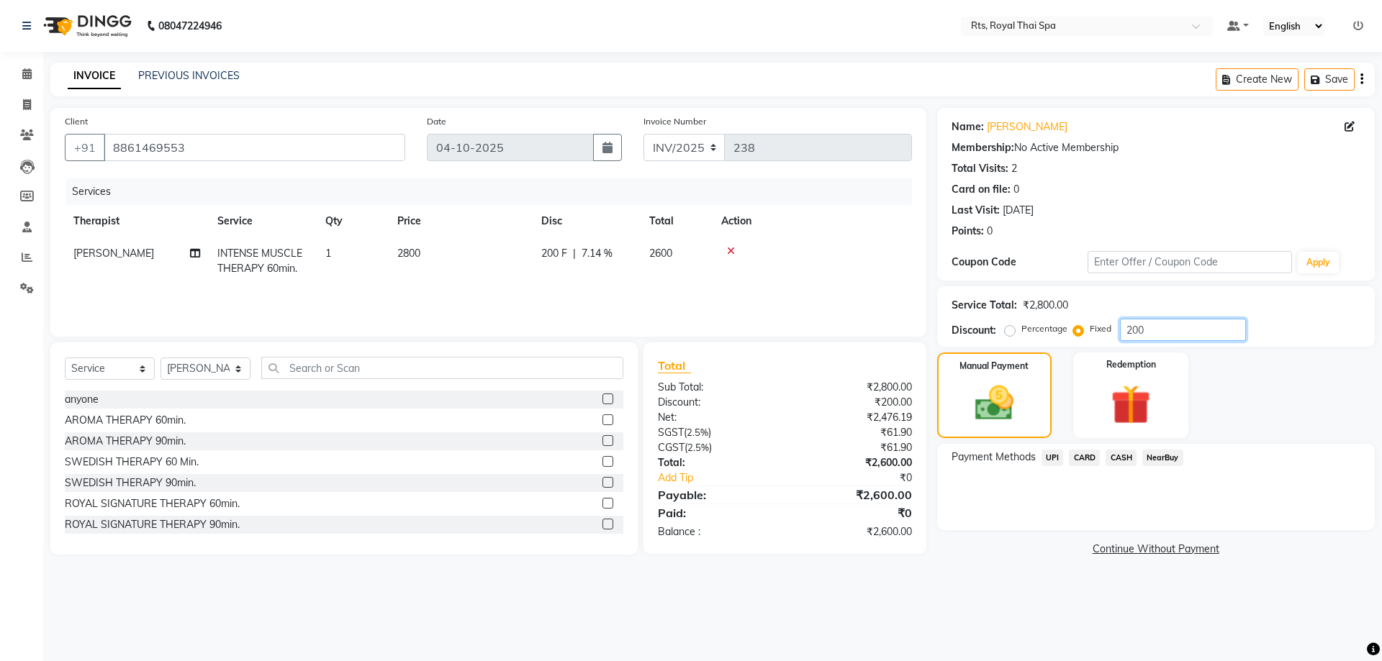
drag, startPoint x: 1173, startPoint y: 326, endPoint x: 932, endPoint y: 317, distance: 241.2
click at [933, 317] on div "Client [PHONE_NUMBER] Date [DATE] Invoice Number INV/2025 238 Services Therapis…" at bounding box center [713, 334] width 1346 height 452
type input "300"
click at [952, 409] on div "Manual Payment" at bounding box center [993, 395] width 119 height 89
click at [1049, 460] on span "UPI" at bounding box center [1052, 458] width 22 height 17
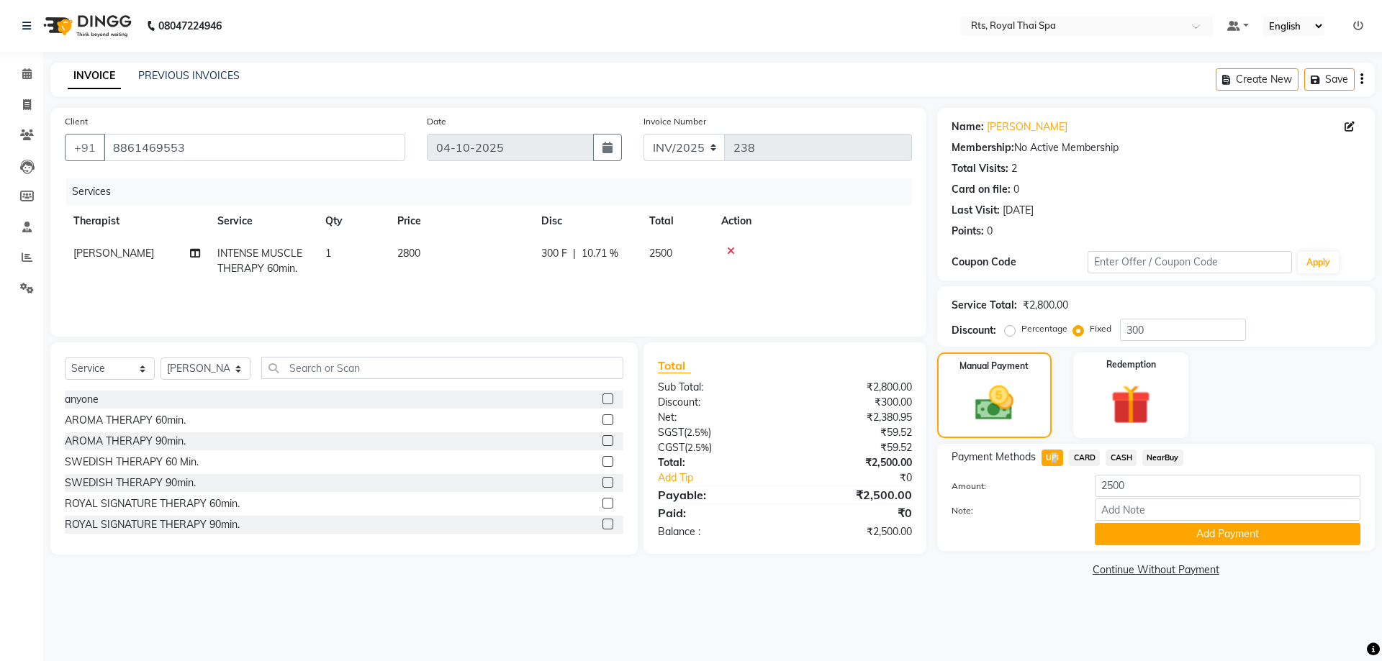
click at [1136, 533] on button "Add Payment" at bounding box center [1228, 534] width 266 height 22
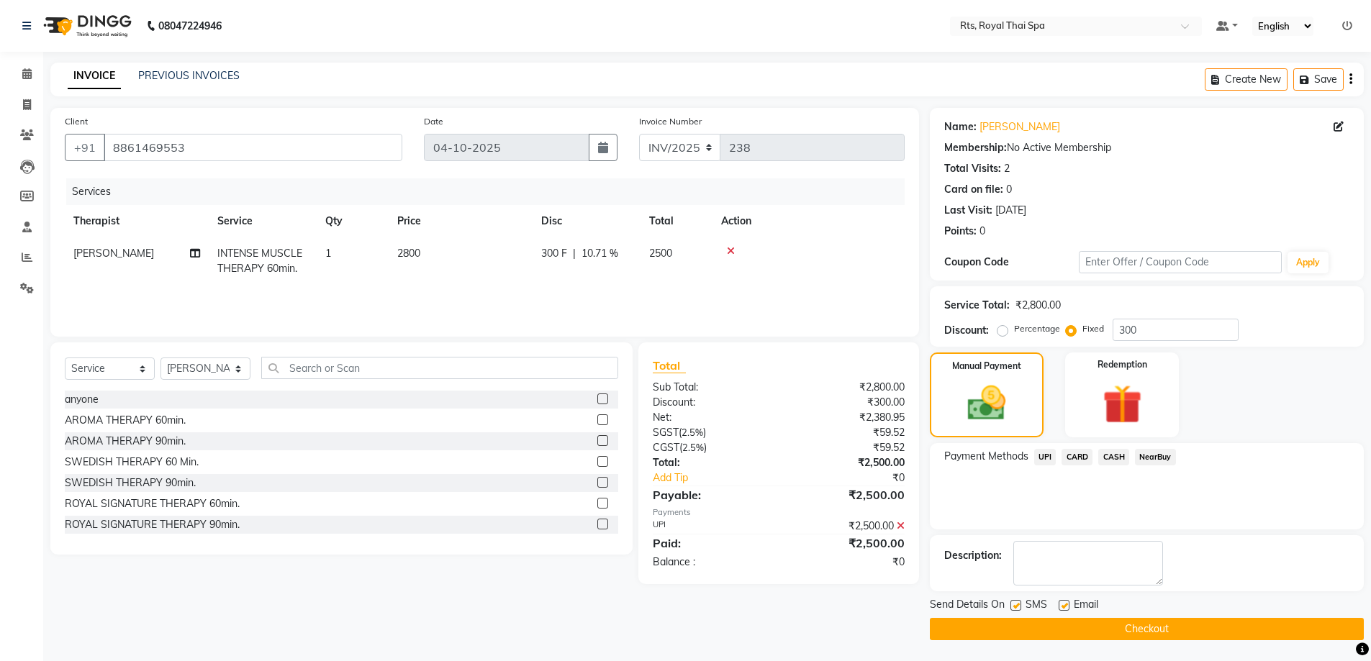
click at [1012, 608] on label at bounding box center [1015, 605] width 11 height 11
click at [1012, 608] on input "checkbox" at bounding box center [1014, 606] width 9 height 9
checkbox input "false"
click at [1029, 629] on button "Checkout" at bounding box center [1147, 629] width 434 height 22
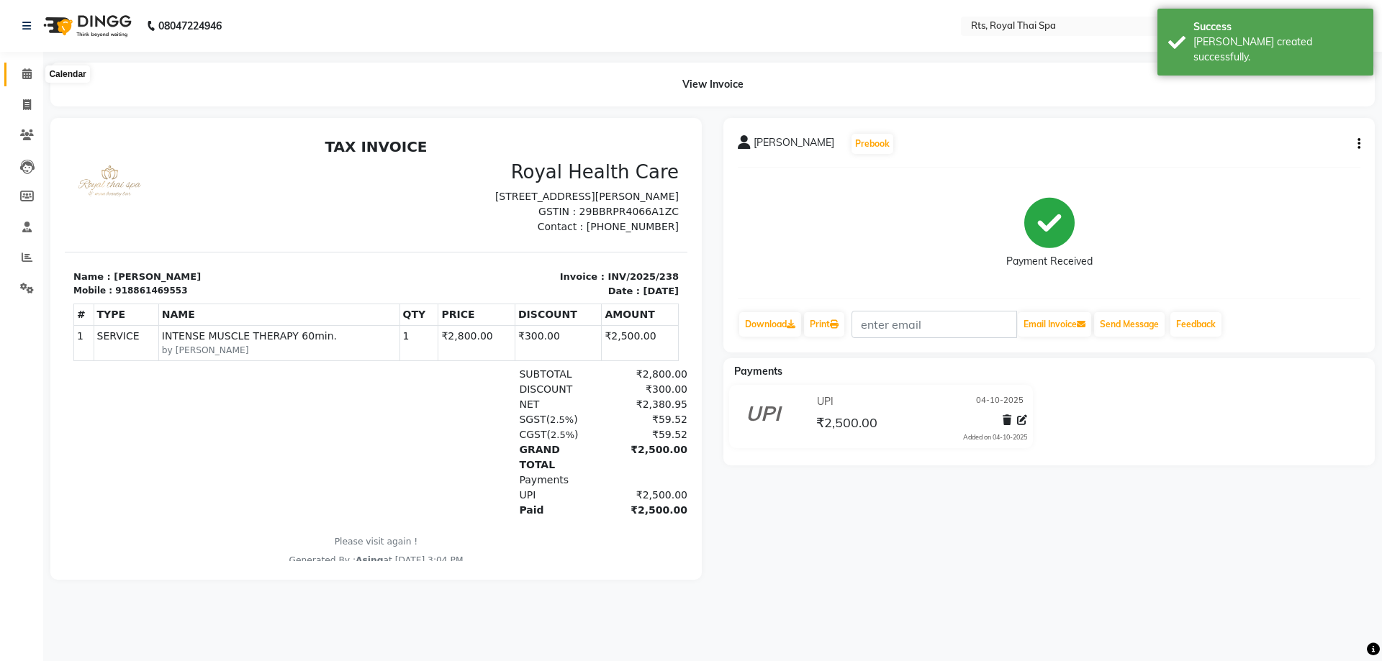
click at [28, 73] on icon at bounding box center [26, 73] width 9 height 11
